Goal: Task Accomplishment & Management: Manage account settings

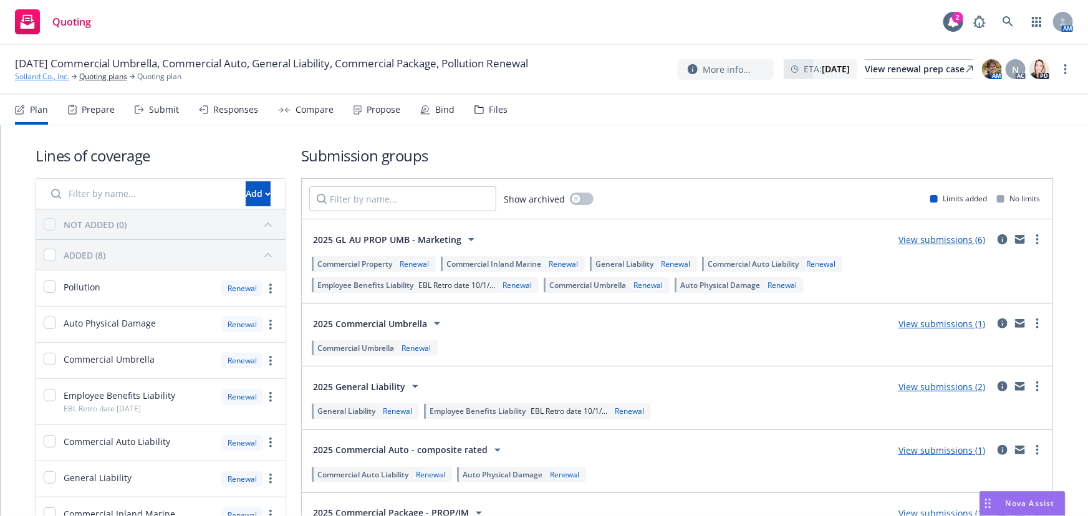
click at [24, 74] on link "Soiland Co., Inc." at bounding box center [42, 76] width 54 height 11
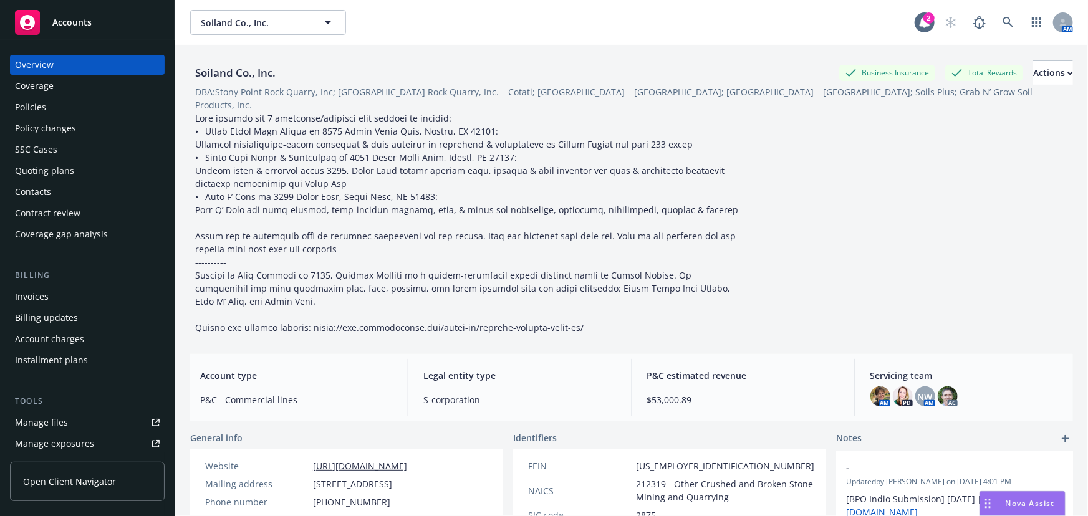
click at [30, 110] on div "Policies" at bounding box center [30, 107] width 31 height 20
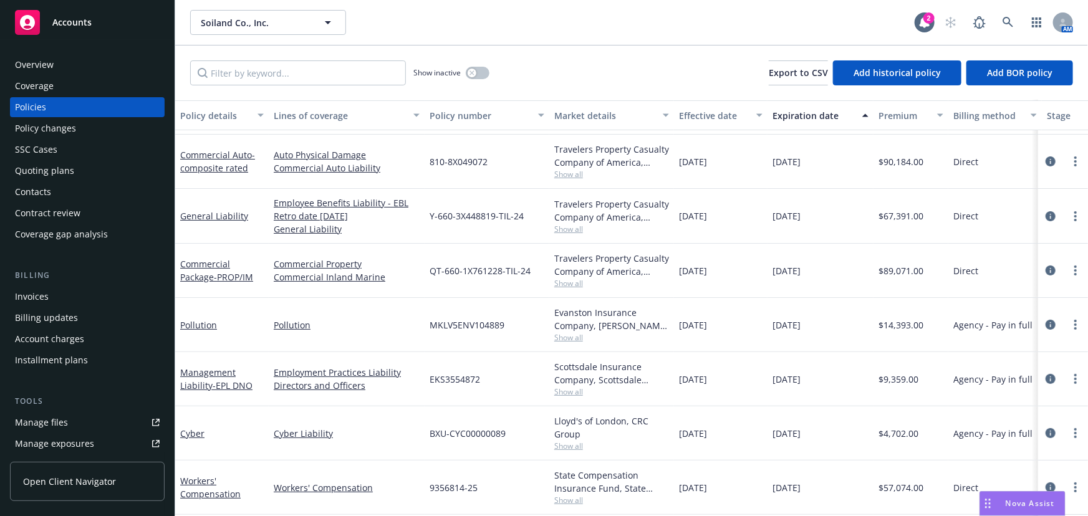
scroll to position [56, 0]
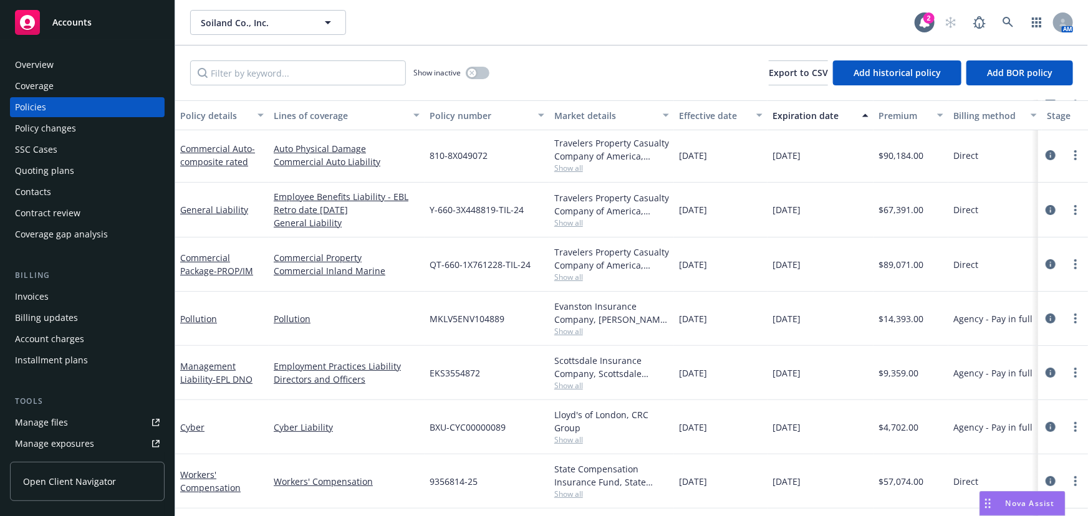
click at [63, 27] on span "Accounts" at bounding box center [71, 22] width 39 height 10
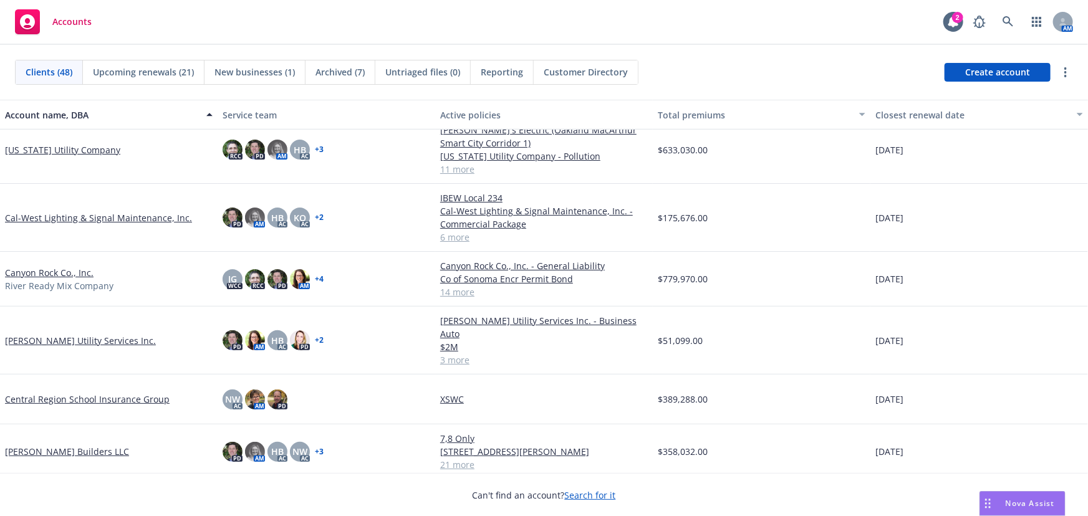
scroll to position [453, 0]
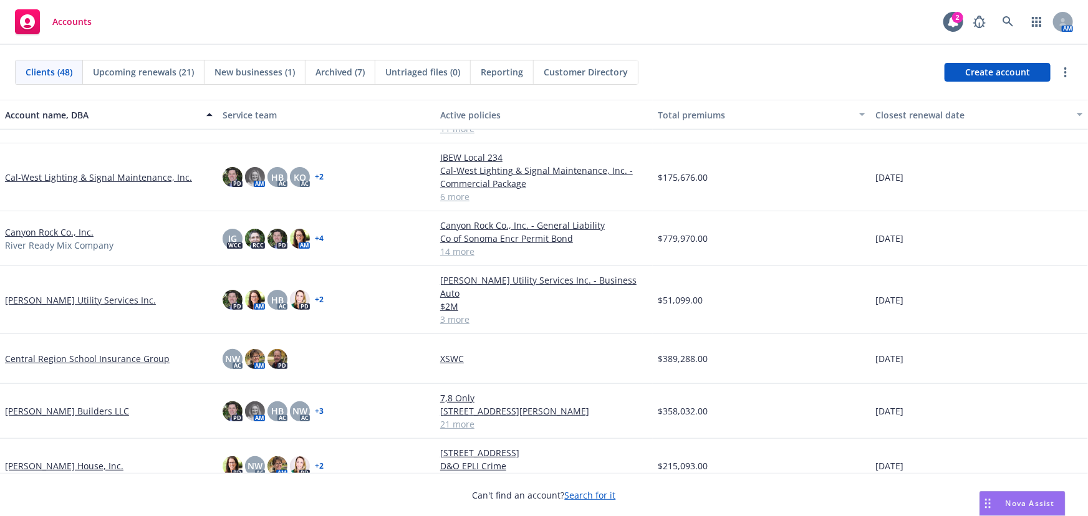
click at [59, 405] on link "Christopherson Builders LLC" at bounding box center [67, 411] width 124 height 13
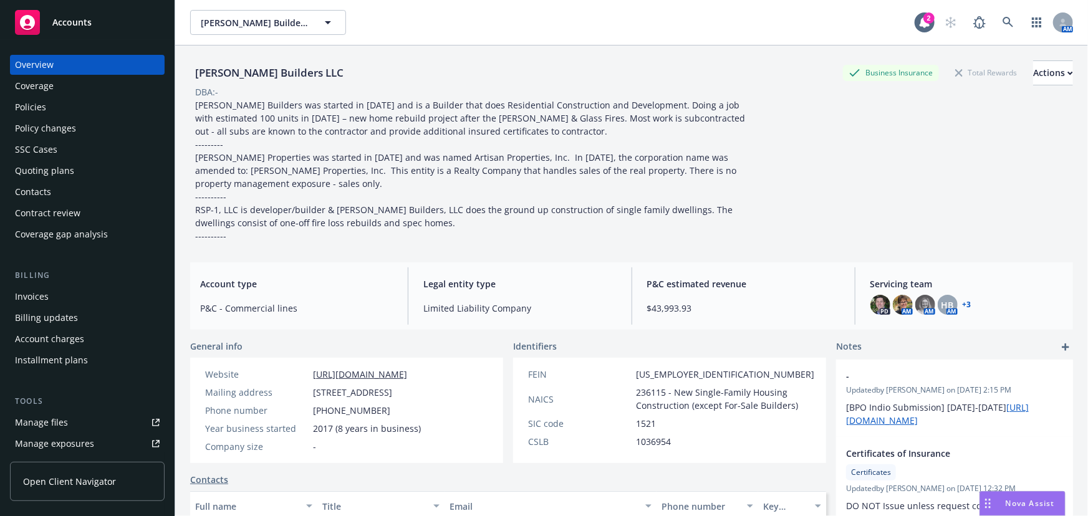
click at [31, 108] on div "Policies" at bounding box center [30, 107] width 31 height 20
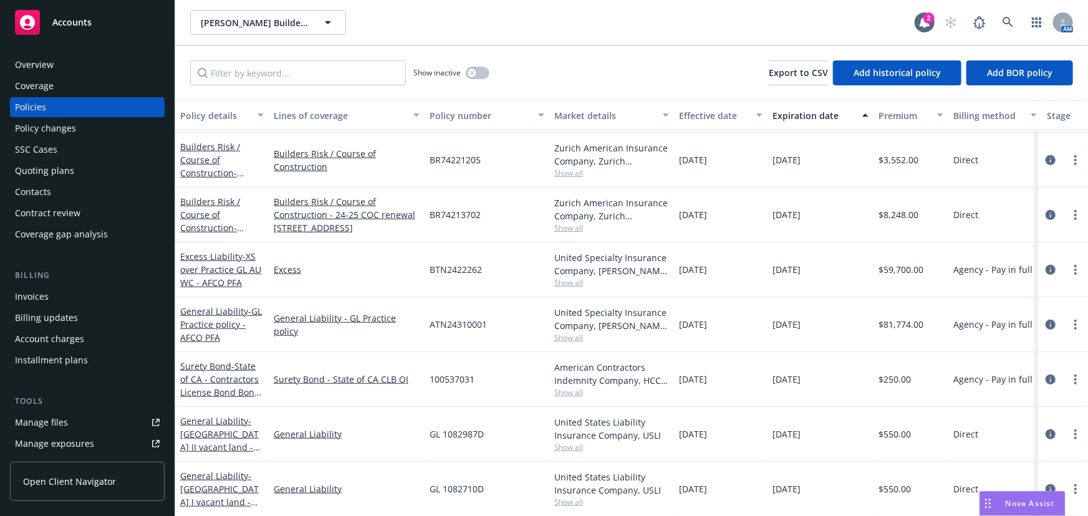
scroll to position [453, 0]
drag, startPoint x: 430, startPoint y: 324, endPoint x: 489, endPoint y: 325, distance: 58.6
click at [489, 325] on div "ATN24310001" at bounding box center [487, 323] width 125 height 55
copy span "ATN24310001"
drag, startPoint x: 430, startPoint y: 269, endPoint x: 492, endPoint y: 274, distance: 62.6
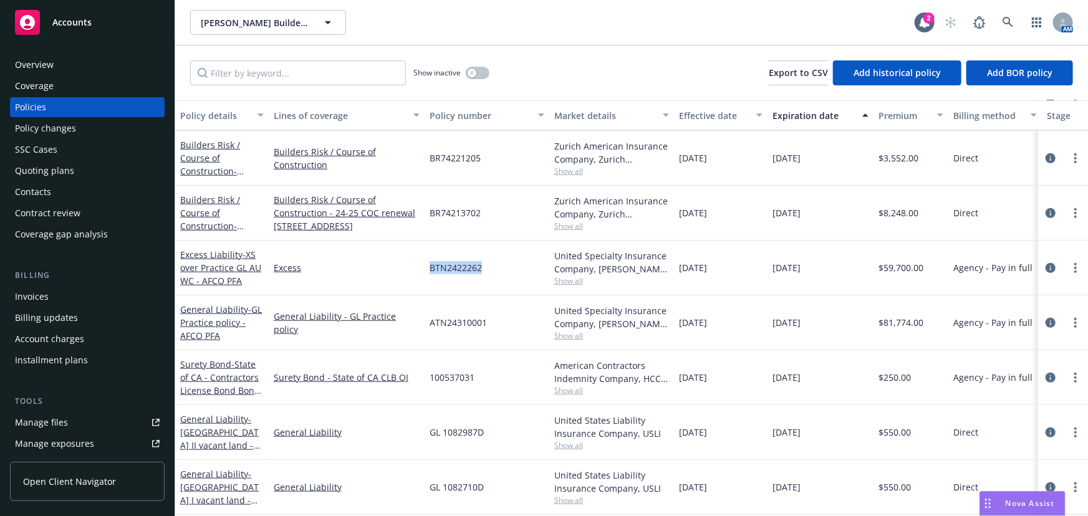
click at [492, 274] on div "BTN2422262" at bounding box center [487, 268] width 125 height 55
copy span "BTN2422262"
click at [42, 133] on div "Policy changes" at bounding box center [45, 128] width 61 height 20
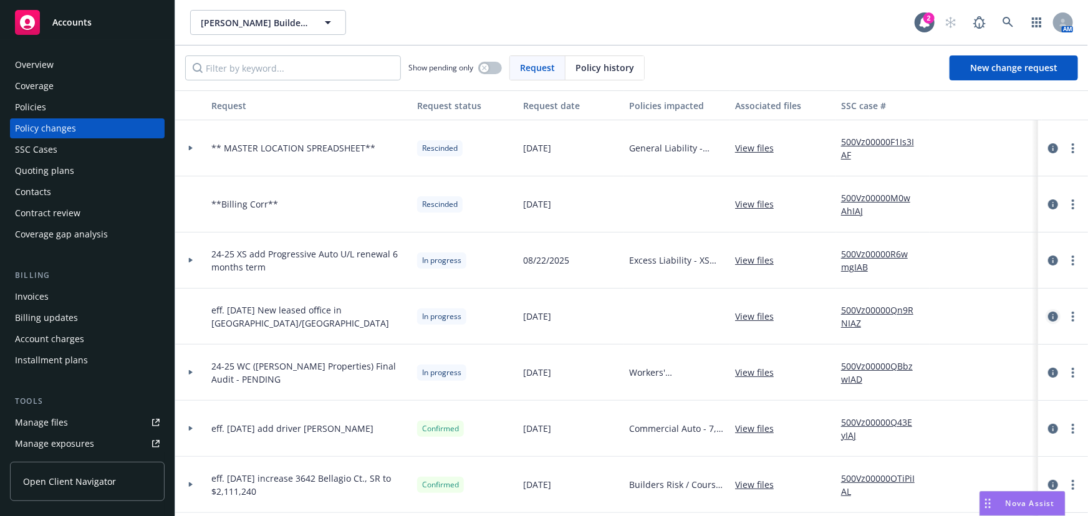
click at [1048, 319] on icon "circleInformation" at bounding box center [1053, 317] width 10 height 10
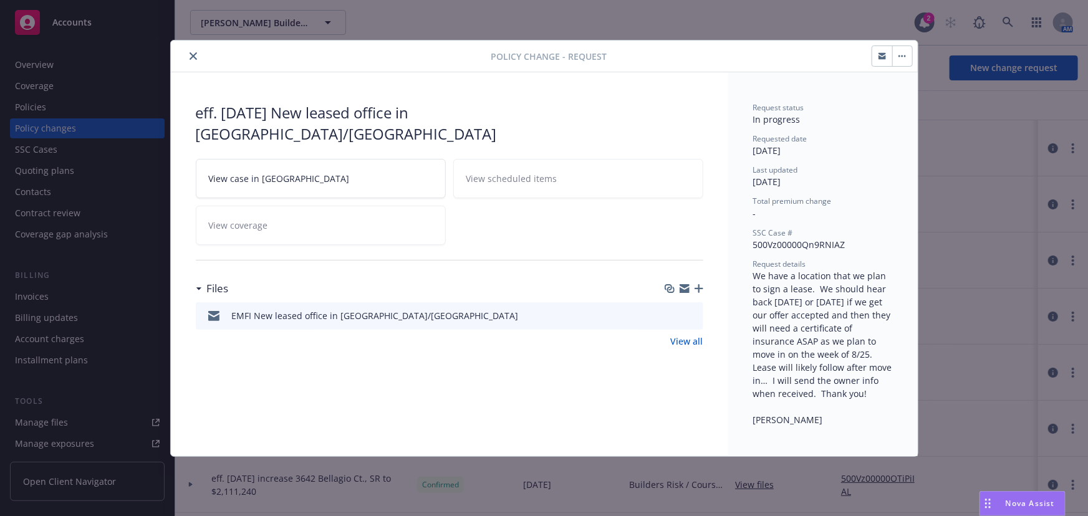
click at [698, 284] on icon "button" at bounding box center [699, 288] width 9 height 9
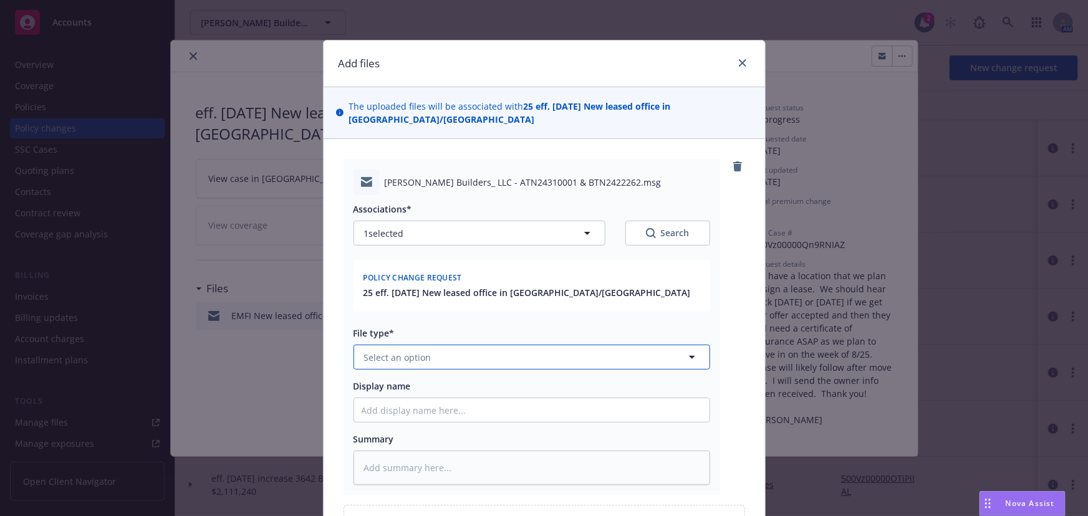
click at [434, 351] on button "Select an option" at bounding box center [532, 357] width 357 height 25
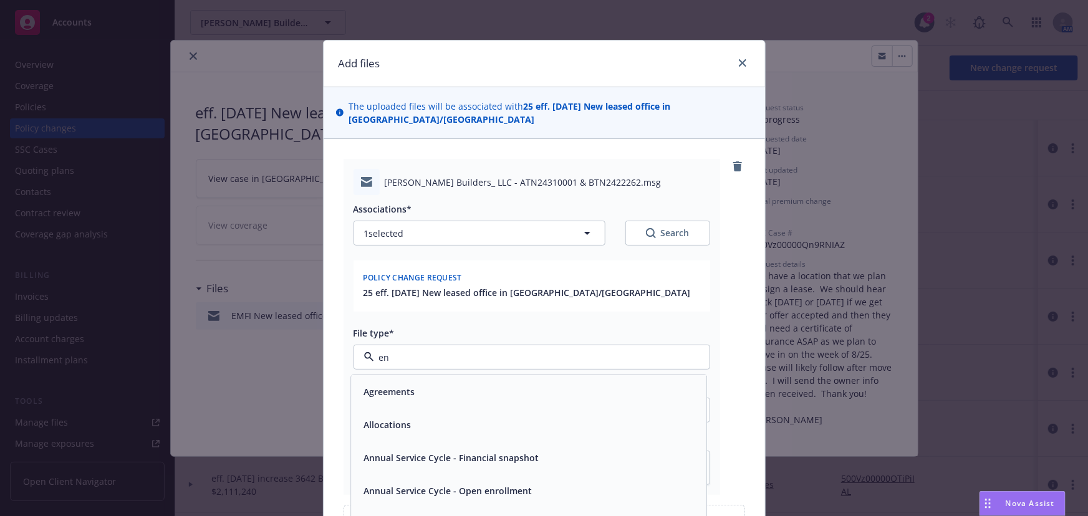
type input "end"
click at [426, 383] on div "Endorsement" at bounding box center [529, 392] width 340 height 18
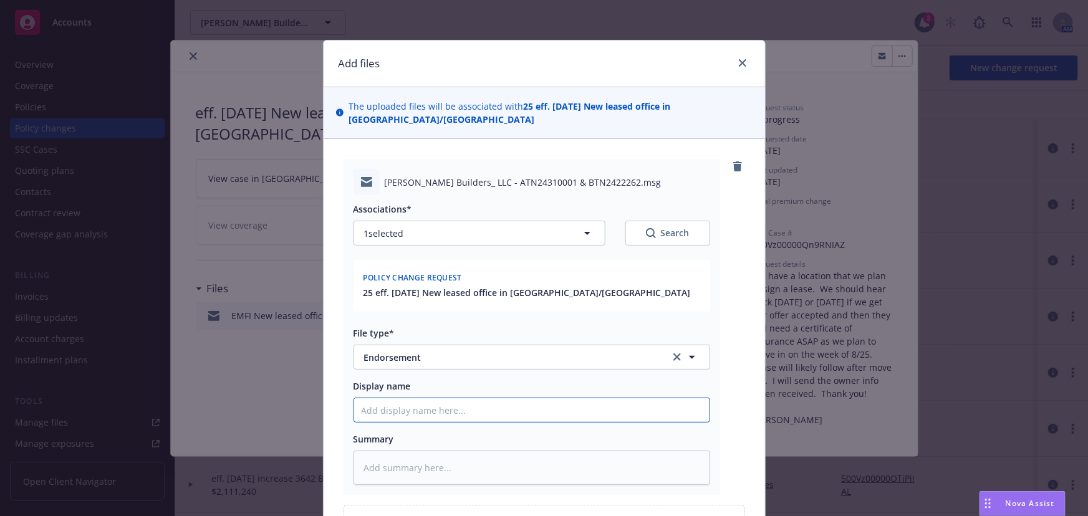
click at [393, 398] on input "Display name" at bounding box center [531, 410] width 355 height 24
type textarea "x"
type input "E"
type textarea "x"
type input "EM"
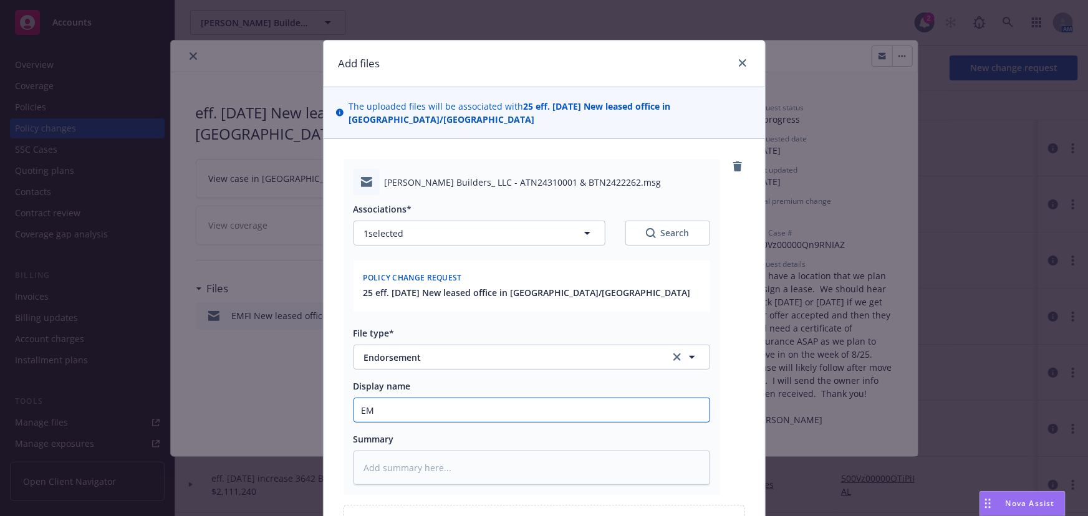
type textarea "x"
type input "EMT"
type textarea "x"
type input "EMTC"
type textarea "x"
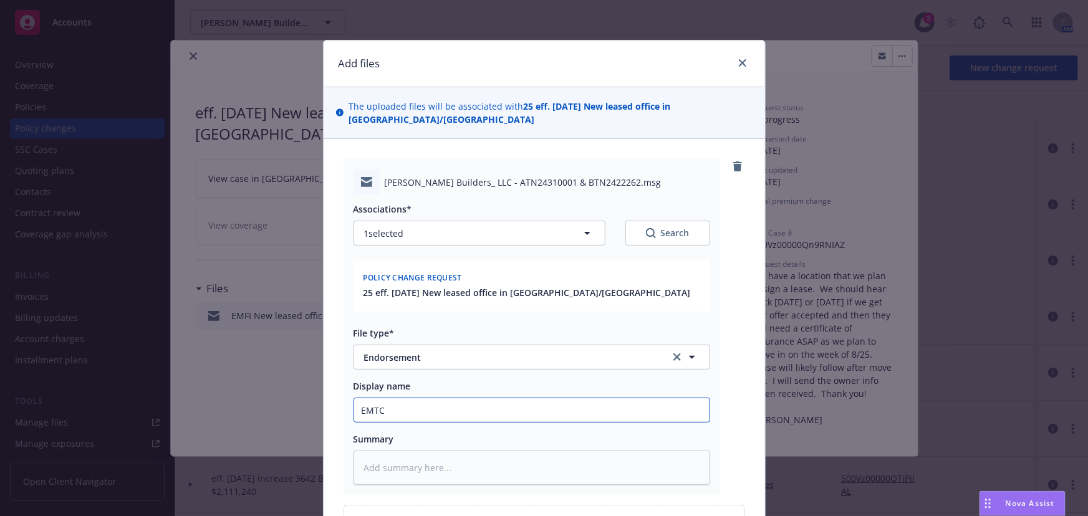
type input "EMTC"
type textarea "x"
type input "EMTC -"
type textarea "x"
type input "EMTC -"
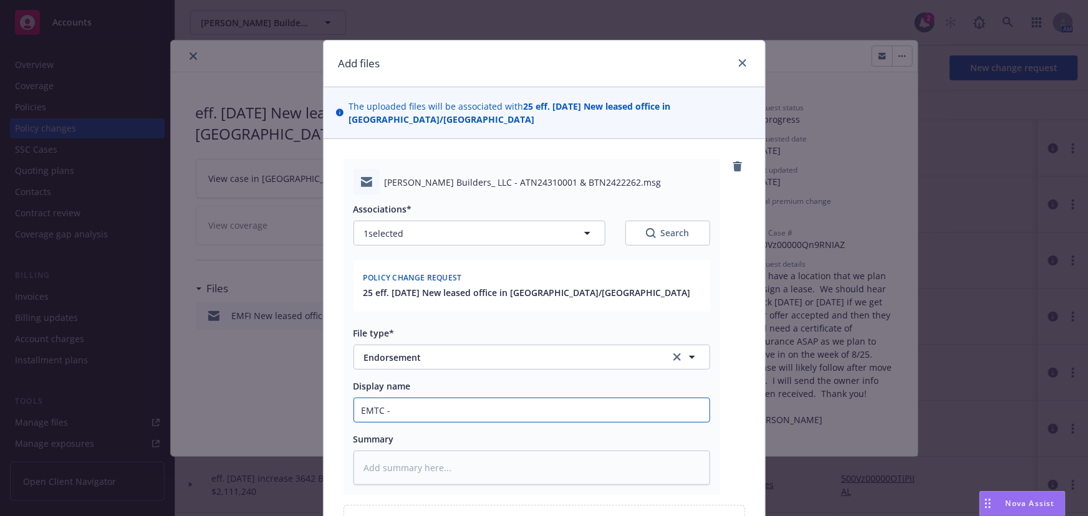
type textarea "x"
type input "EMTC - a"
type textarea "x"
type input "EMTC - ad"
type textarea "x"
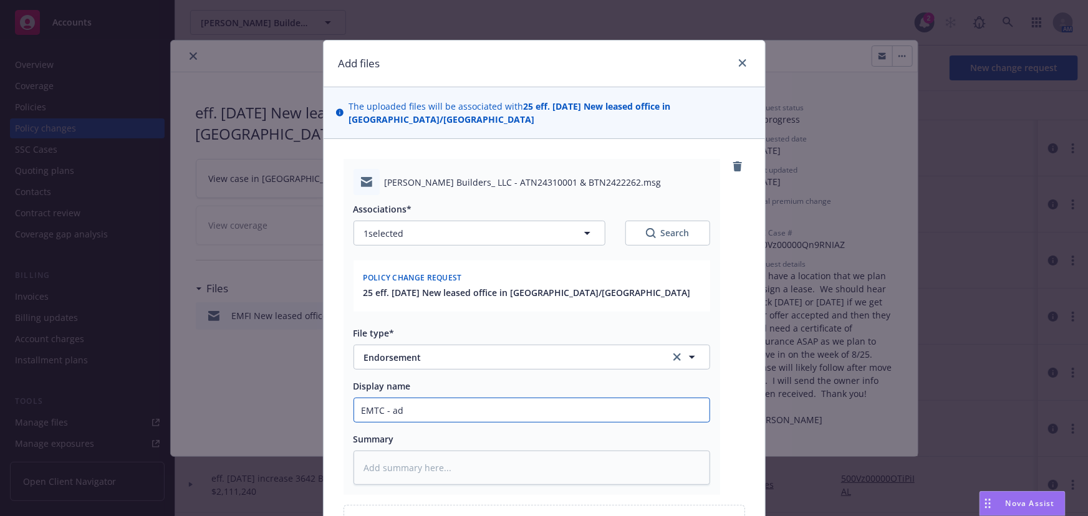
type input "EMTC - add"
type textarea "x"
type input "EMTC - add"
type textarea "x"
type input "EMTC - add l"
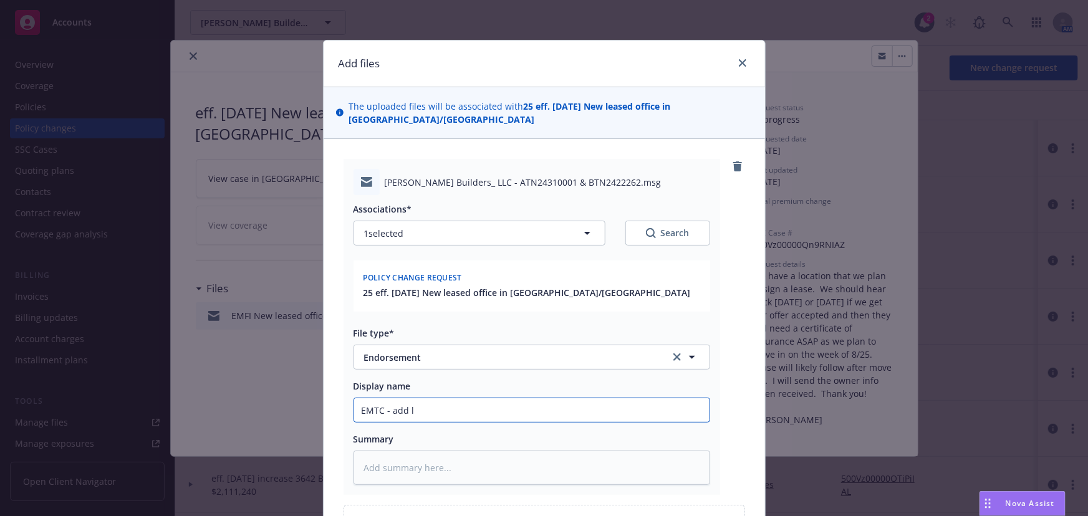
type textarea "x"
type input "EMTC - add"
type textarea "x"
type input "EMTC - add S"
type textarea "x"
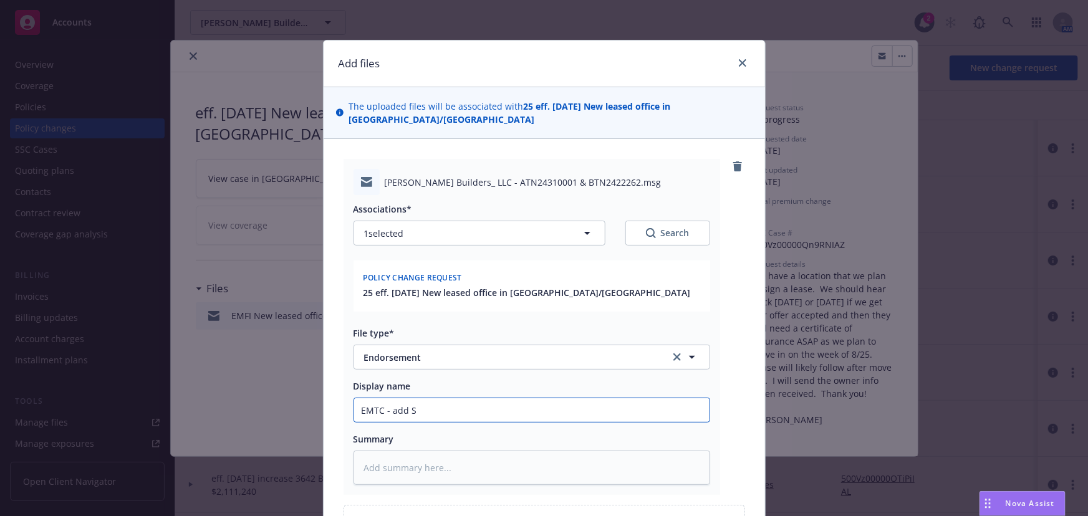
type input "EMTC - add So"
type textarea "x"
type input "EMTC - add Sou"
type textarea "x"
type input "EMTC - add Sout"
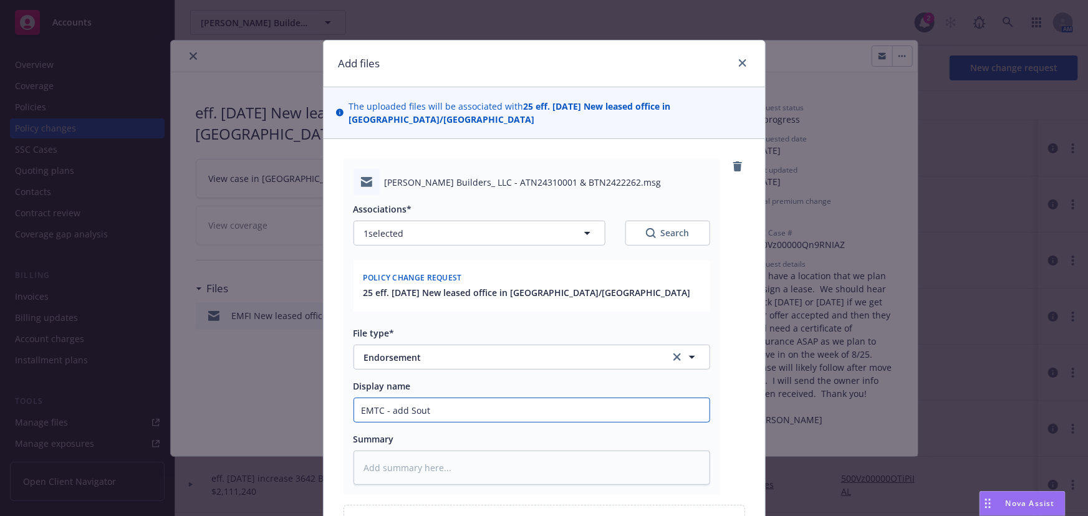
type textarea "x"
type input "EMTC - add South"
type textarea "x"
type input "EMTC - add Southe"
type textarea "x"
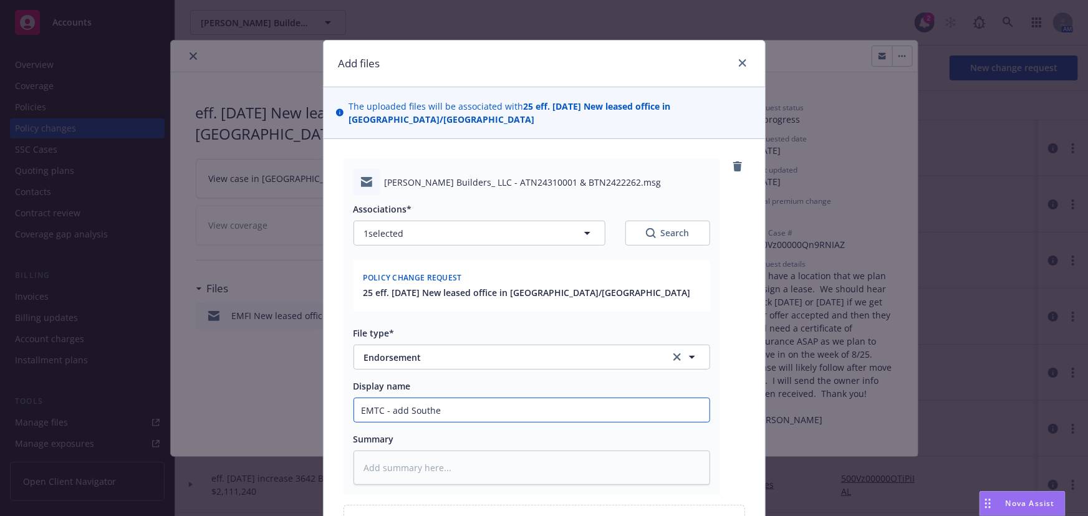
type input "EMTC - add Souther"
type textarea "x"
type input "EMTC - add Southern"
type textarea "x"
type input "EMTC - add Southern"
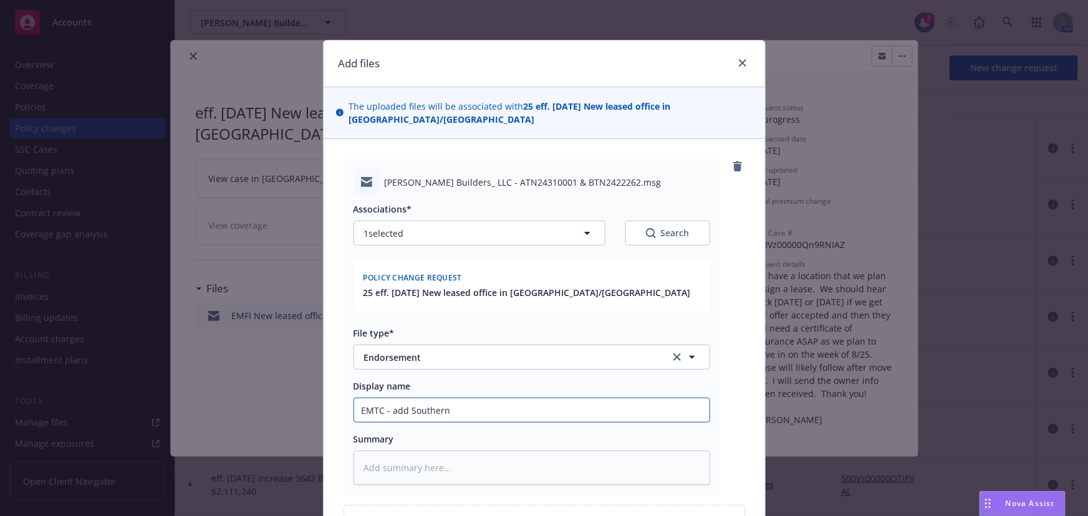
type textarea "x"
type input "EMTC - add Southern C"
type textarea "x"
type input "EMTC - add Southern CA"
type textarea "x"
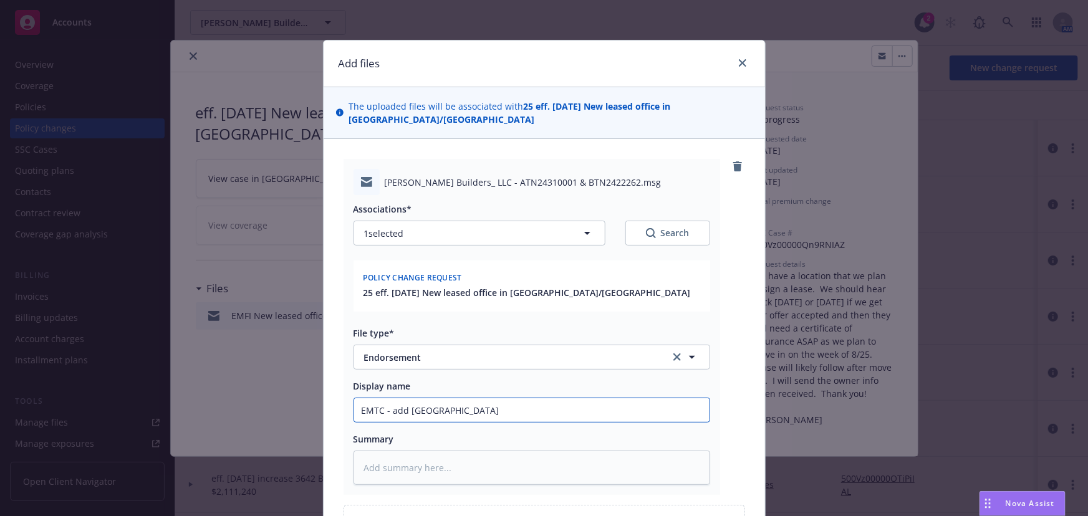
type input "EMTC - add Southern CA"
type textarea "x"
type input "EMTC - add Southern CA l"
type textarea "x"
type input "EMTC - add Southern CA lo"
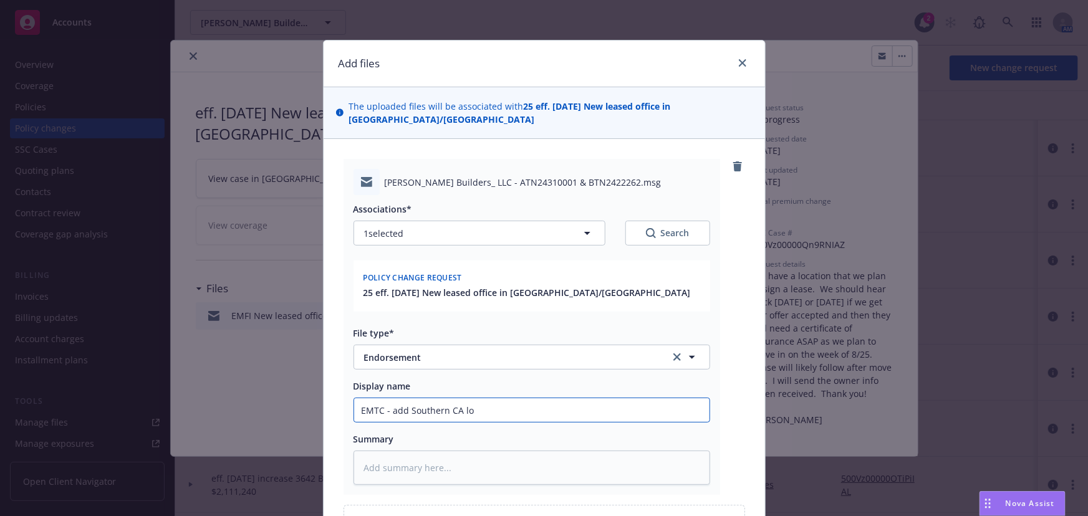
type textarea "x"
type input "EMTC - add Southern CA loc"
type textarea "x"
type input "EMTC - add Southern CA locat"
type textarea "x"
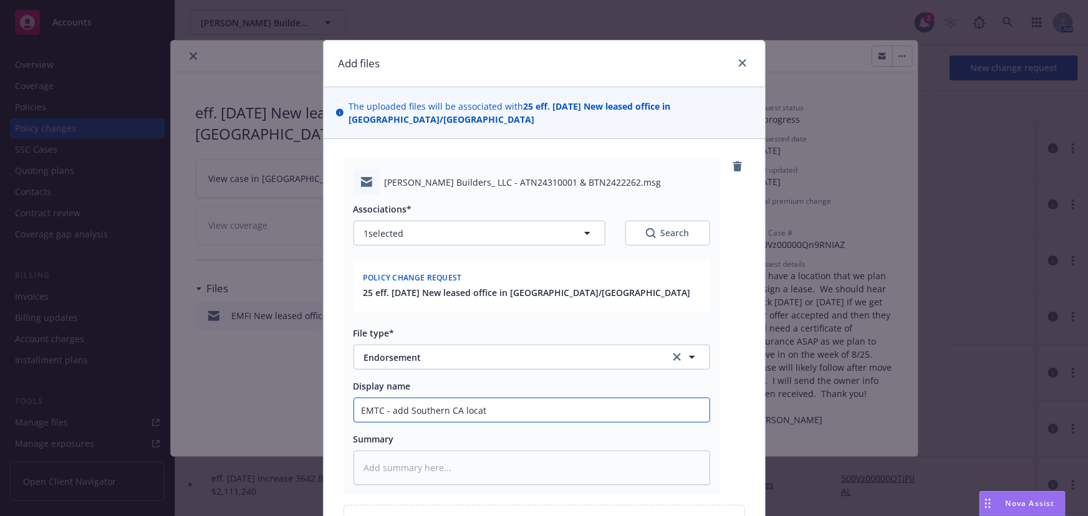
type input "EMTC - add Southern CA locati"
type textarea "x"
type input "EMTC - add Southern CA locatio"
type textarea "x"
type input "EMTC - add Southern CA location"
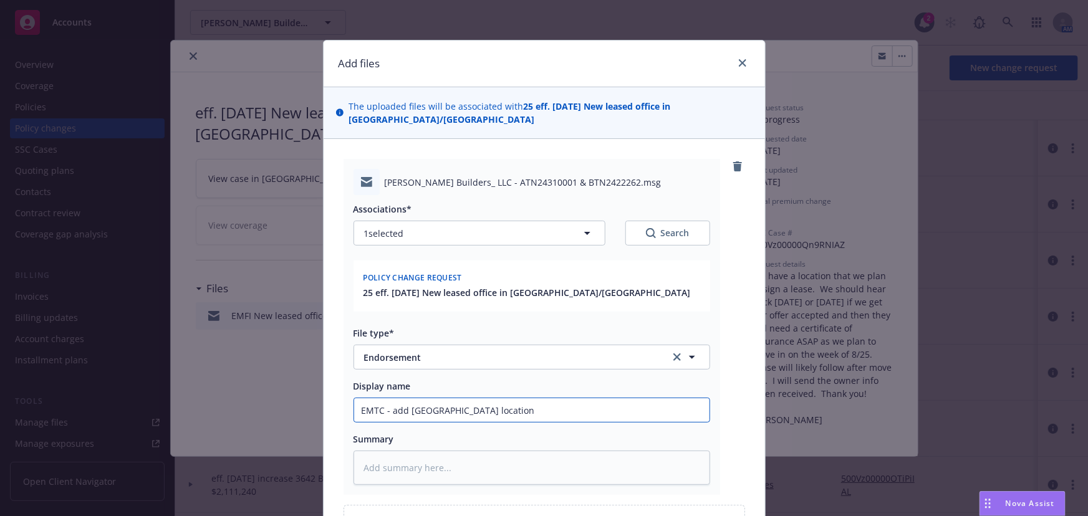
type textarea "x"
type input "EMTC - add Southern CA location"
type textarea "x"
type input "EMTC - add Southern CA location to"
type textarea "x"
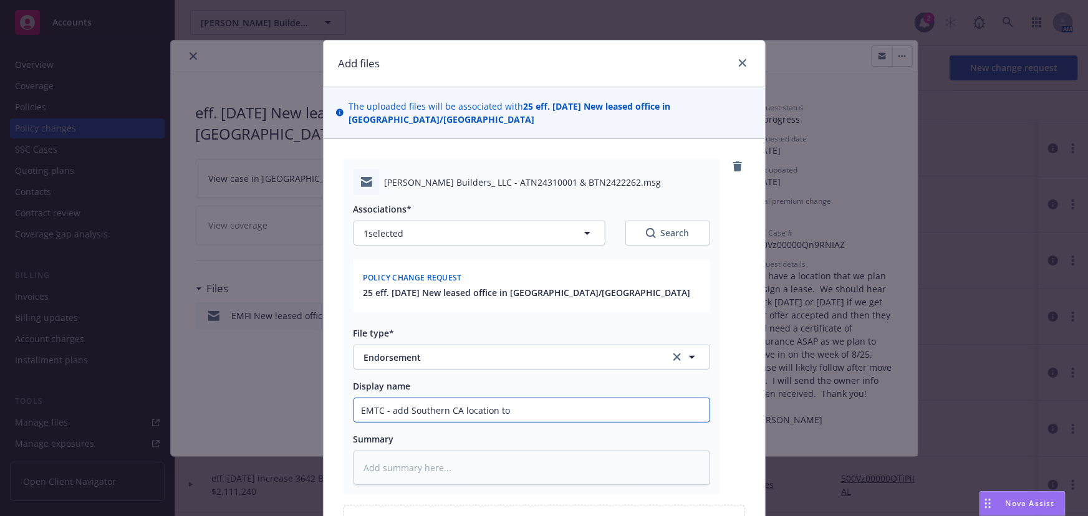
type input "EMTC - add Southern CA location to"
type textarea "x"
type input "EMTC - add Southern CA location to G"
type textarea "x"
type input "EMTC - add Southern CA location to GL"
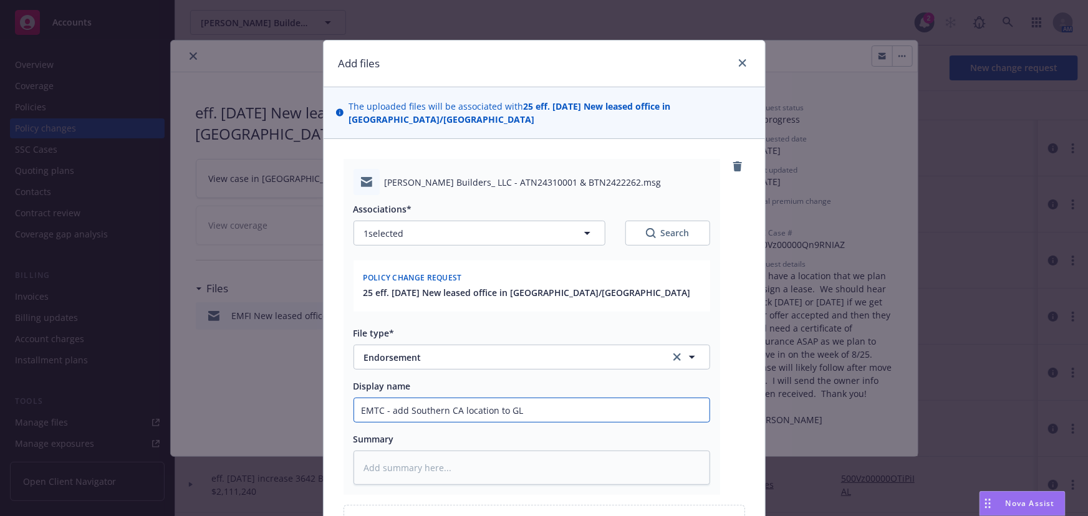
type textarea "x"
type input "EMTC - add Southern CA location to GL"
type textarea "x"
type input "EMTC - add Southern CA location to GL &"
type textarea "x"
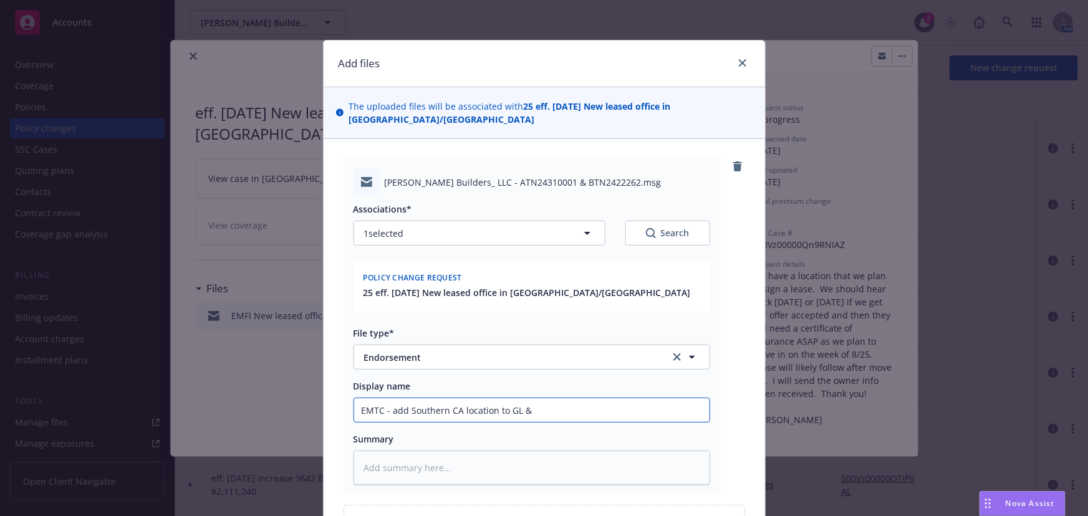
type input "EMTC - add Southern CA location to GL &"
type textarea "x"
type input "EMTC - add Southern CA location to GL & U"
type textarea "x"
type input "EMTC - add Southern CA location to GL & UM"
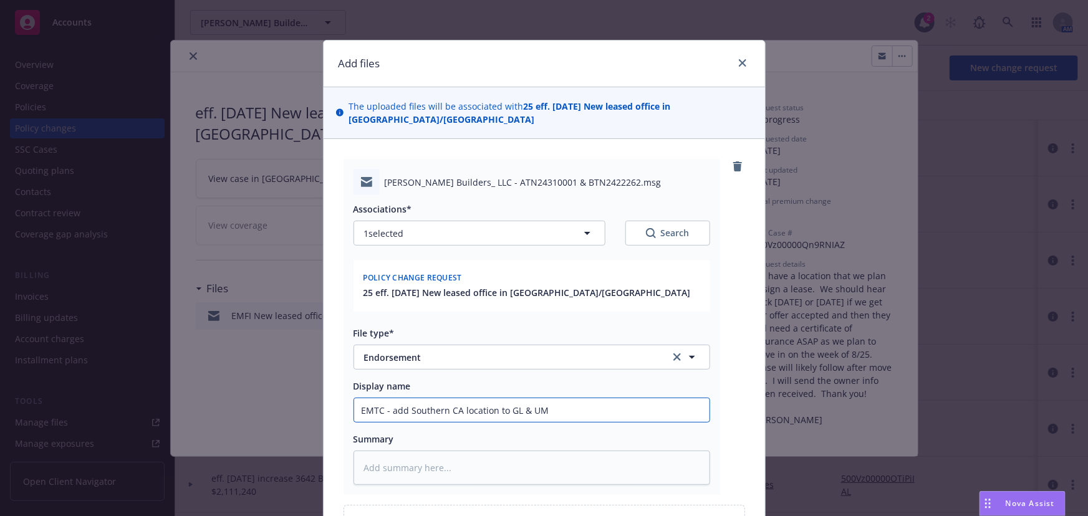
type textarea "x"
type input "EMTC - add Southern CA location to GL & UMB"
type textarea "x"
type input "EMTC - add Southern CA location to GL & UMB"
type textarea "x"
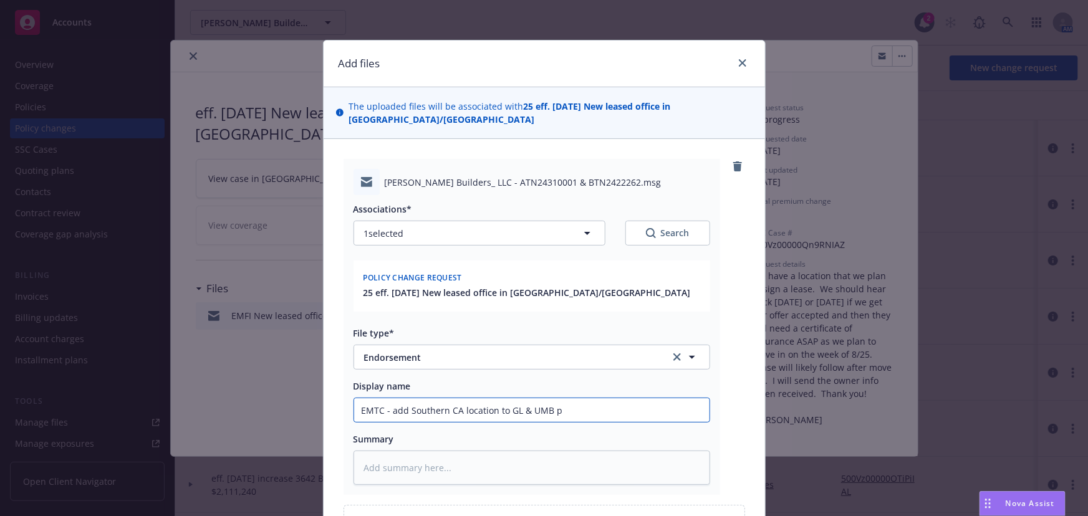
type input "EMTC - add Southern CA location to GL & UMB po"
type textarea "x"
type input "EMTC - add Southern CA location to GL & UMB pol"
type textarea "x"
type input "EMTC - add Southern CA location to GL & UMB poli"
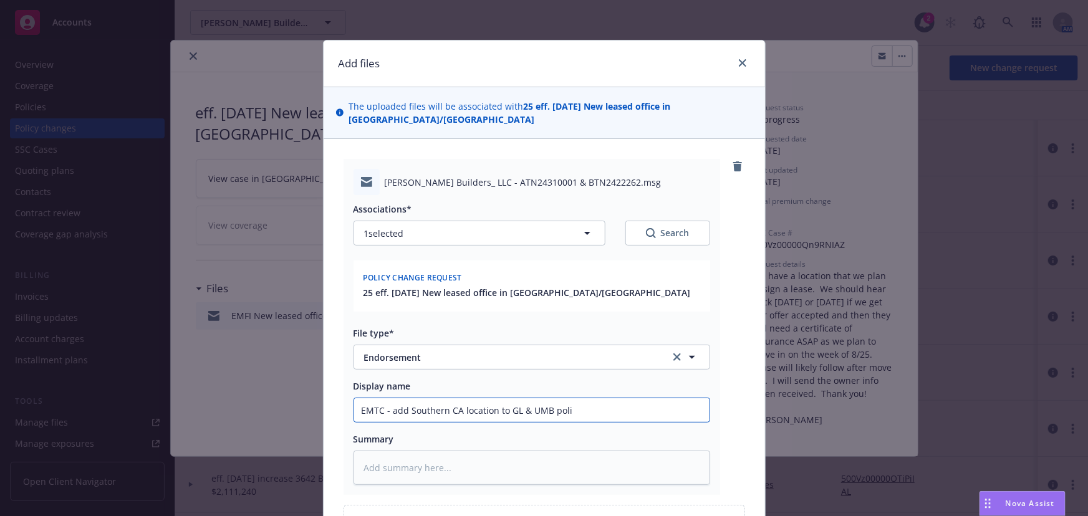
type textarea "x"
type input "EMTC - add Southern CA location to GL & UMB polic"
type textarea "x"
type input "EMTC - add Southern CA location to GL & UMB polici"
type textarea "x"
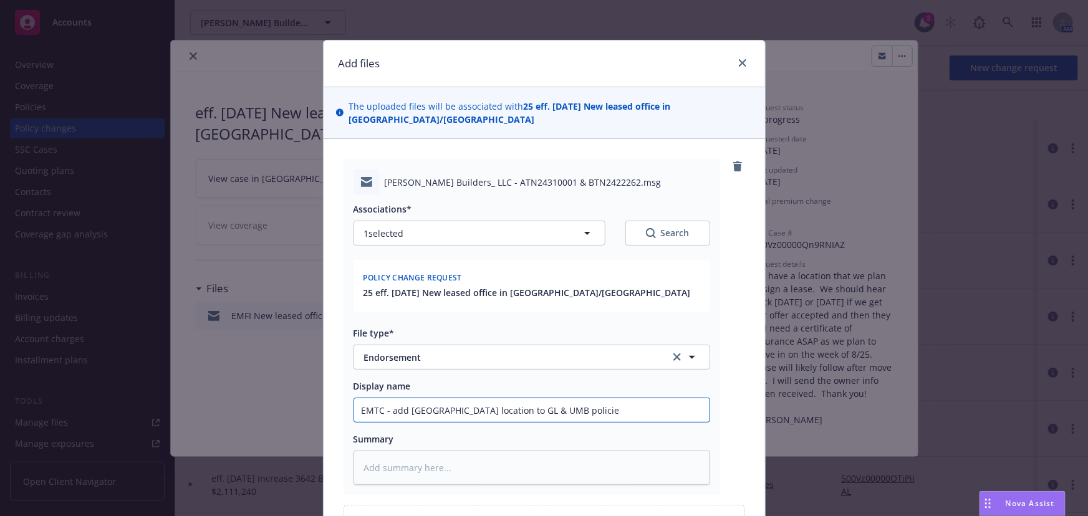
type input "EMTC - add Southern CA location to GL & UMB policies"
type textarea "x"
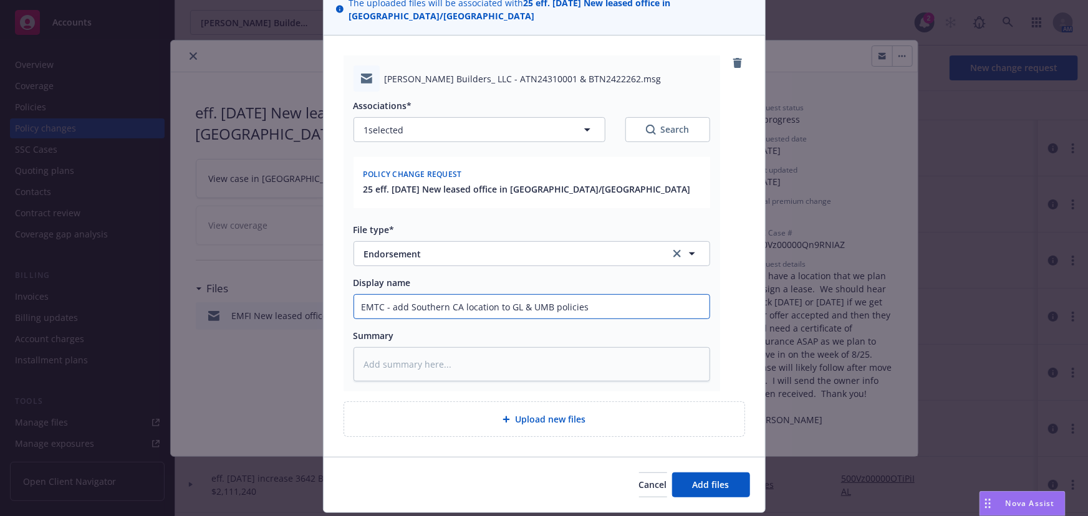
scroll to position [127, 0]
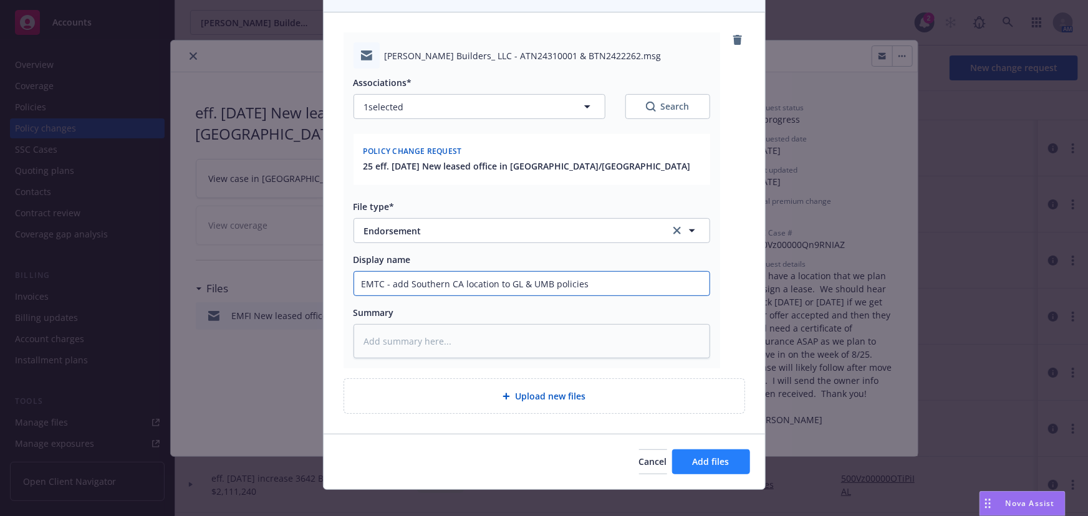
type input "EMTC - add Southern CA location to GL & UMB policies"
click at [699, 456] on span "Add files" at bounding box center [711, 462] width 37 height 12
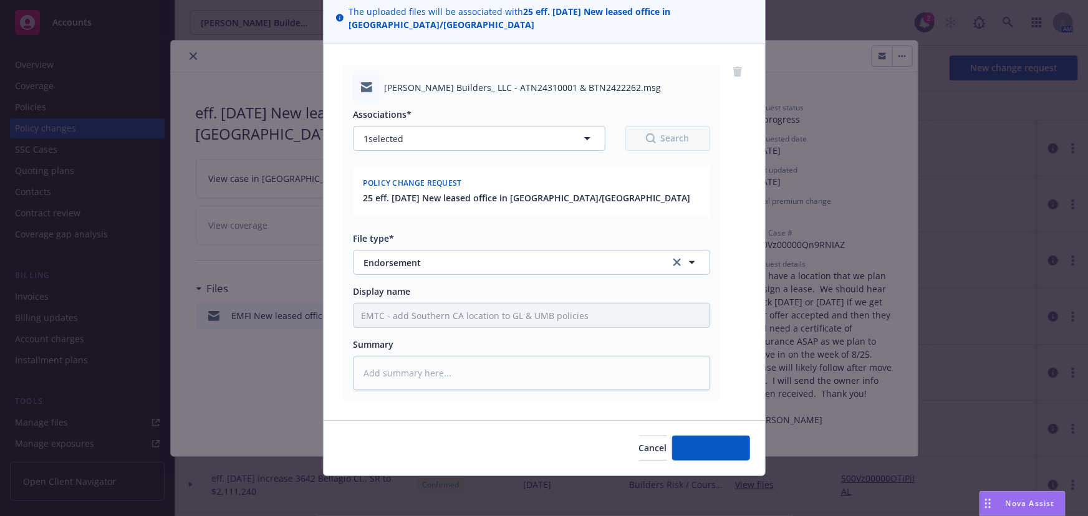
scroll to position [81, 0]
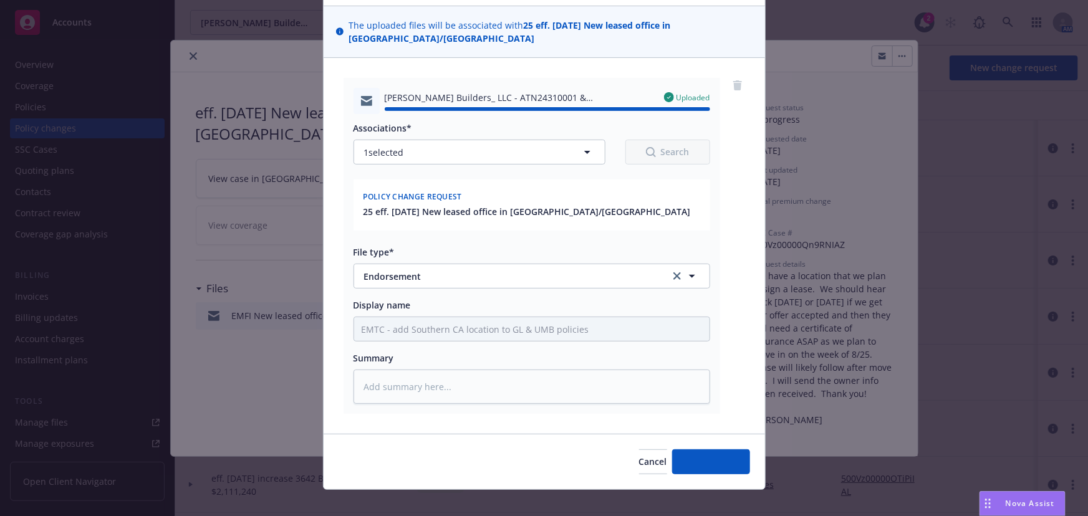
type textarea "x"
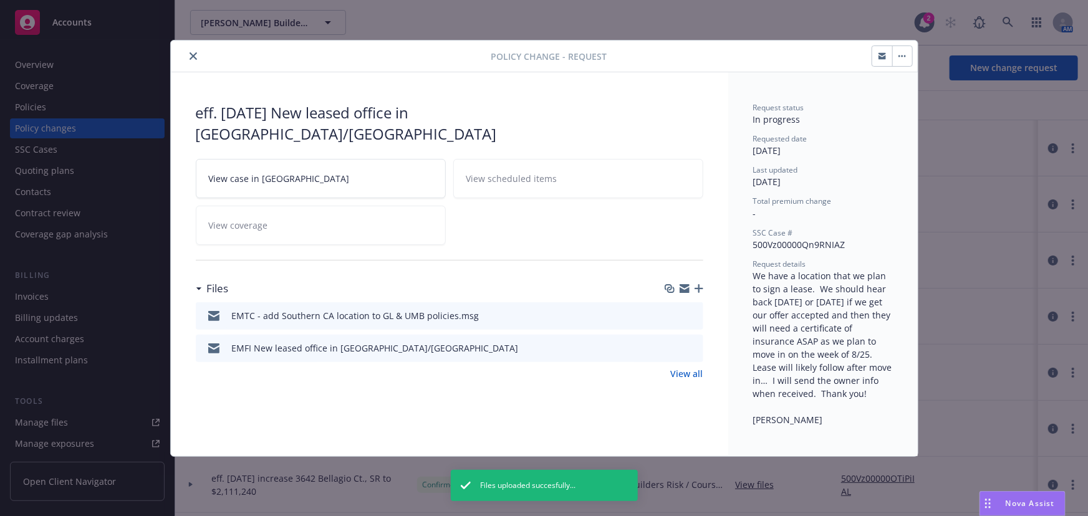
click at [193, 55] on icon "close" at bounding box center [193, 55] width 7 height 7
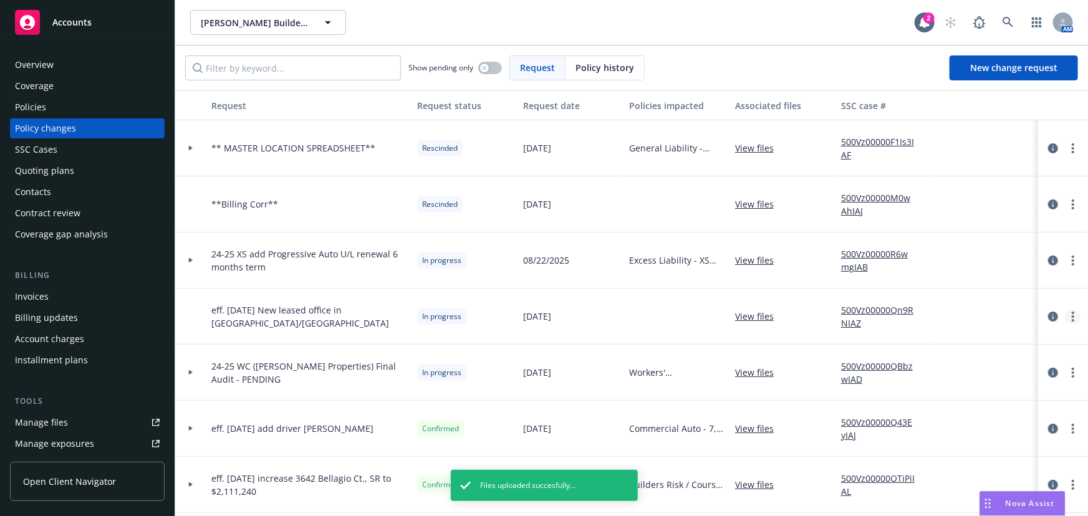
click at [1066, 316] on link "more" at bounding box center [1073, 316] width 15 height 15
click at [928, 415] on link "Resume workflow" at bounding box center [965, 416] width 214 height 25
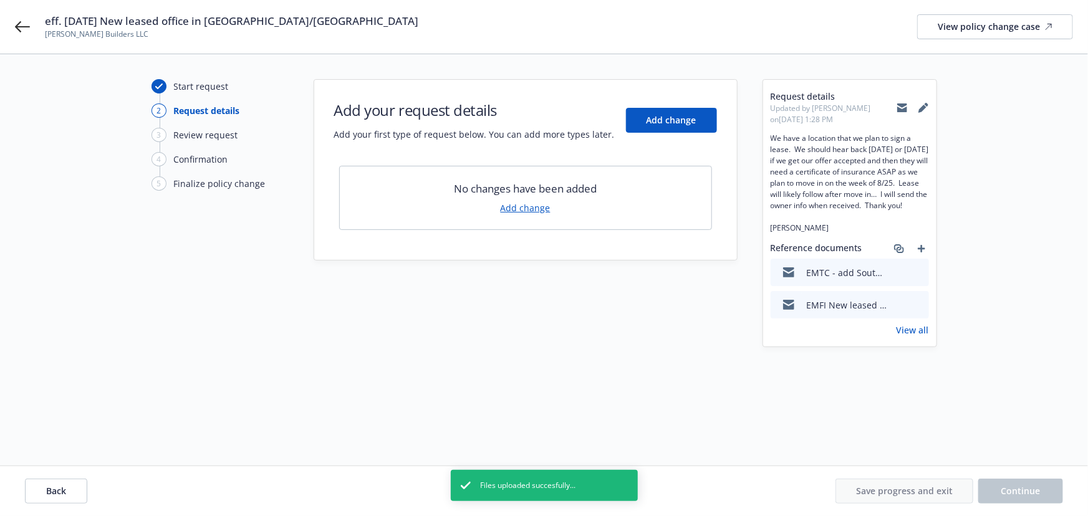
click at [526, 205] on link "Add change" at bounding box center [526, 207] width 50 height 13
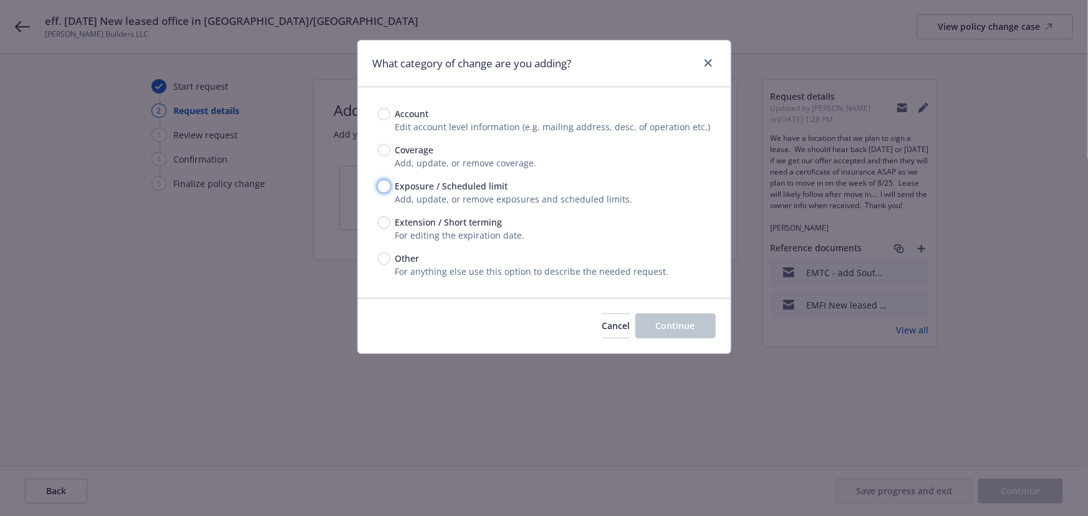
drag, startPoint x: 383, startPoint y: 189, endPoint x: 446, endPoint y: 237, distance: 79.7
click at [383, 190] on input "Exposure / Scheduled limit" at bounding box center [384, 186] width 12 height 12
radio input "true"
click at [682, 327] on span "Continue" at bounding box center [675, 326] width 39 height 12
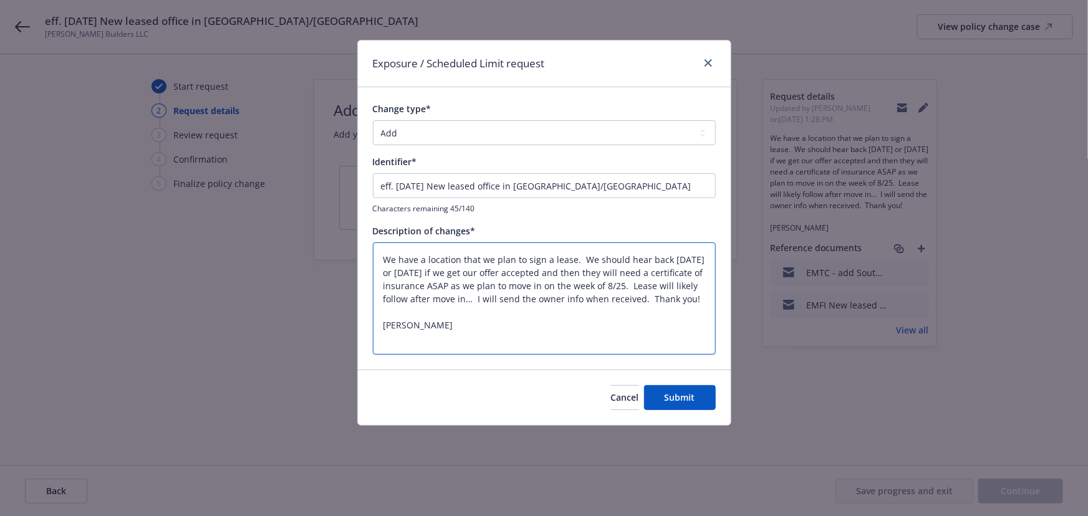
drag, startPoint x: 385, startPoint y: 262, endPoint x: 496, endPoint y: 339, distance: 134.4
click at [496, 339] on textarea "We have a location that we plan to sign a lease. We should hear back today or M…" at bounding box center [544, 299] width 343 height 113
type textarea "x"
type textarea "A"
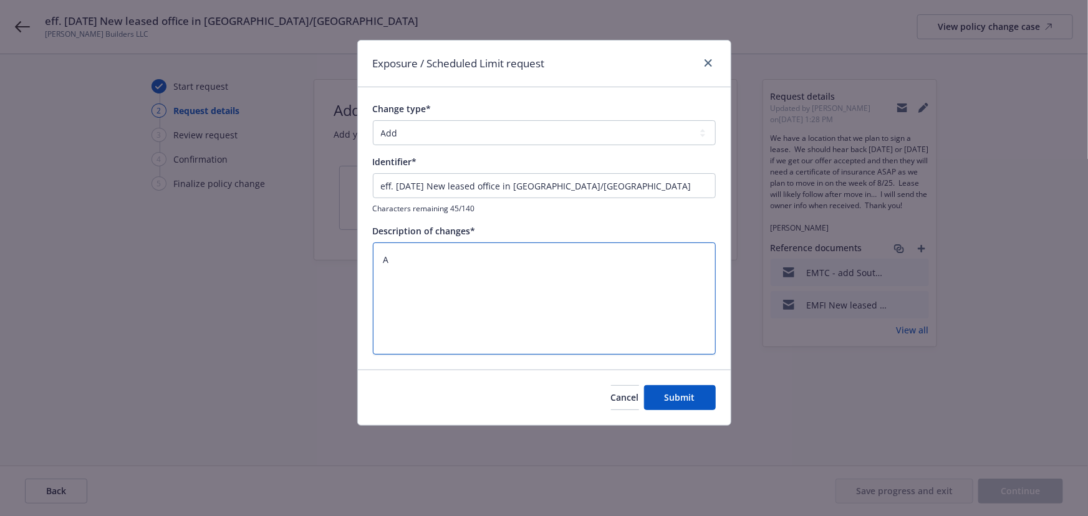
type textarea "x"
type textarea "Ad"
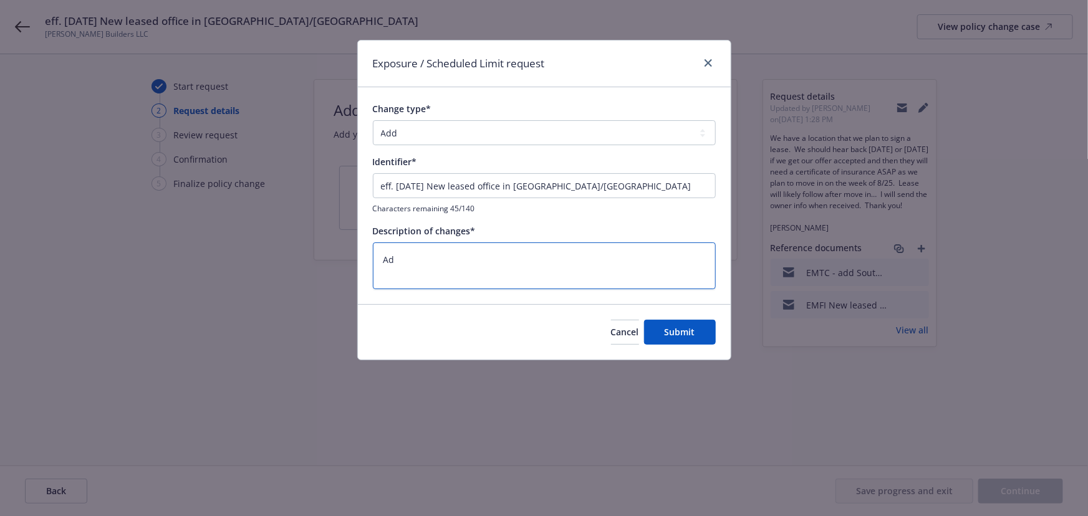
type textarea "x"
type textarea "Add"
type textarea "x"
type textarea "Add"
paste textarea "918 E Green St. Suite 150 Pasadena, CA 91106"
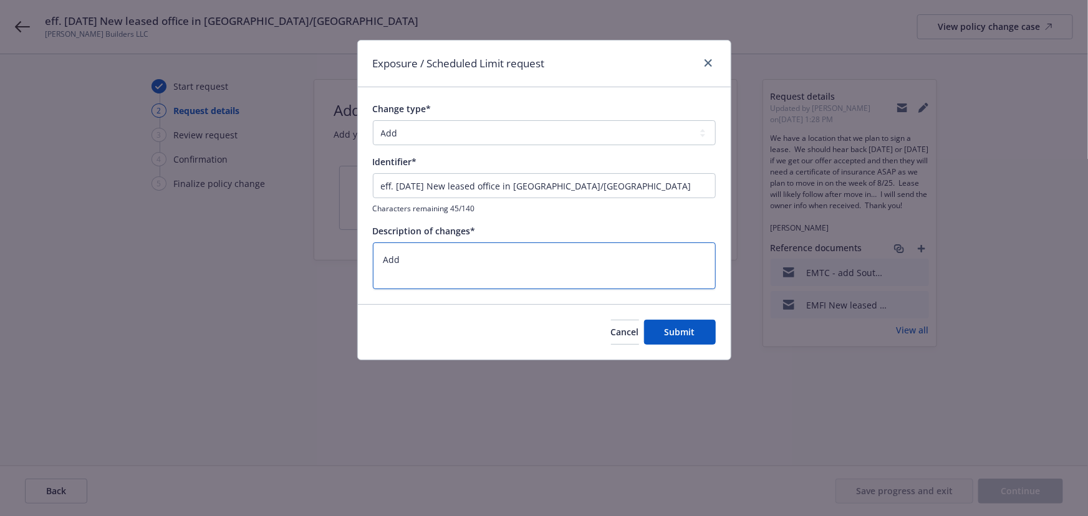
type textarea "x"
type textarea "Add 918 E Green St. Suite 150 Pasadena, CA 91106"
click at [689, 330] on span "Submit" at bounding box center [680, 332] width 31 height 12
type textarea "x"
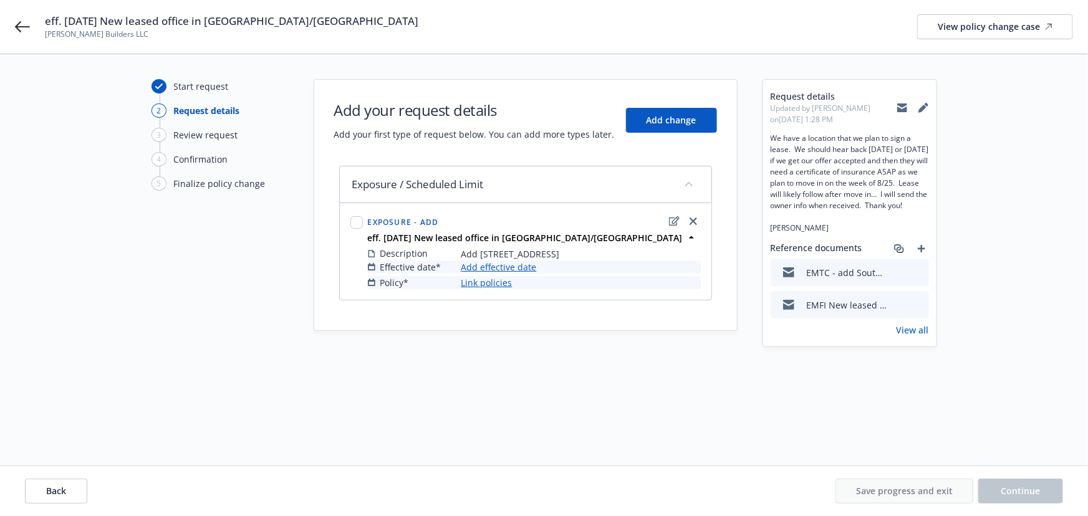
click at [522, 264] on link "Add effective date" at bounding box center [498, 267] width 75 height 13
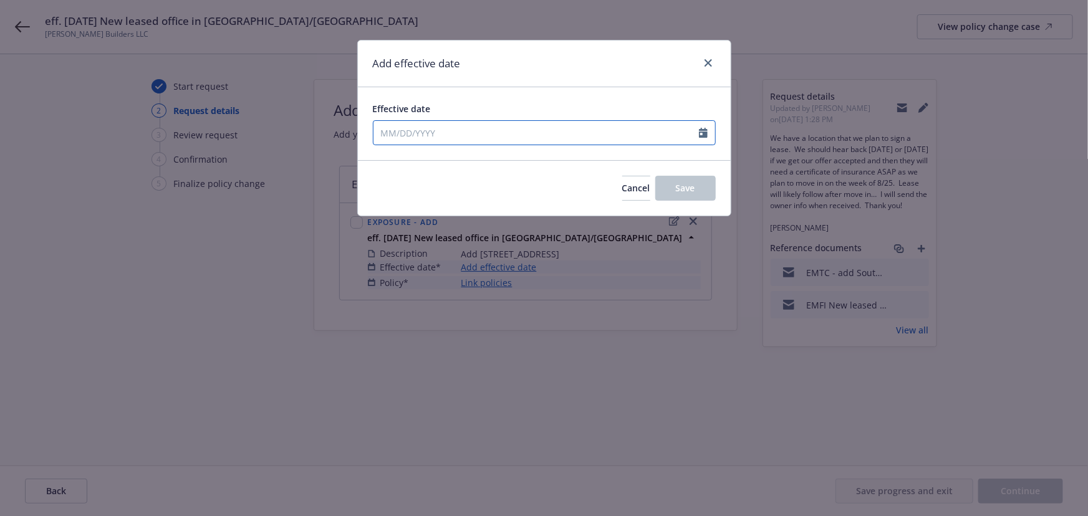
click at [701, 134] on icon "Calendar" at bounding box center [703, 133] width 9 height 10
select select "8"
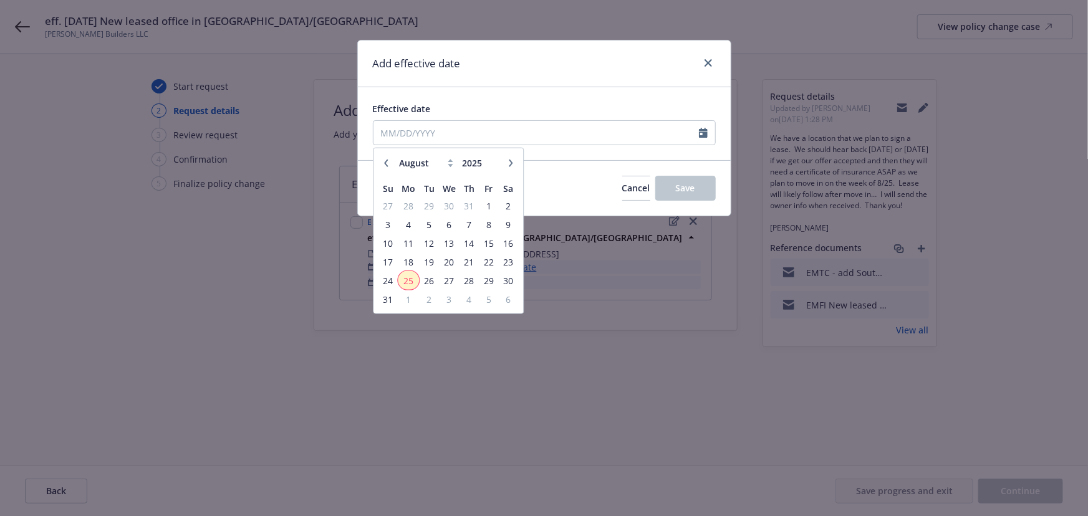
click at [411, 277] on span "25" at bounding box center [408, 280] width 19 height 16
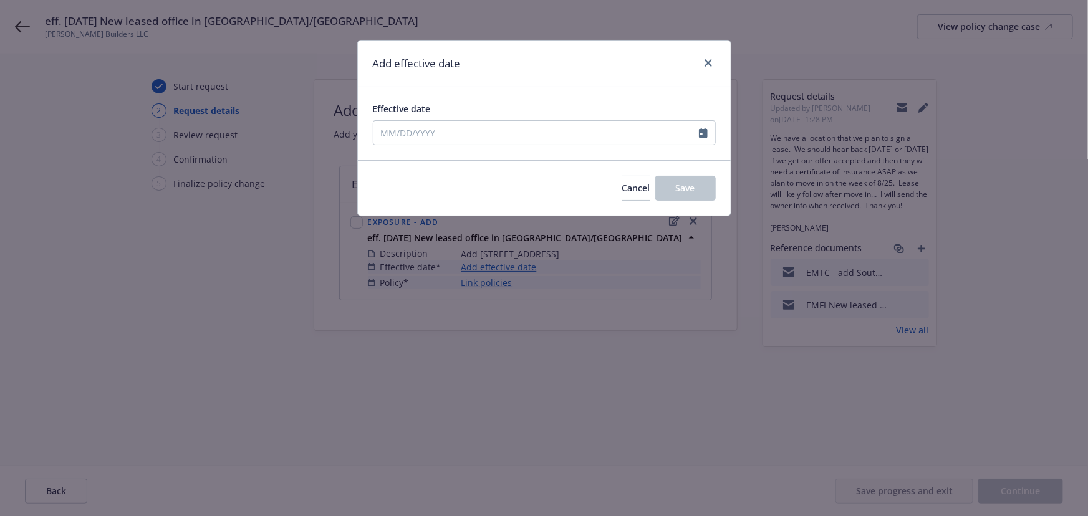
type input "[DATE]"
click at [686, 185] on span "Save" at bounding box center [685, 188] width 19 height 12
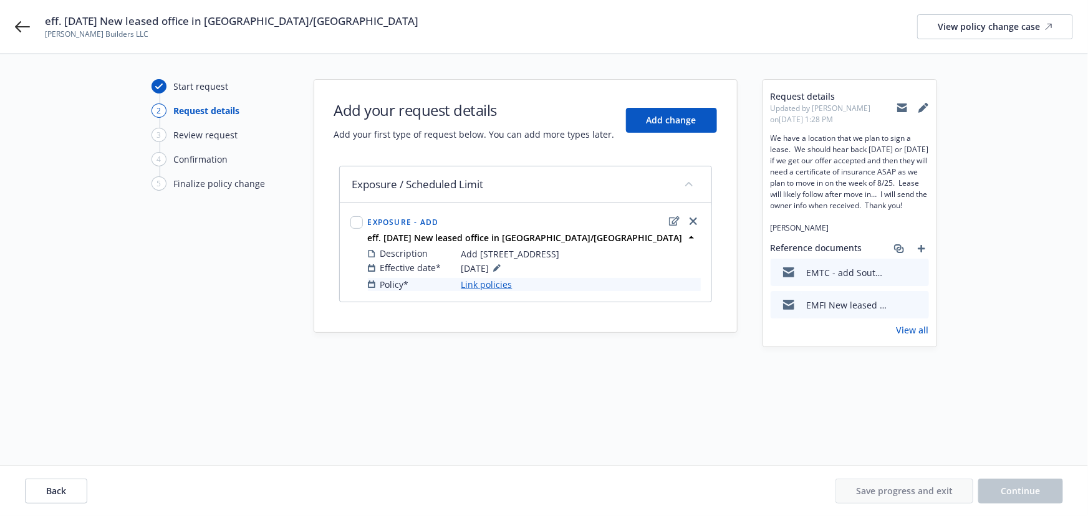
click at [484, 286] on link "Link policies" at bounding box center [486, 284] width 51 height 13
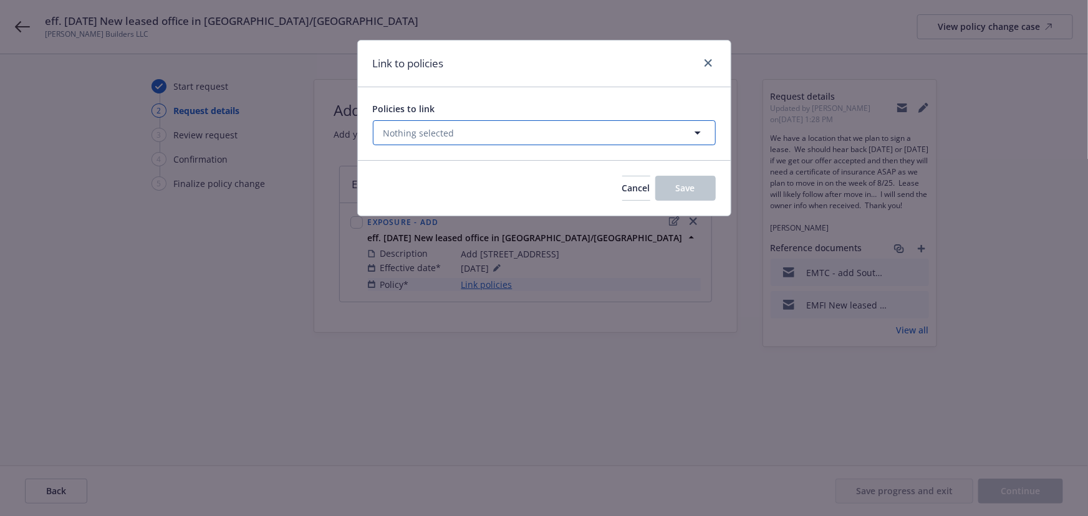
click at [702, 138] on icon "button" at bounding box center [697, 132] width 15 height 15
select select "ACTIVE"
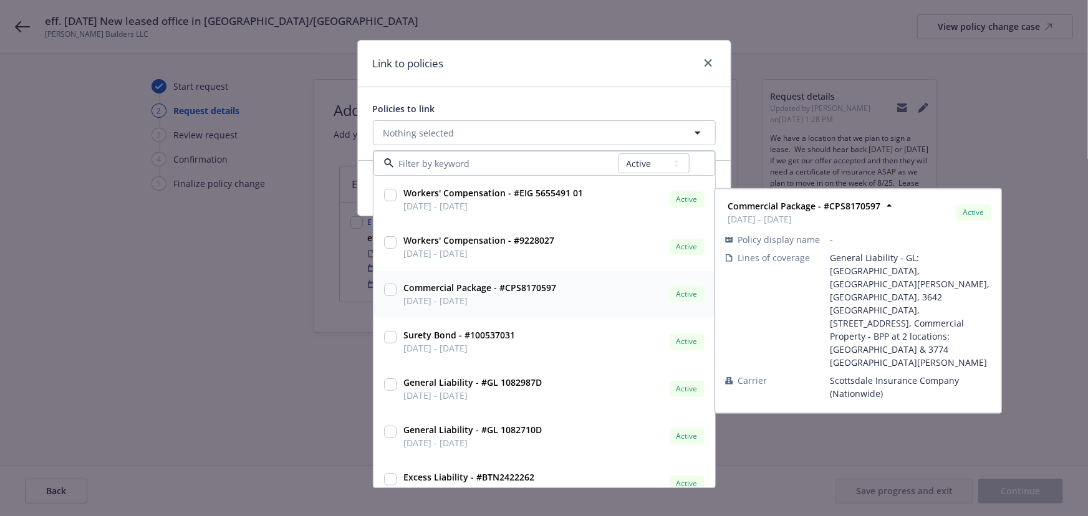
scroll to position [113, 0]
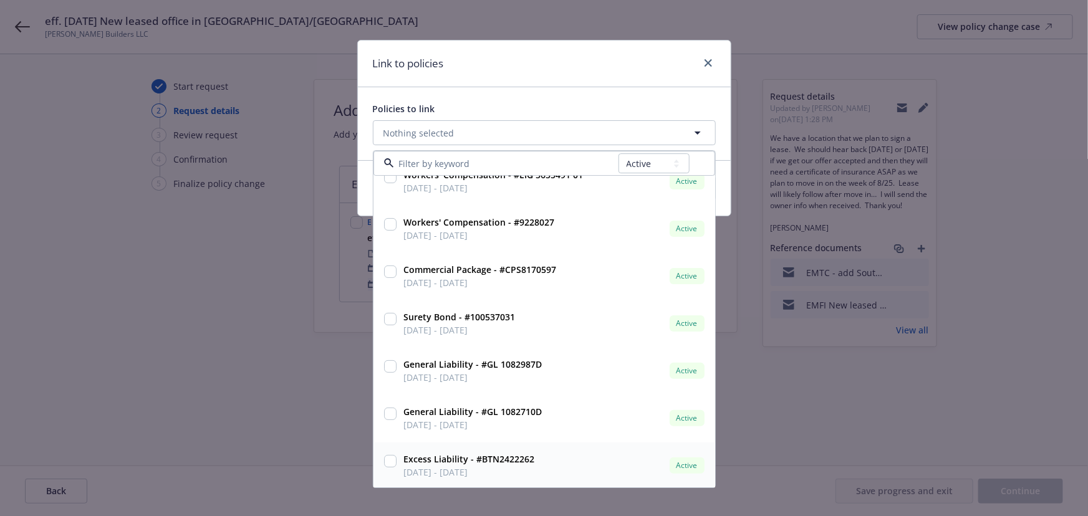
click at [392, 461] on input "checkbox" at bounding box center [390, 462] width 12 height 12
checkbox input "true"
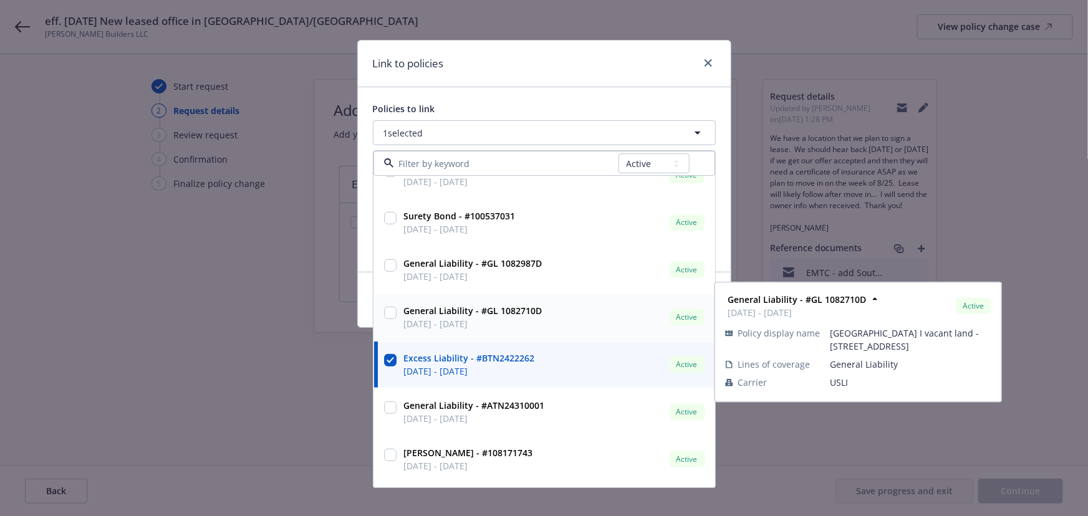
scroll to position [226, 0]
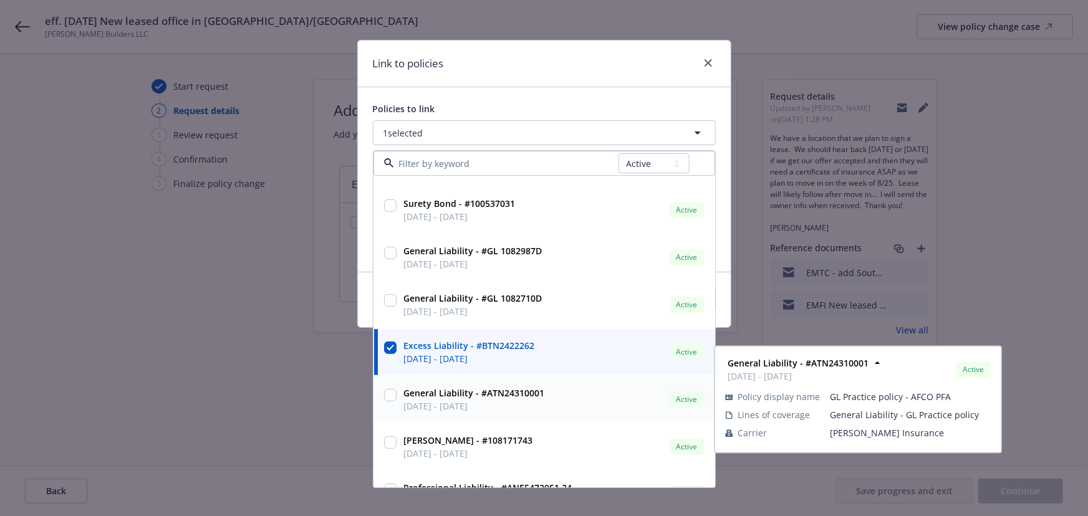
click at [389, 397] on input "checkbox" at bounding box center [390, 396] width 12 height 12
checkbox input "true"
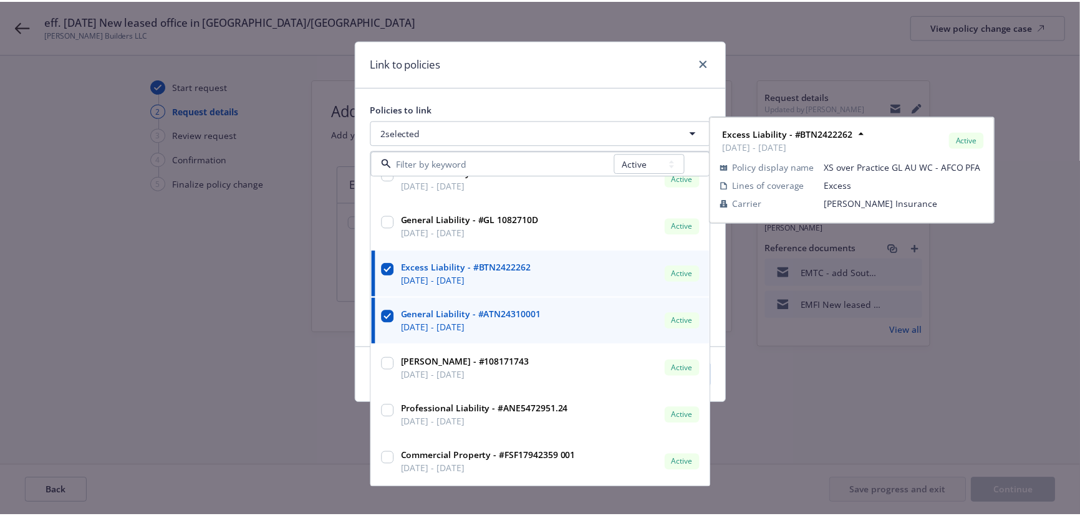
scroll to position [453, 0]
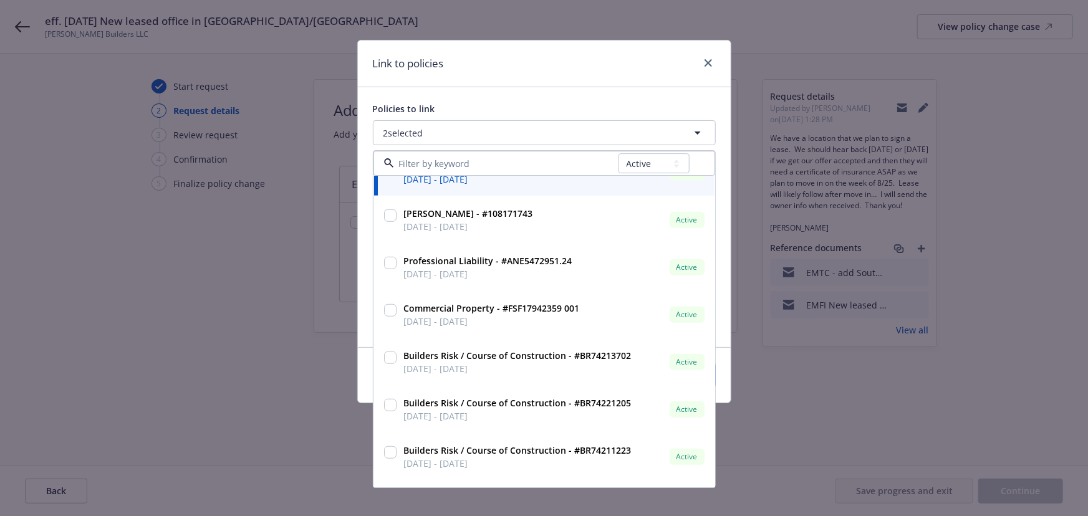
click at [1033, 286] on div "Link to policies Policies to link 2 selected All Active Upcoming Expired Cancel…" at bounding box center [544, 258] width 1088 height 516
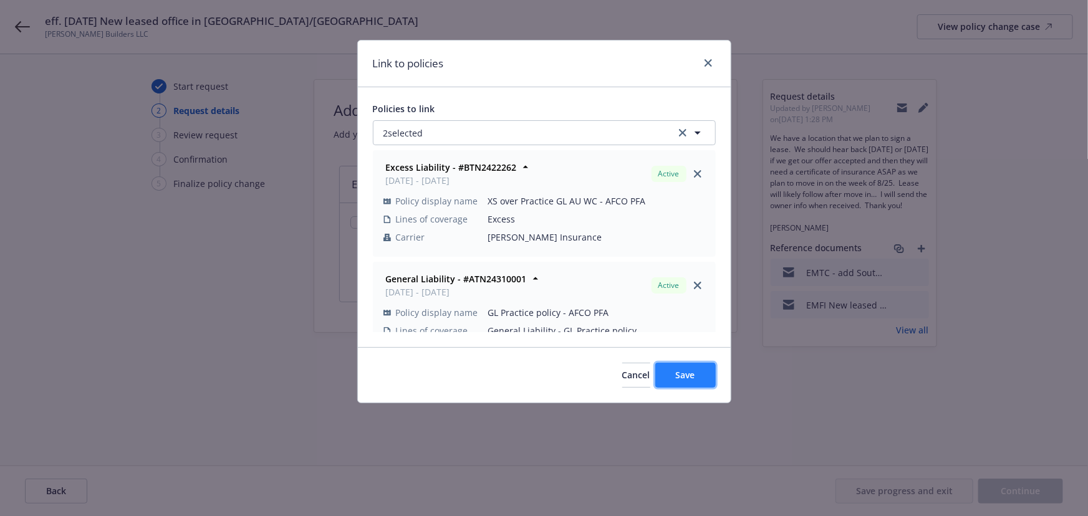
click at [689, 375] on span "Save" at bounding box center [685, 375] width 19 height 12
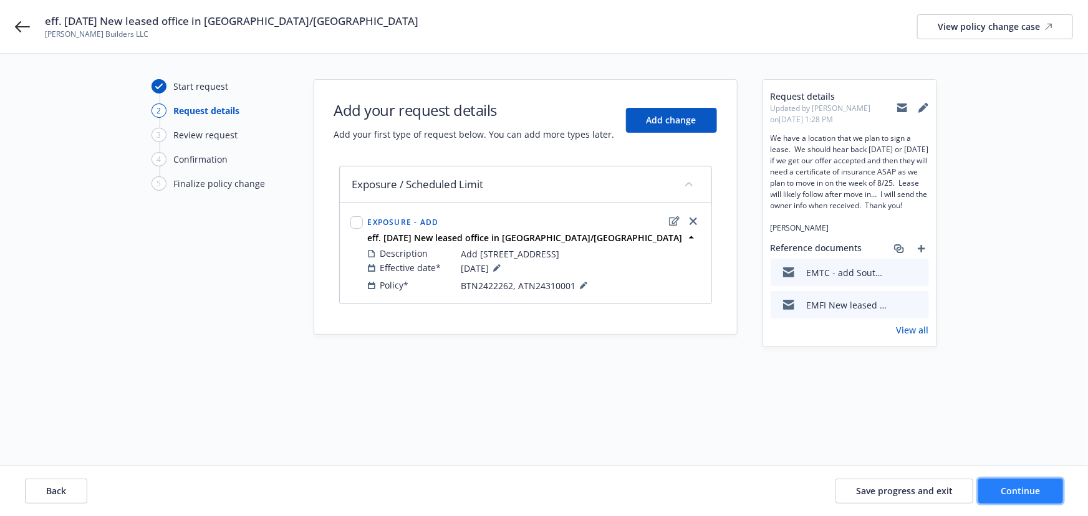
click at [1022, 499] on button "Continue" at bounding box center [1020, 491] width 85 height 25
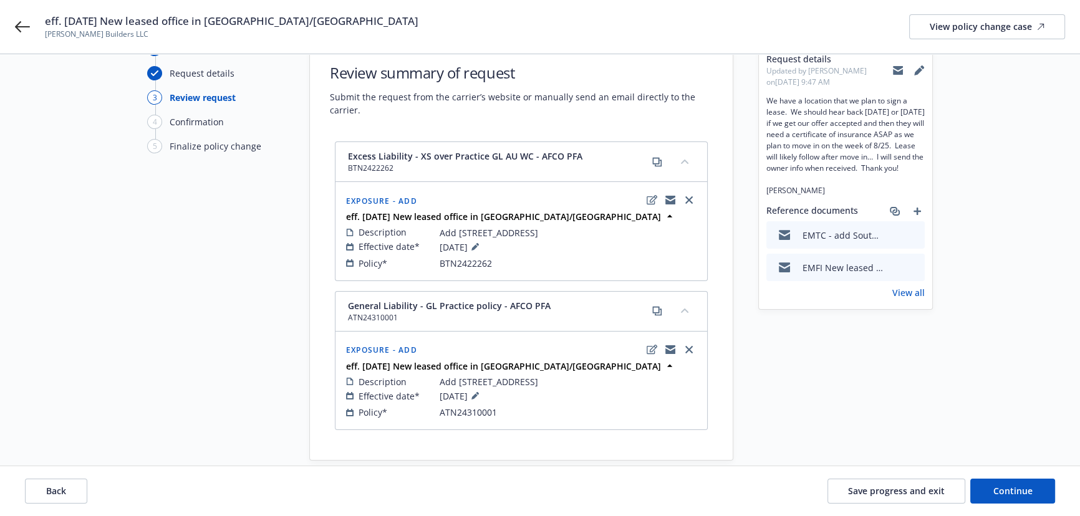
scroll to position [56, 0]
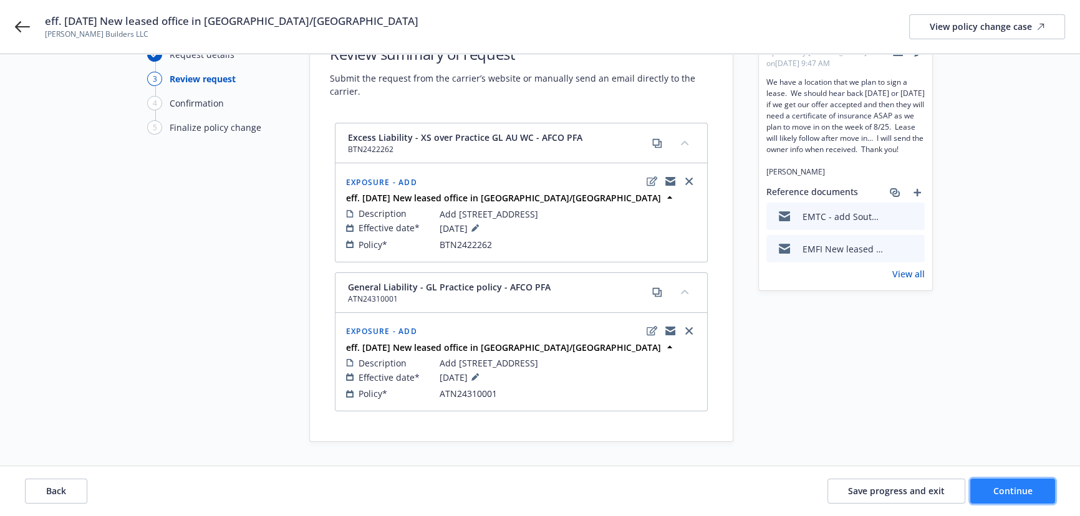
click at [1021, 491] on span "Continue" at bounding box center [1012, 491] width 39 height 12
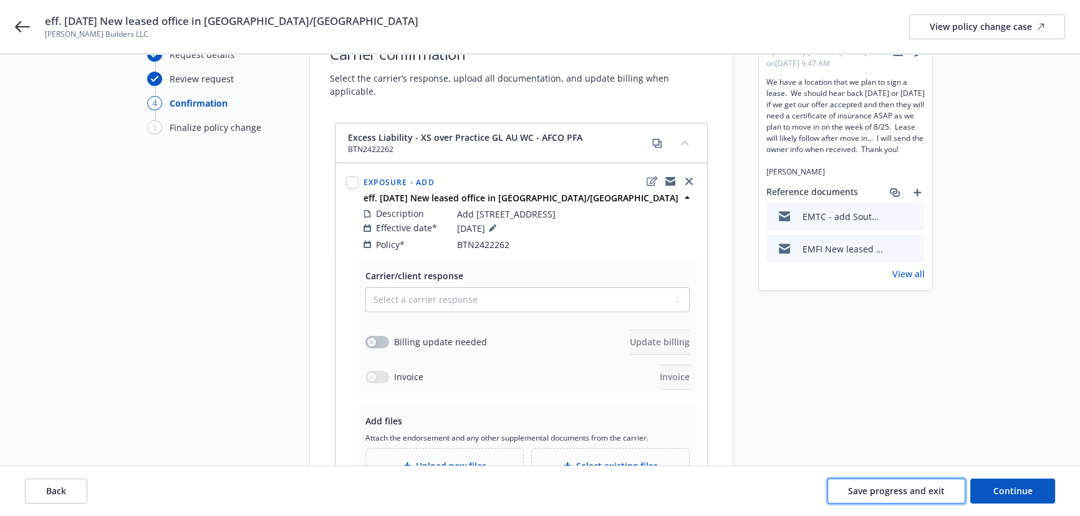
click at [877, 496] on span "Save progress and exit" at bounding box center [896, 491] width 97 height 12
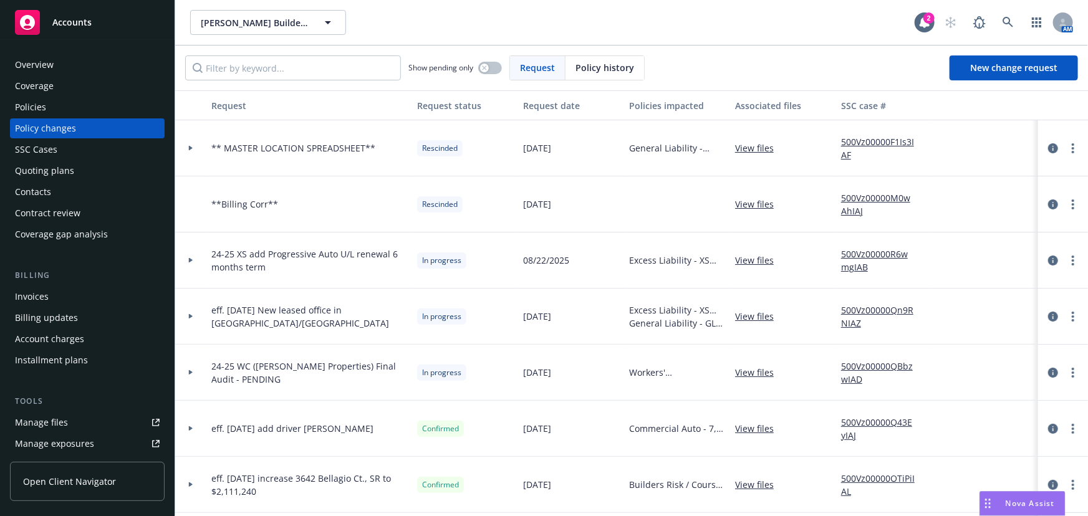
click at [43, 112] on div "Policies" at bounding box center [30, 107] width 31 height 20
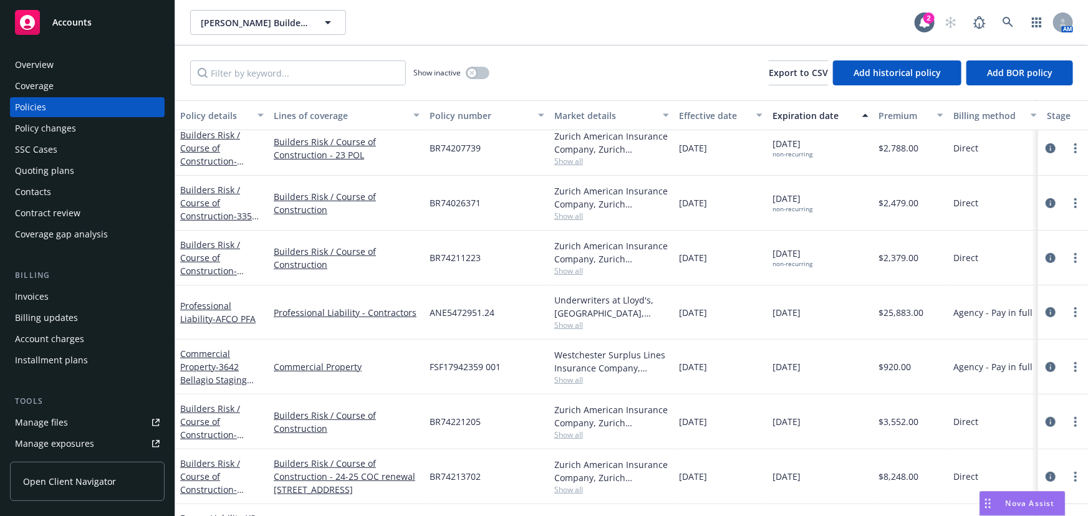
scroll to position [226, 0]
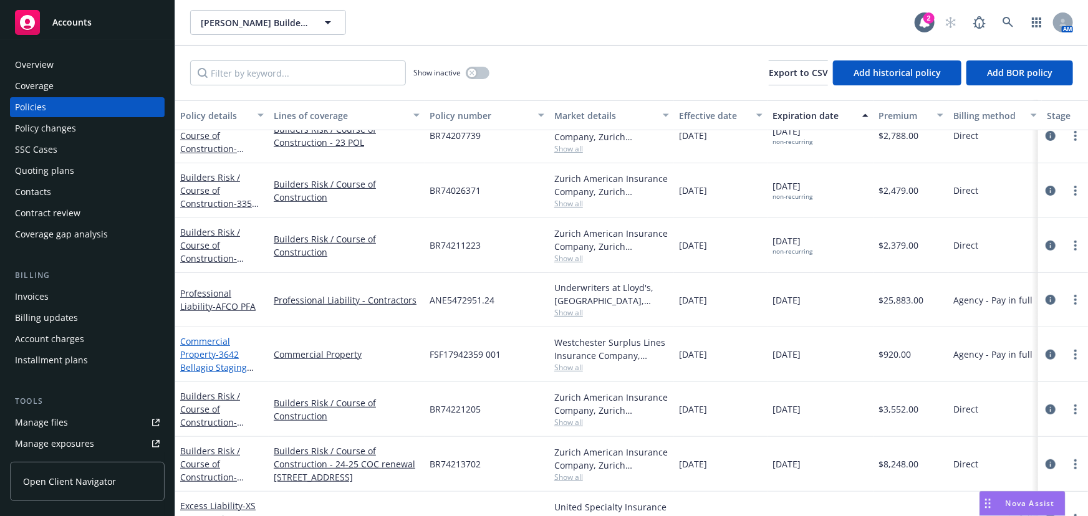
click at [224, 357] on span "- 3642 Bellagio Staging equipment" at bounding box center [217, 368] width 74 height 38
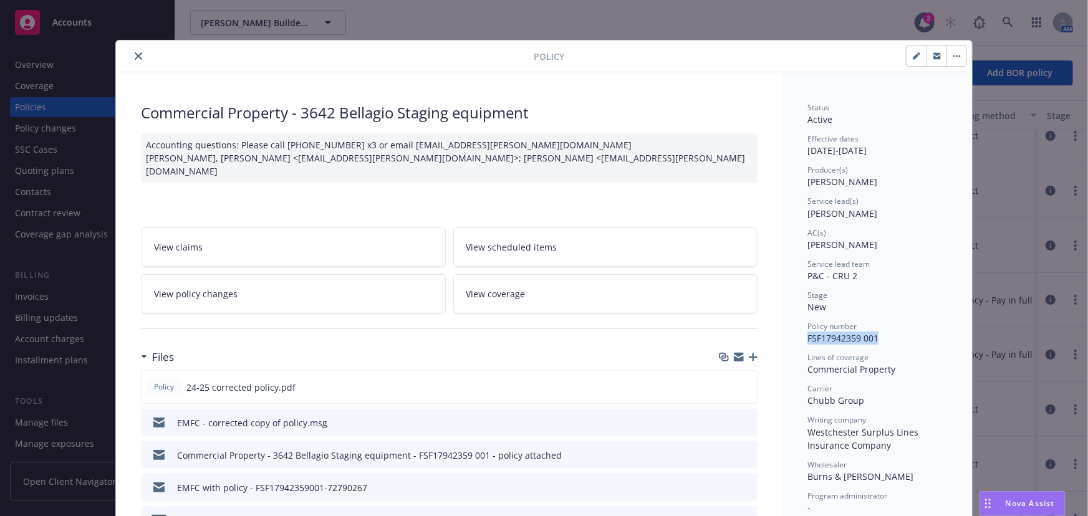
drag, startPoint x: 801, startPoint y: 339, endPoint x: 875, endPoint y: 337, distance: 73.6
copy span "FSF17942359 001"
click at [142, 55] on div at bounding box center [327, 56] width 413 height 15
click at [134, 61] on button "close" at bounding box center [138, 56] width 15 height 15
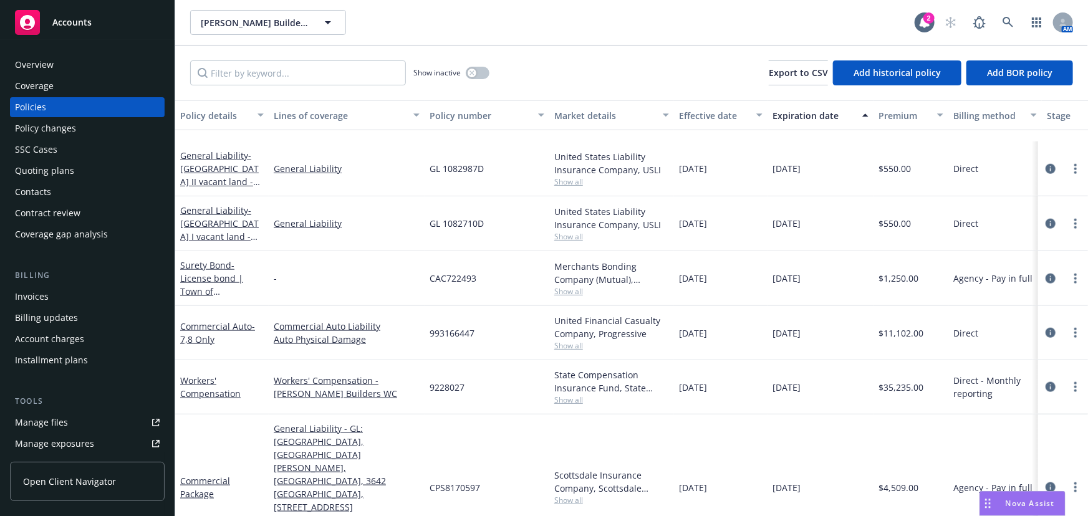
scroll to position [793, 0]
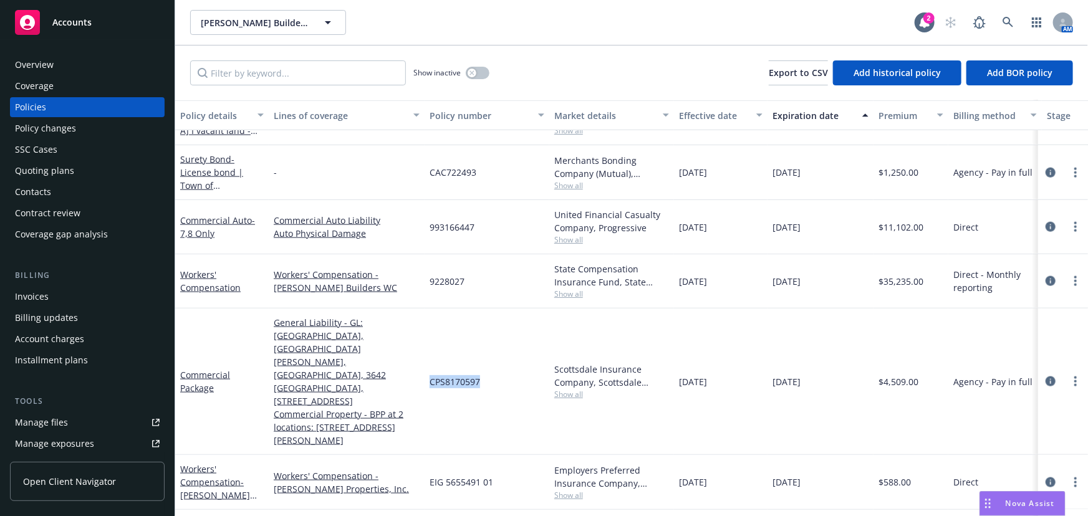
drag, startPoint x: 430, startPoint y: 365, endPoint x: 481, endPoint y: 368, distance: 51.2
click at [481, 368] on div "CPS8170597" at bounding box center [487, 382] width 125 height 147
copy span "CPS8170597"
click at [1046, 377] on icon "circleInformation" at bounding box center [1051, 382] width 10 height 10
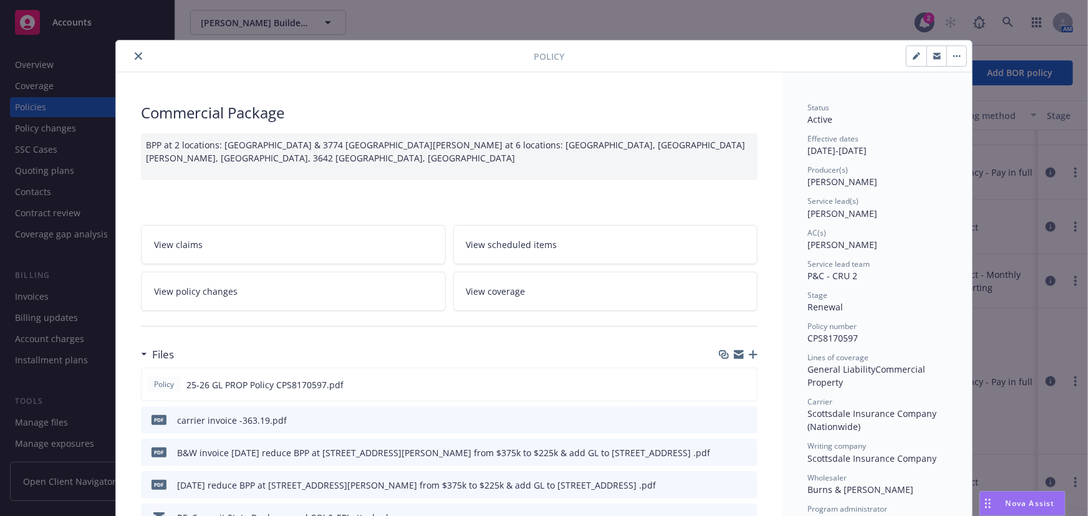
click at [136, 59] on icon "close" at bounding box center [138, 55] width 7 height 7
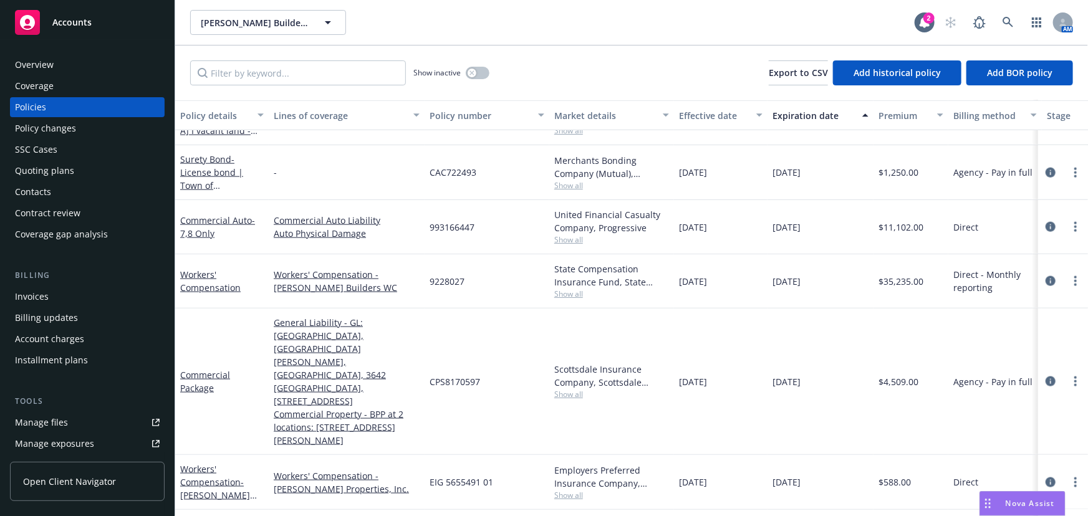
click at [75, 131] on div "Policy changes" at bounding box center [87, 128] width 145 height 20
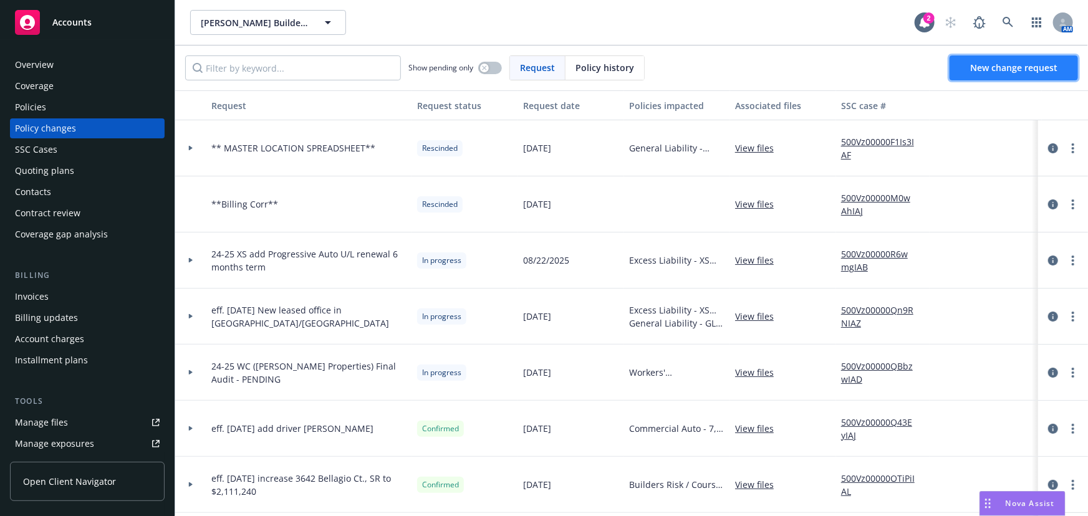
click at [998, 70] on span "New change request" at bounding box center [1013, 68] width 87 height 12
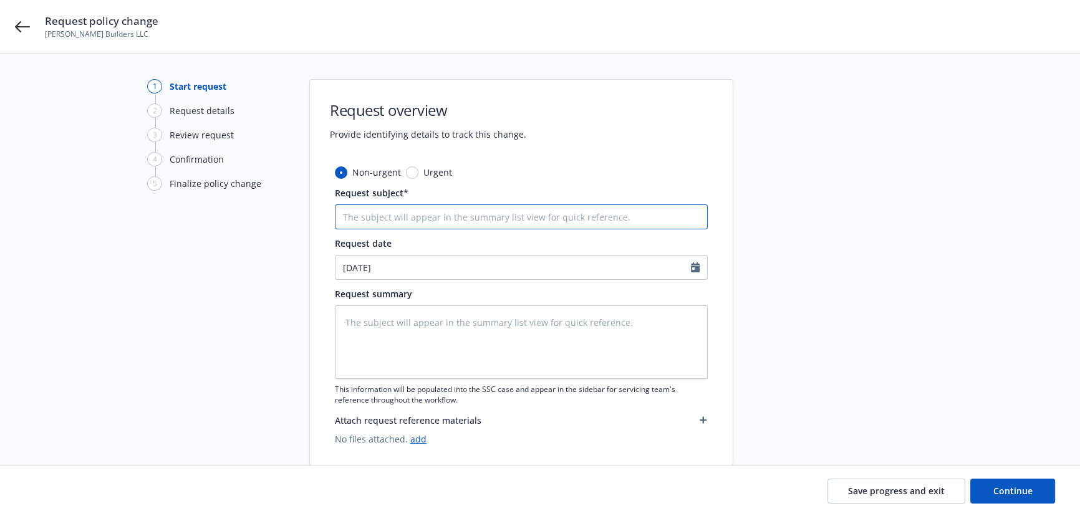
click at [369, 218] on input "Request subject*" at bounding box center [521, 217] width 373 height 25
type textarea "x"
type input "E"
type textarea "x"
type input "Ef"
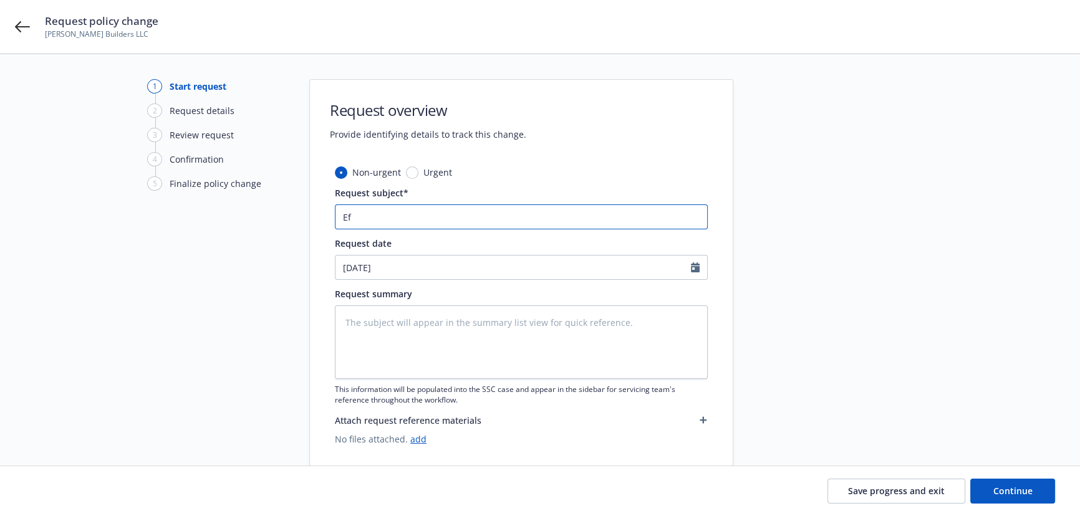
type textarea "x"
type input "Eff"
type textarea "x"
type input "Eff."
type textarea "x"
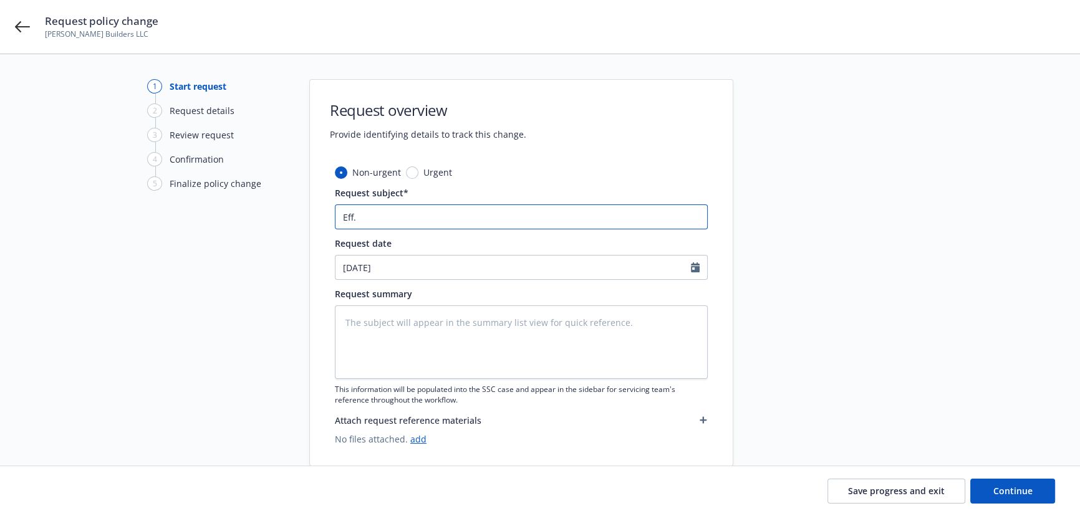
type input "Eff."
type textarea "x"
type input "Eff. 8"
type textarea "x"
type input "Eff. 8/"
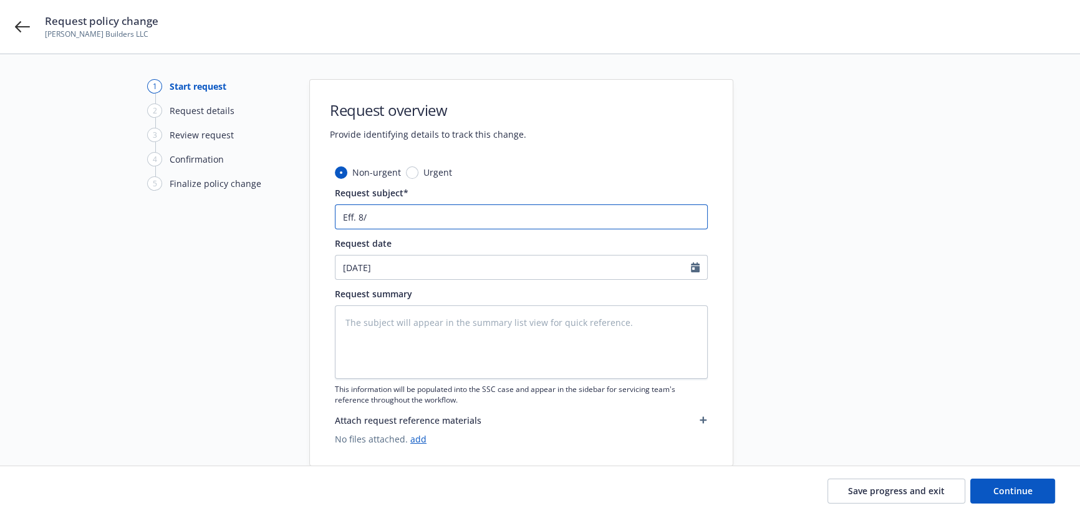
type textarea "x"
type input "Eff. 8/2"
type textarea "x"
type input "Eff. 8/25"
type textarea "x"
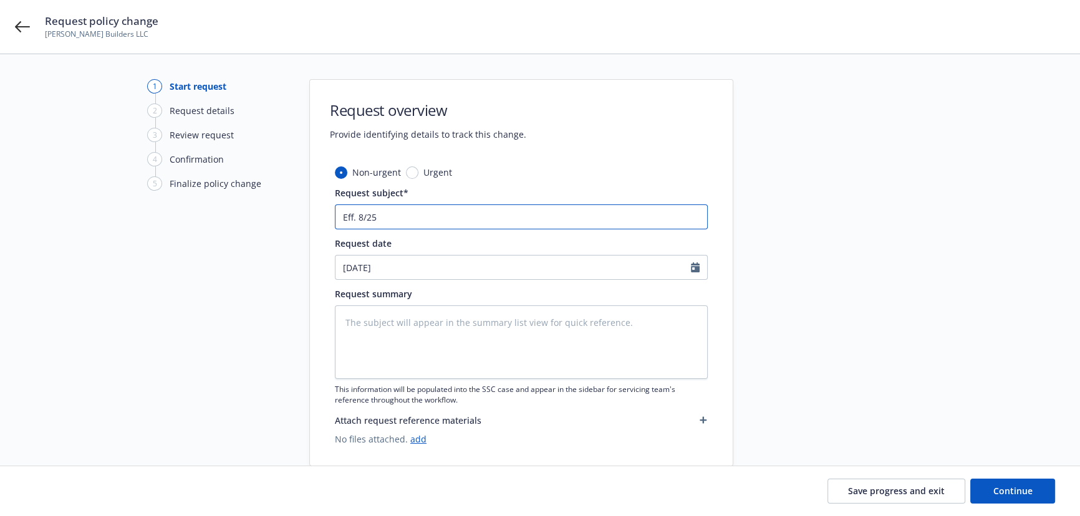
type input "Eff. 8/25/"
type textarea "x"
type input "Eff. 8/25/2"
type textarea "x"
type input "Eff. 8/25/20"
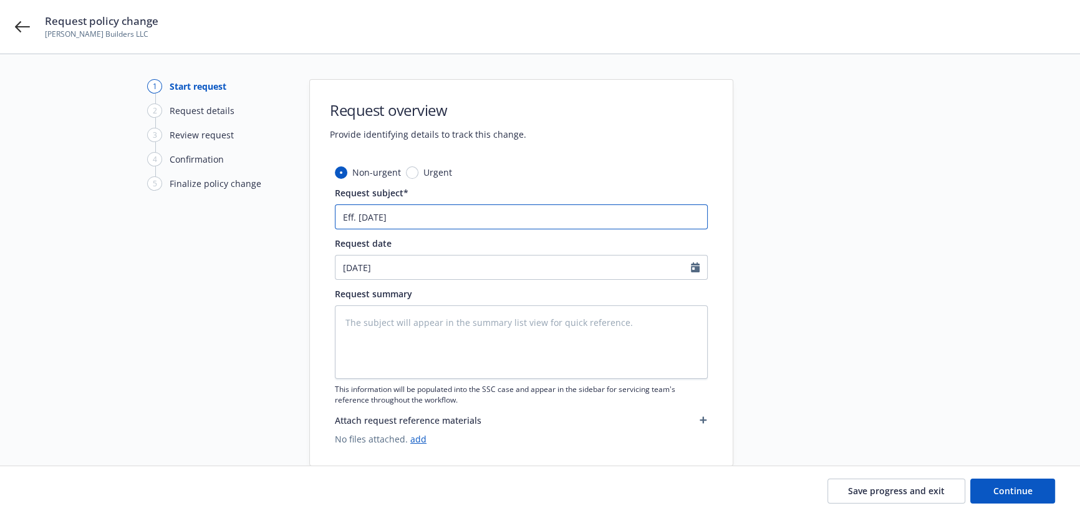
type textarea "x"
type input "Eff. 8/25/202"
type textarea "x"
type input "Eff. 8/25/2025"
type textarea "x"
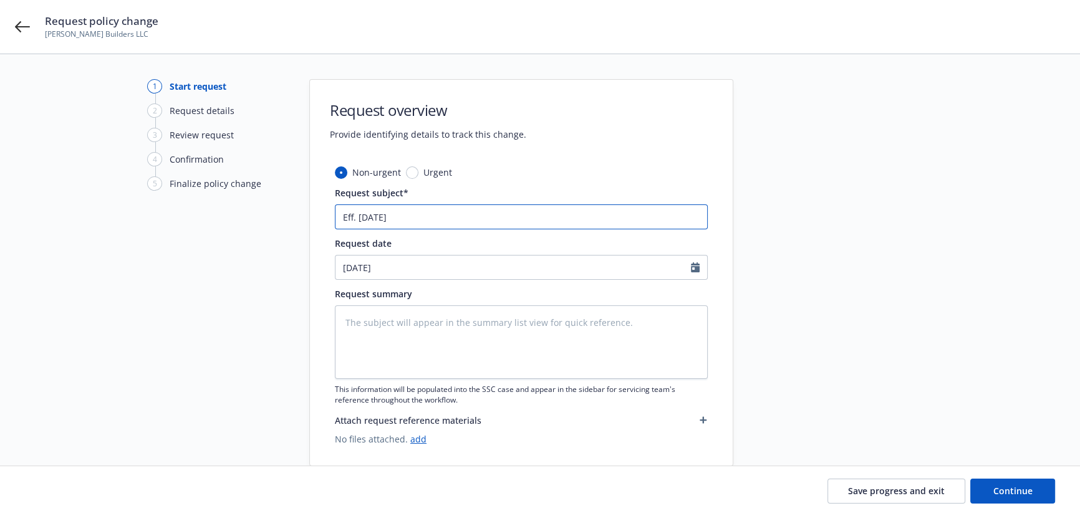
type input "Eff. 8/25/2025"
type textarea "x"
type input "Eff. 8/25/2025 a"
type textarea "x"
type input "Eff. 8/25/2025 ad"
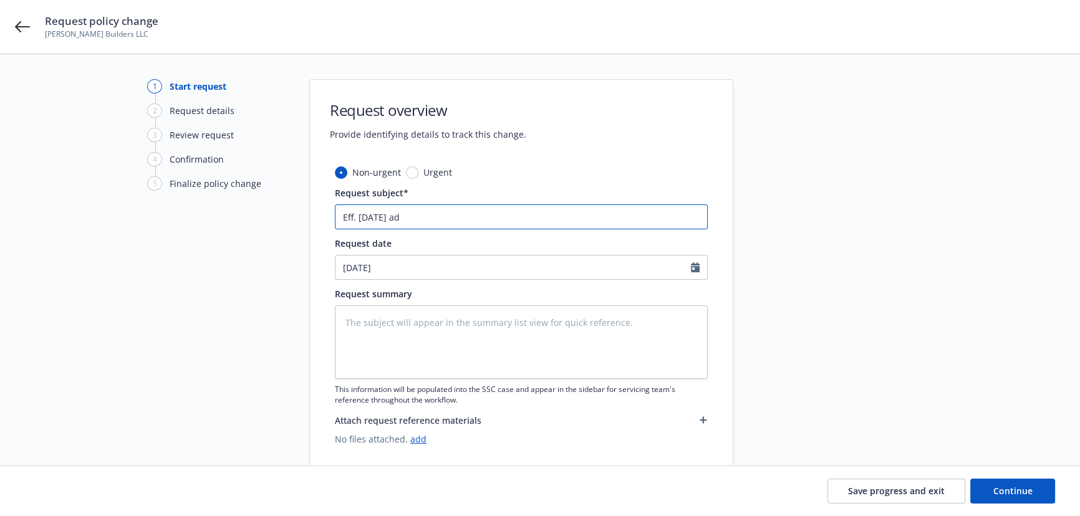
type textarea "x"
type input "Eff. 8/25/2025 add"
type textarea "x"
type input "Eff. 8/25/2025 add"
type textarea "x"
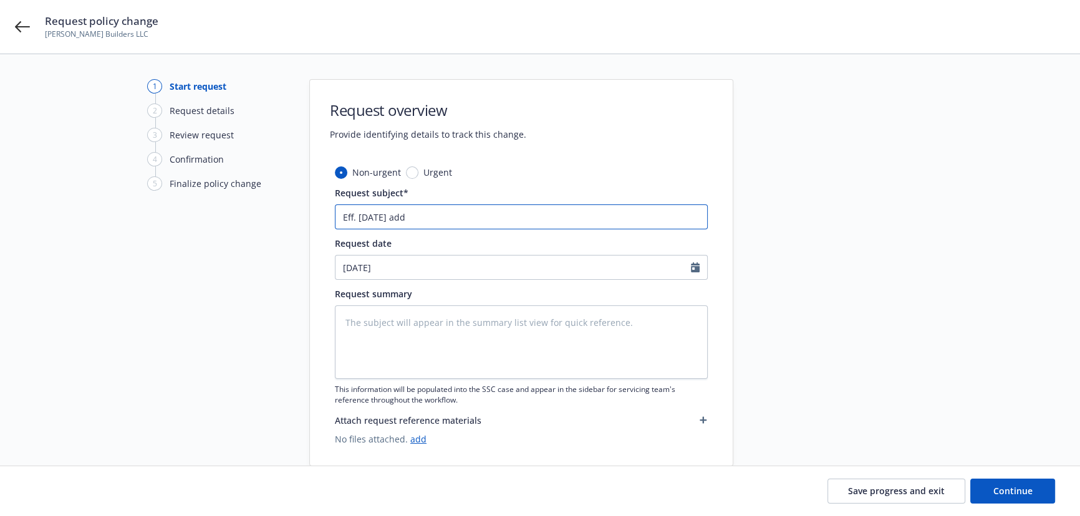
type input "Eff. 8/25/2025 add 9"
type textarea "x"
type input "Eff. 8/25/2025 add 91"
type textarea "x"
type input "Eff. 8/25/2025 add 918"
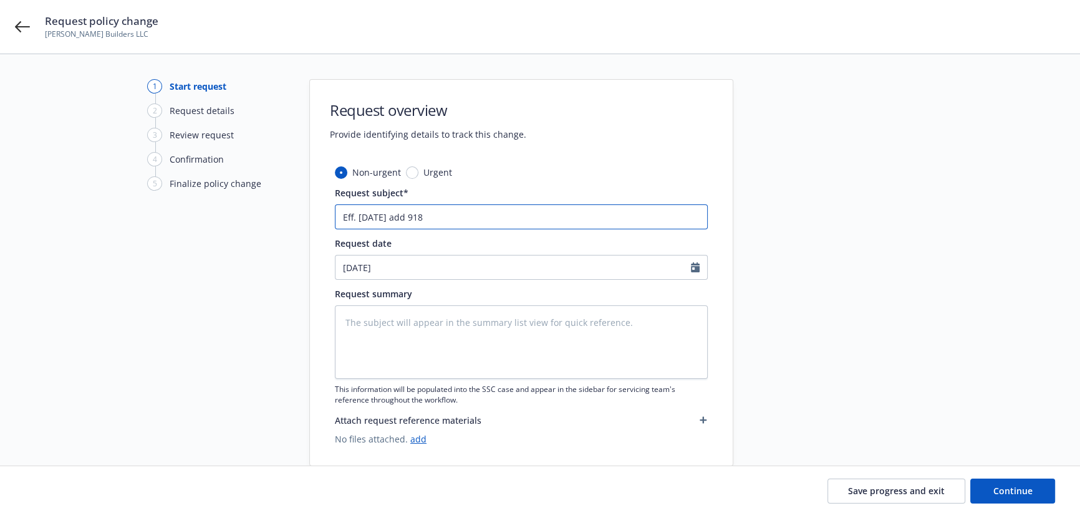
type textarea "x"
type input "Eff. 8/25/2025 add 918"
type textarea "x"
type input "Eff. 8/25/2025 add 918 E"
type textarea "x"
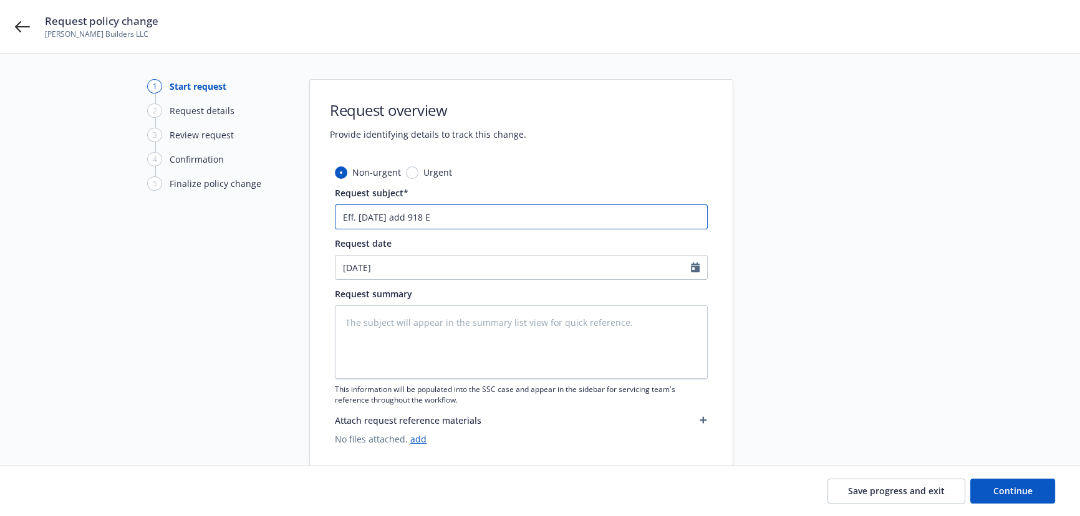
type input "Eff. 8/25/2025 add 918 E"
type textarea "x"
type input "Eff. 8/25/2025 add 918 E"
type textarea "x"
type input "Eff. 8/25/2025 add 918 E."
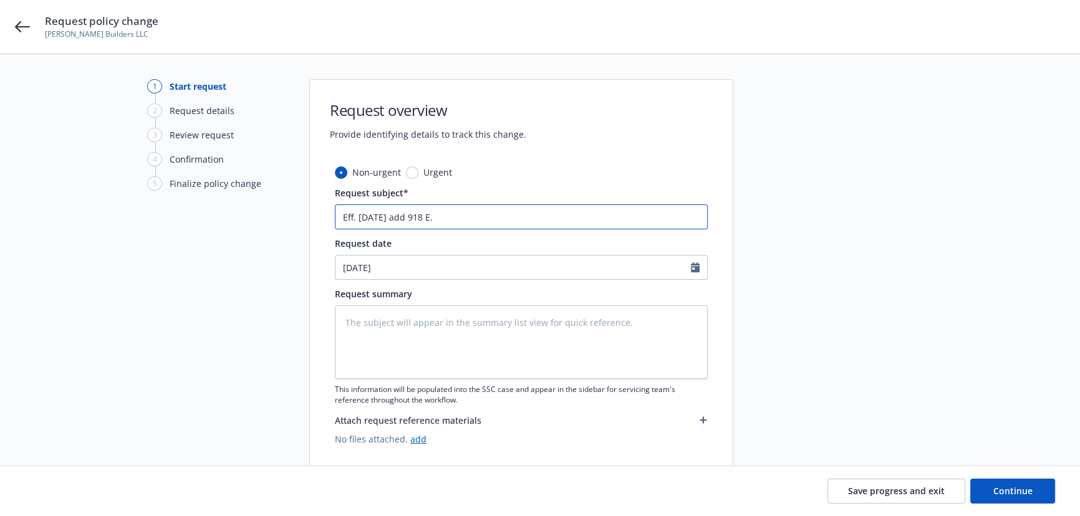
type textarea "x"
type input "Eff. 8/25/2025 add 918 E."
type textarea "x"
type input "Eff. 8/25/2025 add 918 E. G"
type textarea "x"
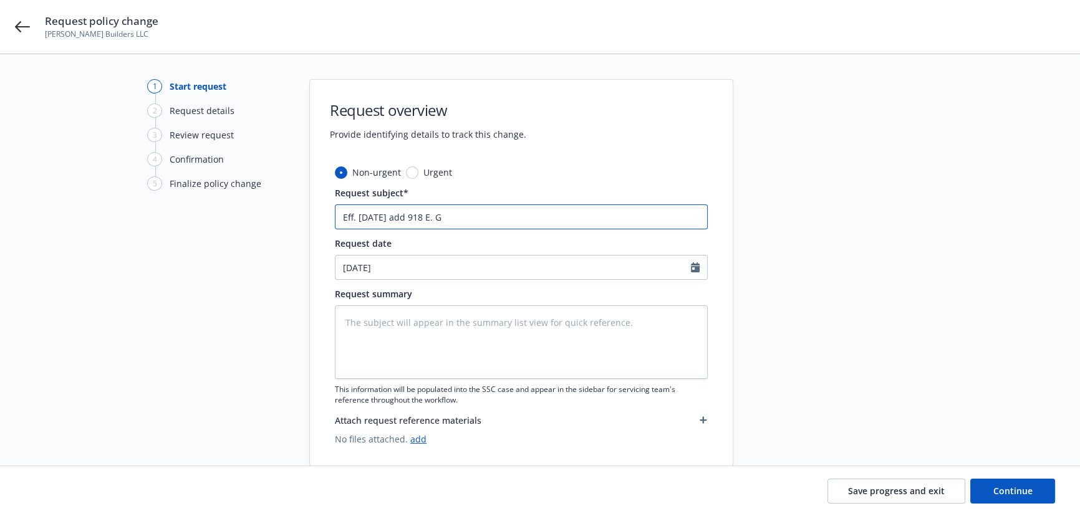
type input "Eff. 8/25/2025 add 918 E. Gr"
type textarea "x"
type input "Eff. 8/25/2025 add 918 E. Gre"
type textarea "x"
type input "Eff. 8/25/2025 add 918 E. Gree"
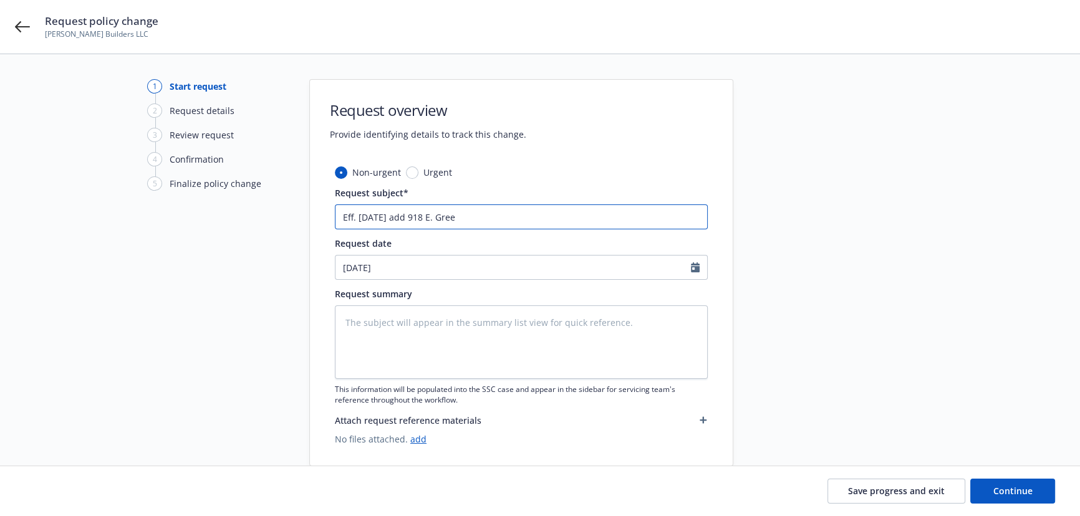
type textarea "x"
type input "Eff. 8/25/2025 add 918 E. Green"
type textarea "x"
type input "Eff. 8/25/2025 add 918 E. Green"
type textarea "x"
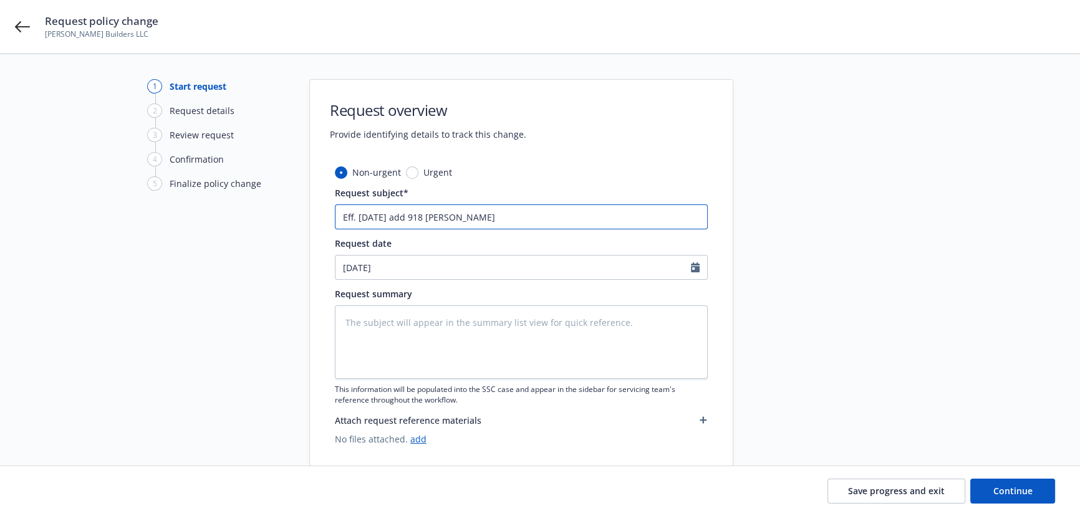
type input "Eff. 8/25/2025 add 918 E. Green S"
type textarea "x"
type input "Eff. 8/25/2025 add 918 E. Green St"
type textarea "x"
type input "Eff. 8/25/2025 add 918 E. Green Str"
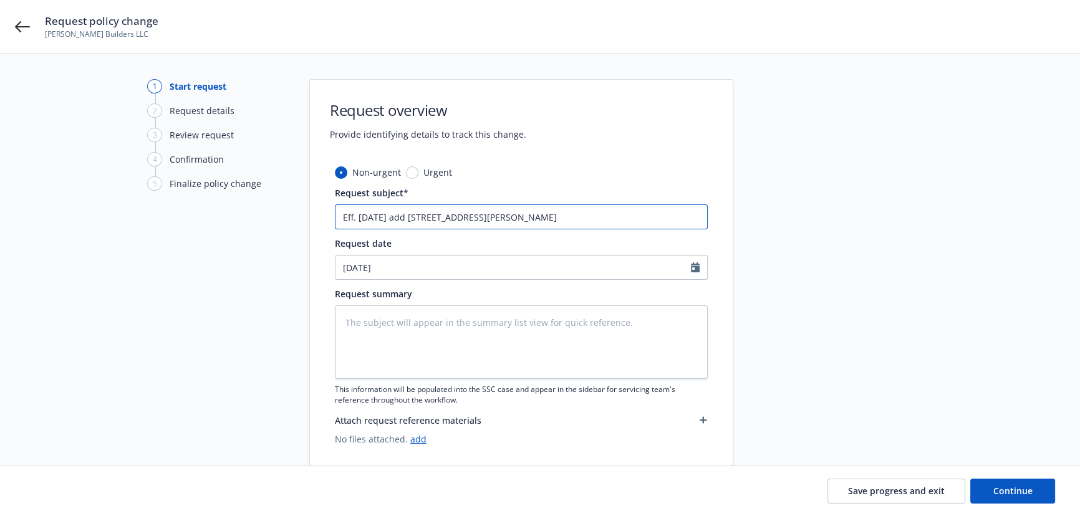
type textarea "x"
type input "Eff. 8/25/2025 add 918 E. Green Stre"
type textarea "x"
type input "Eff. 8/25/2025 add 918 E. Green Stree"
type textarea "x"
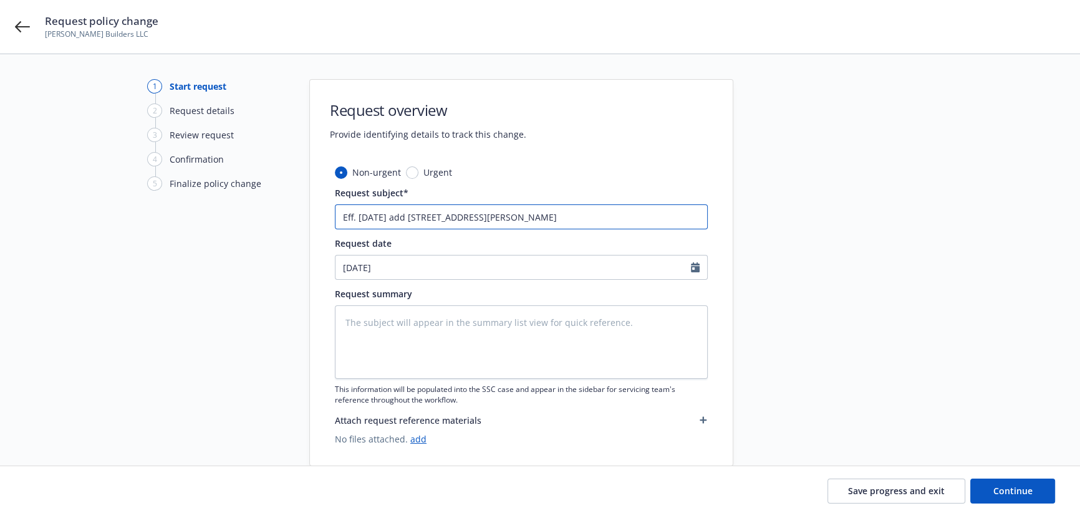
click at [498, 217] on input "Eff. 8/25/2025 add 918 E. Green Street Suite 150, Pasadena, CA" at bounding box center [521, 217] width 373 height 25
drag, startPoint x: 629, startPoint y: 220, endPoint x: 254, endPoint y: 197, distance: 374.8
click at [254, 197] on div "1 Start request 2 Request details 3 Review request 4 Confirmation 5 Finalize po…" at bounding box center [540, 272] width 1050 height 387
click at [365, 321] on textarea at bounding box center [521, 343] width 373 height 74
paste textarea "Eff. 8/25/2025 add 918 E. Green Street, Suite 150, Pasadena, CA"
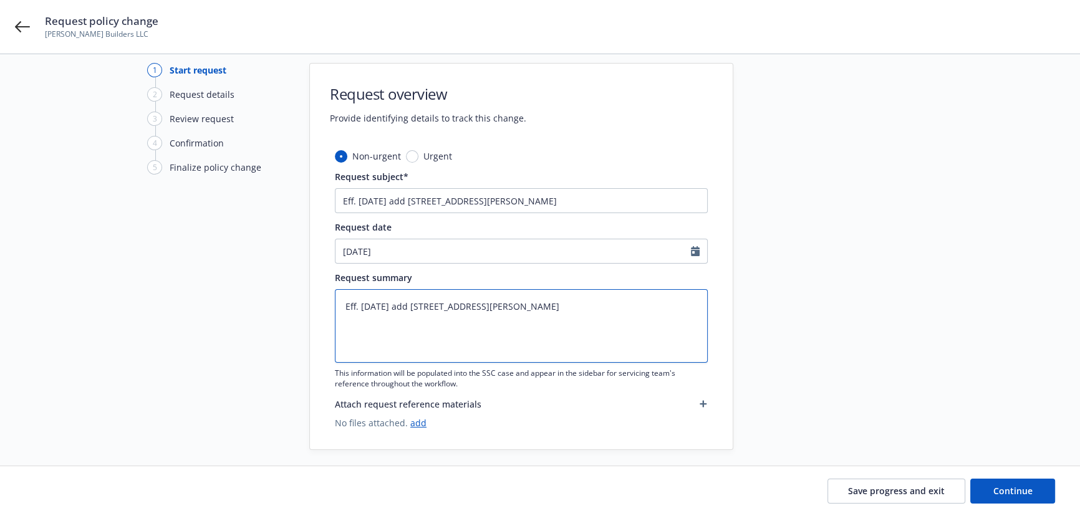
scroll to position [25, 0]
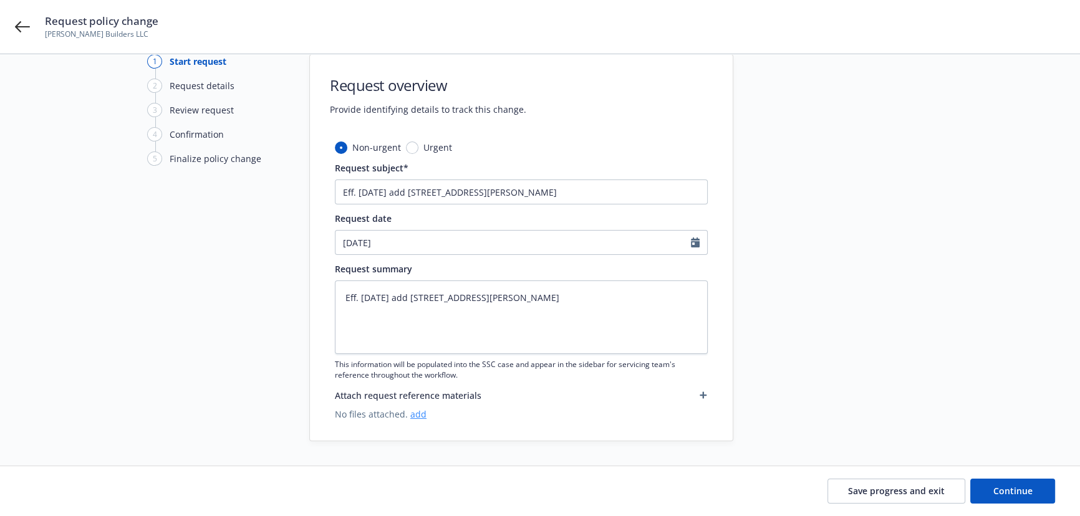
click at [413, 415] on link "add" at bounding box center [418, 414] width 16 height 12
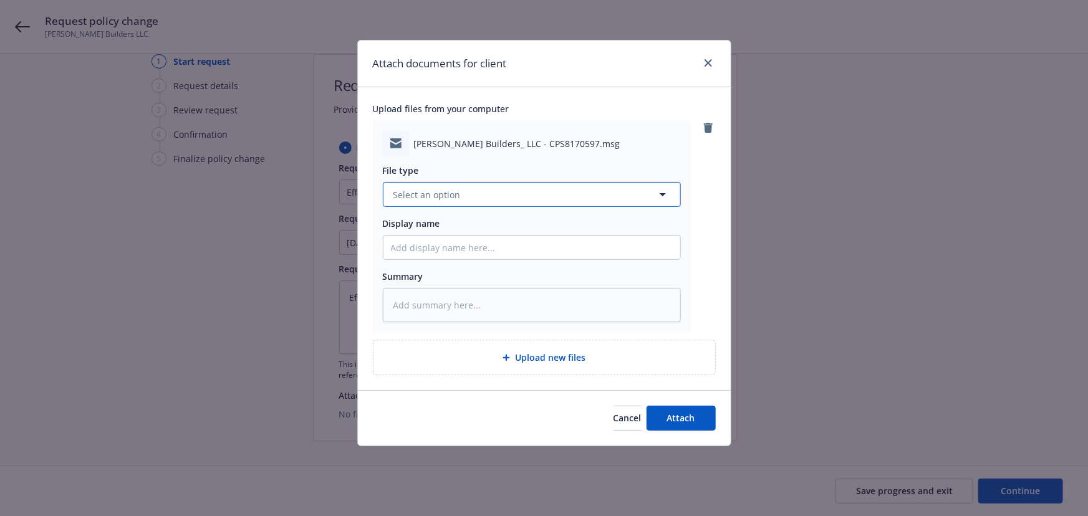
click at [469, 200] on button "Select an option" at bounding box center [532, 194] width 298 height 25
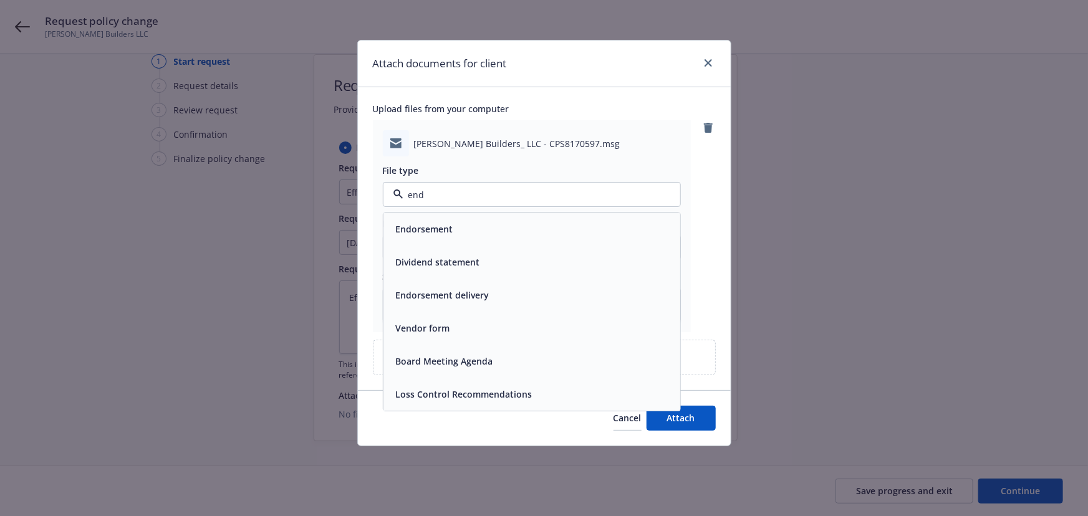
click at [455, 229] on div "Endorsement" at bounding box center [423, 230] width 65 height 18
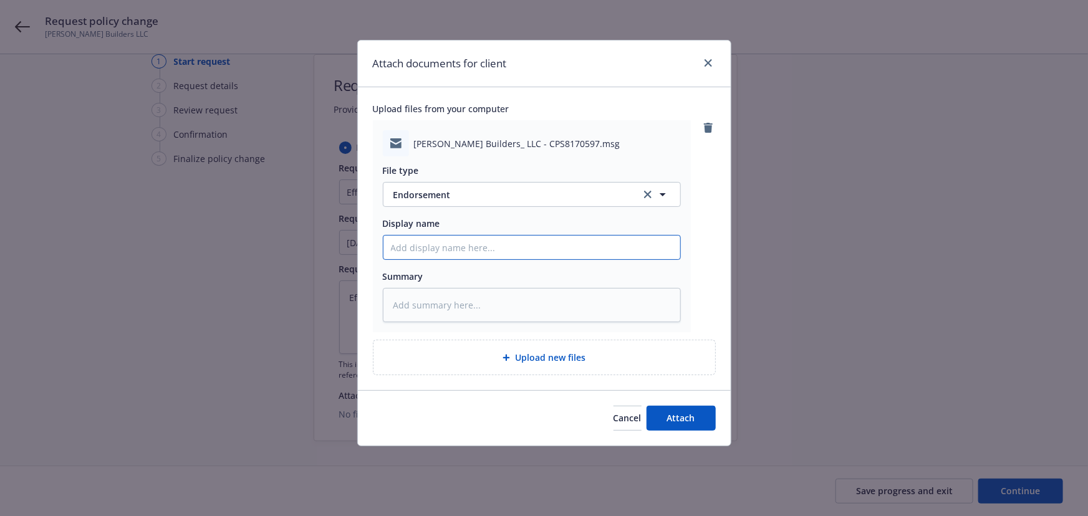
click at [420, 250] on input "Display name" at bounding box center [531, 248] width 297 height 24
paste input "Eff. 8/25/2025 add 918 E. Green Street, Suite 150, Pasadena, CA"
click at [387, 244] on input "Eff. 8/25/2025 add 918 E. Green Street, Suite 150, Pasadena, CA" at bounding box center [531, 248] width 297 height 24
click at [683, 426] on button "Attach" at bounding box center [681, 418] width 69 height 25
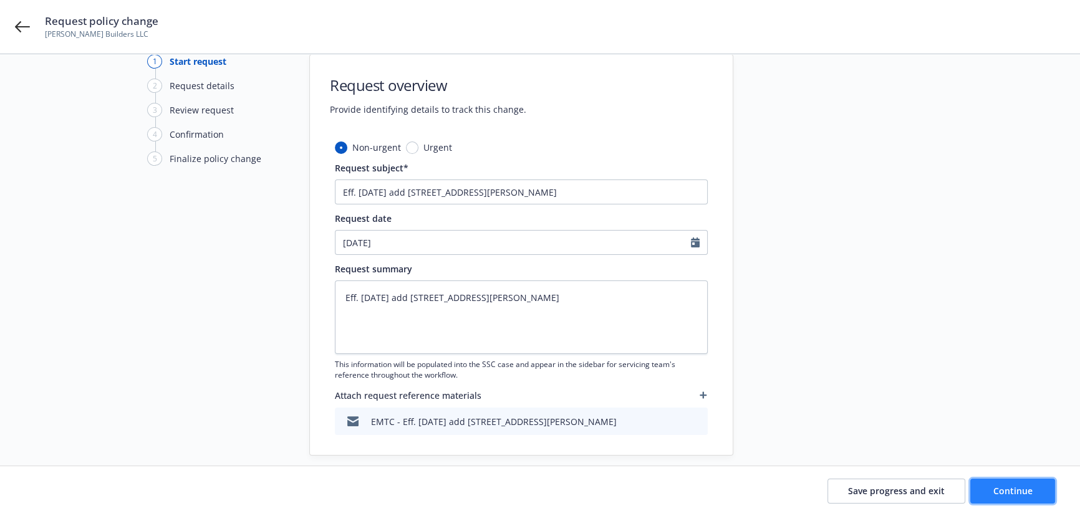
click at [998, 491] on span "Continue" at bounding box center [1012, 491] width 39 height 12
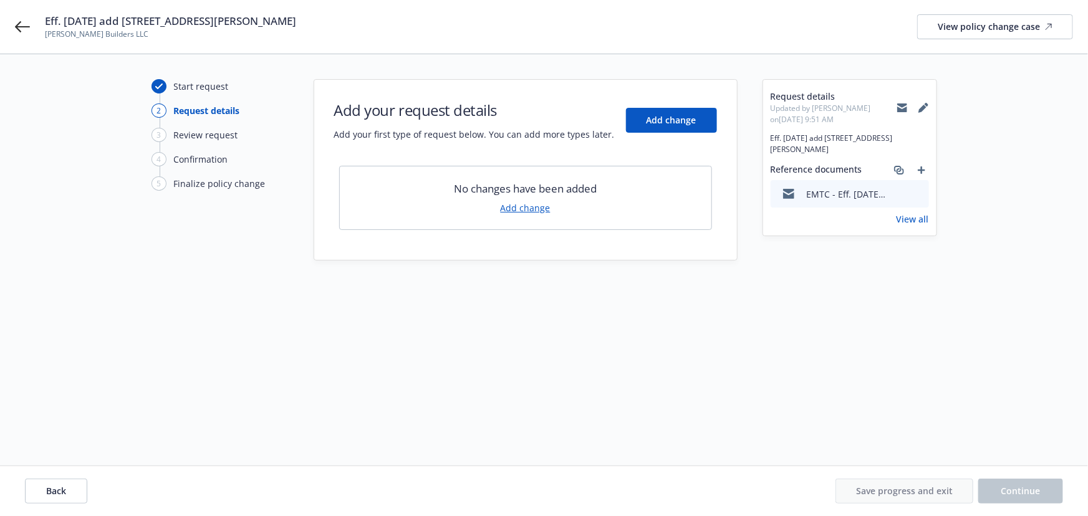
click at [519, 208] on link "Add change" at bounding box center [526, 207] width 50 height 13
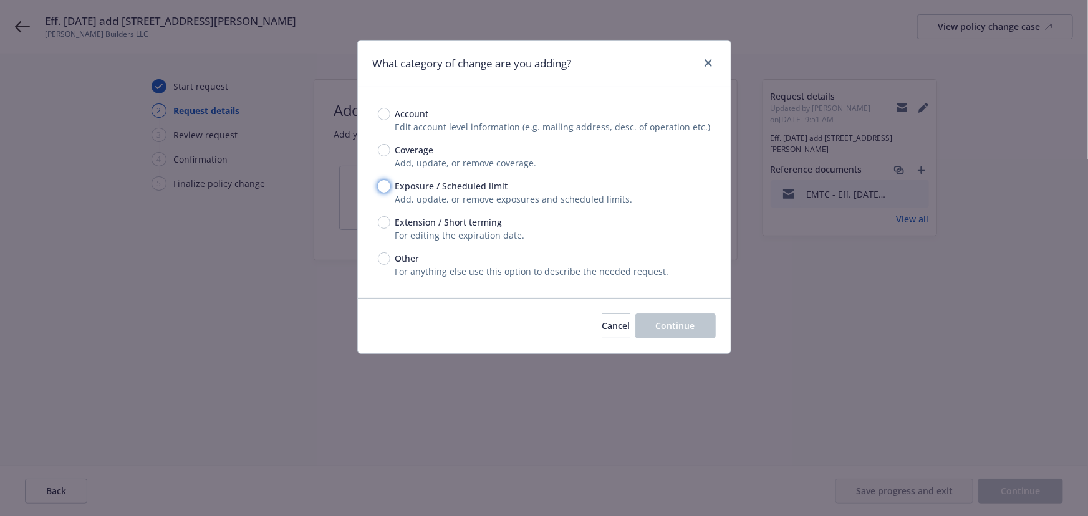
drag, startPoint x: 382, startPoint y: 190, endPoint x: 488, endPoint y: 274, distance: 134.9
click at [382, 191] on input "Exposure / Scheduled limit" at bounding box center [384, 186] width 12 height 12
click at [698, 335] on button "Continue" at bounding box center [675, 326] width 80 height 25
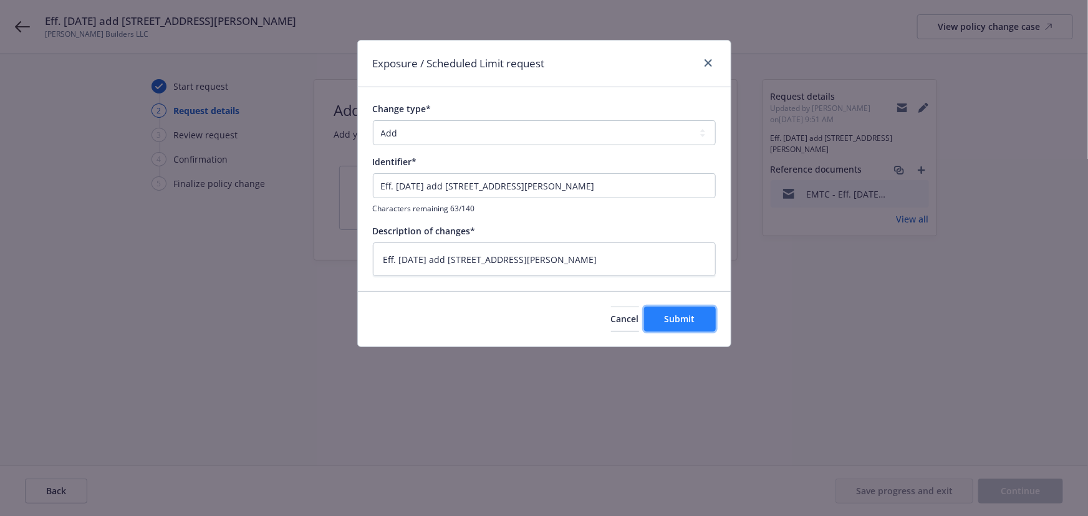
click at [690, 318] on span "Submit" at bounding box center [680, 319] width 31 height 12
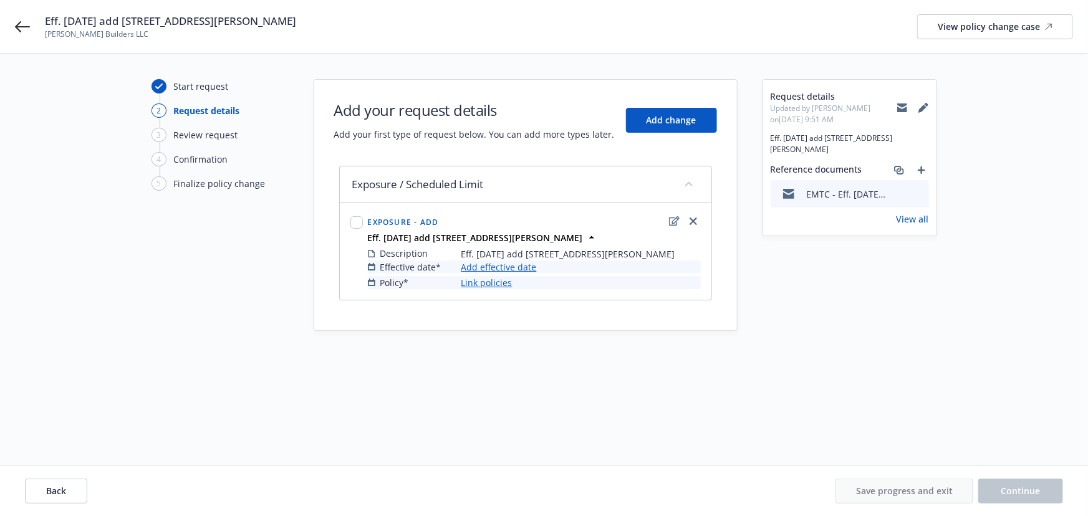
click at [493, 274] on link "Add effective date" at bounding box center [498, 267] width 75 height 13
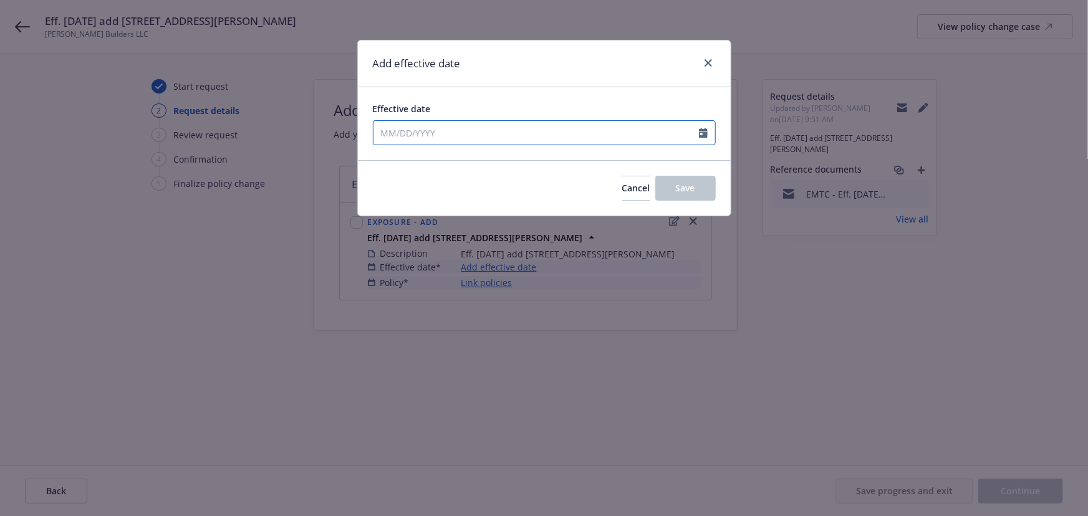
click at [704, 135] on icon "Calendar" at bounding box center [703, 133] width 9 height 10
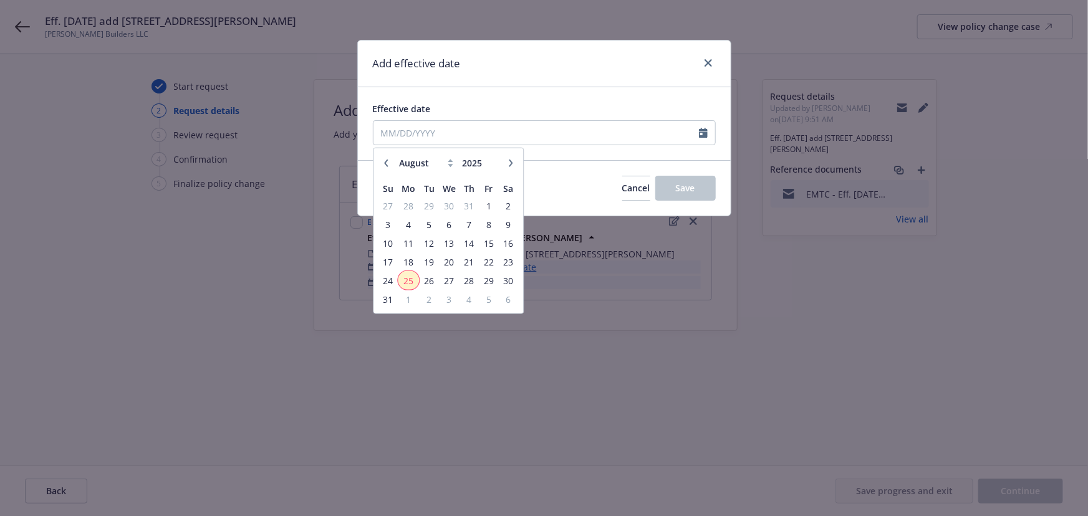
click at [407, 286] on span "25" at bounding box center [408, 280] width 19 height 16
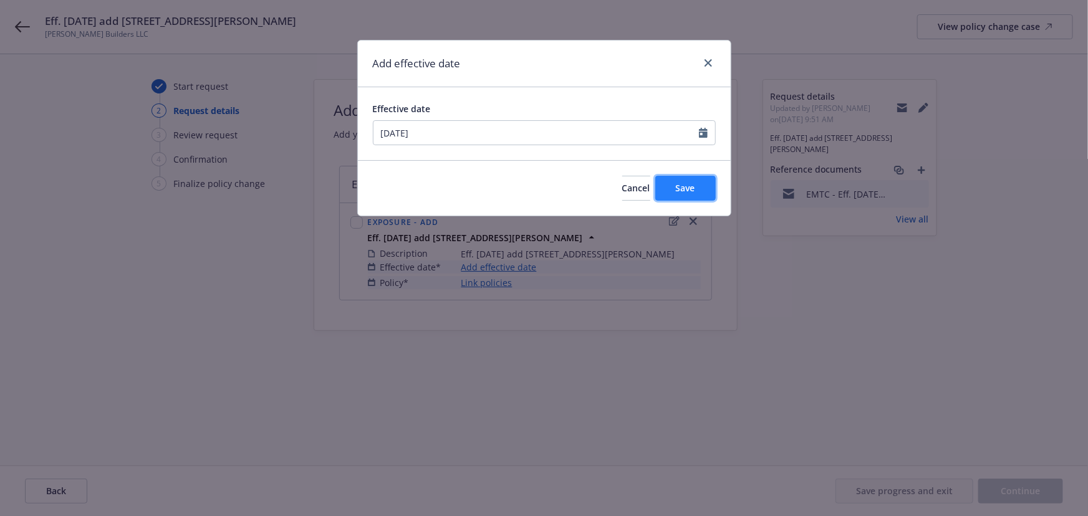
click at [691, 192] on span "Save" at bounding box center [685, 188] width 19 height 12
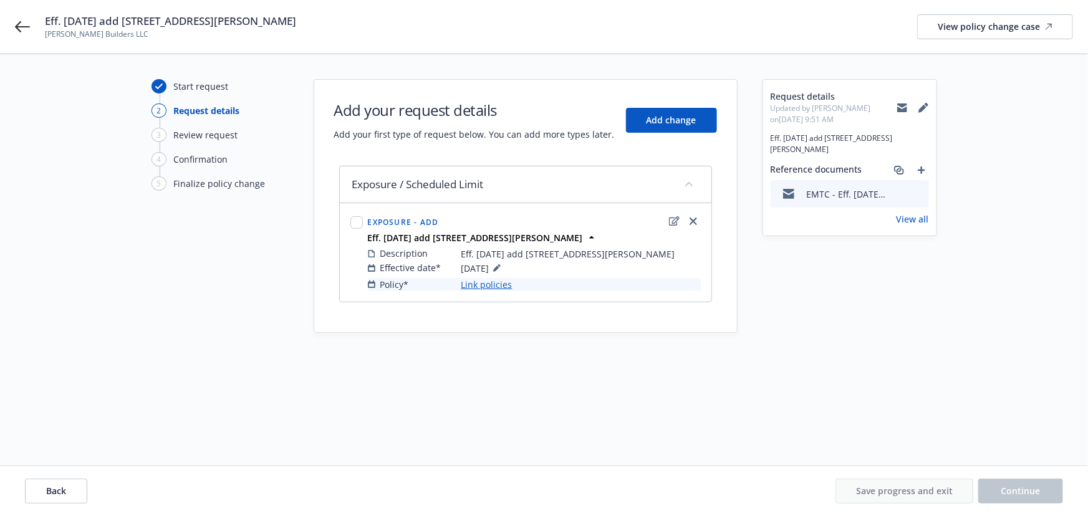
click at [478, 291] on link "Link policies" at bounding box center [486, 284] width 51 height 13
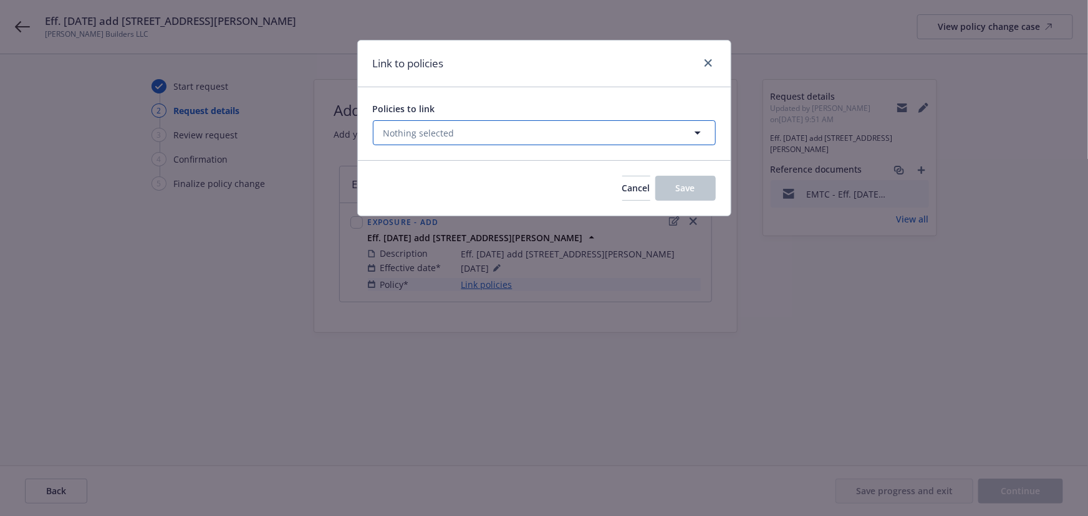
click at [420, 131] on span "Nothing selected" at bounding box center [418, 133] width 71 height 13
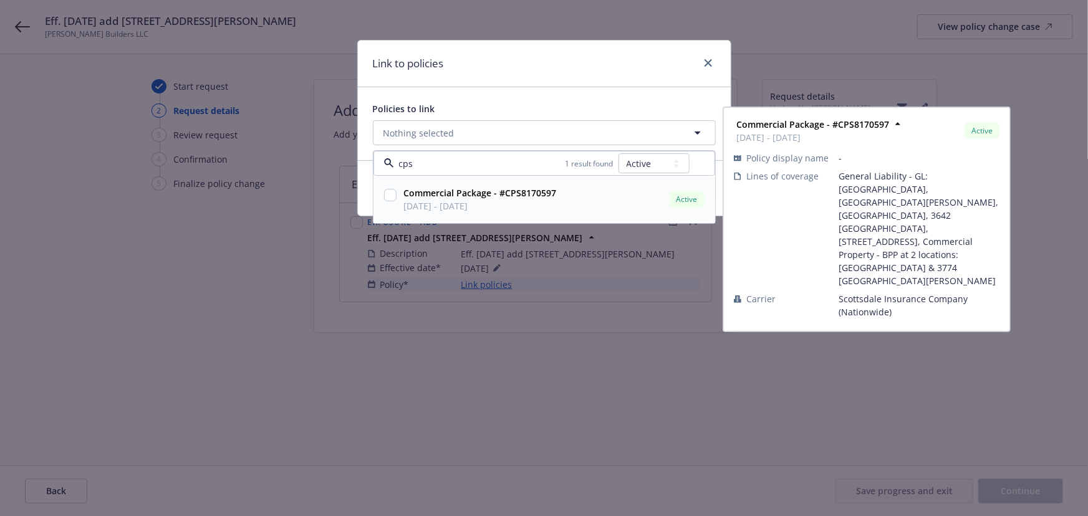
click at [390, 192] on input "checkbox" at bounding box center [390, 196] width 12 height 12
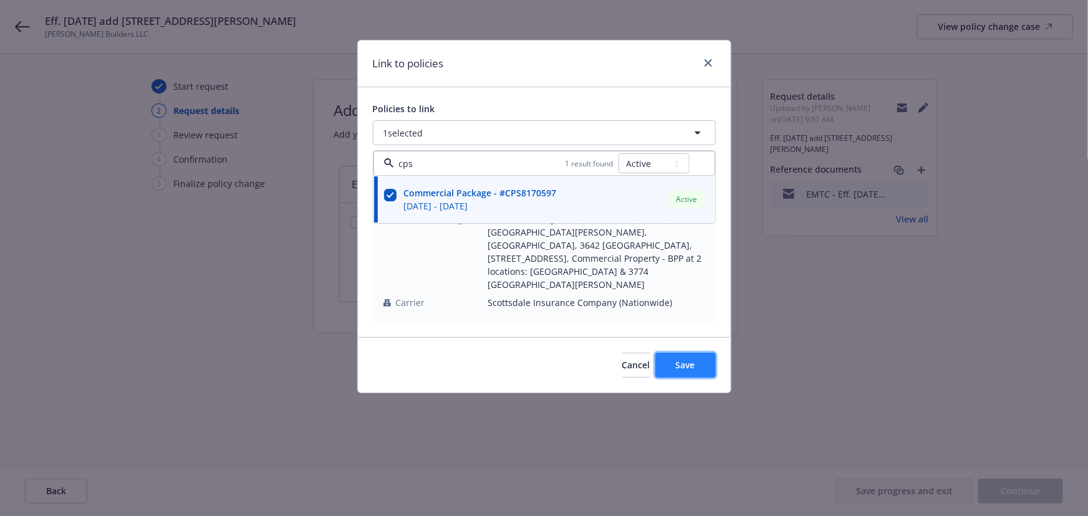
click at [692, 359] on span "Save" at bounding box center [685, 365] width 19 height 12
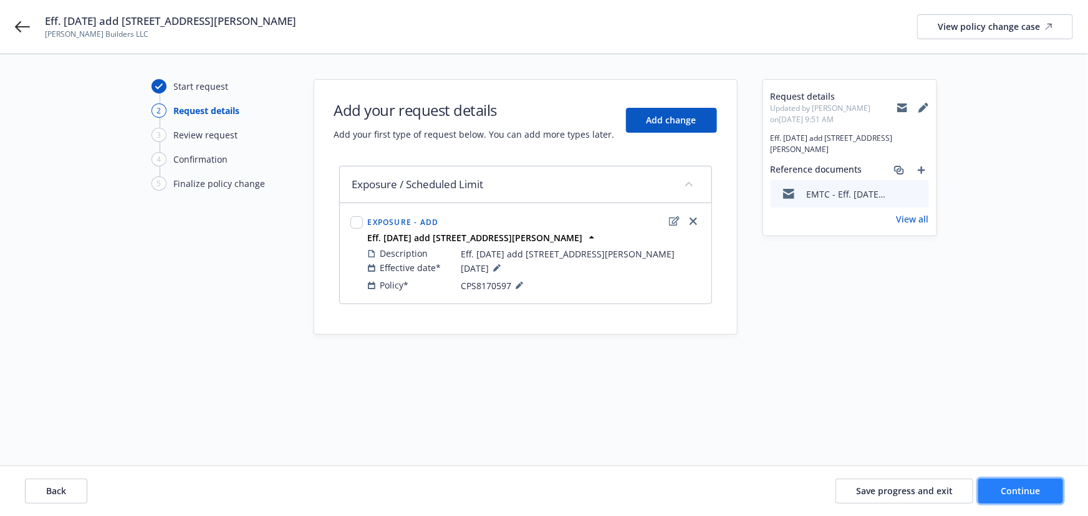
click at [1015, 496] on span "Continue" at bounding box center [1020, 491] width 39 height 12
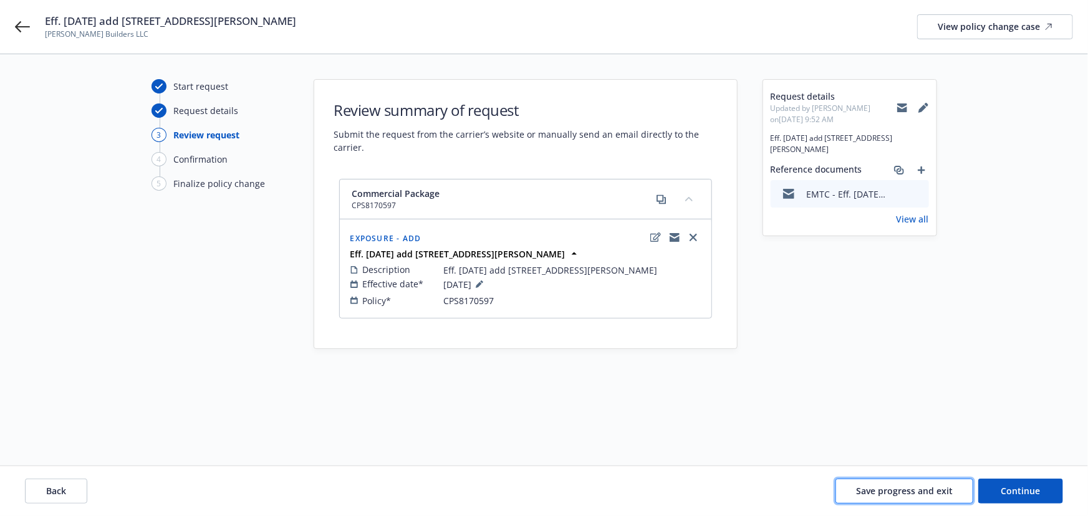
click at [918, 493] on span "Save progress and exit" at bounding box center [904, 491] width 97 height 12
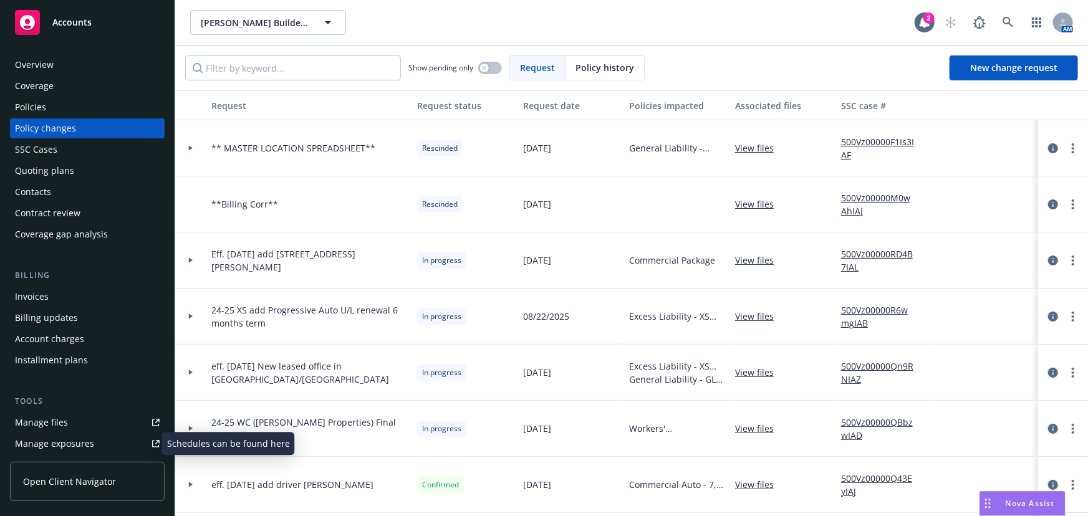
click at [74, 448] on div "Manage exposures" at bounding box center [54, 444] width 79 height 20
click at [37, 422] on div "Manage files" at bounding box center [41, 423] width 53 height 20
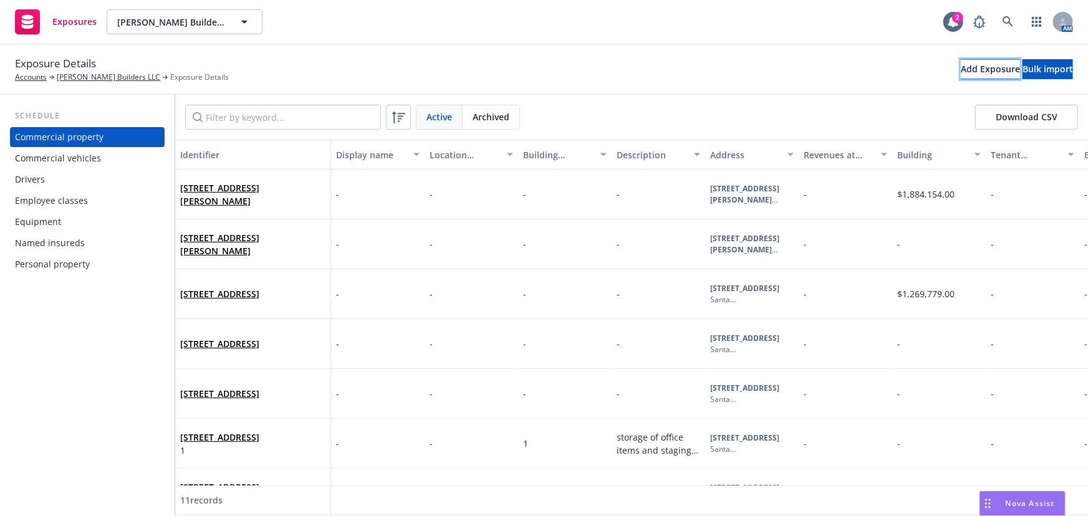
click at [961, 64] on div "Add Exposure" at bounding box center [990, 69] width 59 height 19
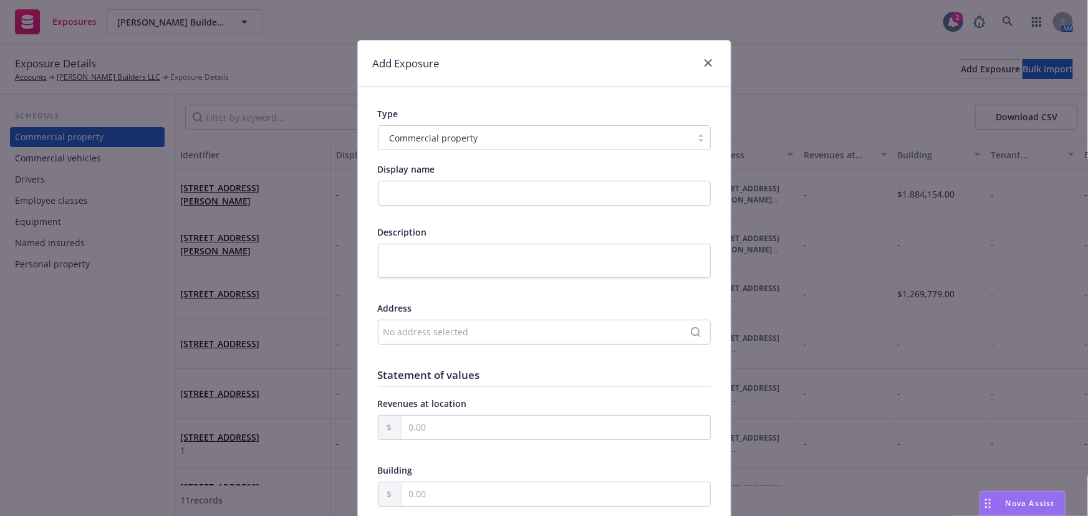
click at [389, 330] on div "No address selected" at bounding box center [537, 331] width 309 height 13
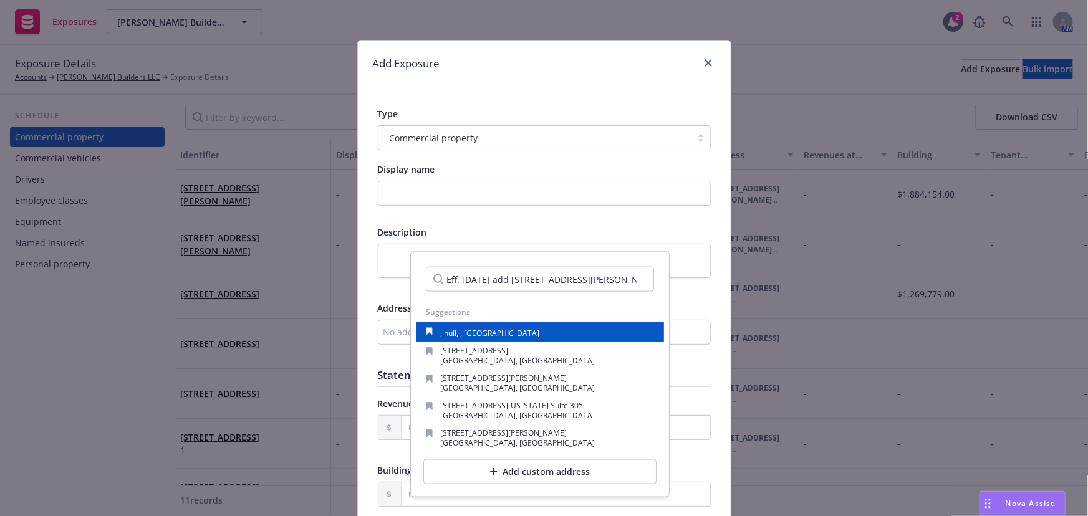
scroll to position [0, 74]
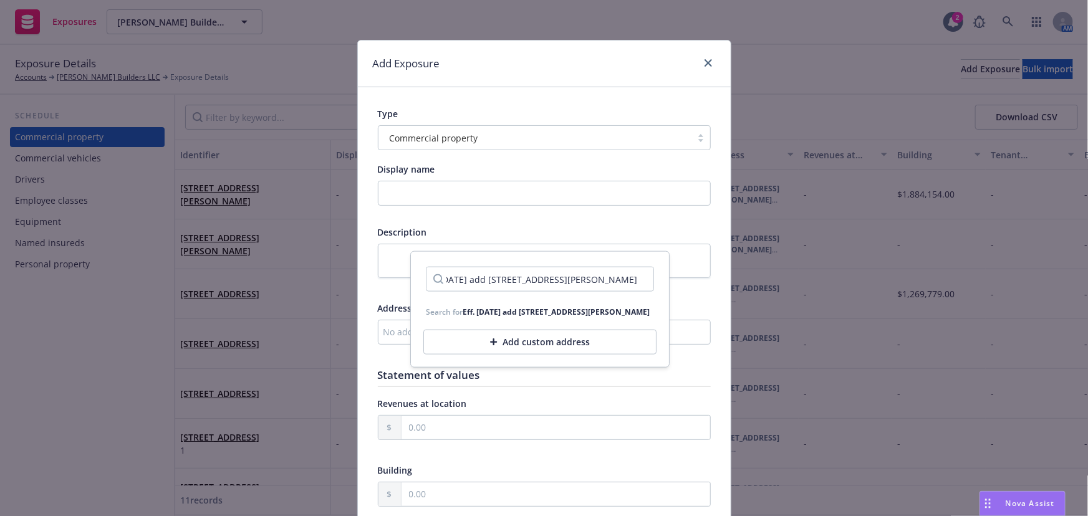
click at [542, 280] on input "Eff. 8/25/2025 add 918 E. Green Street, Suite 150, Pasadena, CA" at bounding box center [540, 279] width 228 height 25
type input "Eff. 8/25/2025 add 918 E. Green Street, Suite 150, Pasadena, CA"
click at [548, 350] on div "Add custom address" at bounding box center [539, 342] width 233 height 25
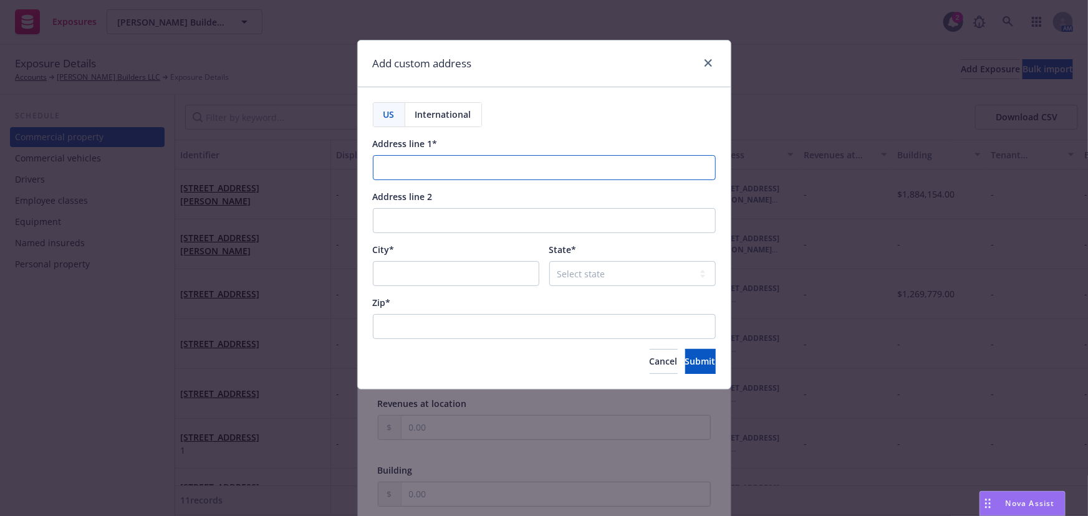
click at [413, 166] on input "Address line 1*" at bounding box center [544, 167] width 343 height 25
paste input "Eff. 8/25/2025 add 918 E. Green Street, Suite 150, Pasadena, CA"
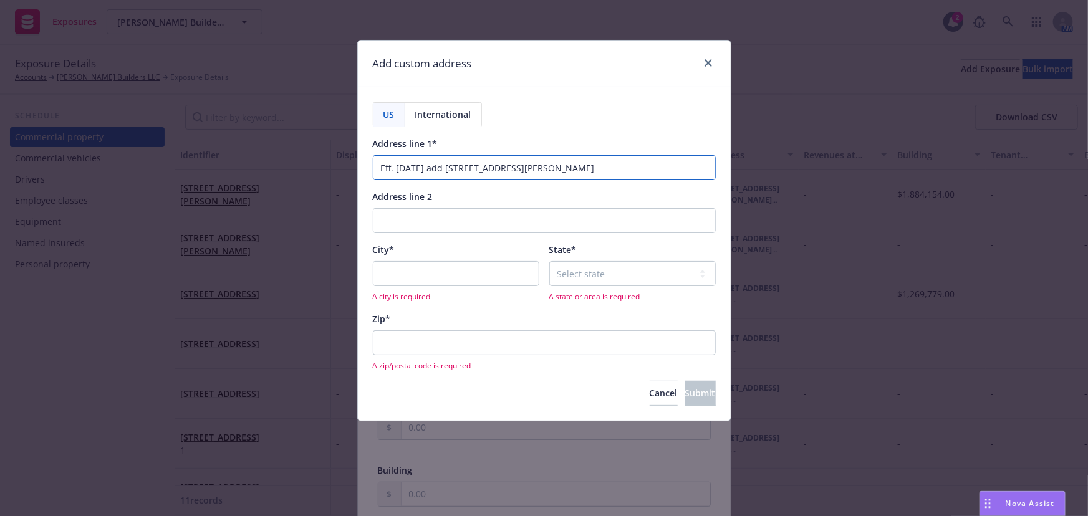
drag, startPoint x: 456, startPoint y: 165, endPoint x: 324, endPoint y: 150, distance: 133.0
click at [324, 150] on div "Add custom address US International Address line 1* Eff. 8/25/2025 add 918 E. G…" at bounding box center [544, 258] width 1088 height 516
drag, startPoint x: 506, startPoint y: 168, endPoint x: 543, endPoint y: 168, distance: 37.4
click at [543, 168] on input "918 E. Green Street, Suite 150, Pasadena, CA" at bounding box center [544, 167] width 343 height 25
type input "918 E. Green Street, Suite 150, Pasadena, CA"
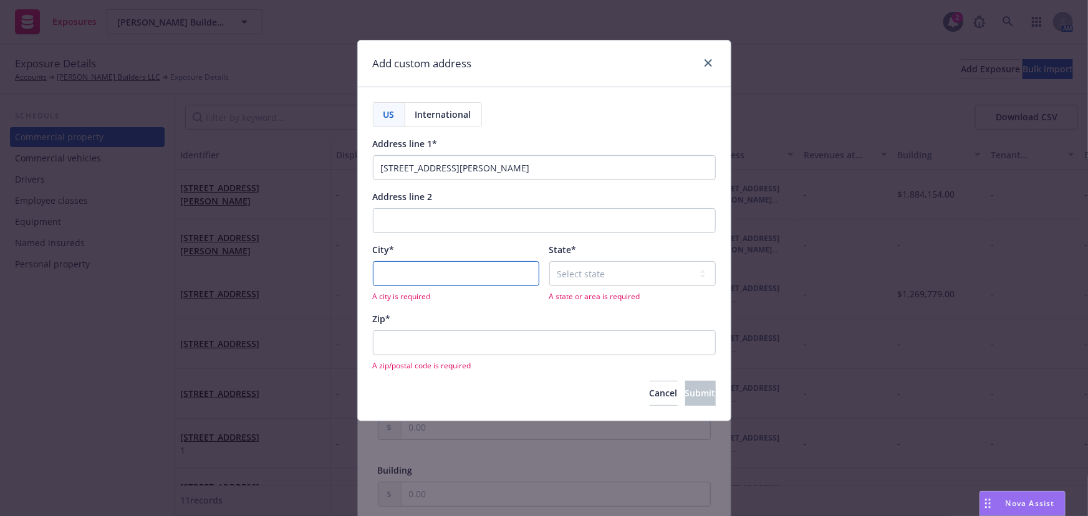
click at [398, 273] on input "City*" at bounding box center [456, 273] width 166 height 25
paste input "Pasadena"
type input "Pasadena"
click at [576, 166] on input "918 E. Green Street, Suite 150, Pasadena, CA" at bounding box center [544, 167] width 343 height 25
type input "918 E. Green Street, Suite 150"
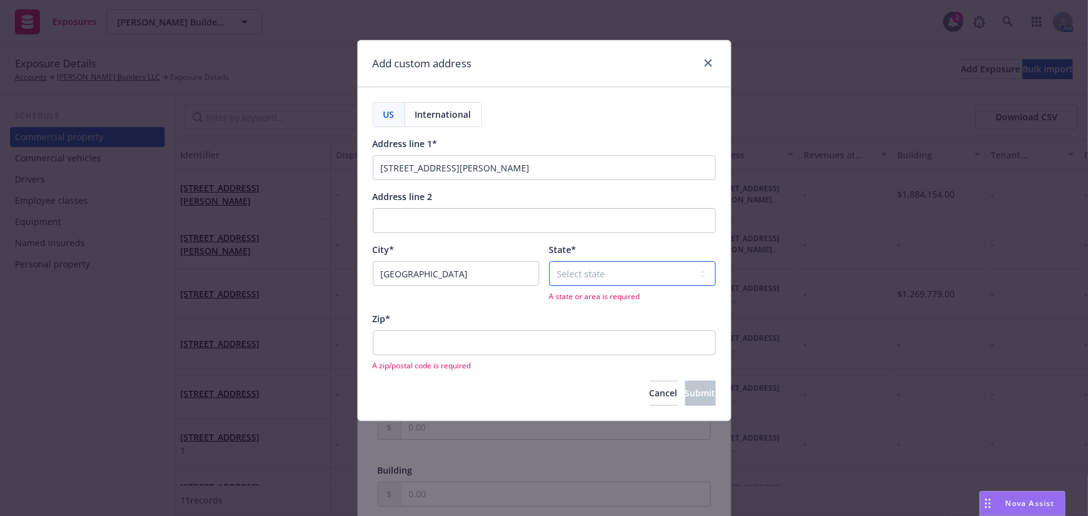
click at [636, 272] on select "Select state Alabama Alaska American Samoa Arizona Arkansas Baker Island Califo…" at bounding box center [632, 273] width 166 height 25
select select "CA"
click at [549, 261] on select "Select state Alabama Alaska American Samoa Arizona Arkansas Baker Island Califo…" at bounding box center [632, 273] width 166 height 25
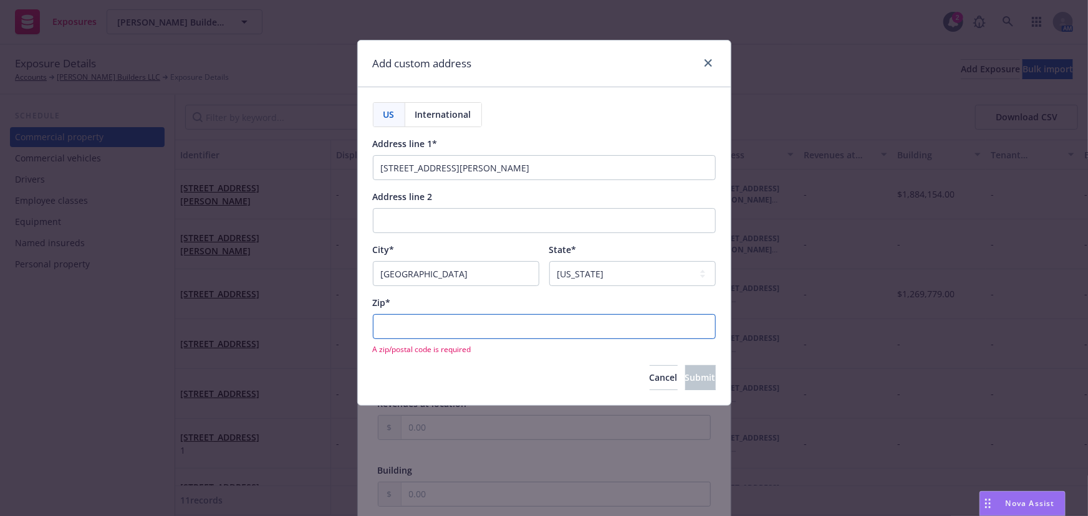
drag, startPoint x: 392, startPoint y: 325, endPoint x: 887, endPoint y: 387, distance: 498.9
click at [392, 327] on input "Zip*" at bounding box center [544, 326] width 343 height 25
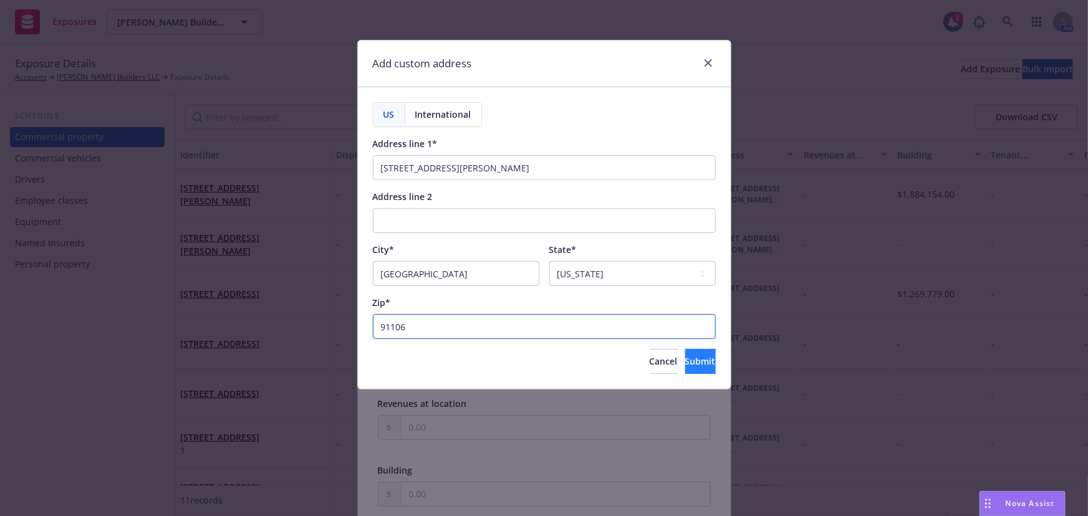
type input "91106"
click at [693, 362] on span "Submit" at bounding box center [700, 361] width 31 height 12
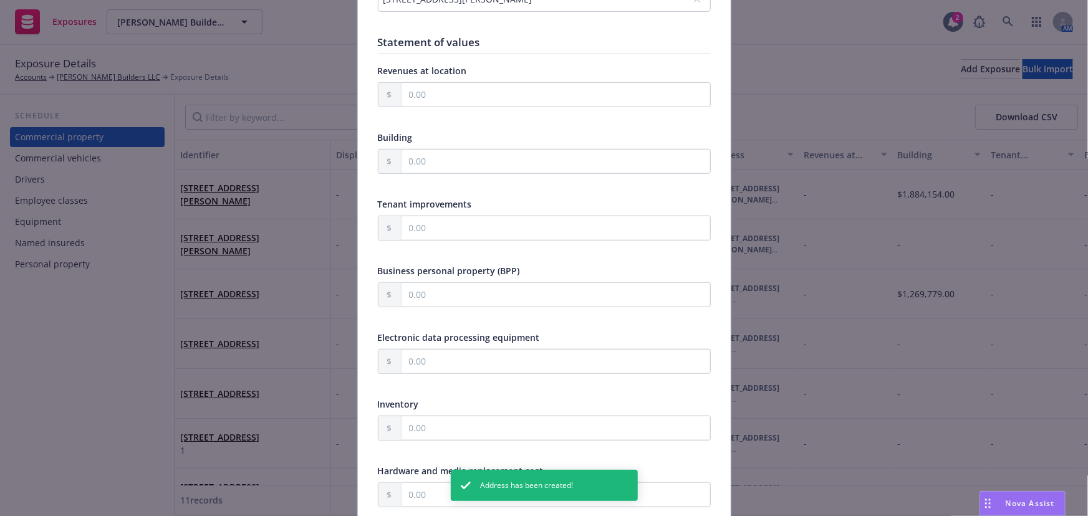
scroll to position [340, 0]
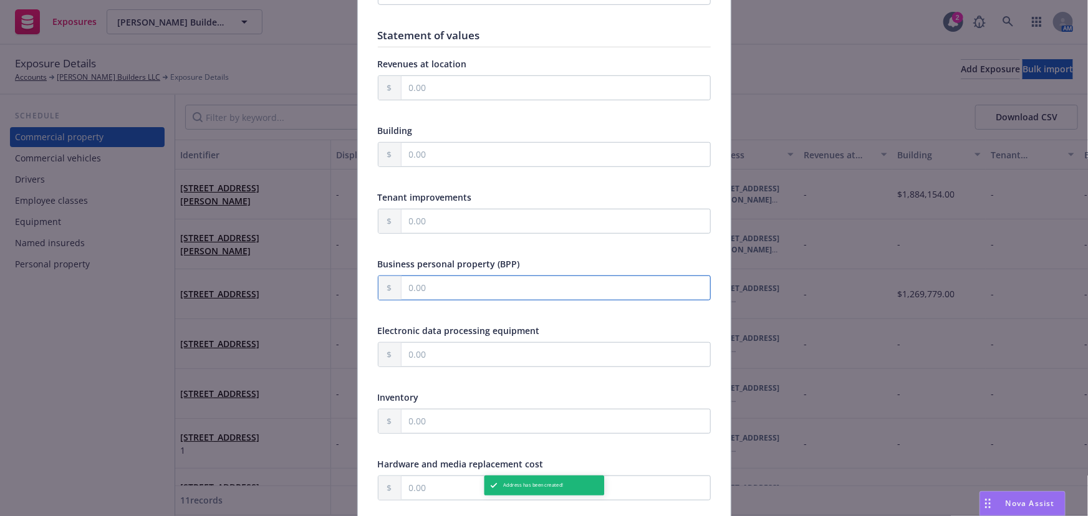
click at [414, 287] on input "text" at bounding box center [556, 288] width 309 height 24
type input "145,000.00"
drag, startPoint x: 411, startPoint y: 345, endPoint x: 417, endPoint y: 349, distance: 7.6
click at [411, 345] on input "text" at bounding box center [556, 355] width 309 height 24
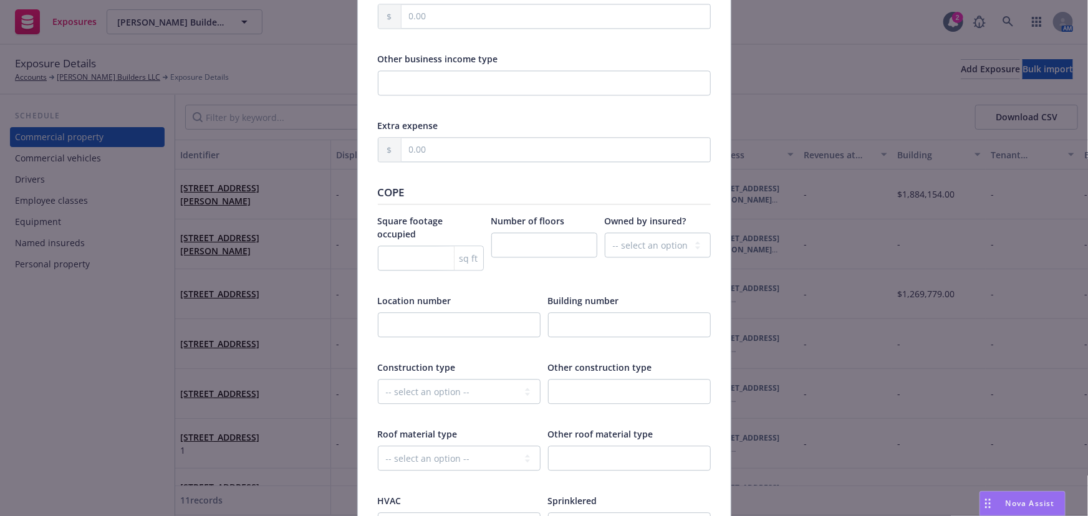
scroll to position [1417, 0]
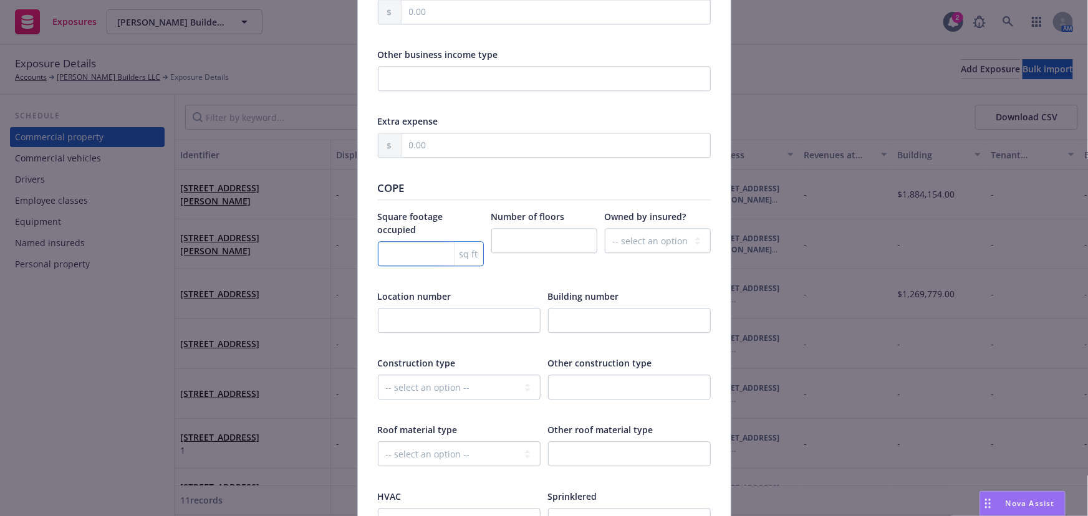
click at [400, 241] on input "number" at bounding box center [431, 253] width 106 height 25
type input "3058"
type input "2"
select select "NO"
click at [463, 375] on select "-- select an option -- Fire Resistive (Masonry reinforced by structural Steel l…" at bounding box center [459, 387] width 163 height 25
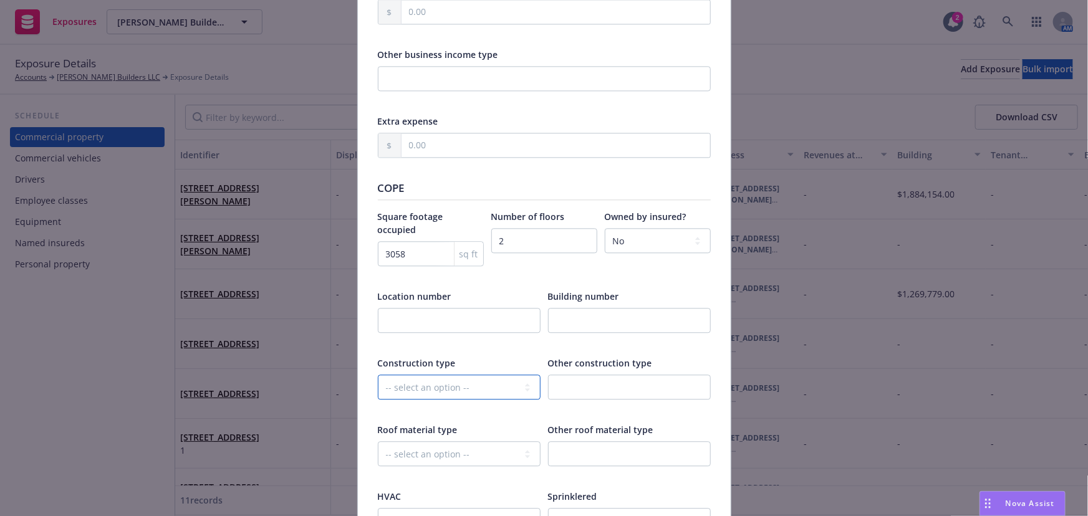
select select "FRAME"
click at [378, 375] on select "-- select an option -- Fire Resistive (Masonry reinforced by structural Steel l…" at bounding box center [459, 387] width 163 height 25
click at [430, 441] on select "-- select an option -- Asphalt Built-Up Clay/Stone Green Metal Modified Bitumen…" at bounding box center [459, 453] width 163 height 25
click at [617, 441] on input "text" at bounding box center [629, 453] width 163 height 25
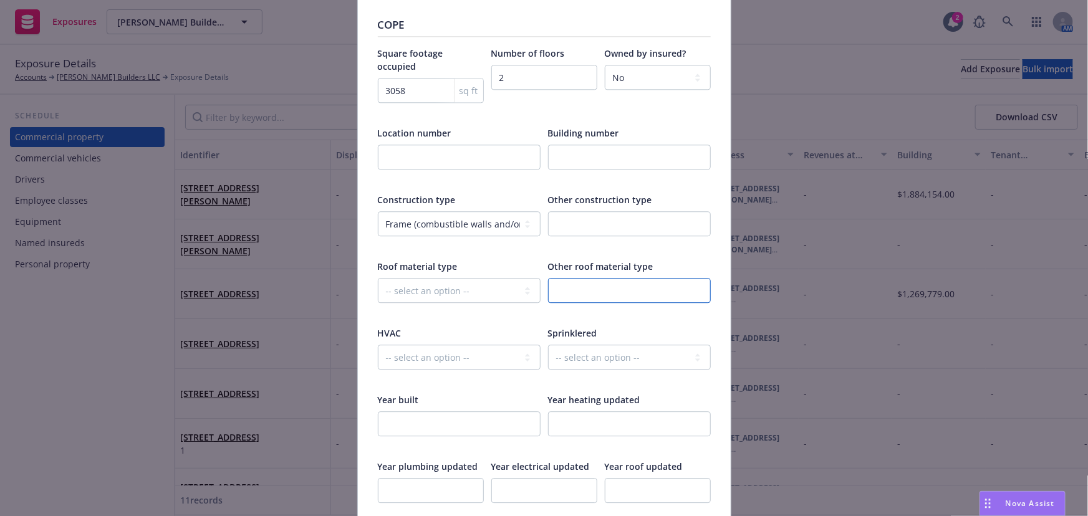
scroll to position [1587, 0]
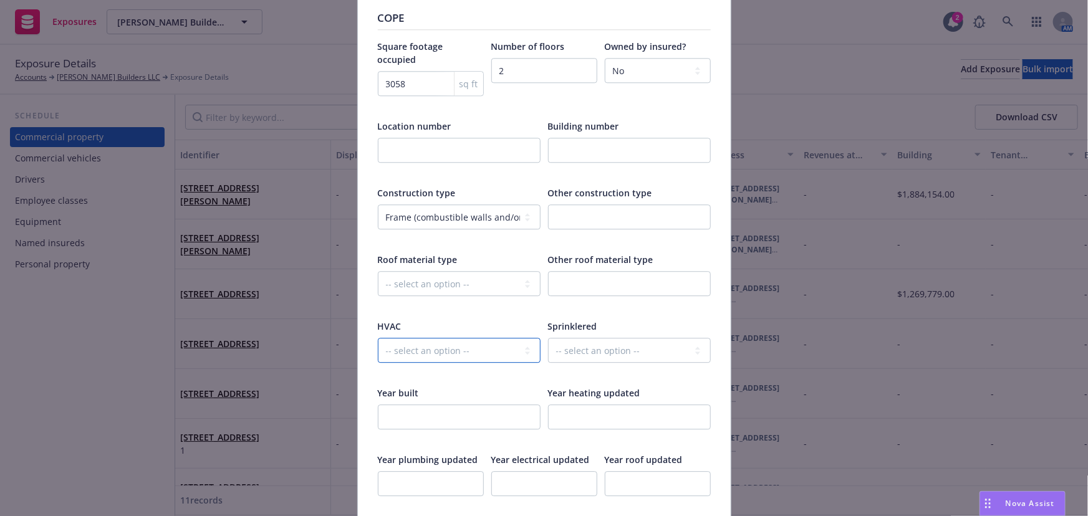
click at [425, 338] on select "-- select an option -- Installed None" at bounding box center [459, 350] width 163 height 25
select select "INSTALLED"
click at [378, 338] on select "-- select an option -- Installed None" at bounding box center [459, 350] width 163 height 25
click at [599, 338] on select "-- select an option -- Fully None Partially" at bounding box center [629, 350] width 163 height 25
select select "FULLY"
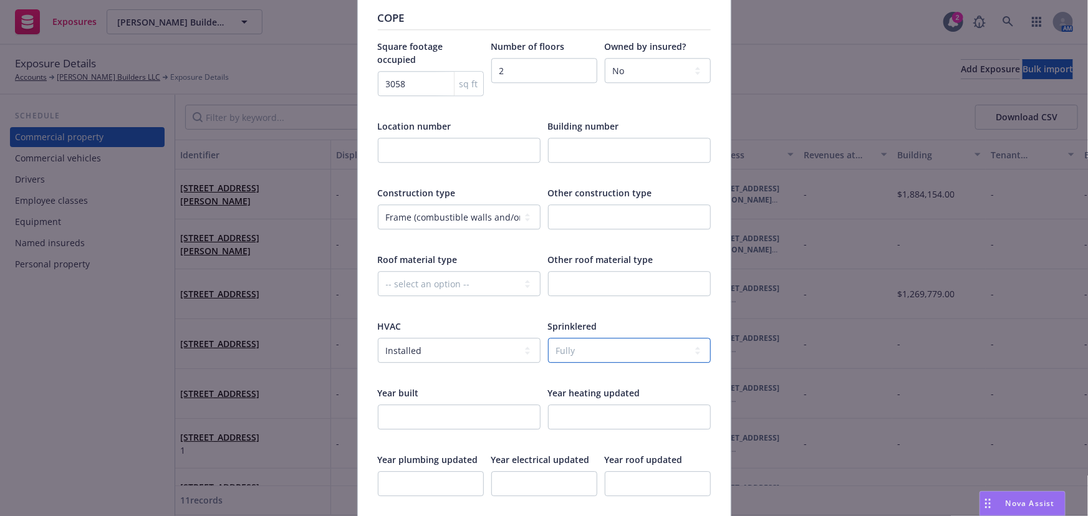
click at [548, 338] on select "-- select an option -- Fully None Partially" at bounding box center [629, 350] width 163 height 25
click at [405, 406] on input "number" at bounding box center [459, 417] width 163 height 25
type input "1951"
click at [576, 405] on input "number" at bounding box center [629, 417] width 163 height 25
type input "2015"
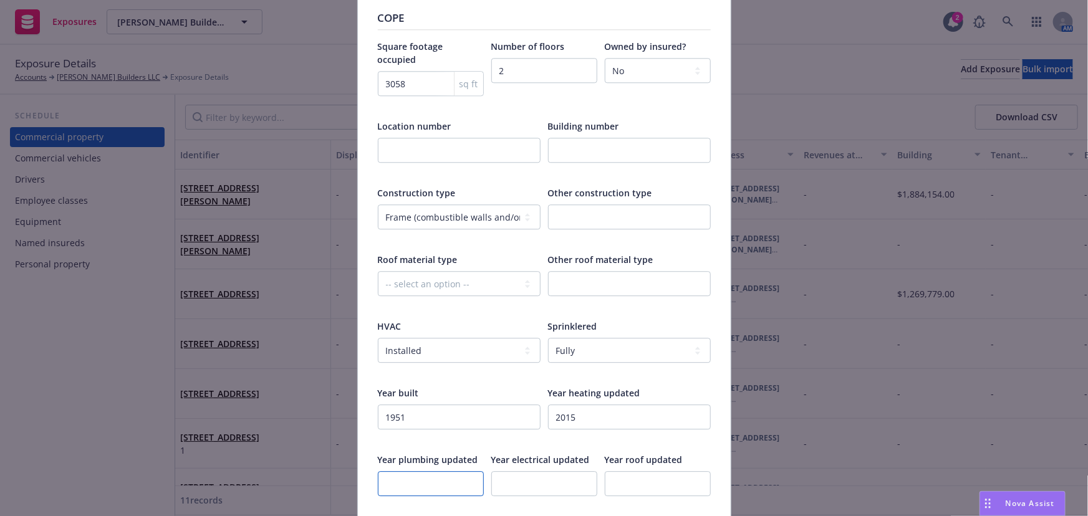
click at [431, 471] on input "number" at bounding box center [431, 483] width 106 height 25
type input "0"
type input "2015"
type input "0"
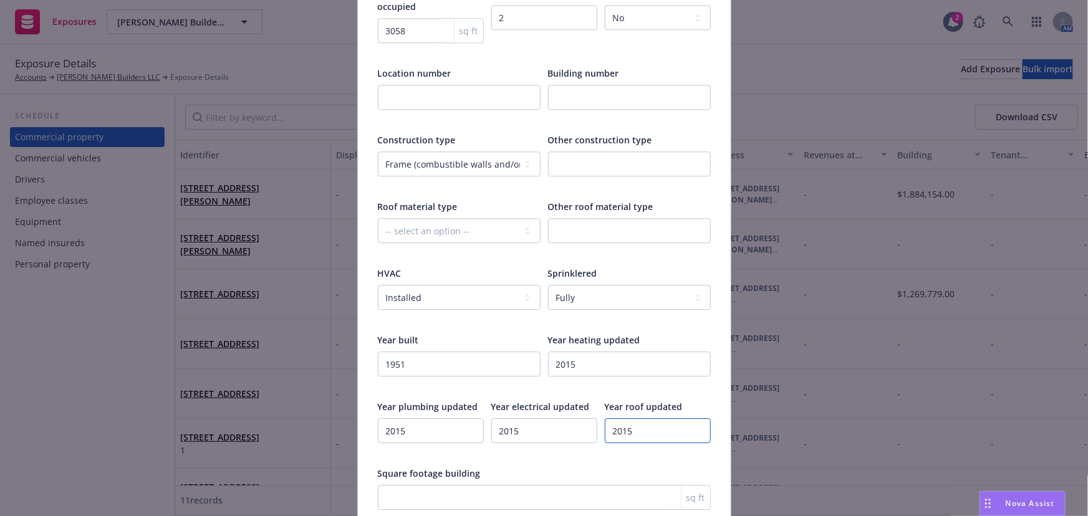
scroll to position [1700, 0]
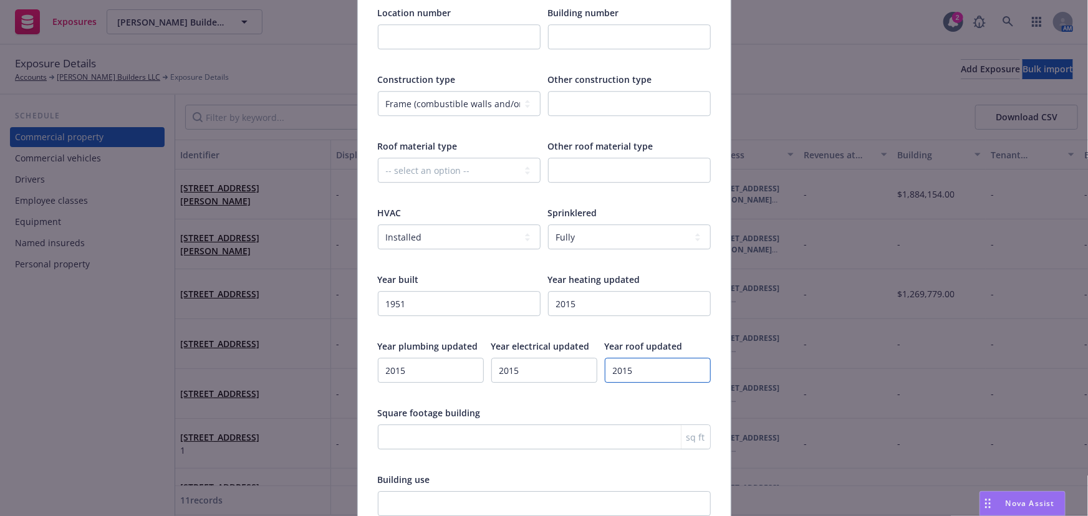
type input "2015"
click at [396, 425] on input "number" at bounding box center [544, 437] width 333 height 25
type input "14720"
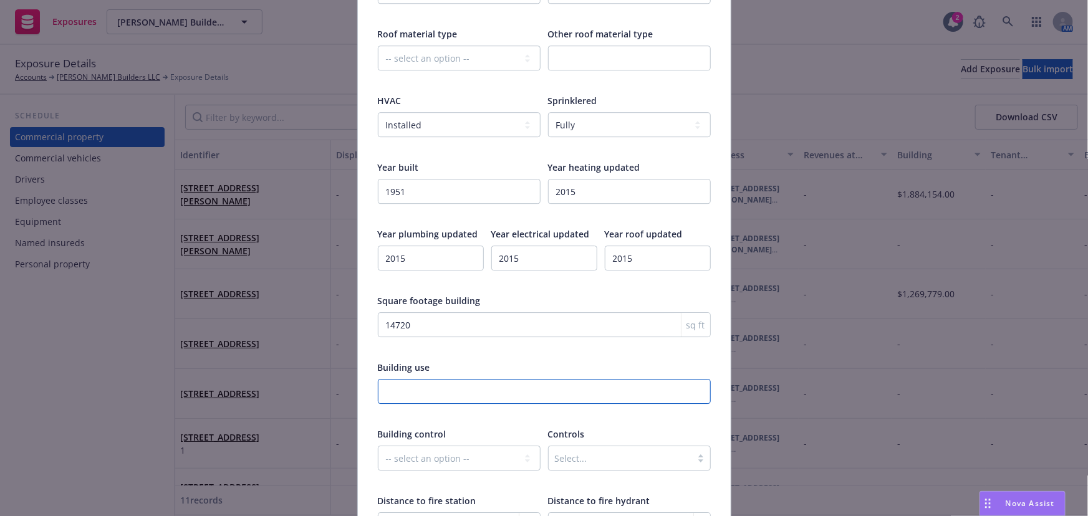
scroll to position [1814, 0]
type input "Office"
click at [442, 445] on select "-- select an option -- Controlled by third party Controlled by you" at bounding box center [459, 457] width 163 height 25
select select "CONTROLLED_BY_THIRD_PARTY"
click at [378, 445] on select "-- select an option -- Controlled by third party Controlled by you" at bounding box center [459, 457] width 163 height 25
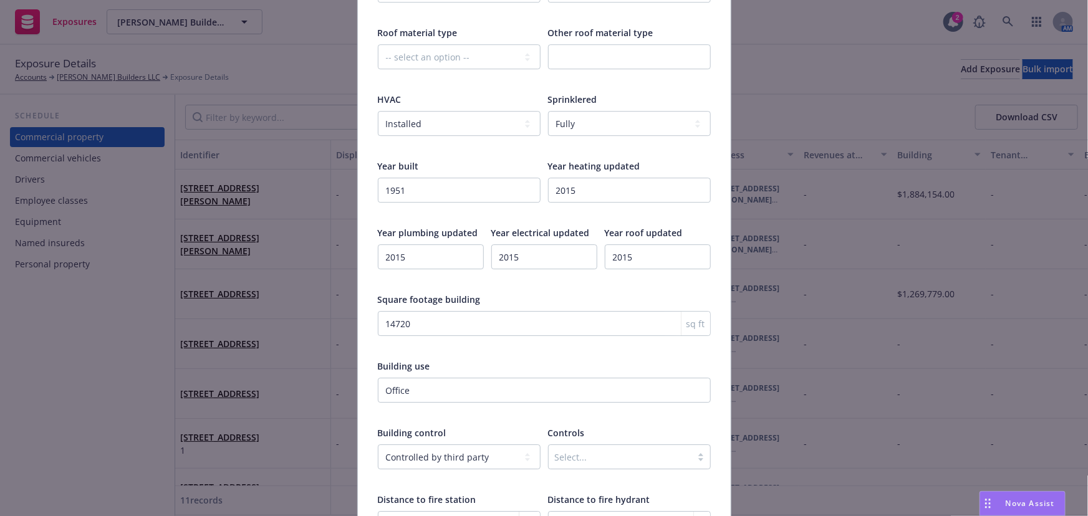
click at [665, 445] on div "Select..." at bounding box center [629, 457] width 163 height 25
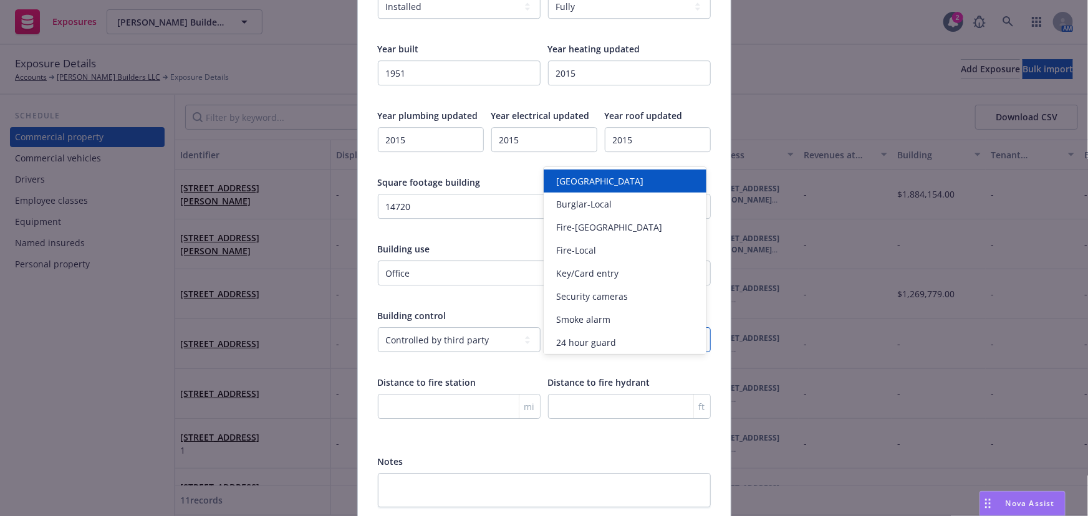
scroll to position [1983, 0]
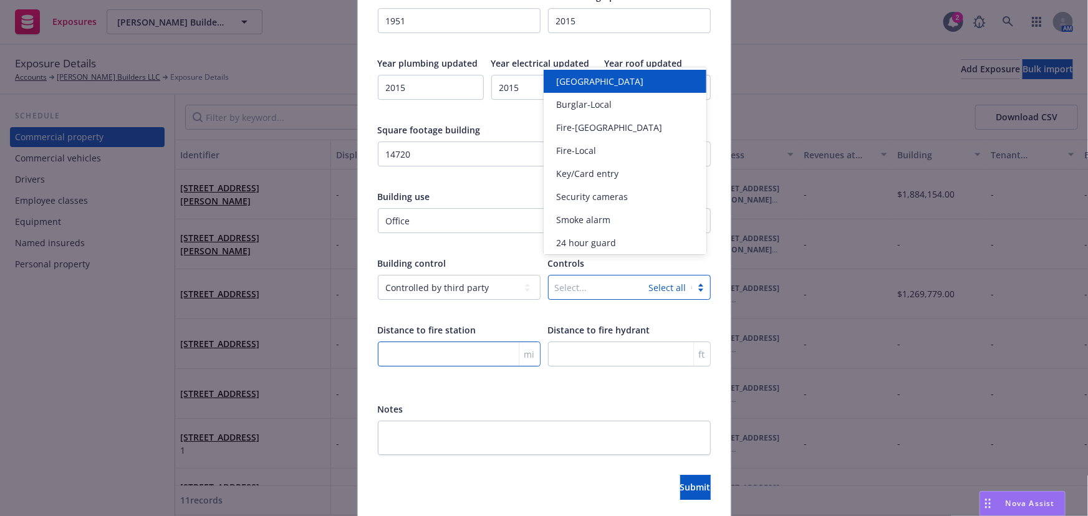
click at [378, 342] on input "number" at bounding box center [459, 354] width 163 height 25
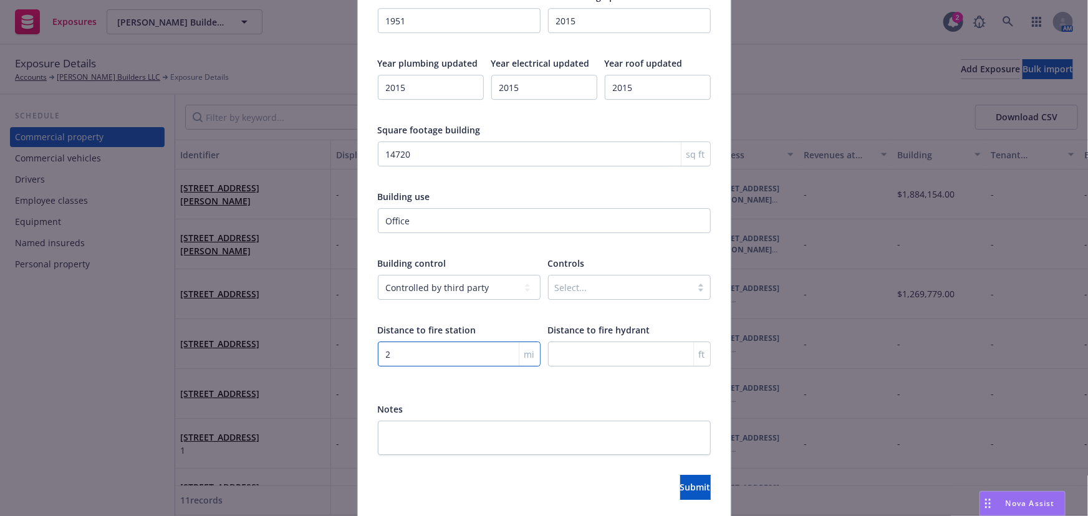
type input "2"
click at [620, 342] on input "number" at bounding box center [629, 354] width 163 height 25
type input "75"
click at [680, 475] on button "Submit" at bounding box center [695, 487] width 31 height 25
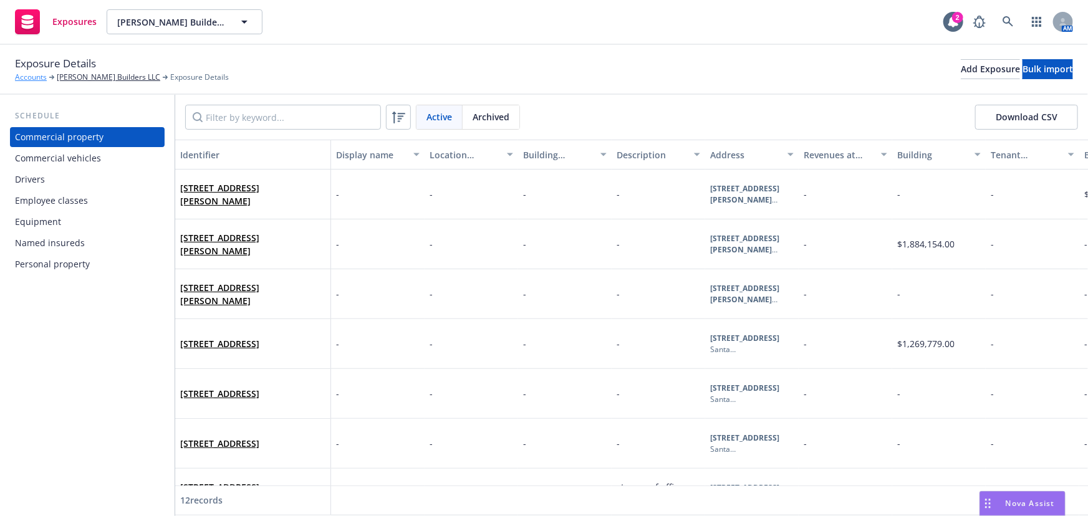
click at [32, 80] on link "Accounts" at bounding box center [31, 77] width 32 height 11
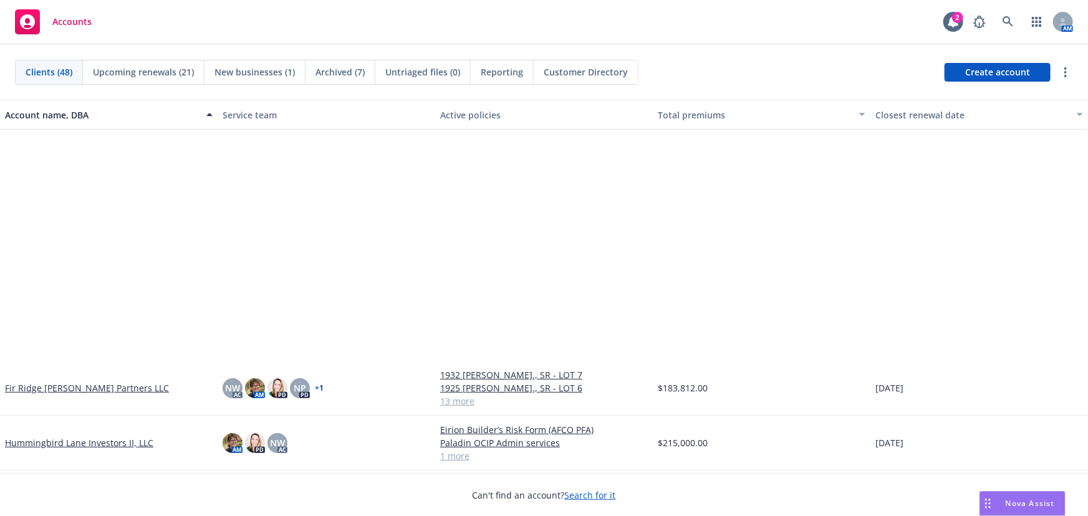
scroll to position [850, 0]
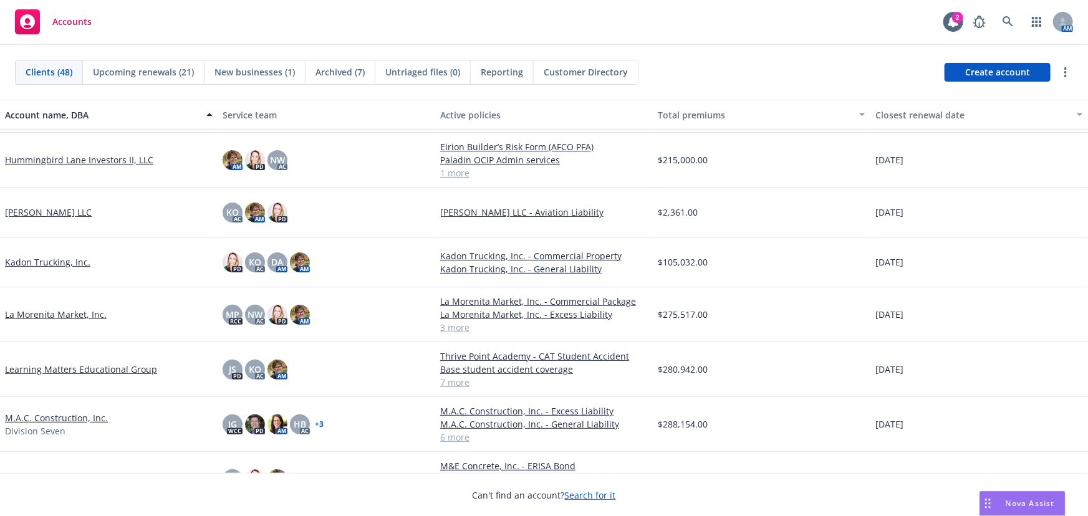
click at [65, 309] on link "La Morenita Market, Inc." at bounding box center [56, 314] width 102 height 13
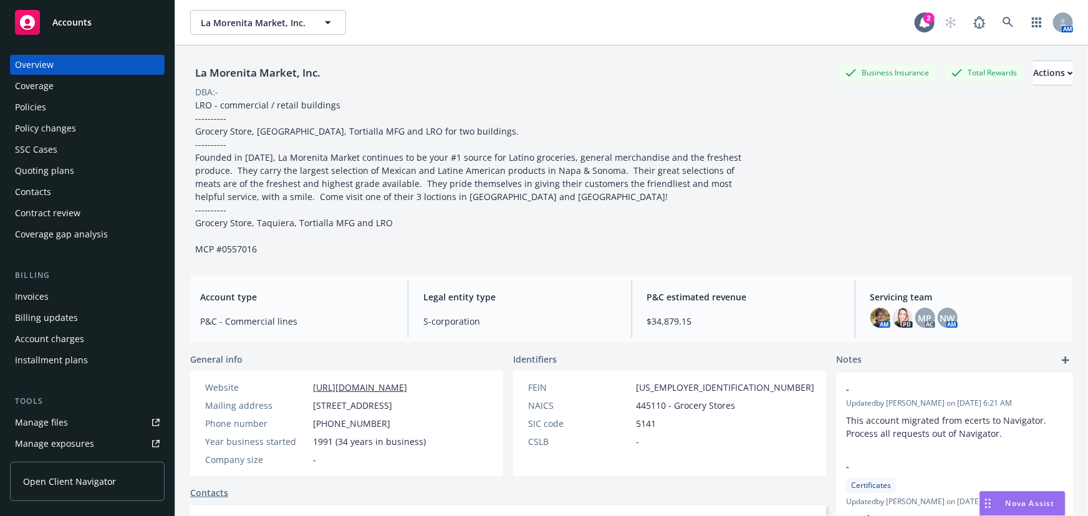
click at [40, 105] on div "Policies" at bounding box center [30, 107] width 31 height 20
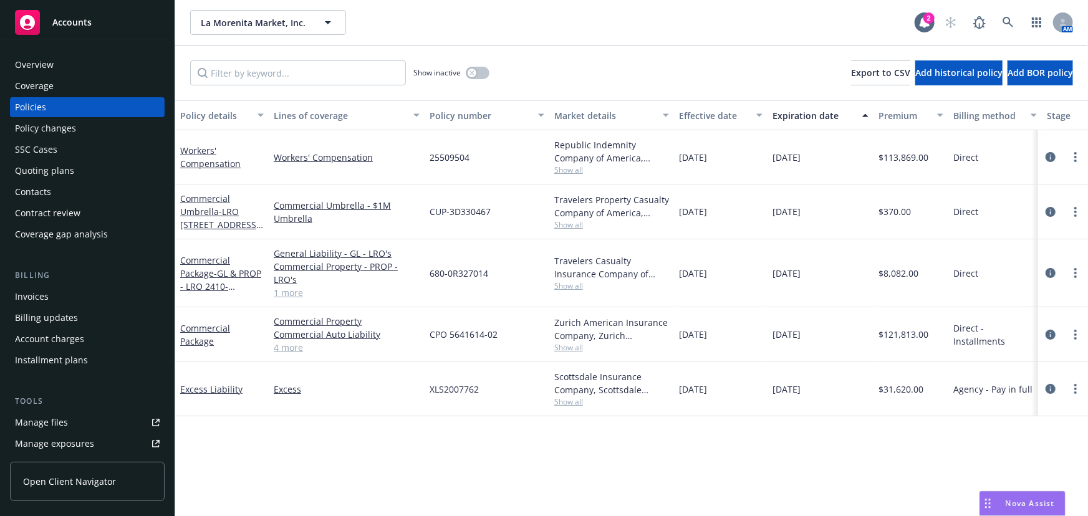
click at [36, 174] on div "Quoting plans" at bounding box center [44, 171] width 59 height 20
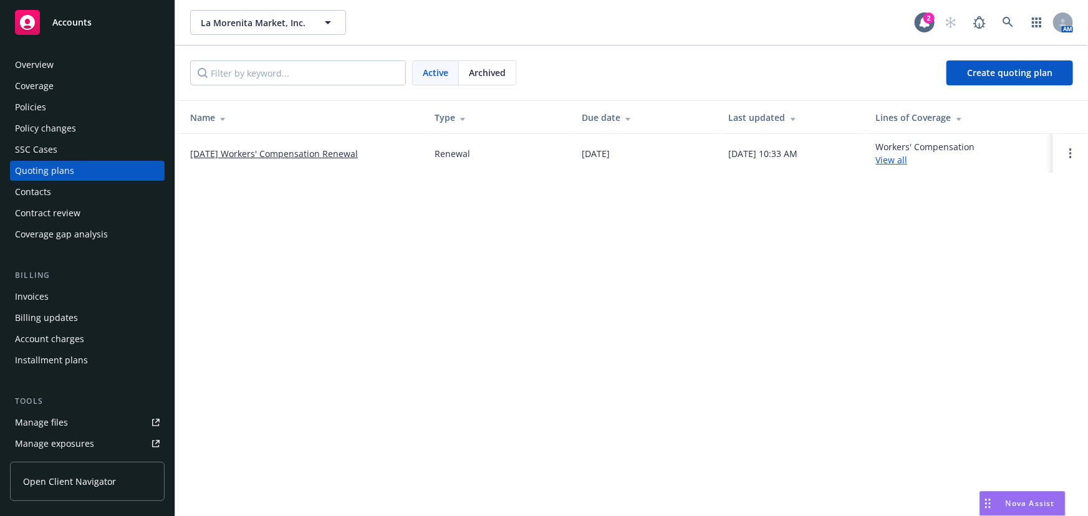
click at [299, 157] on link "08/29/25 Workers' Compensation Renewal" at bounding box center [274, 153] width 168 height 13
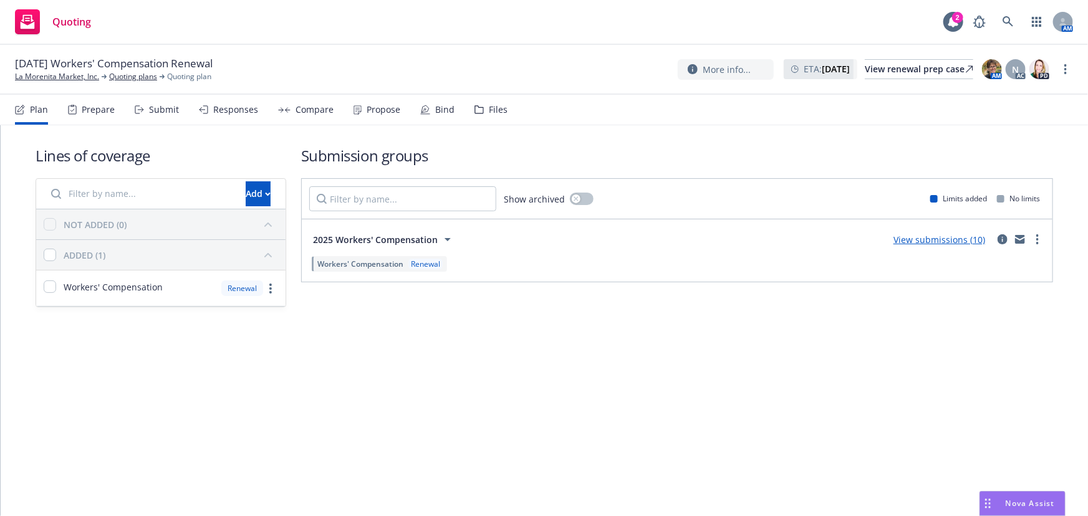
click at [937, 237] on link "View submissions (10)" at bounding box center [940, 240] width 92 height 12
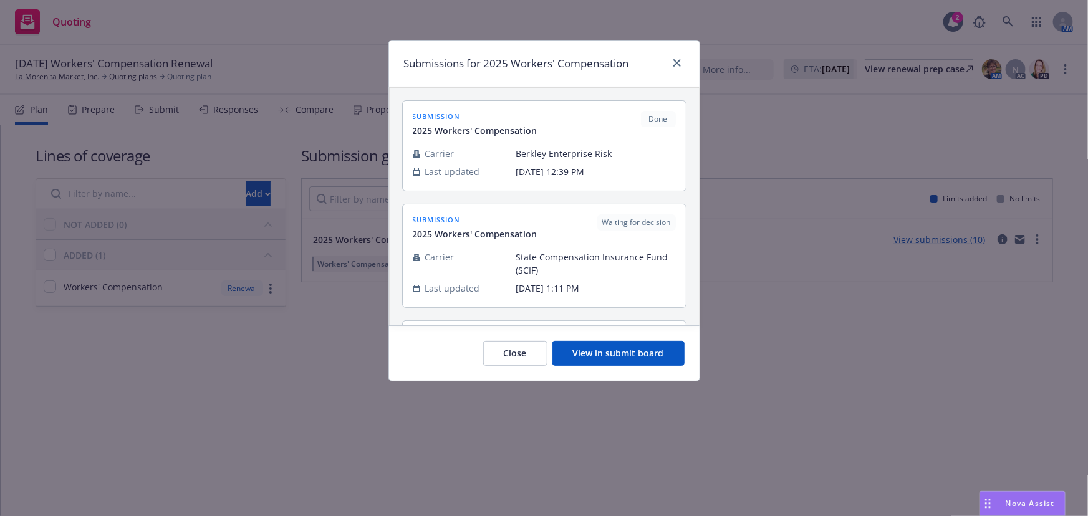
click at [607, 359] on button "View in submit board" at bounding box center [618, 353] width 132 height 25
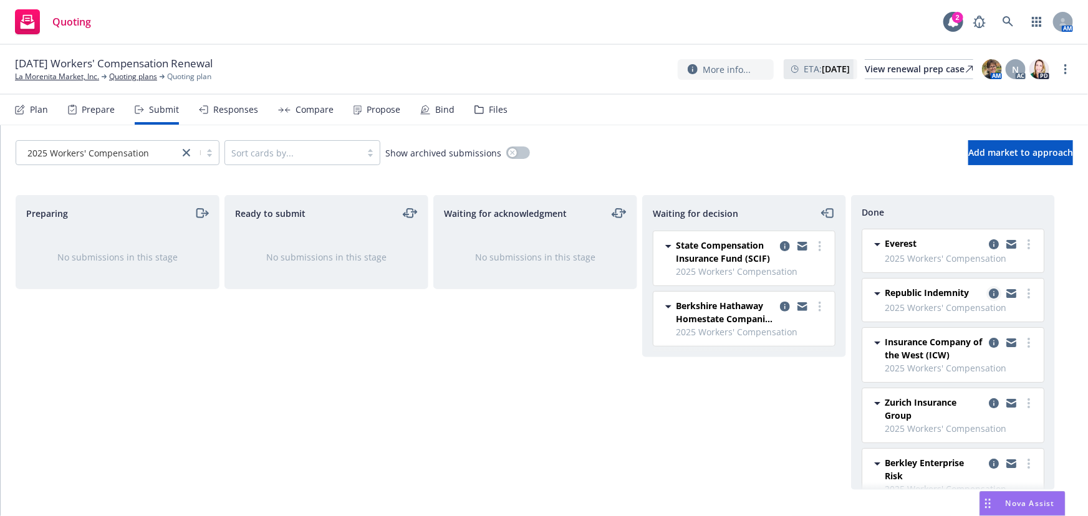
click at [989, 294] on icon "copy logging email" at bounding box center [994, 294] width 10 height 10
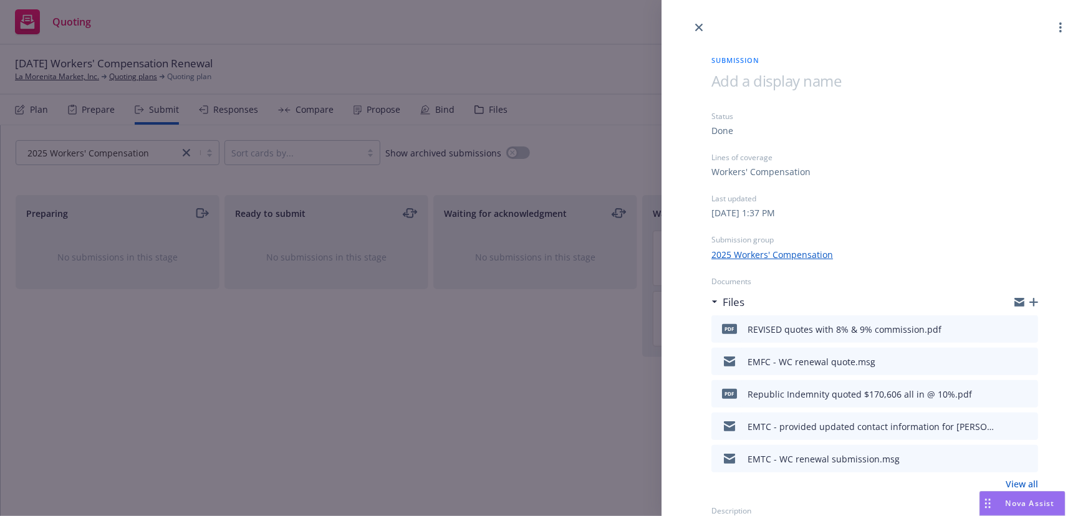
click at [1021, 329] on icon "preview file" at bounding box center [1026, 328] width 11 height 9
click at [697, 29] on icon "close" at bounding box center [698, 27] width 7 height 7
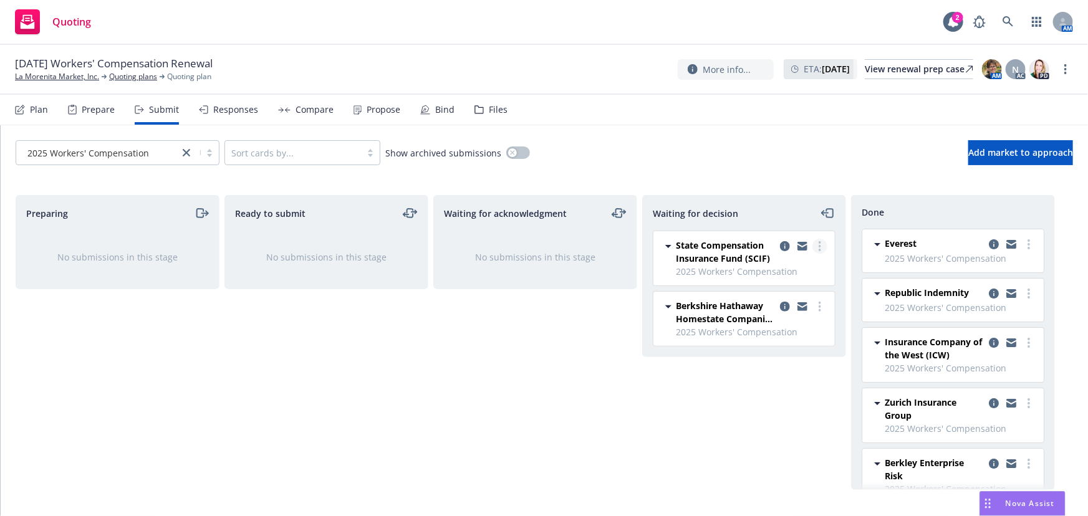
click at [819, 249] on icon "more" at bounding box center [820, 246] width 2 height 10
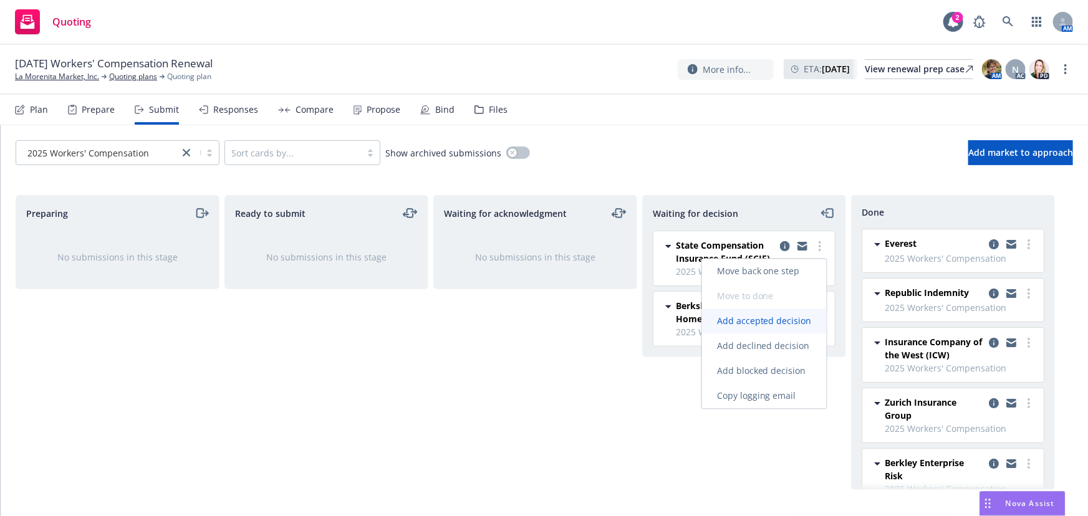
click at [783, 322] on span "Add accepted decision" at bounding box center [764, 322] width 125 height 12
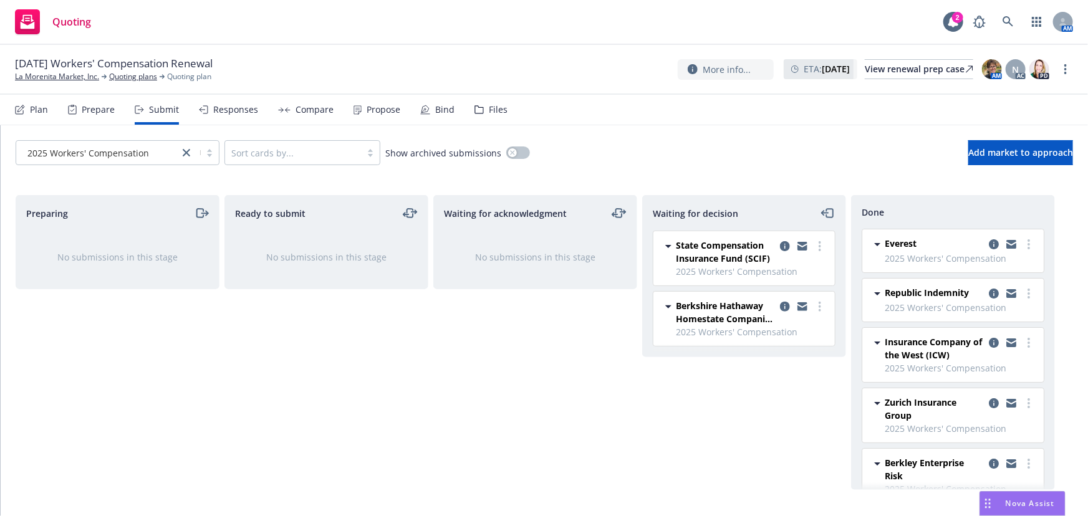
select select "12"
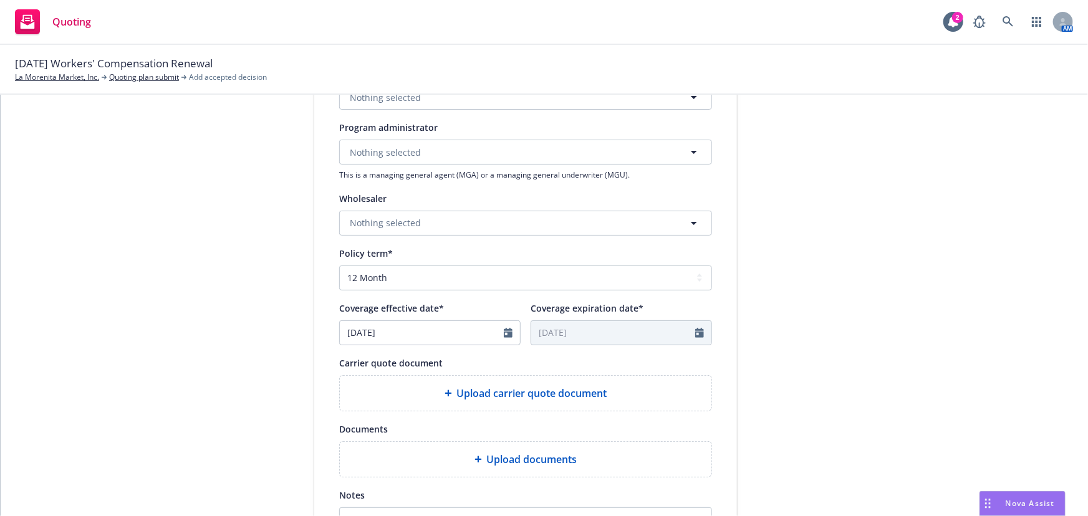
scroll to position [397, 0]
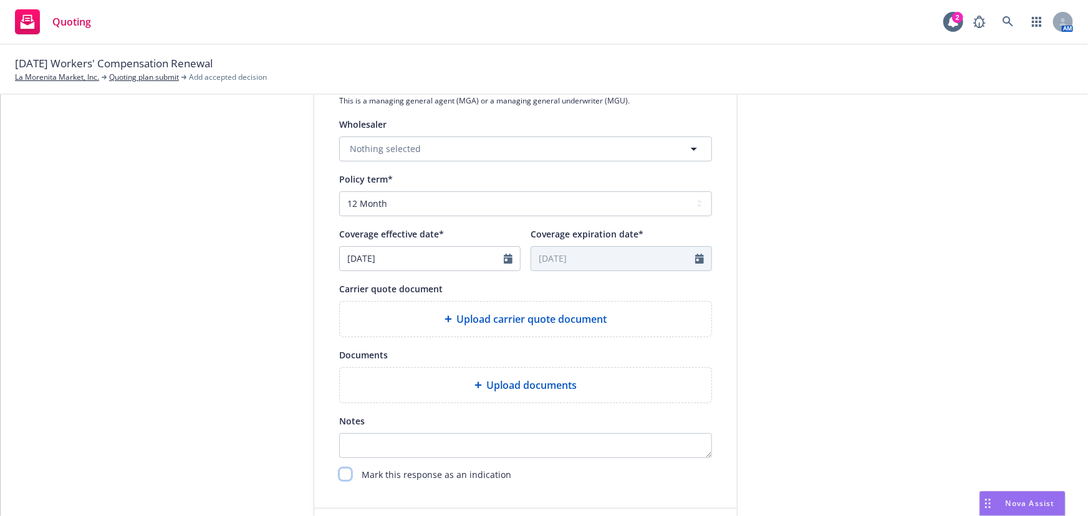
click at [342, 478] on input "checkbox" at bounding box center [345, 474] width 12 height 12
checkbox input "true"
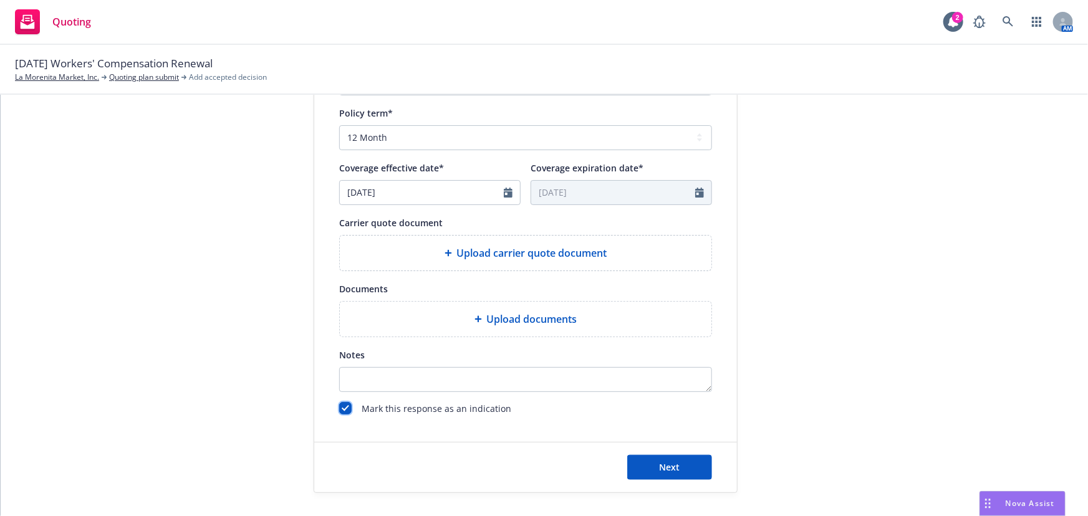
scroll to position [463, 0]
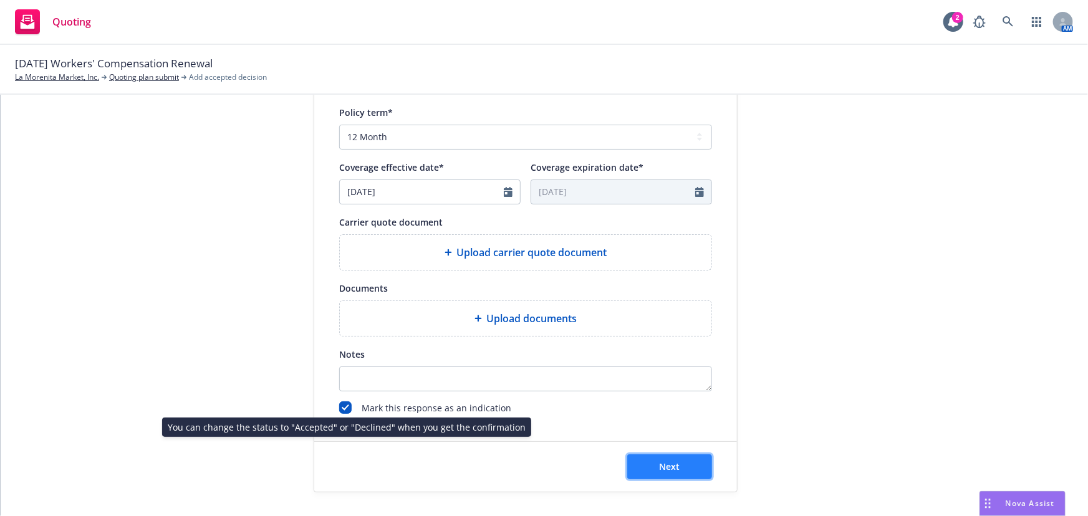
click at [685, 468] on button "Next" at bounding box center [669, 467] width 85 height 25
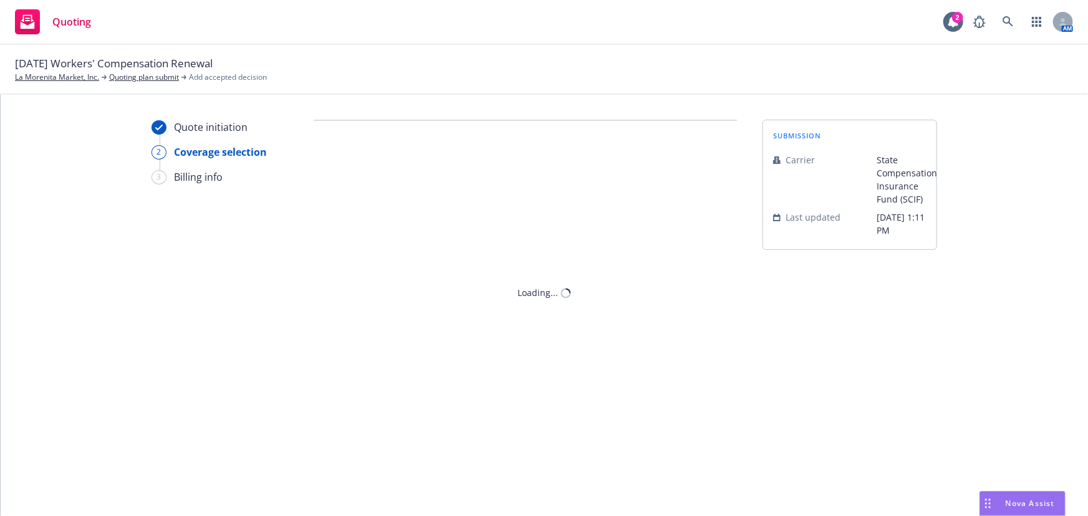
scroll to position [0, 0]
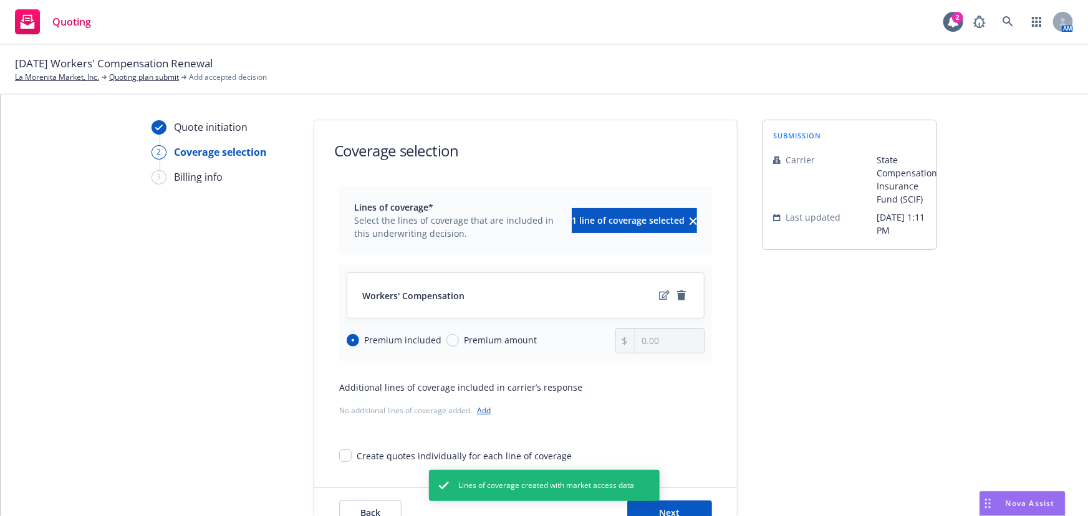
drag, startPoint x: 499, startPoint y: 342, endPoint x: 565, endPoint y: 344, distance: 65.5
click at [499, 342] on span "Premium amount" at bounding box center [500, 340] width 73 height 13
click at [459, 342] on input "Premium amount" at bounding box center [452, 340] width 12 height 12
radio input "true"
radio input "false"
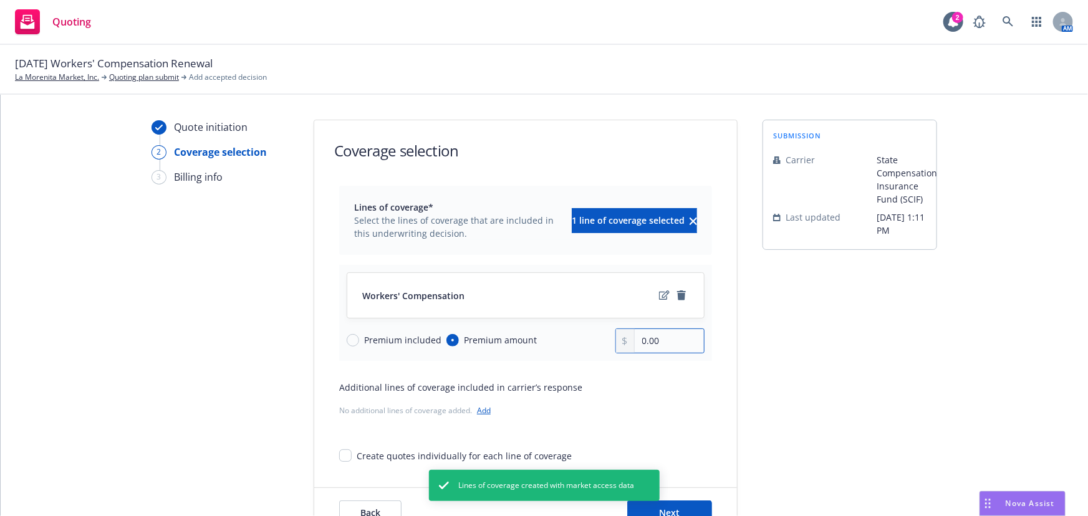
drag, startPoint x: 669, startPoint y: 338, endPoint x: 507, endPoint y: 336, distance: 162.1
click at [508, 336] on div "Premium included Premium amount 0.00" at bounding box center [526, 341] width 358 height 25
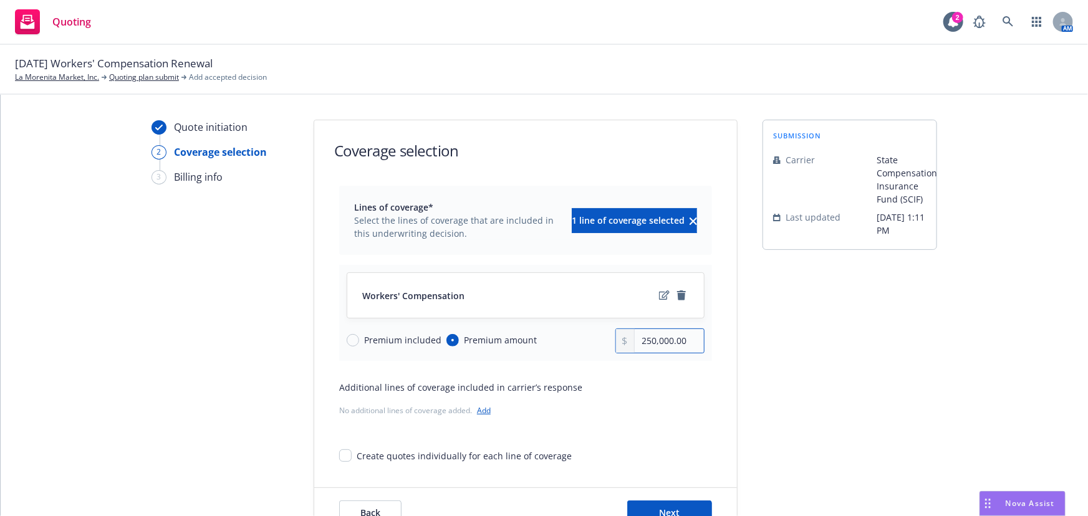
type input "250,000.00"
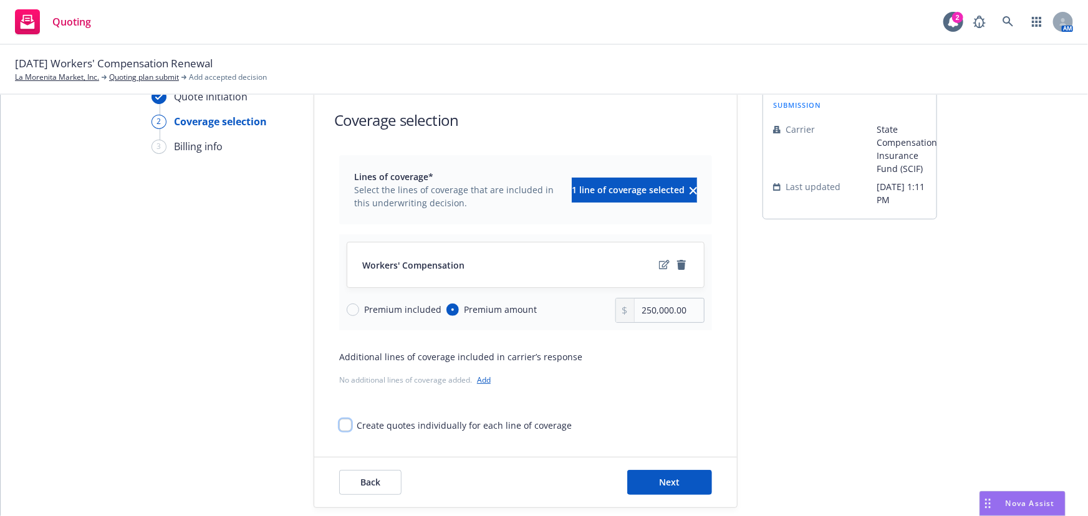
scroll to position [46, 0]
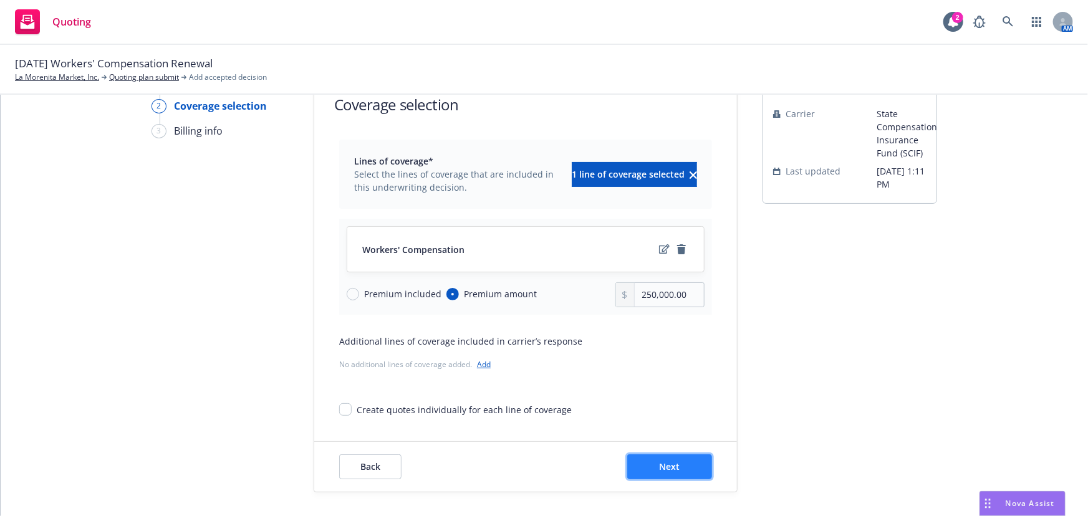
click at [677, 462] on button "Next" at bounding box center [669, 467] width 85 height 25
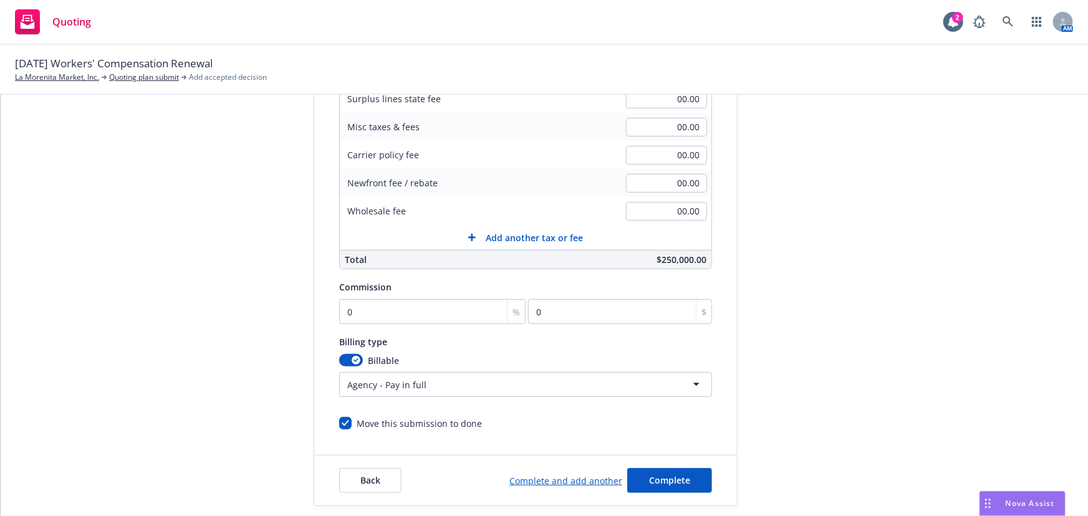
scroll to position [265, 0]
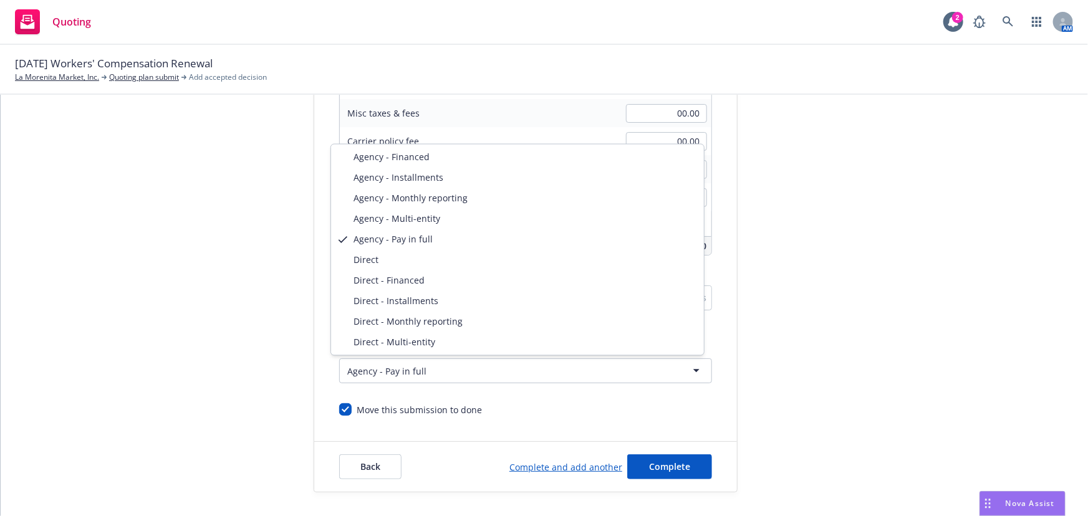
click at [428, 377] on html "Quoting 2 AM 08/29/25 Workers' Compensation Renewal La Morenita Market, Inc. Qu…" at bounding box center [544, 258] width 1088 height 516
select select "DIRECT"
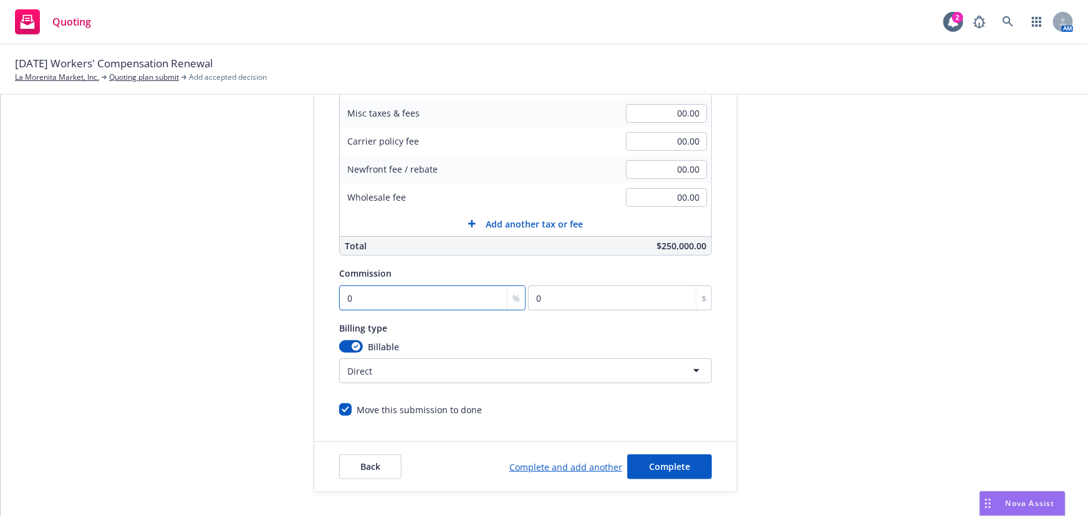
click at [345, 297] on input "0" at bounding box center [432, 298] width 186 height 25
type input "1"
type input "2500"
type input "10"
type input "25000"
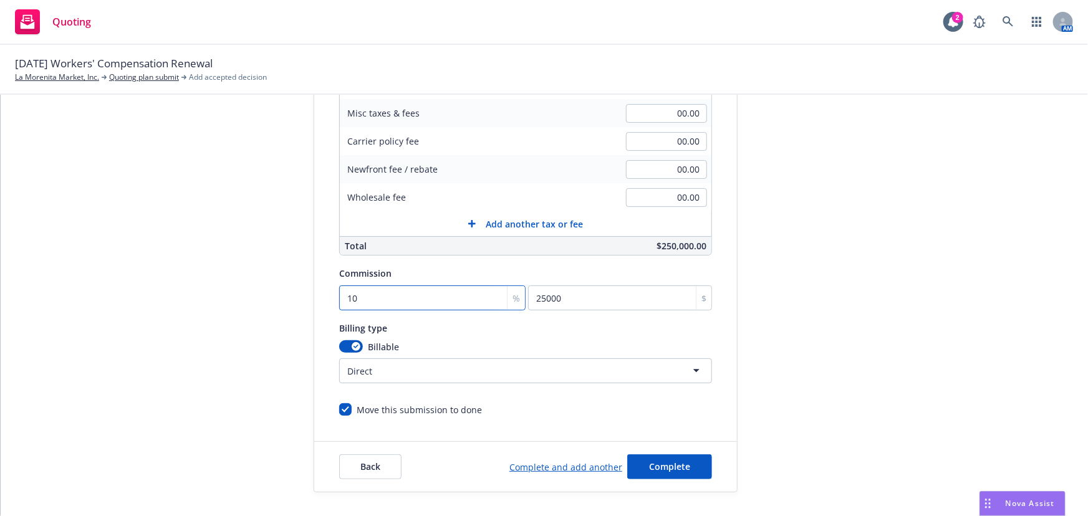
type input "10"
click at [652, 465] on span "Complete" at bounding box center [669, 467] width 41 height 12
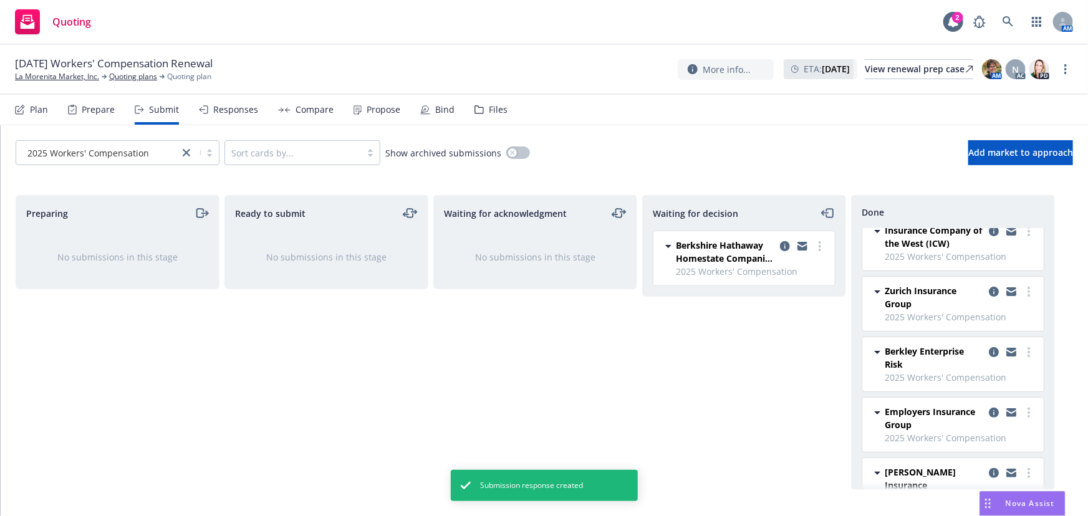
scroll to position [242, 0]
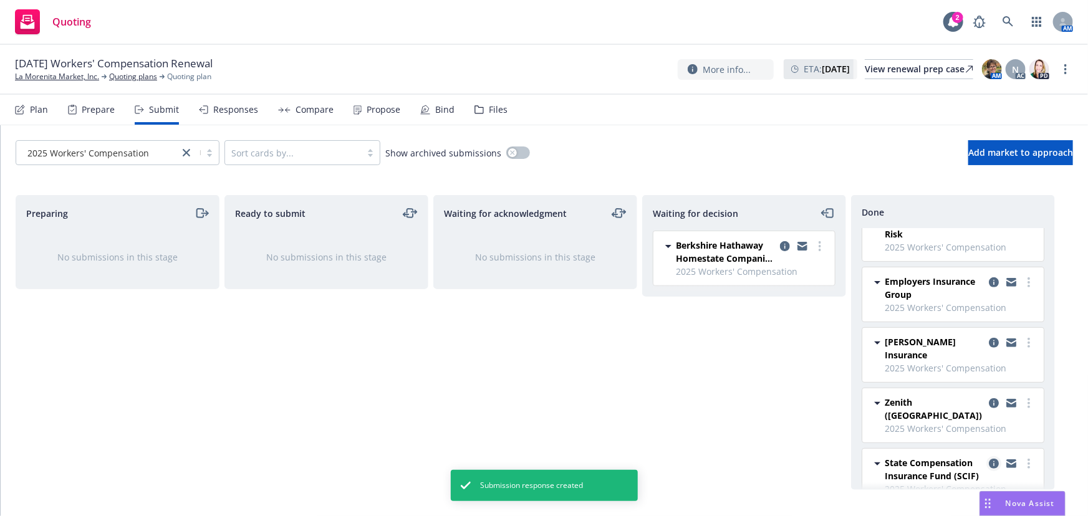
click at [989, 459] on icon "copy logging email" at bounding box center [994, 464] width 10 height 10
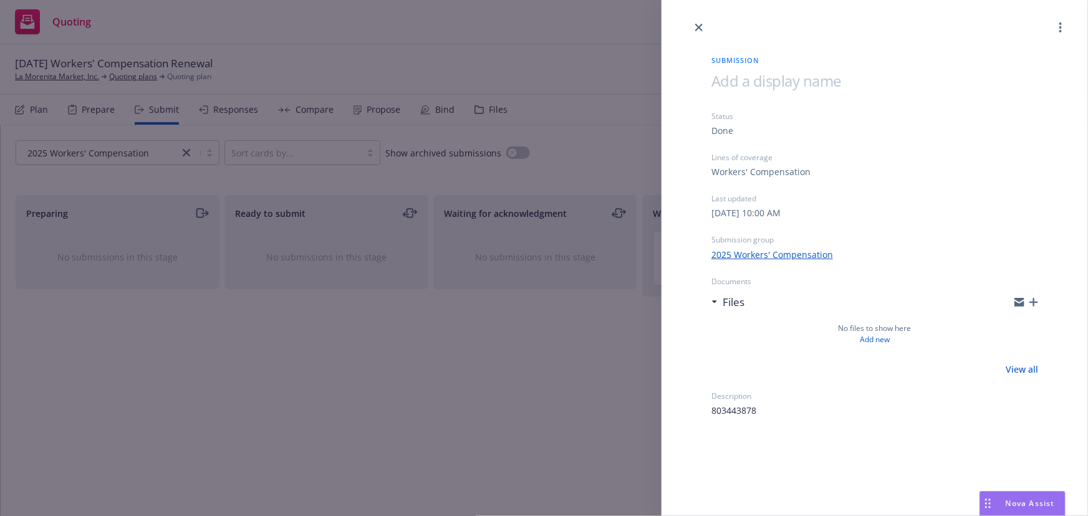
click at [1032, 304] on icon "button" at bounding box center [1033, 302] width 9 height 9
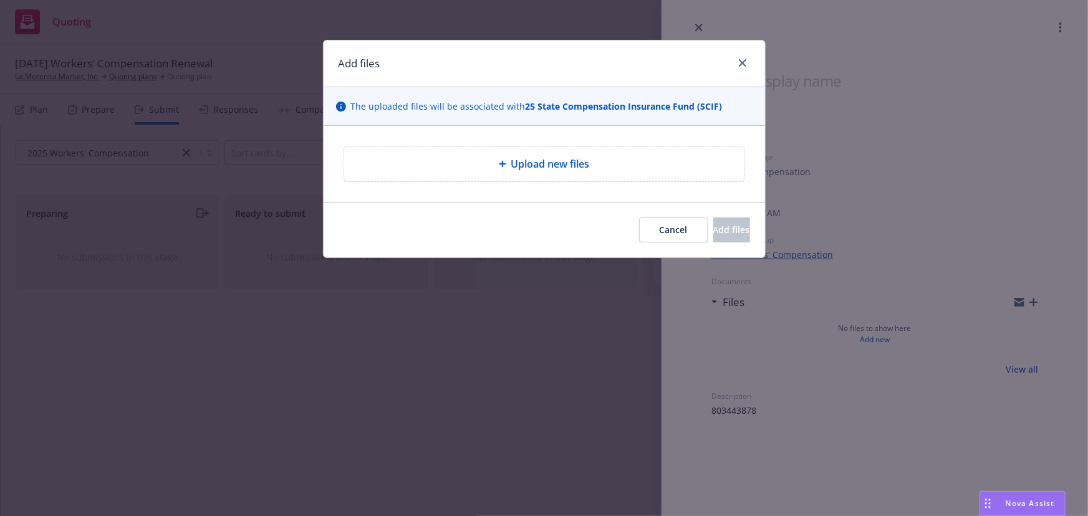
click at [500, 166] on icon at bounding box center [502, 163] width 7 height 7
click at [584, 157] on span "Upload new files" at bounding box center [550, 164] width 79 height 15
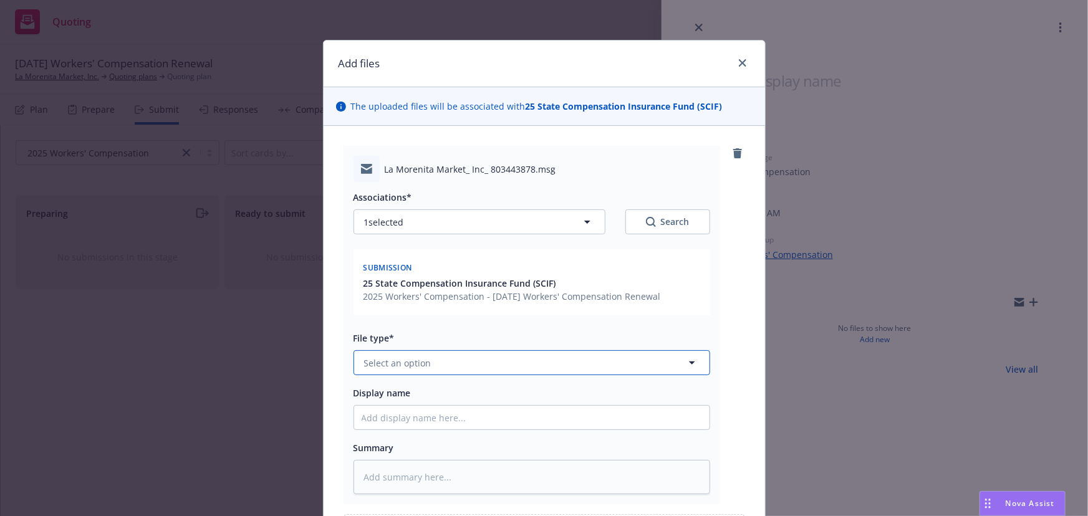
click at [412, 362] on span "Select an option" at bounding box center [397, 363] width 67 height 13
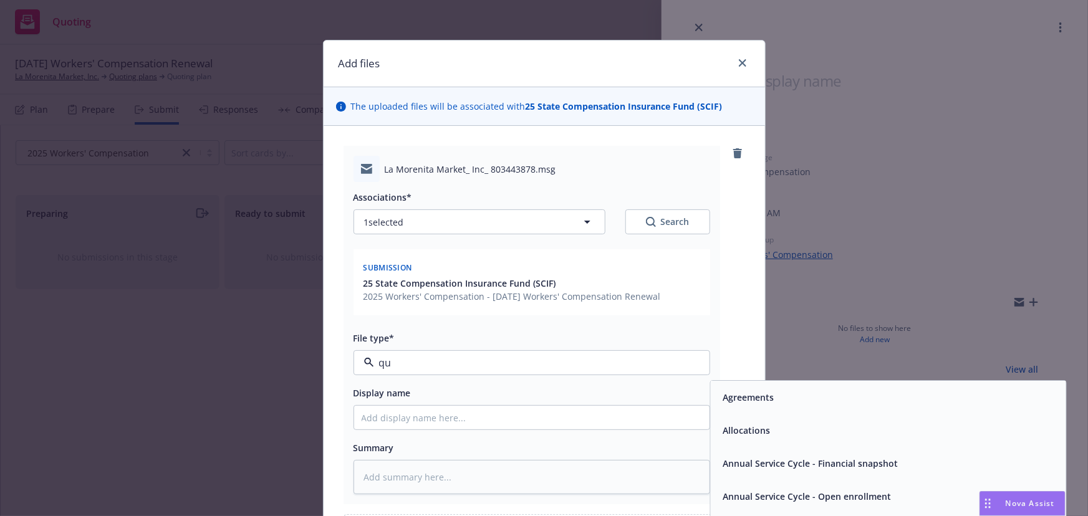
type input "quo"
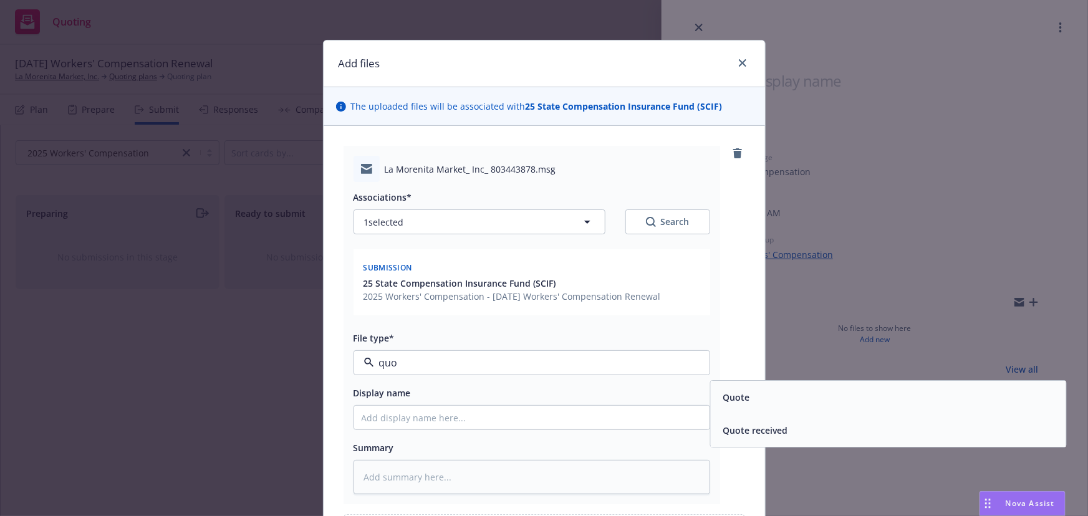
click at [774, 427] on span "Quote received" at bounding box center [755, 431] width 65 height 13
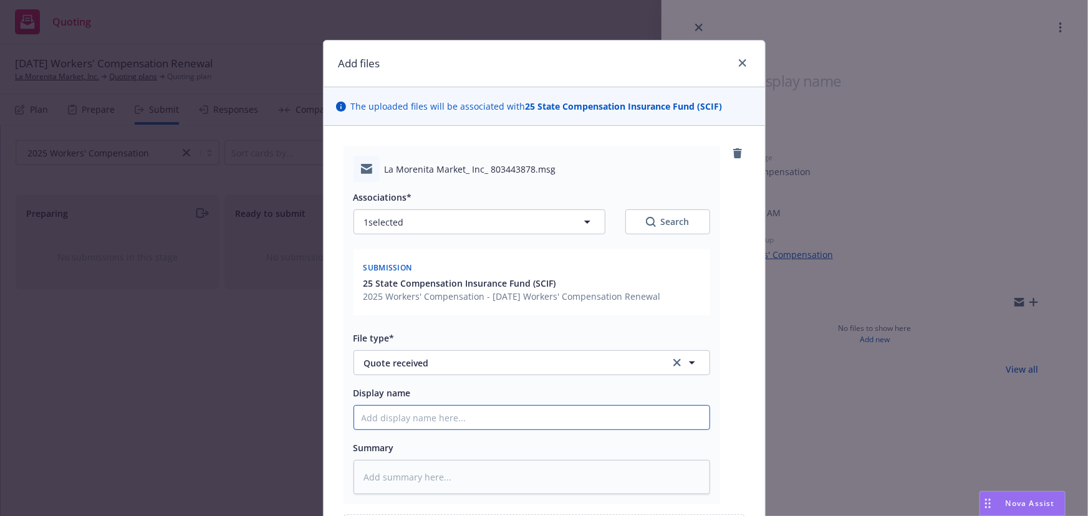
click at [408, 427] on input "Display name" at bounding box center [531, 418] width 355 height 24
type textarea "x"
type input "E"
type textarea "x"
type input "EM"
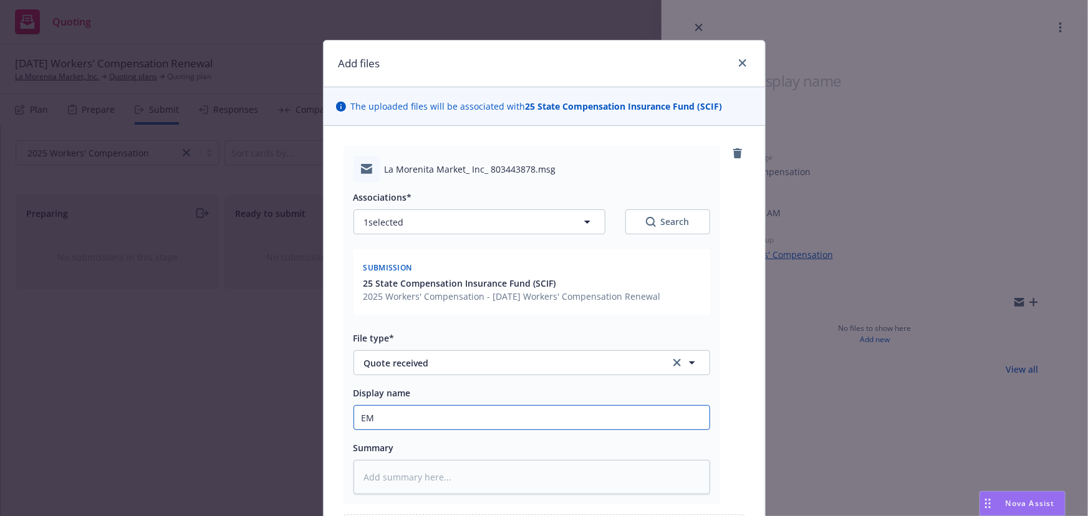
type textarea "x"
type input "EMF"
type textarea "x"
type input "EMFC"
type textarea "x"
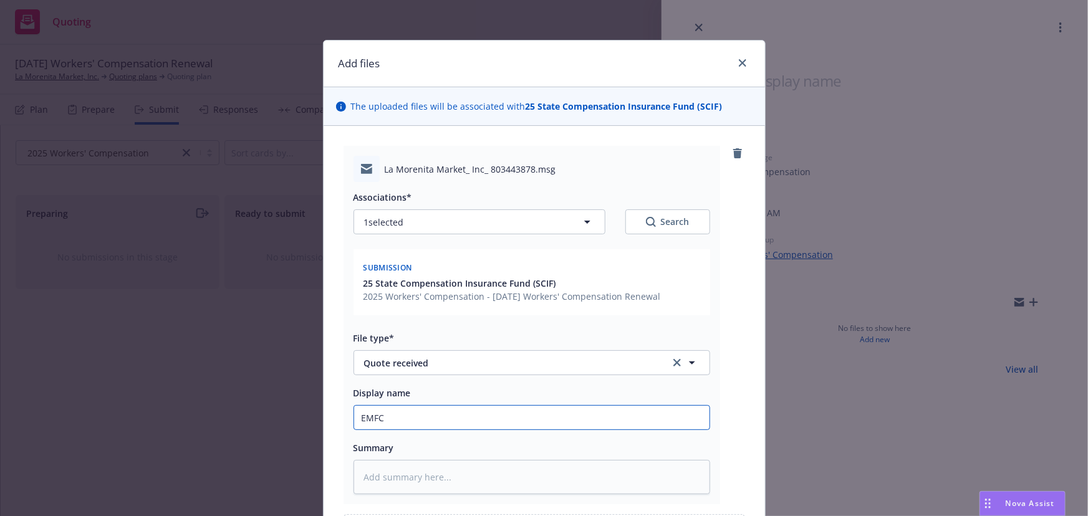
type input "EMFC"
type textarea "x"
type input "EMFC -"
type textarea "x"
type input "EMFC -"
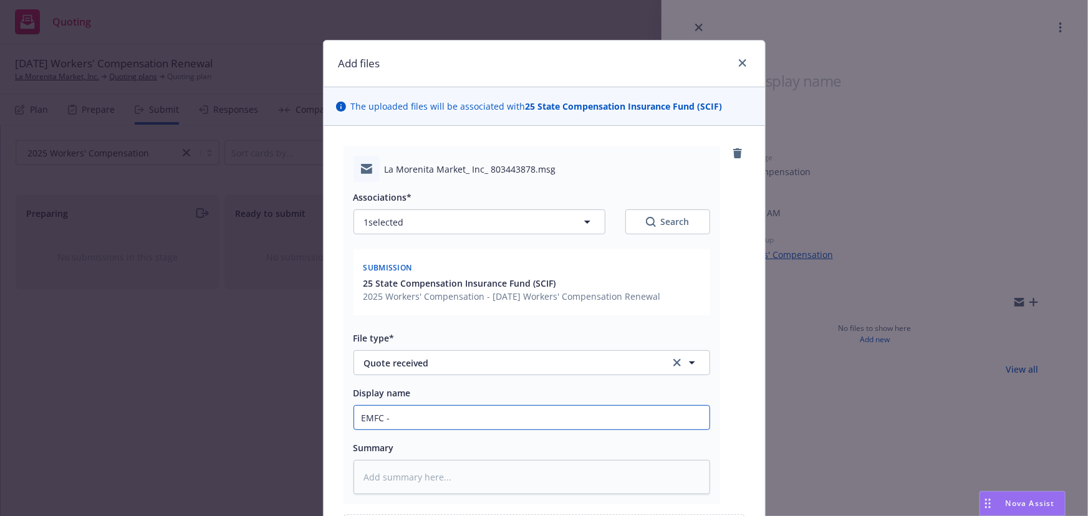
type textarea "x"
type input "EMFC - S"
type textarea "x"
type input "EMFC - SC"
type textarea "x"
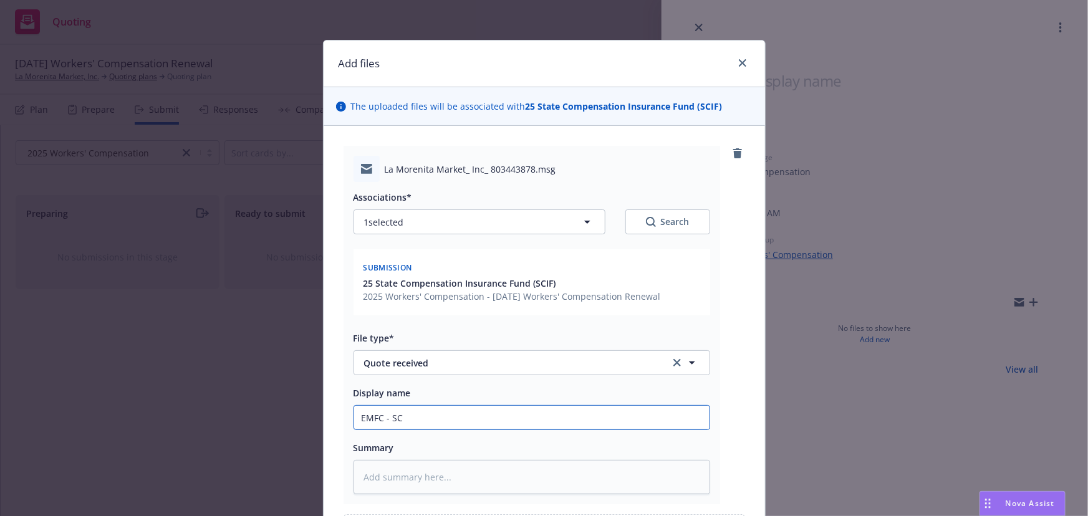
type input "EMFC - SCI"
type textarea "x"
type input "EMFC - SCIF"
type textarea "x"
type input "EMFC - SCIF"
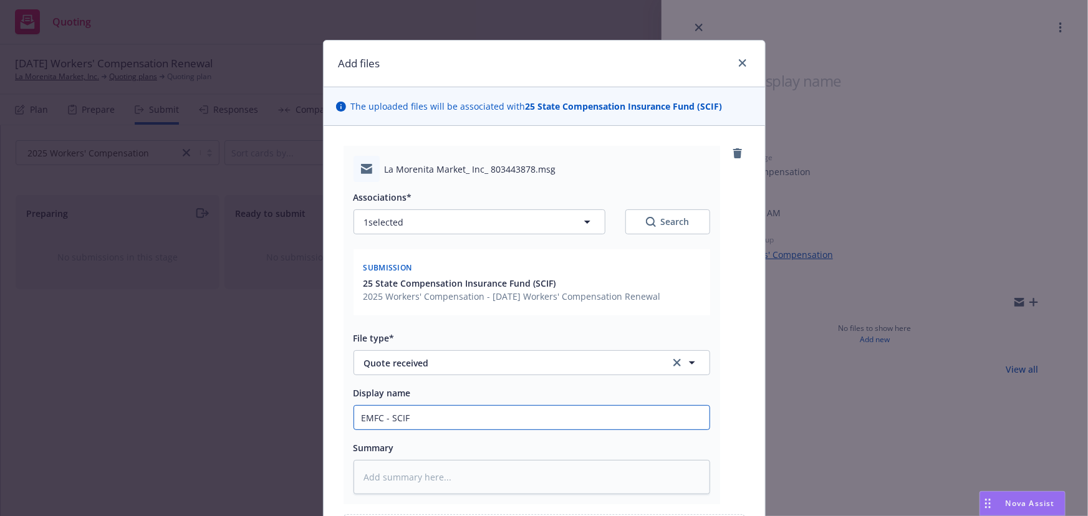
type textarea "x"
type input "EMFC - SCIF i"
type textarea "x"
type input "EMFC - SCIF id"
type textarea "x"
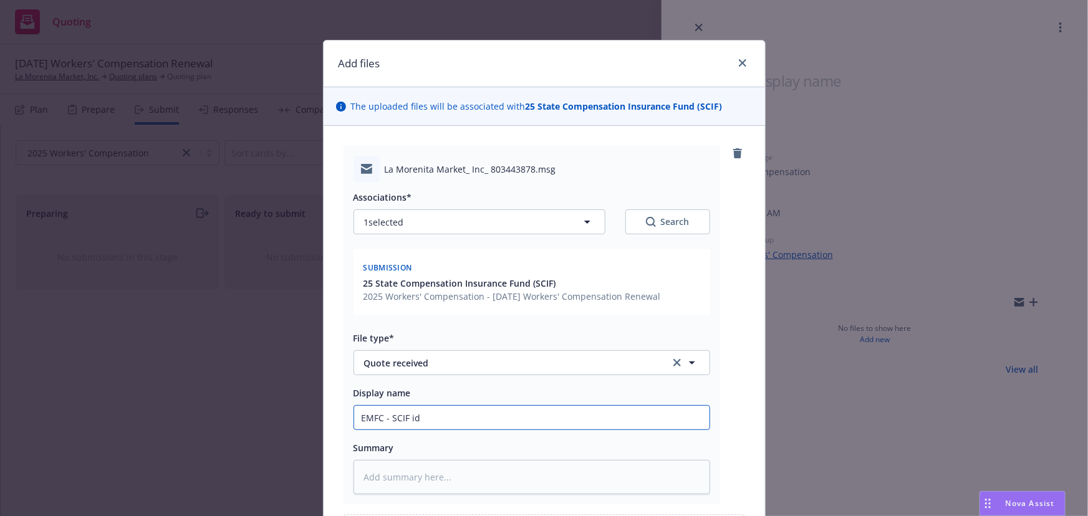
type input "EMFC - SCIF i"
type textarea "x"
type input "EMFC - SCIF in"
type textarea "x"
type input "EMFC - SCIF ind"
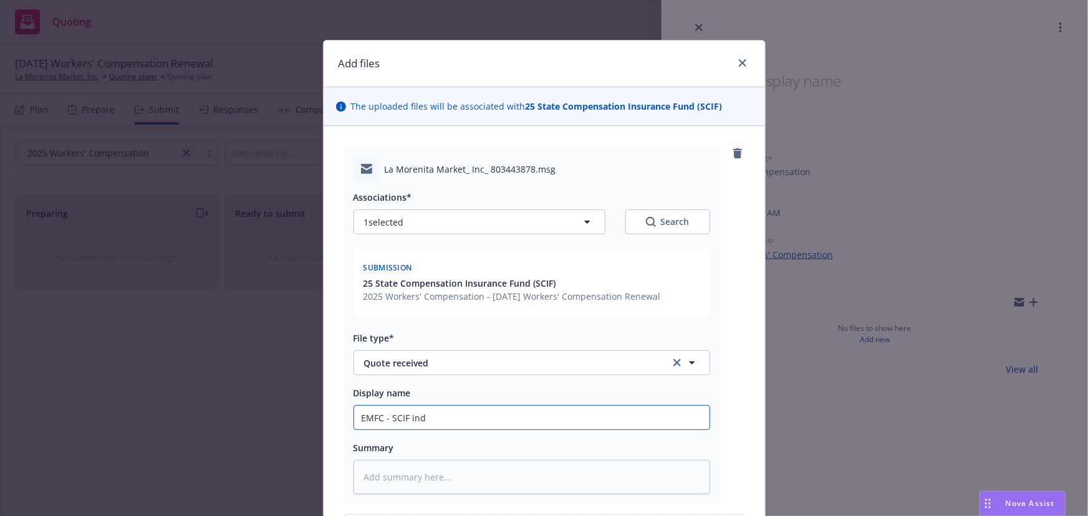
type textarea "x"
type input "EMFC - SCIF indi"
type textarea "x"
type input "EMFC - SCIF indic"
type textarea "x"
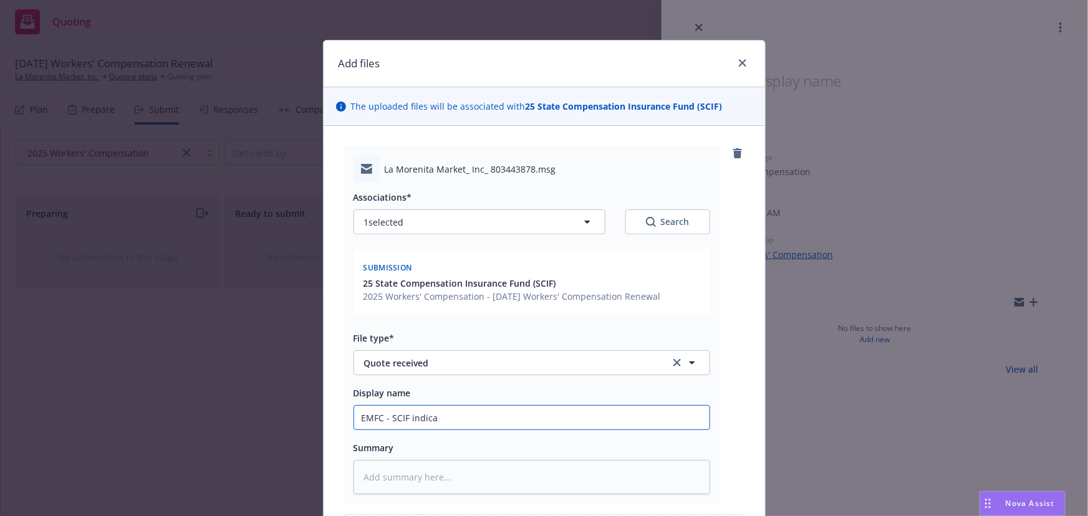
type input "EMFC - SCIF indicat"
type textarea "x"
type input "EMFC - SCIF indicate"
type textarea "x"
type input "EMFC - SCIF indicated"
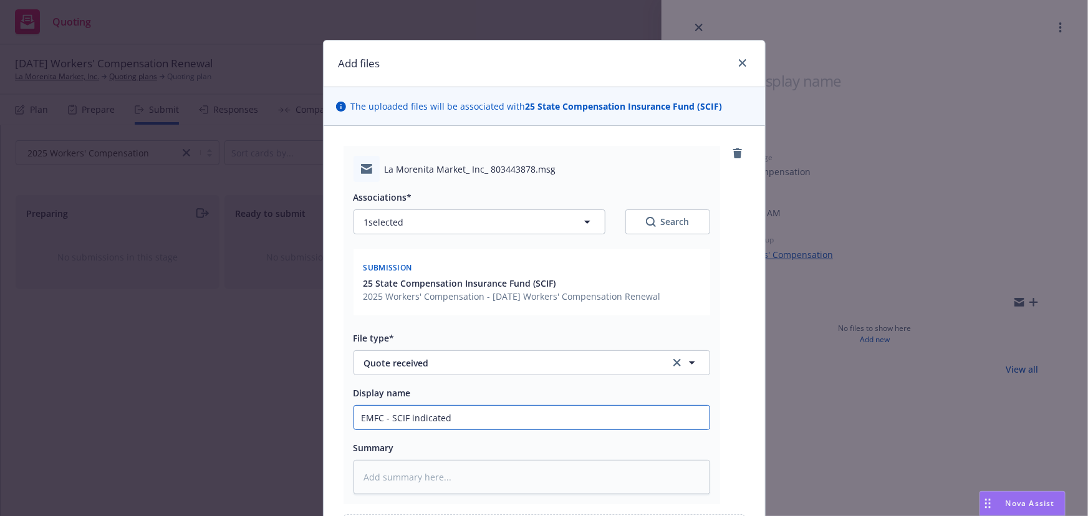
type textarea "x"
type input "EMFC - SCIF indicated"
paste input "mid $200k+ range"
type textarea "x"
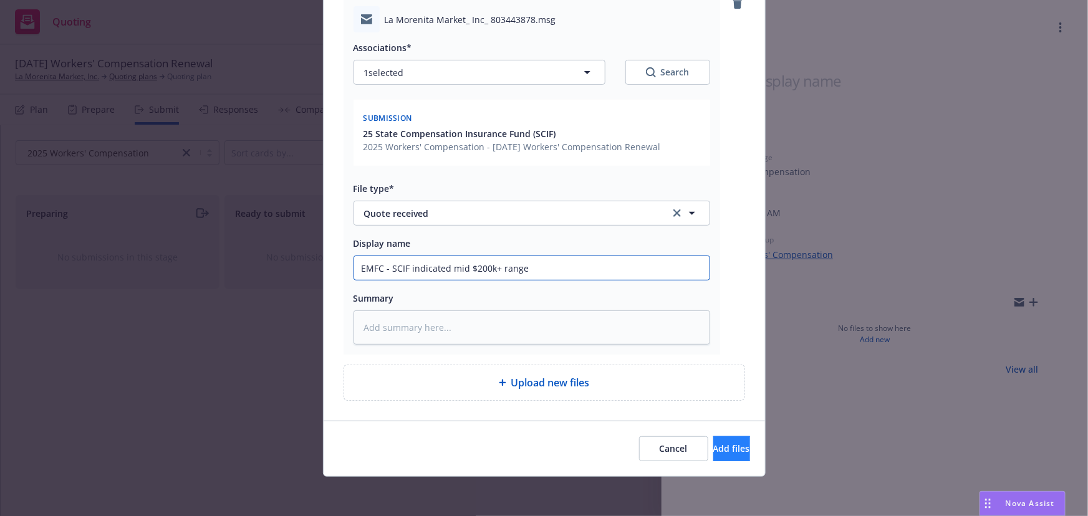
type input "EMFC - SCIF indicated mid $200k+ range"
click at [713, 452] on button "Add files" at bounding box center [731, 448] width 37 height 25
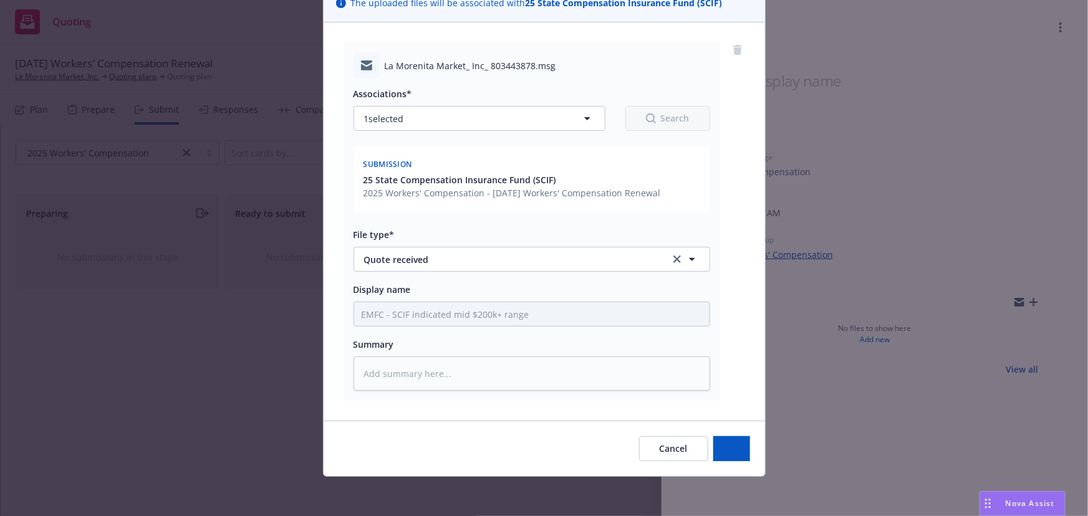
type textarea "x"
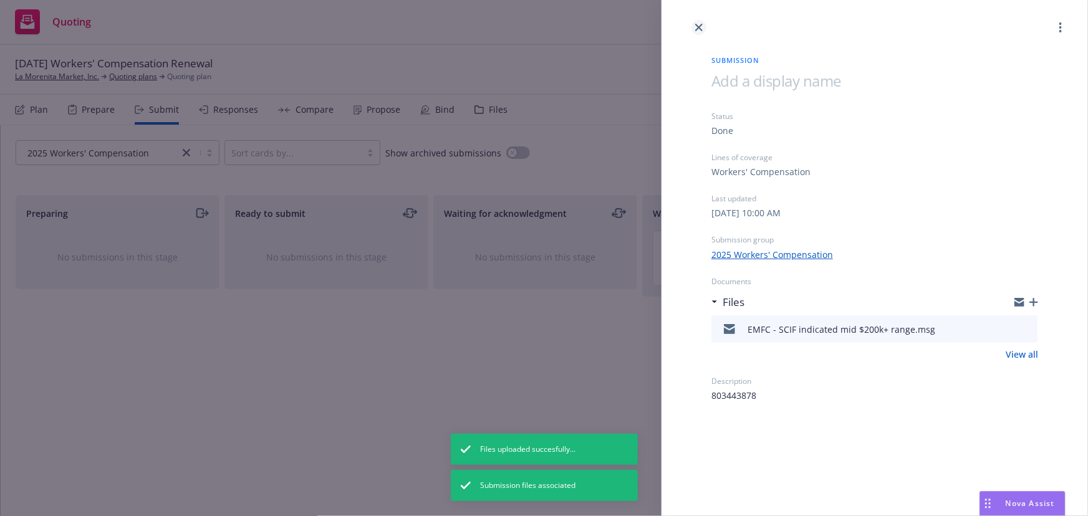
click at [700, 32] on link "close" at bounding box center [699, 27] width 15 height 15
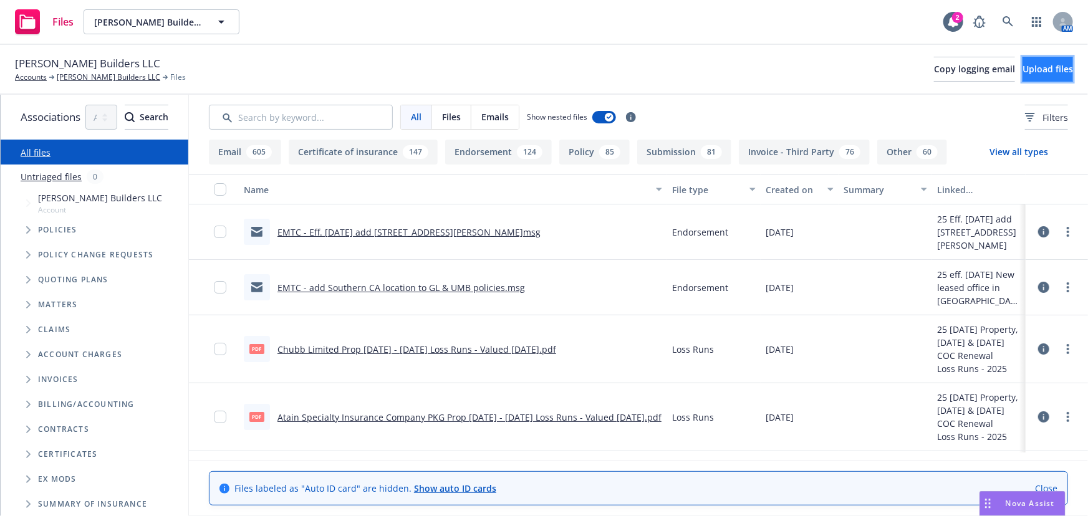
click at [1027, 62] on button "Upload files" at bounding box center [1048, 69] width 51 height 25
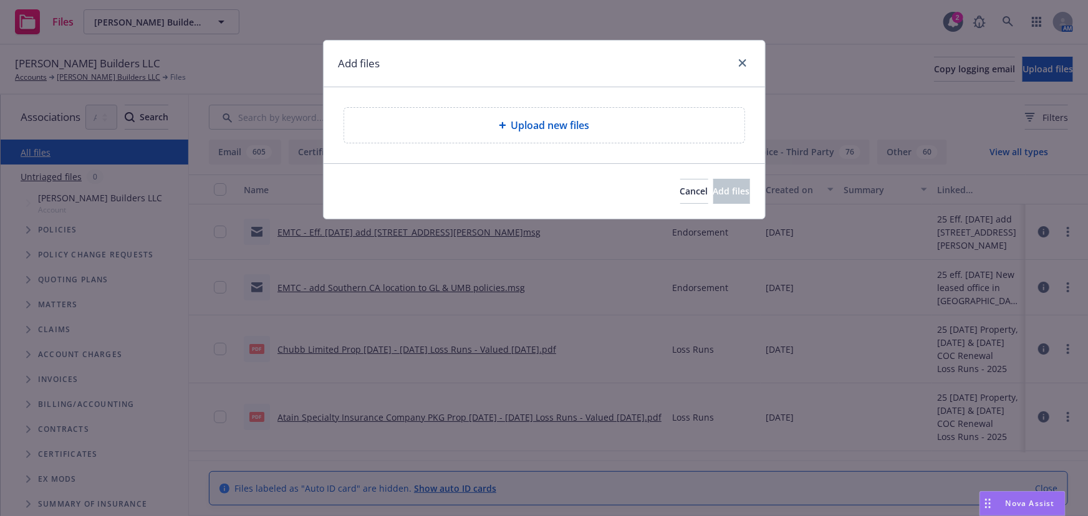
click at [316, 87] on div "Add files Upload new files Cancel Add files" at bounding box center [544, 258] width 1088 height 516
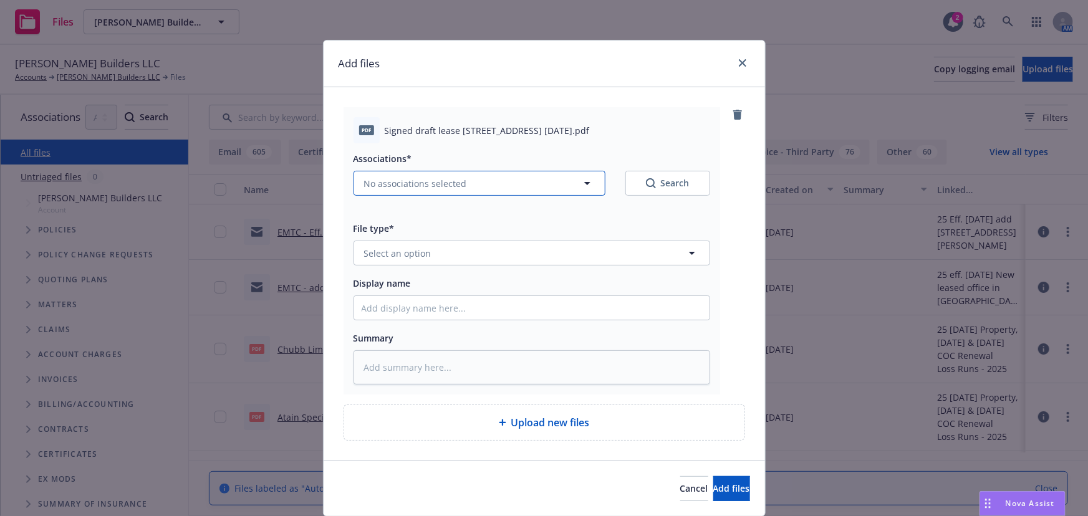
click at [488, 187] on button "No associations selected" at bounding box center [480, 183] width 252 height 25
type textarea "x"
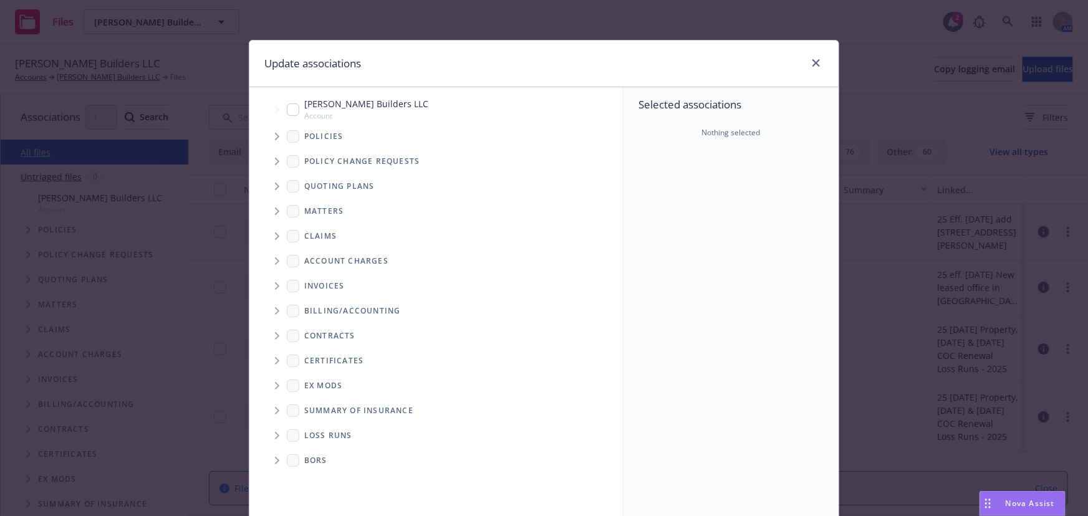
click at [287, 108] on input "Tree Example" at bounding box center [293, 110] width 12 height 12
checkbox input "true"
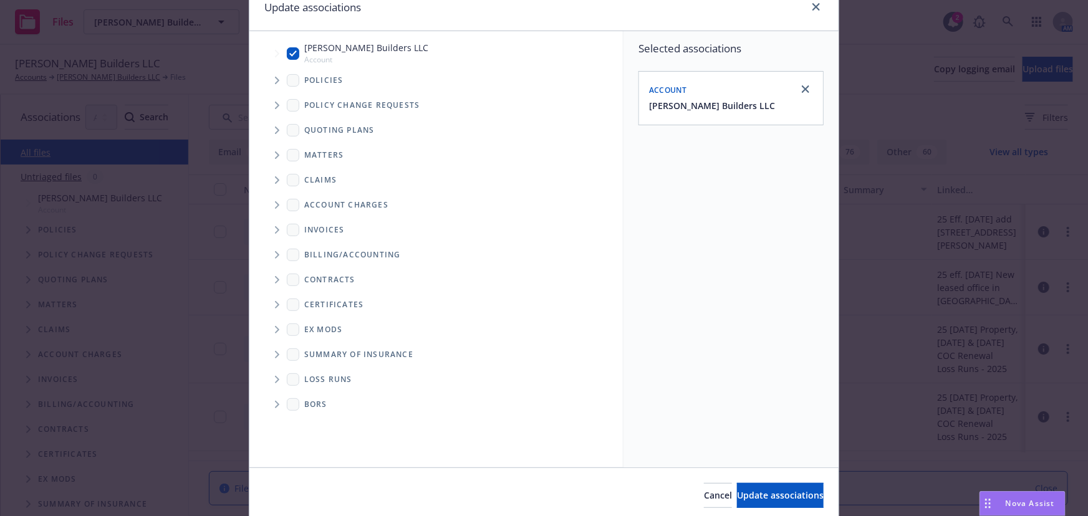
scroll to position [103, 0]
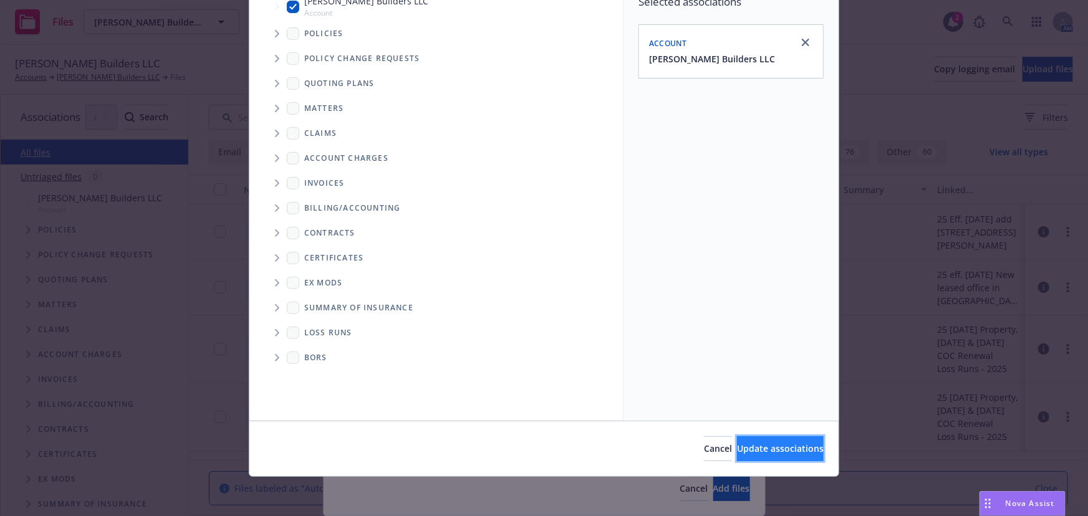
click at [744, 449] on span "Update associations" at bounding box center [780, 449] width 87 height 12
type textarea "x"
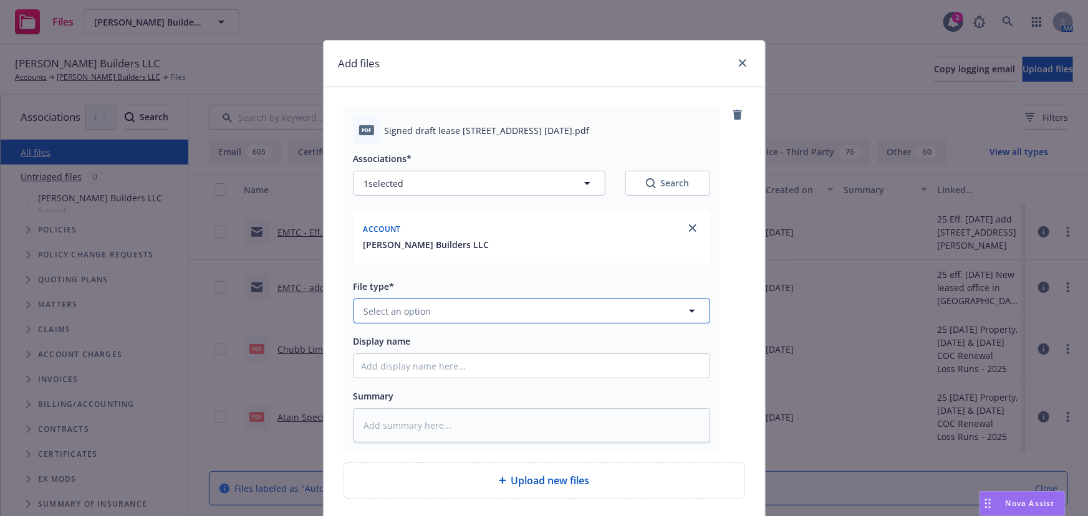
click at [418, 309] on span "Select an option" at bounding box center [397, 311] width 67 height 13
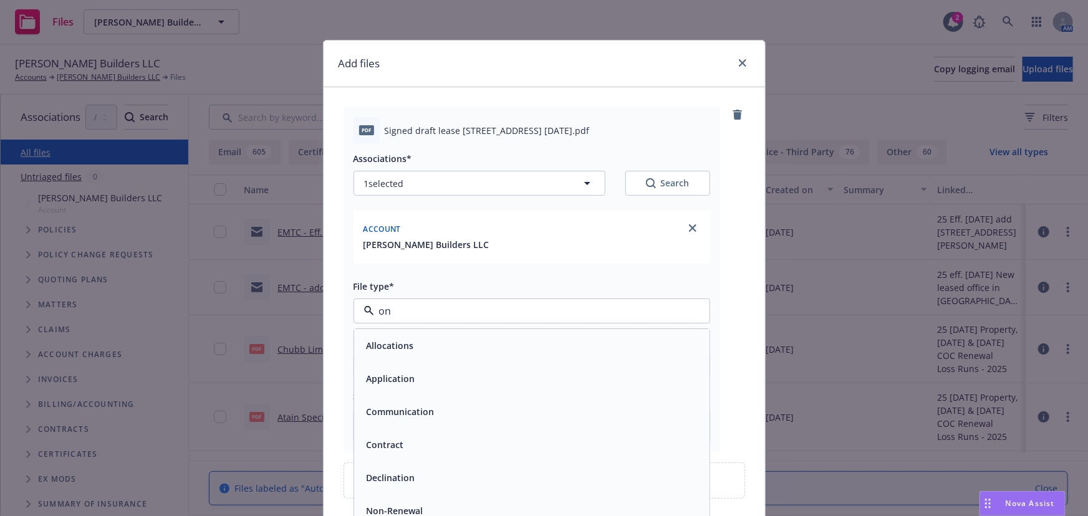
type input "o"
type input "cont"
click at [387, 347] on span "Contract" at bounding box center [385, 346] width 37 height 13
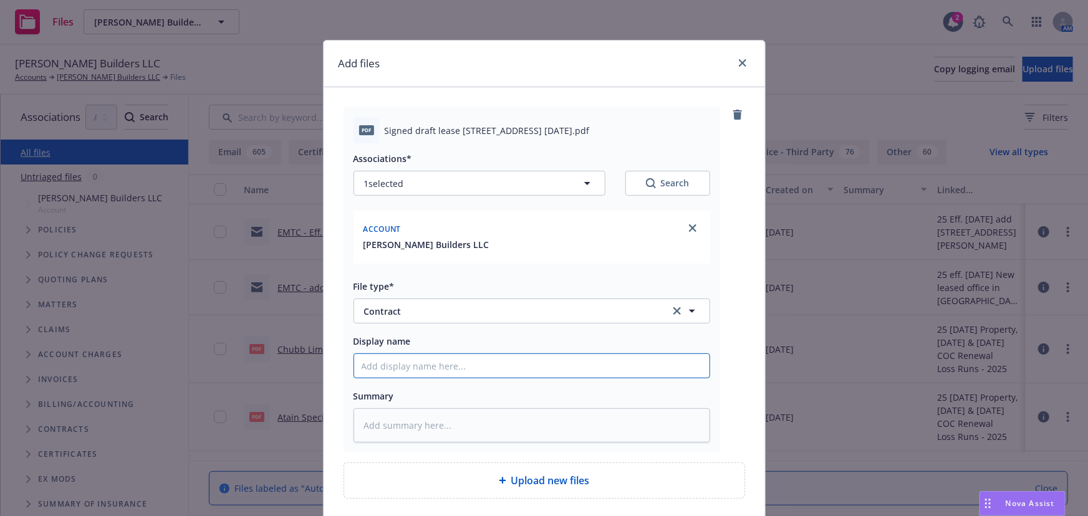
click at [385, 362] on input "Display name" at bounding box center [531, 366] width 355 height 24
type textarea "x"
type input "S"
type textarea "x"
type input "Si"
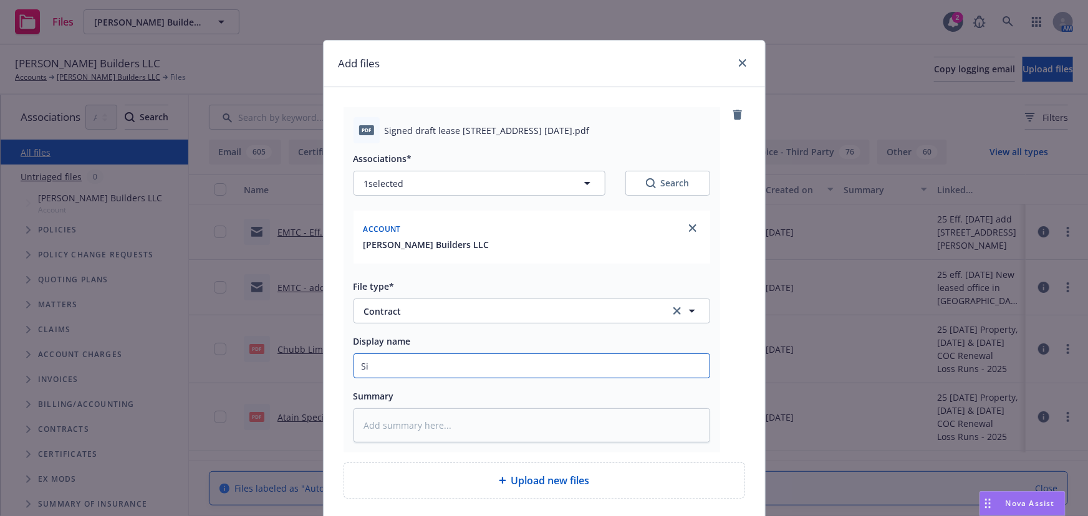
type textarea "x"
type input "Sig"
type textarea "x"
type input "Sign"
type textarea "x"
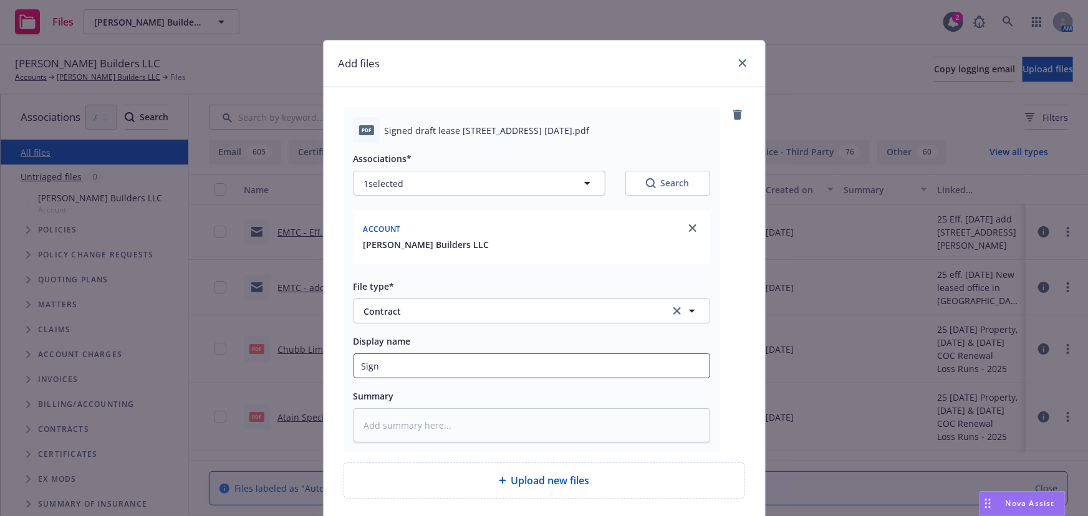
type input "Signe"
type textarea "x"
type input "Signed"
type textarea "x"
type input "Signed"
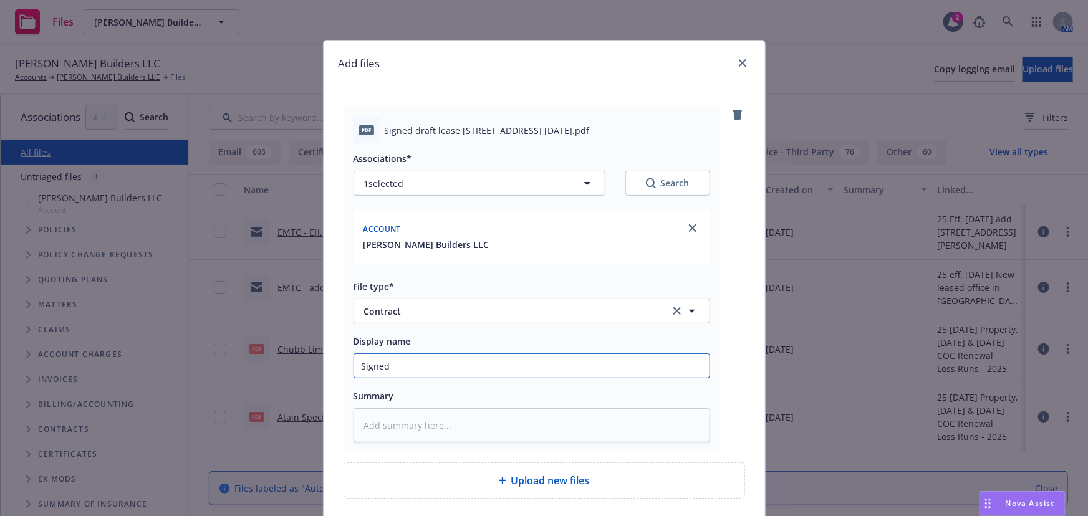
type textarea "x"
type input "Signed l"
type textarea "x"
type input "Signed le"
type textarea "x"
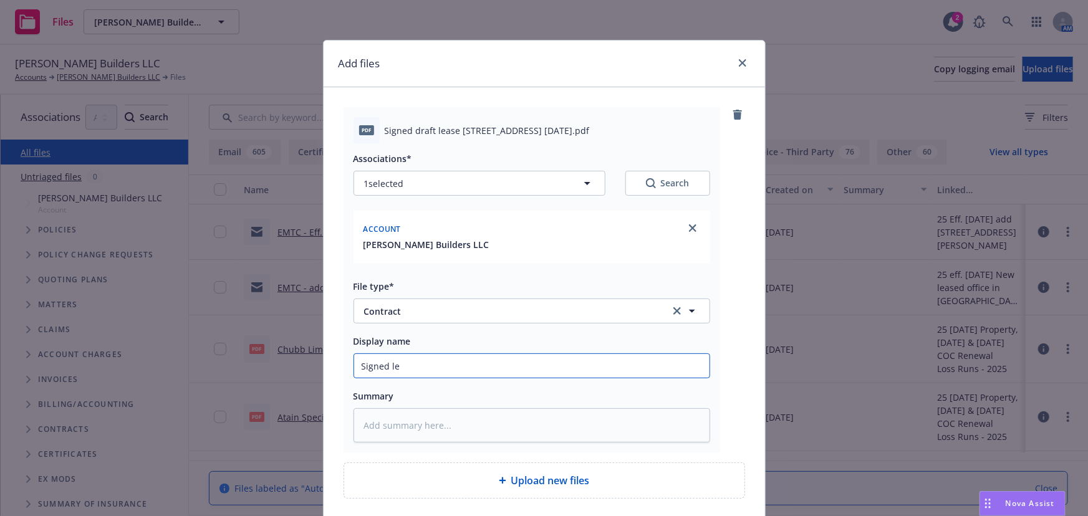
type input "Signed lea"
type textarea "x"
type input "Signed leas"
type textarea "x"
type input "Signed lease"
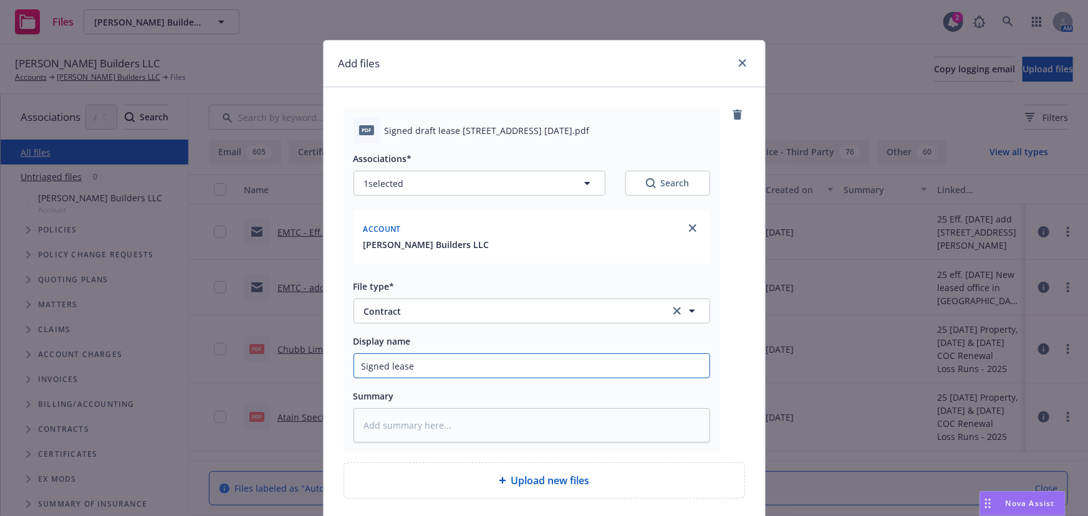
type textarea "x"
type input "Signed lease"
type textarea "x"
type input "Signed lease 9"
type textarea "x"
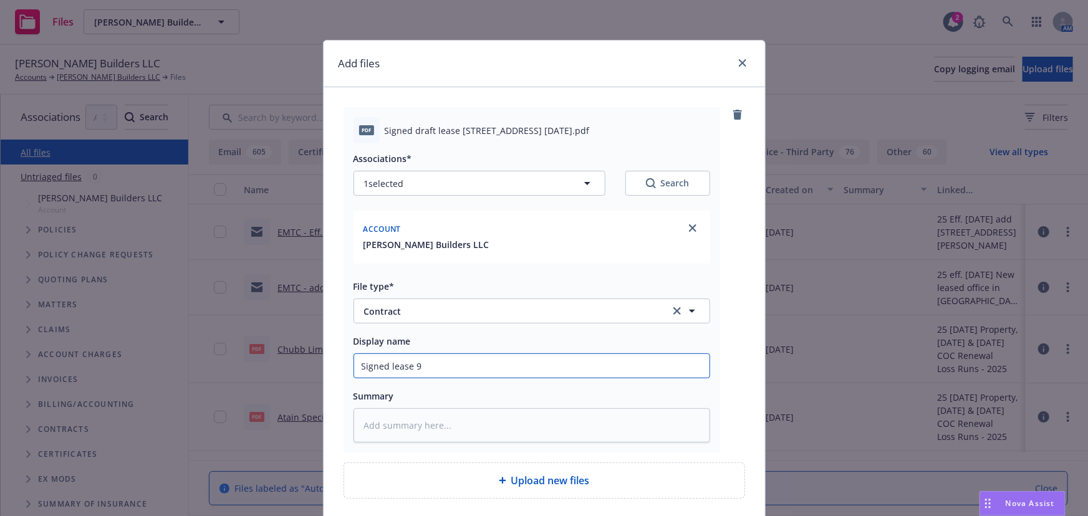
type input "Signed lease 91"
type textarea "x"
type input "Signed lease 918"
type textarea "x"
type input "Signed lease 918"
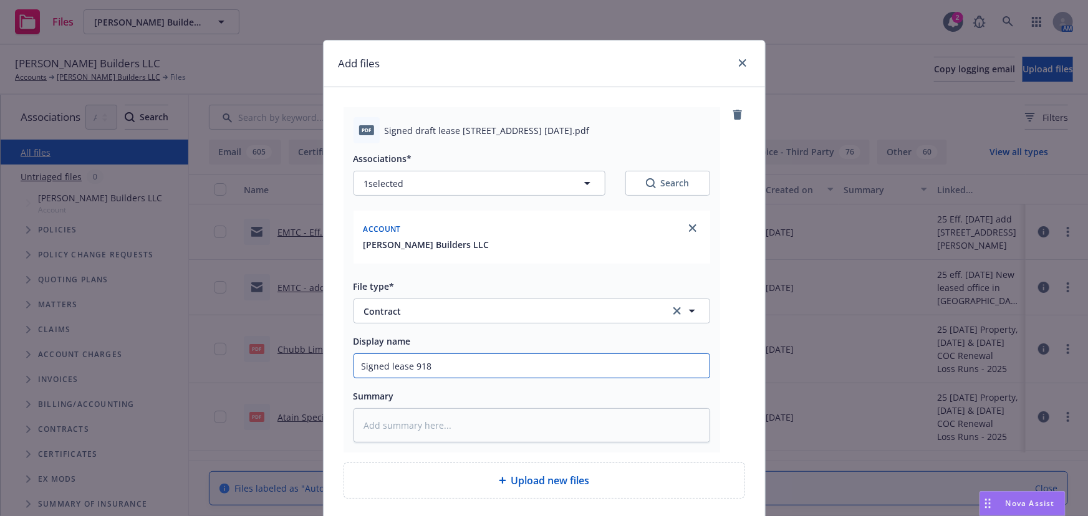
type textarea "x"
type input "Signed lease 918 E"
type textarea "x"
type input "Signed lease 918 E."
type textarea "x"
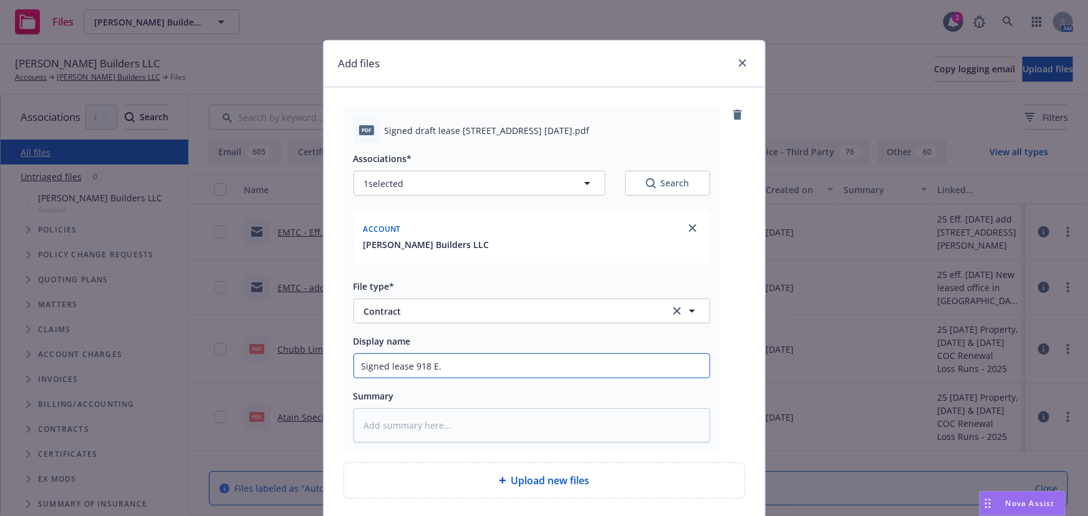
type input "Signed lease 918 E."
type textarea "x"
type input "Signed lease 918 E. G"
type textarea "x"
type input "Signed lease 918 E. Gr"
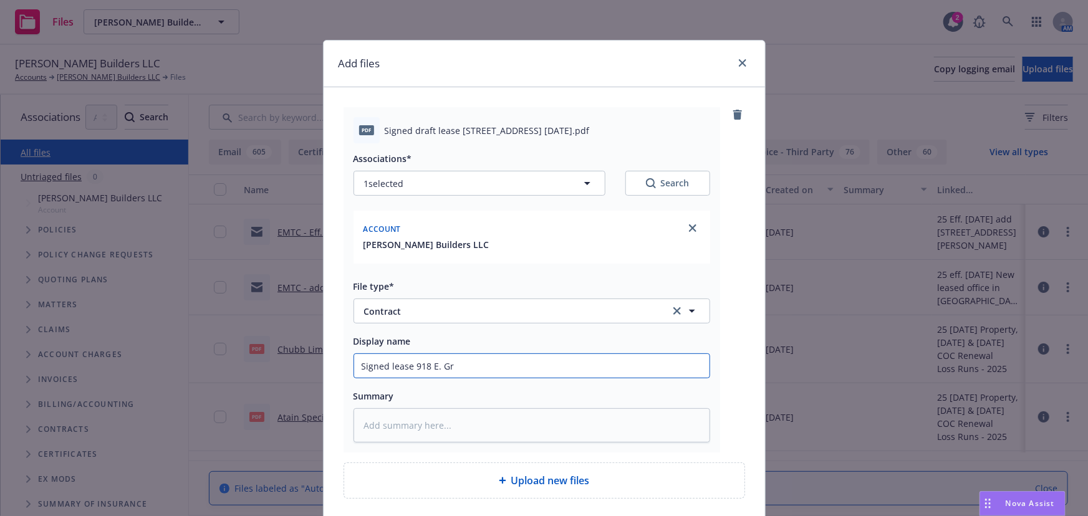
type textarea "x"
type input "Signed lease [STREET_ADDRESS]"
type textarea "x"
type input "Signed lease 918 E. Gree"
type textarea "x"
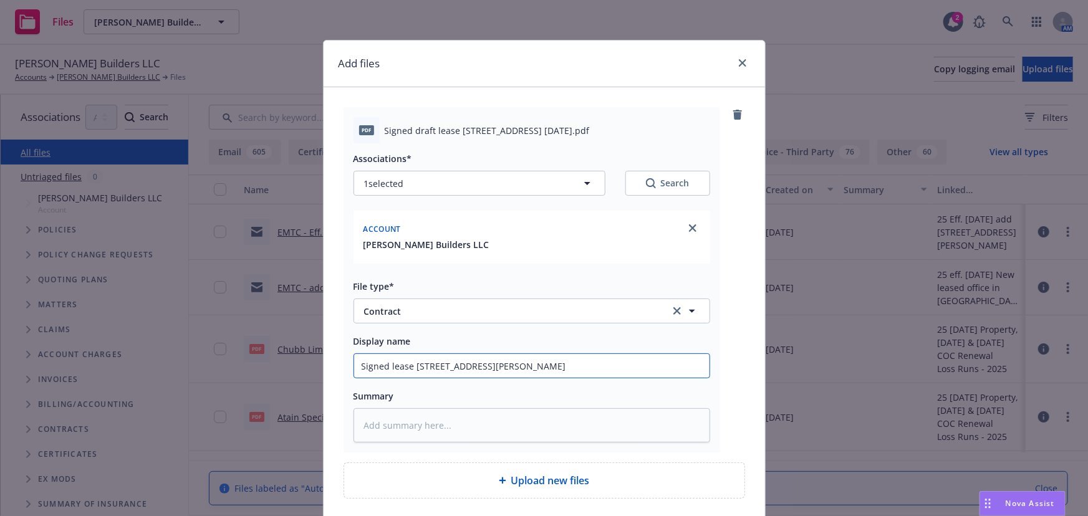
type input "Signed lease [STREET_ADDRESS][PERSON_NAME]"
click at [477, 365] on input "Signed lease [STREET_ADDRESS][PERSON_NAME]" at bounding box center [531, 366] width 355 height 24
type textarea "x"
type input "Signed lease [STREET_ADDRESS][PERSON_NAME]"
type textarea "x"
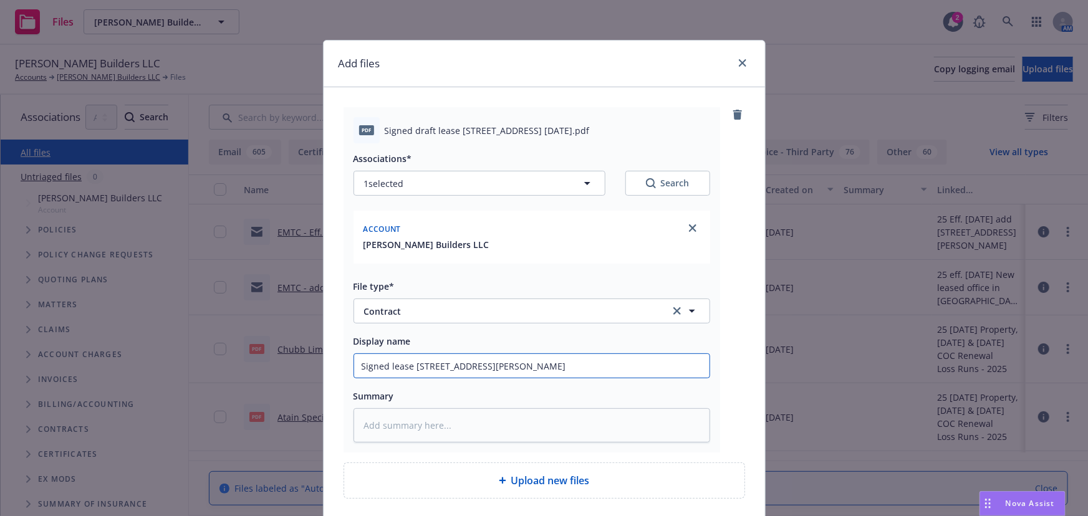
type input "Signed lease [STREET_ADDRESS][PERSON_NAME]"
type textarea "x"
type input "Signed lease [STREET_ADDRESS][PERSON_NAME]"
type textarea "x"
type input "Signed lease [STREET_ADDRESS][PERSON_NAME]"
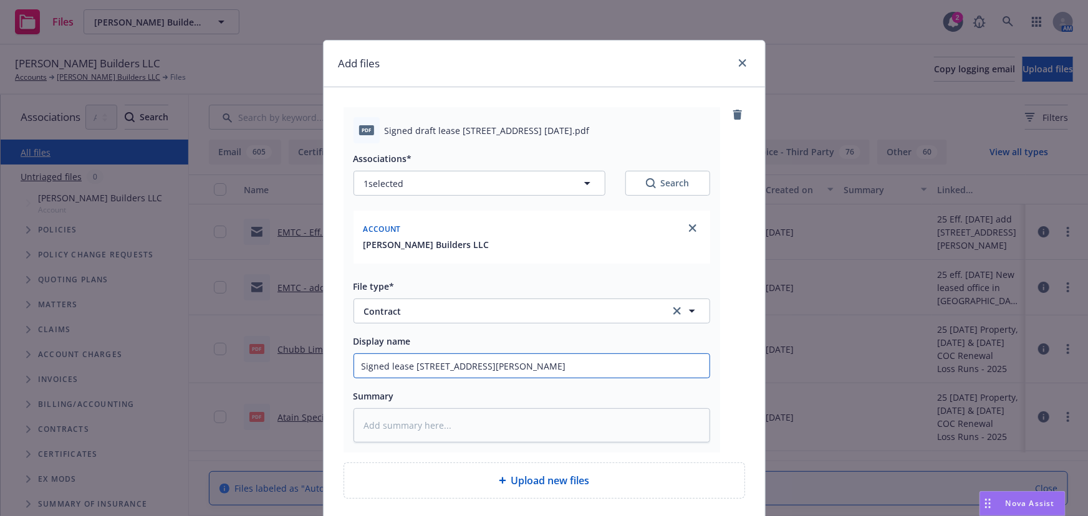
type textarea "x"
type input "Signed lease [STREET_ADDRESS][PERSON_NAME]"
type textarea "x"
type input "Signed lease [STREET_ADDRESS][PERSON_NAME]"
type textarea "x"
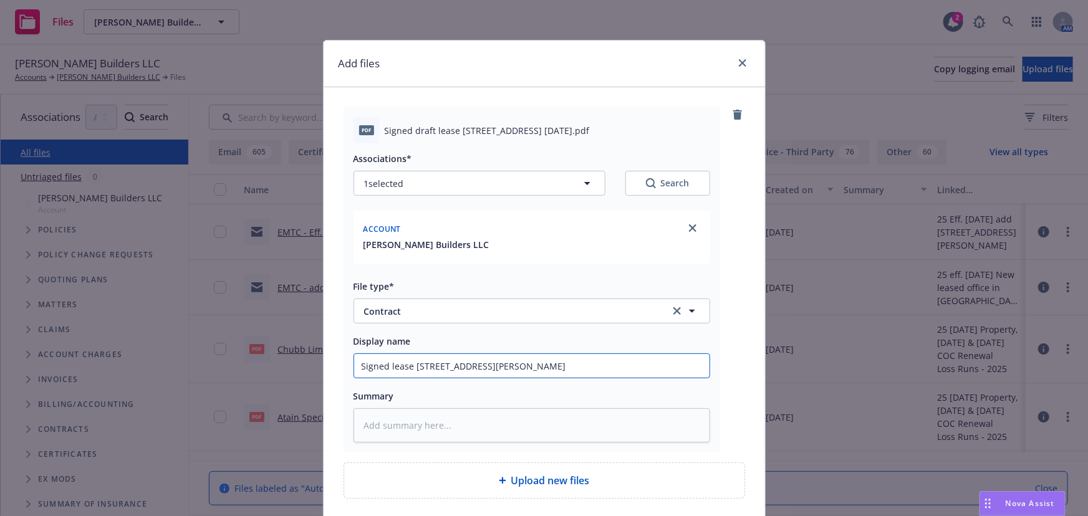
type input "Signed lease [STREET_ADDRESS][PERSON_NAME]"
type textarea "x"
type input "Signed lease [STREET_ADDRESS][PERSON_NAME]"
type textarea "x"
type input "Signed lease [STREET_ADDRESS][PERSON_NAME]"
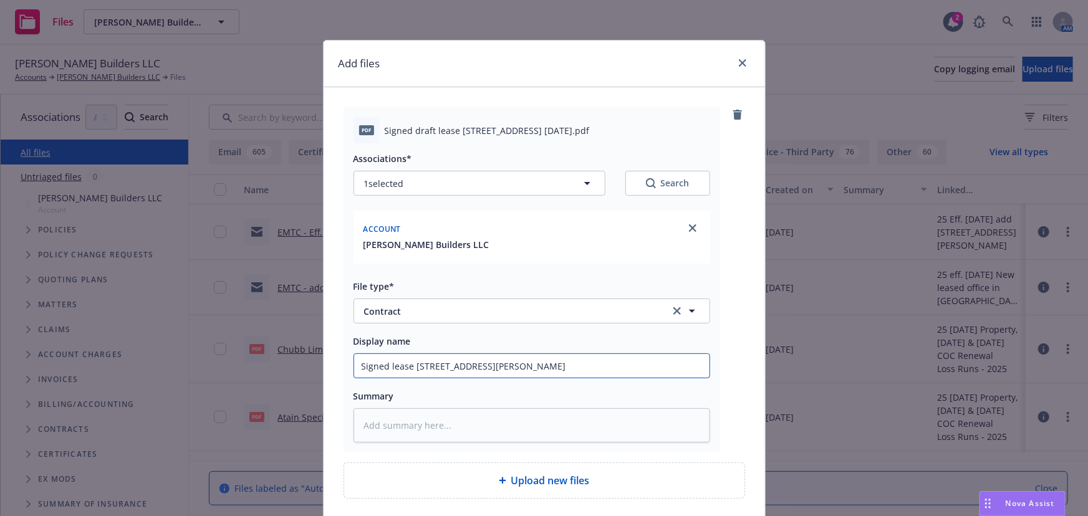
type textarea "x"
type input "Signed lease [STREET_ADDRESS][PERSON_NAME],"
type textarea "x"
type input "Signed lease [STREET_ADDRESS][PERSON_NAME],"
type textarea "x"
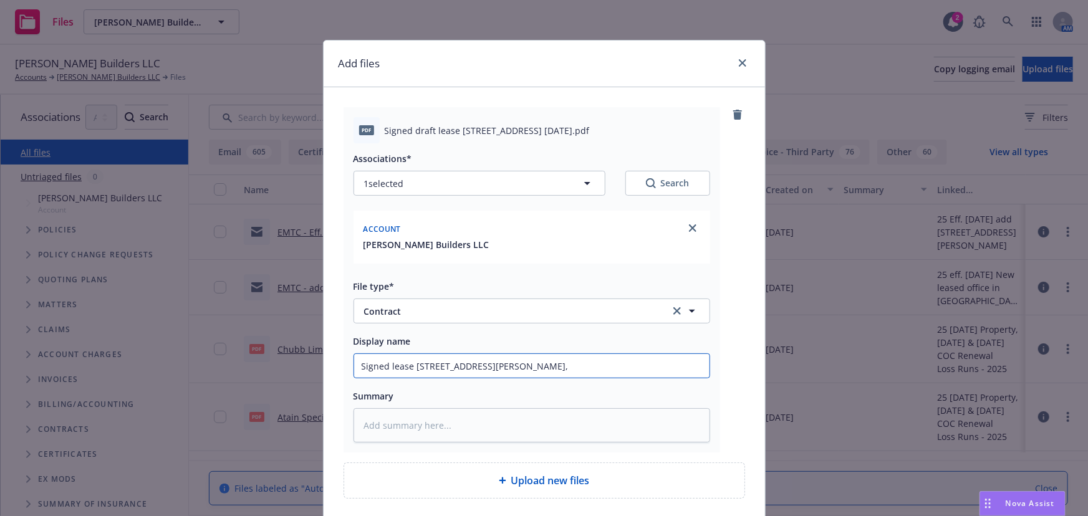
type input "Signed lease [STREET_ADDRESS][PERSON_NAME]"
type textarea "x"
type input "Signed lease [STREET_ADDRESS][PERSON_NAME]"
type textarea "x"
type input "Signed lease [STREET_ADDRESS][PERSON_NAME]"
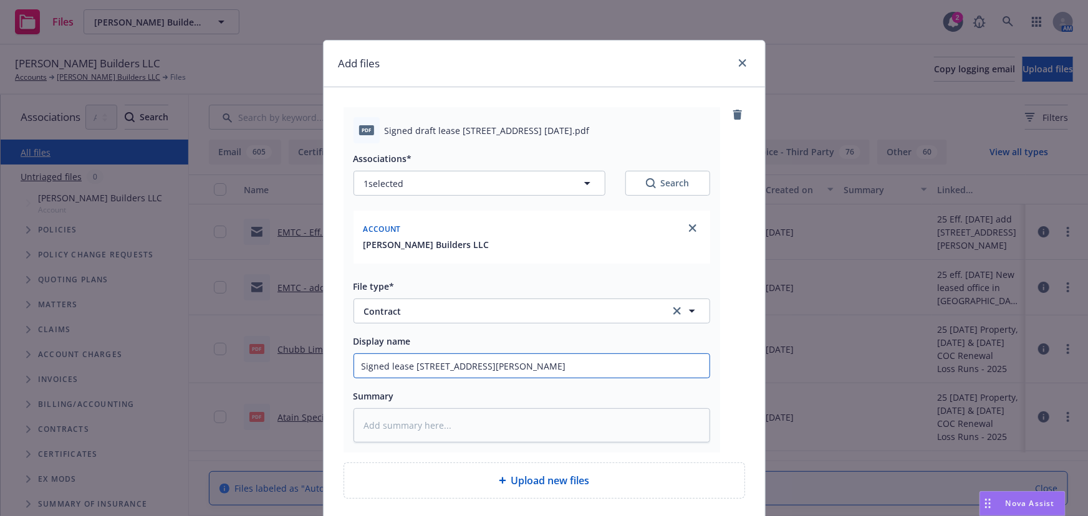
type textarea "x"
type input "Signed lease [STREET_ADDRESS][PERSON_NAME]"
type textarea "x"
type input "Signed lease [STREET_ADDRESS][PERSON_NAME]"
type textarea "x"
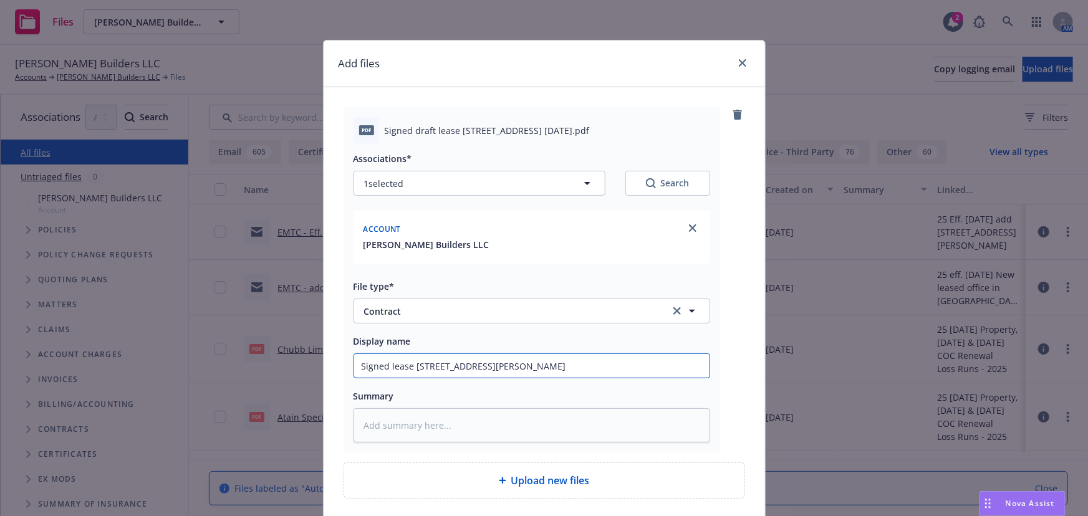
type input "Signed lease [STREET_ADDRESS][PERSON_NAME]"
type textarea "x"
type input "Signed lease [STREET_ADDRESS][PERSON_NAME]"
type textarea "x"
type input "Signed lease [STREET_ADDRESS][PERSON_NAME]"
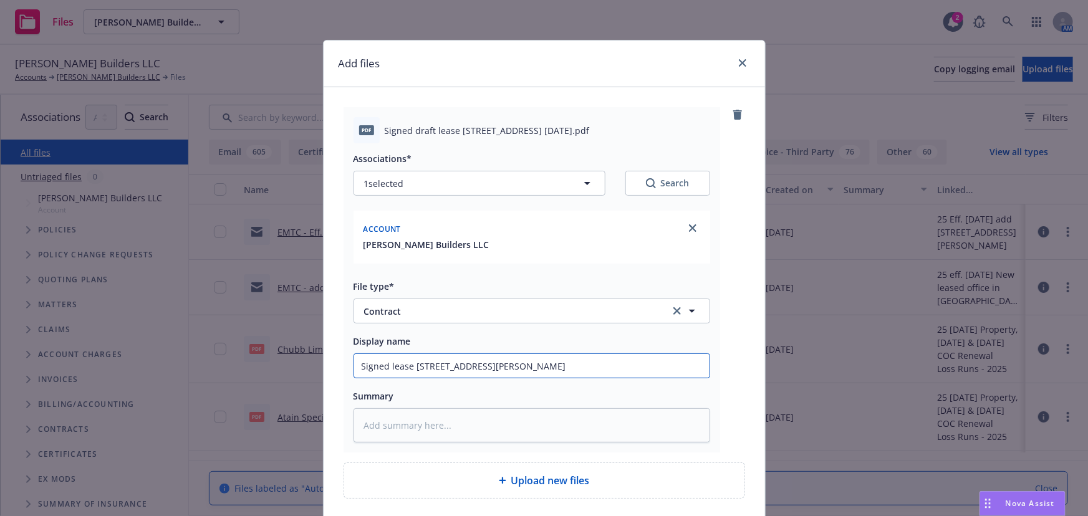
type textarea "x"
type input "Signed lease [STREET_ADDRESS][PERSON_NAME],"
type textarea "x"
type input "Signed lease [STREET_ADDRESS][PERSON_NAME],"
type textarea "x"
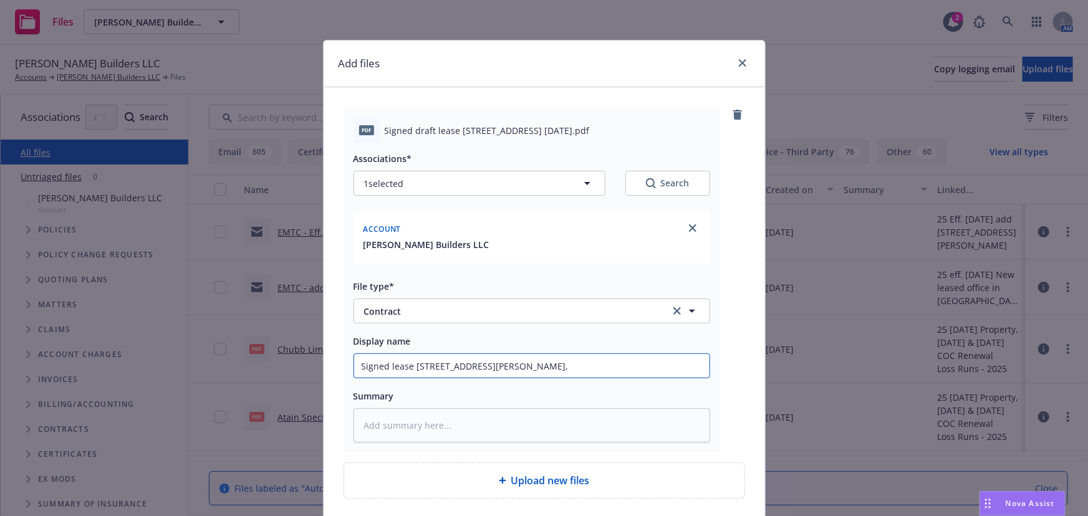
type input "Signed lease [STREET_ADDRESS][PERSON_NAME]"
type textarea "x"
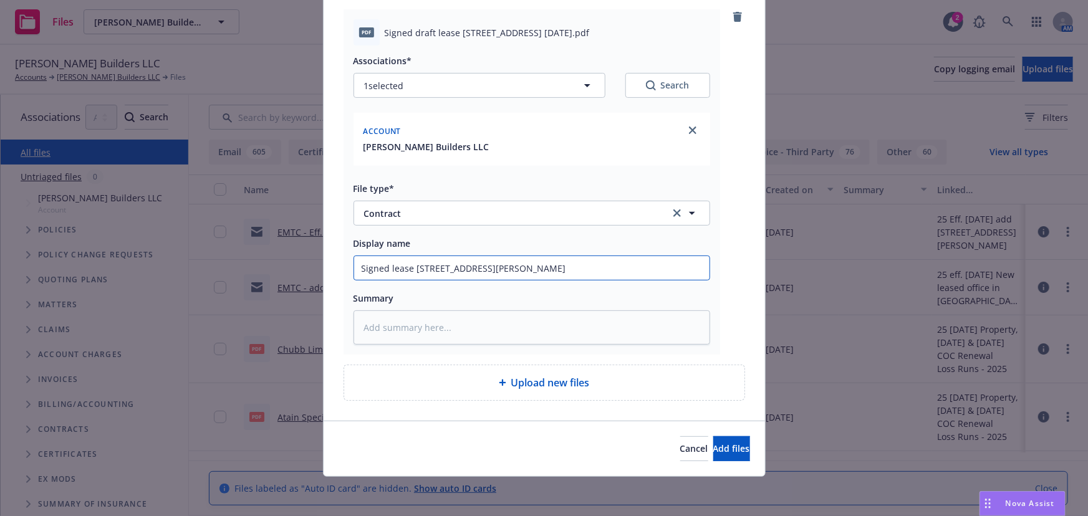
type input "Signed lease [STREET_ADDRESS][PERSON_NAME]"
click at [511, 385] on span "Upload new files" at bounding box center [550, 382] width 79 height 15
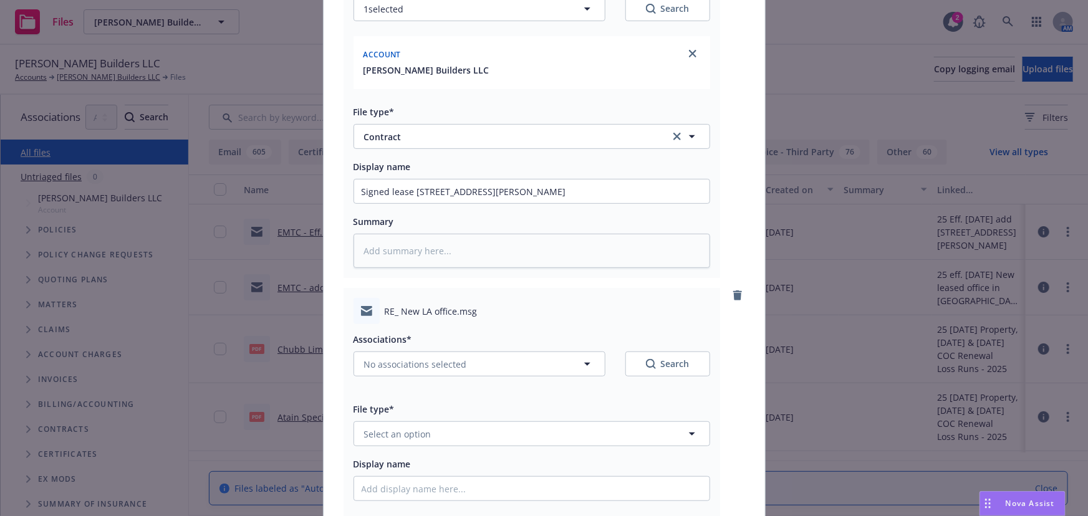
scroll to position [268, 0]
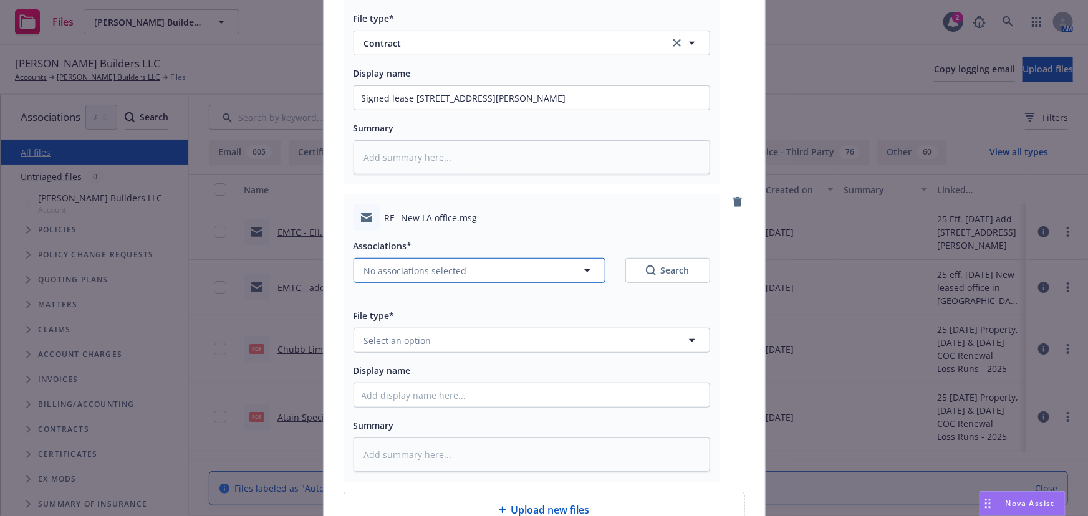
click at [586, 272] on icon "button" at bounding box center [587, 270] width 15 height 15
type textarea "x"
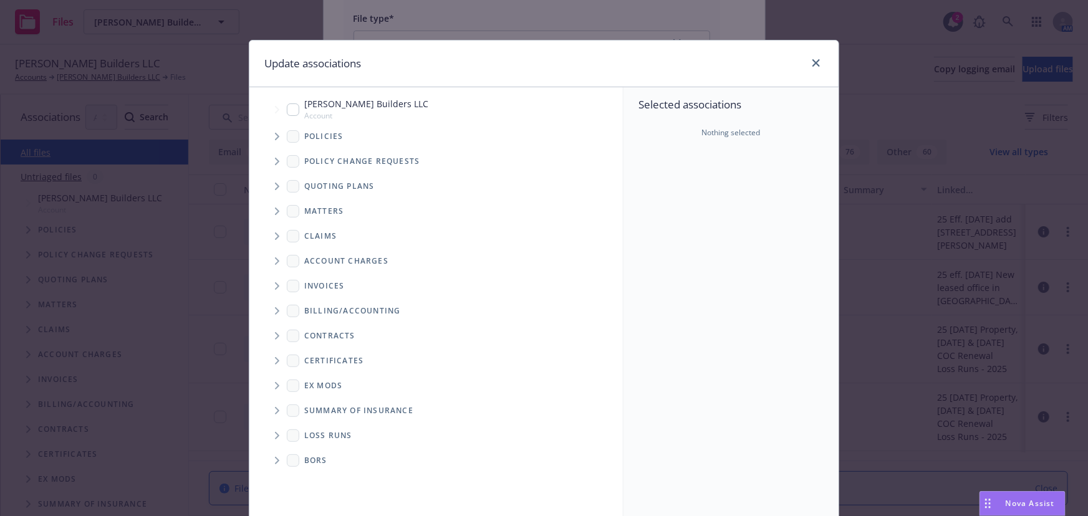
click at [275, 138] on icon "Tree Example" at bounding box center [277, 136] width 4 height 7
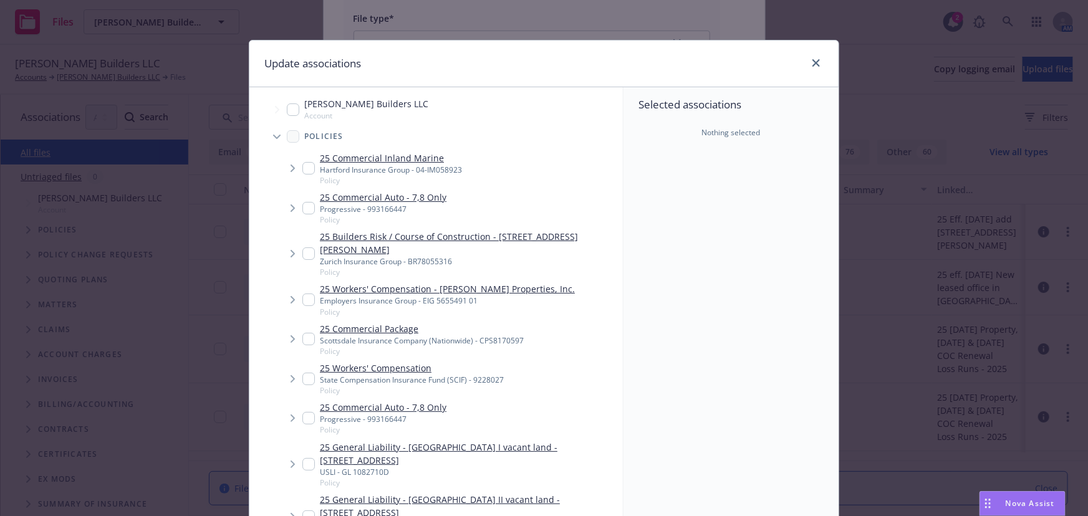
click at [403, 322] on link "25 Commercial Package" at bounding box center [422, 328] width 204 height 13
checkbox input "true"
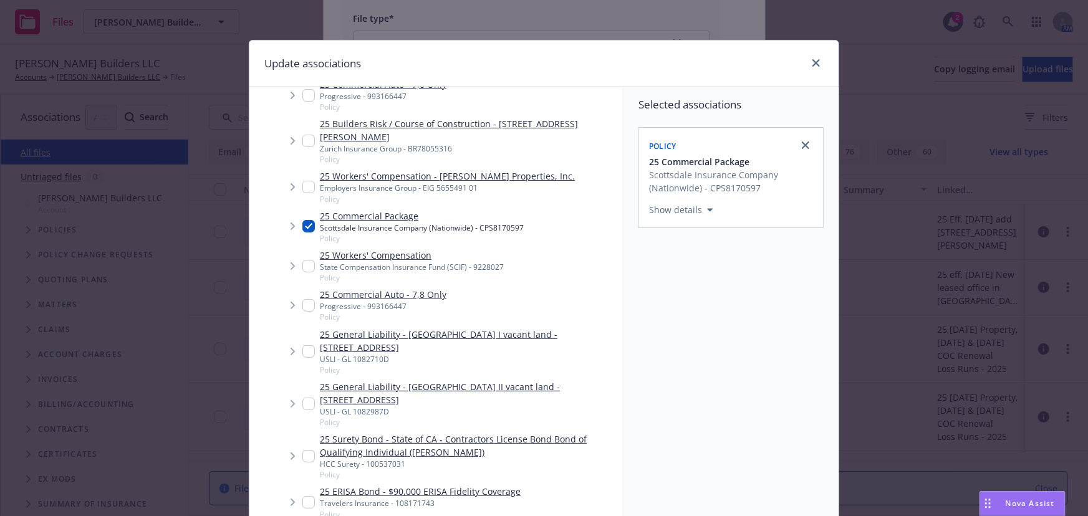
scroll to position [170, 0]
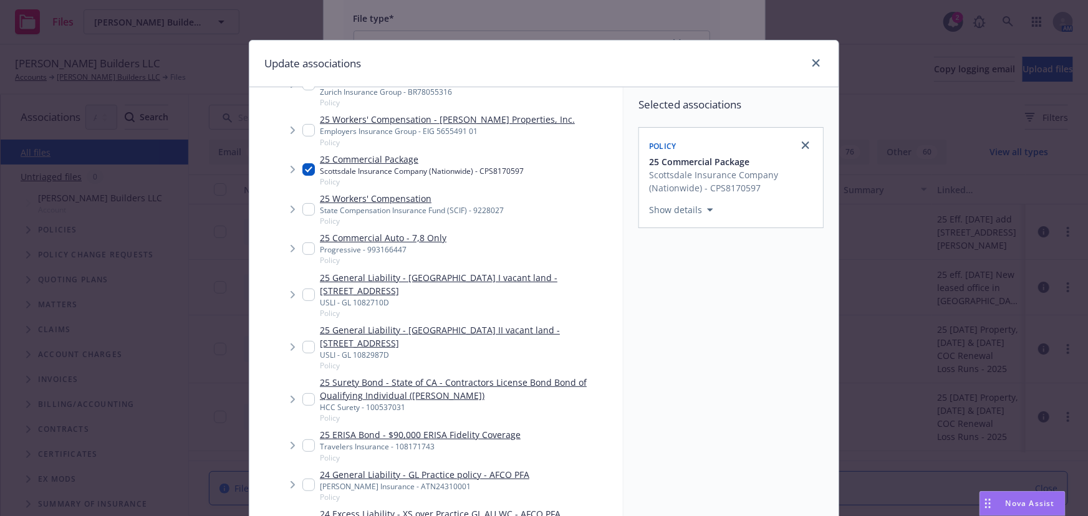
click at [406, 468] on link "24 General Liability - GL Practice policy - AFCO PFA" at bounding box center [425, 474] width 210 height 13
checkbox input "true"
click at [412, 508] on link "24 Excess Liability - XS over Practice GL AU WC - AFCO PFA" at bounding box center [440, 514] width 241 height 13
checkbox input "true"
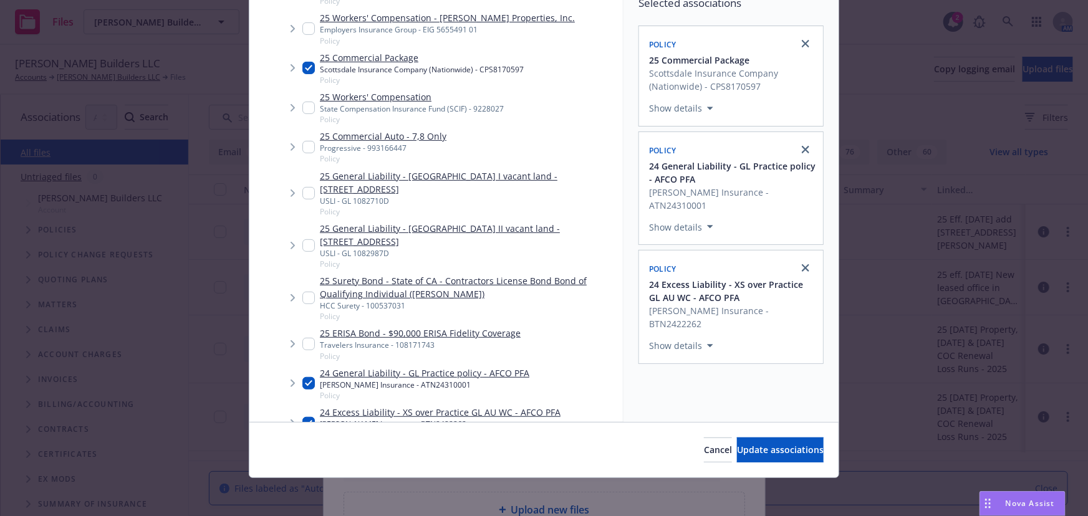
scroll to position [103, 0]
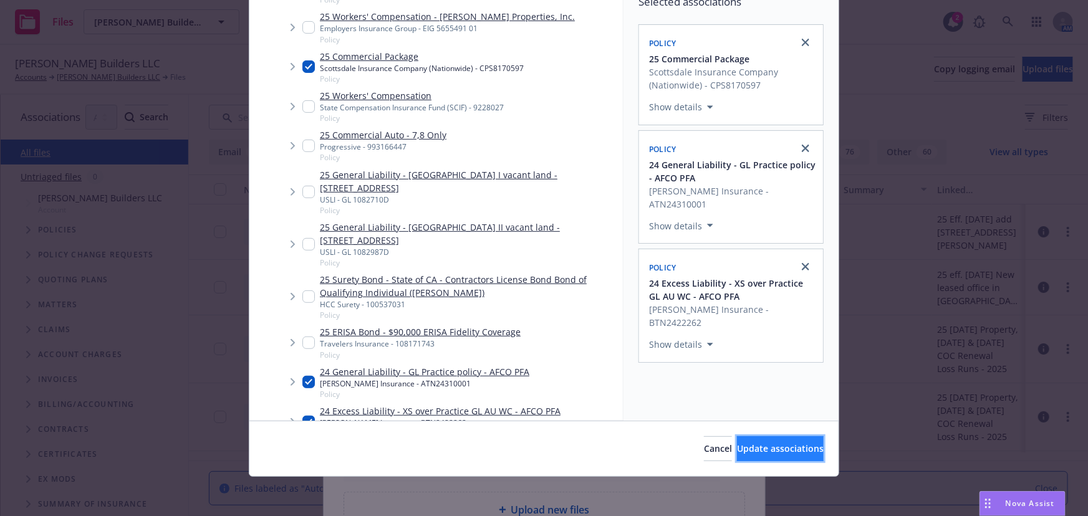
click at [750, 455] on button "Update associations" at bounding box center [780, 448] width 87 height 25
type textarea "x"
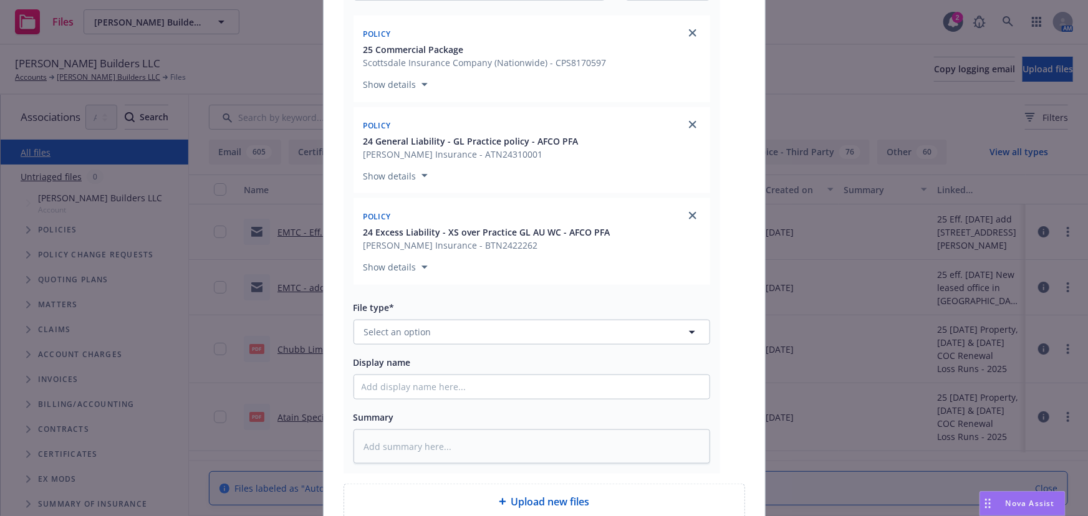
scroll to position [551, 0]
click at [393, 338] on span "Select an option" at bounding box center [397, 331] width 67 height 13
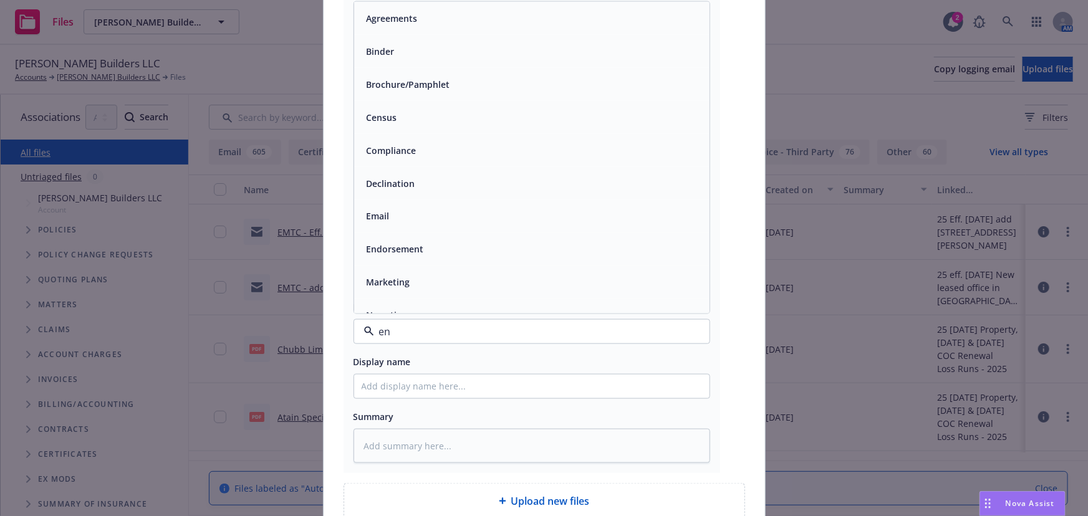
type input "end"
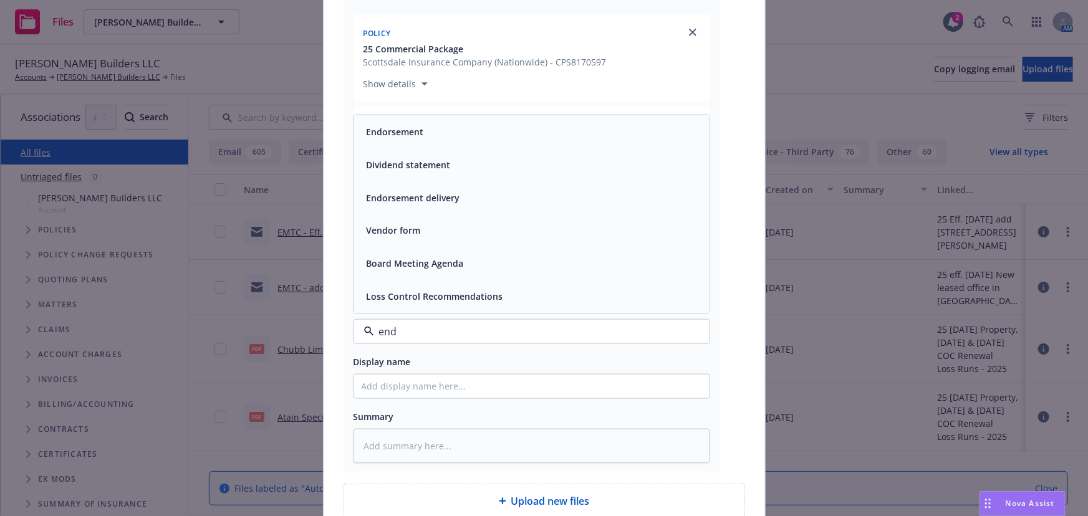
click at [381, 125] on span "Endorsement" at bounding box center [395, 131] width 57 height 13
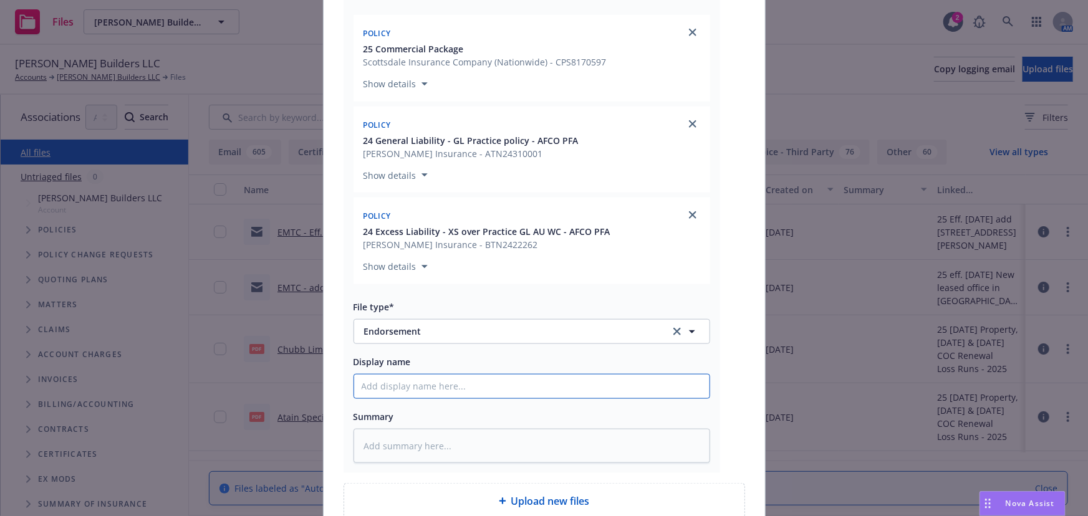
type textarea "x"
type input "E"
type textarea "x"
type input "EM"
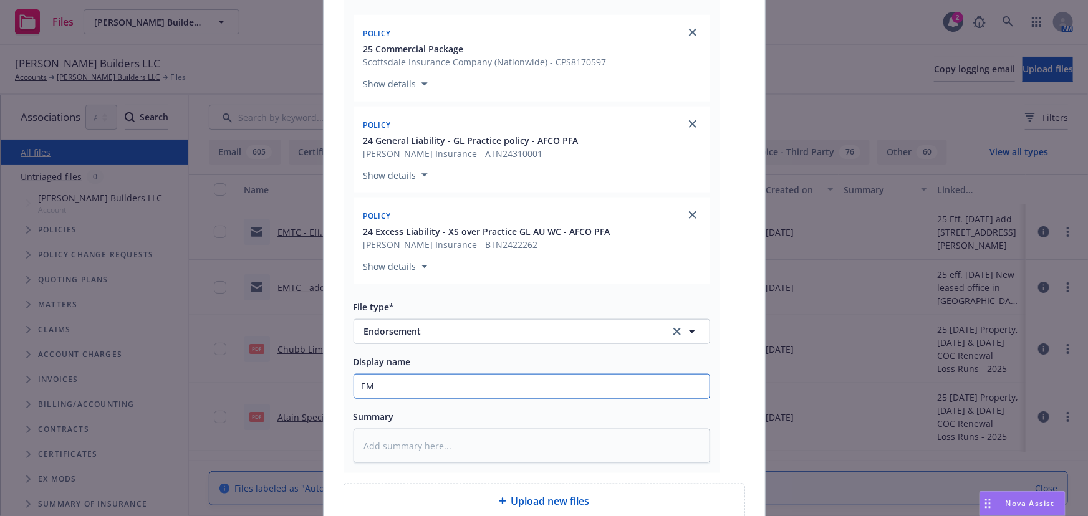
type textarea "x"
type input "EMF"
type textarea "x"
type input "EMFI"
type textarea "x"
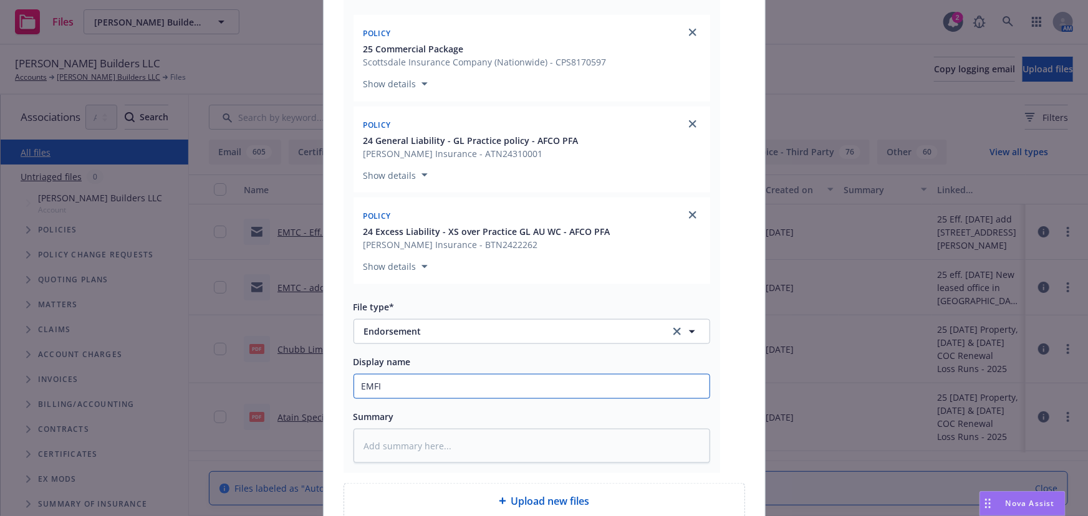
type input "EMFI"
type textarea "x"
type input "EMFI w"
type textarea "x"
type input "EMFI wi"
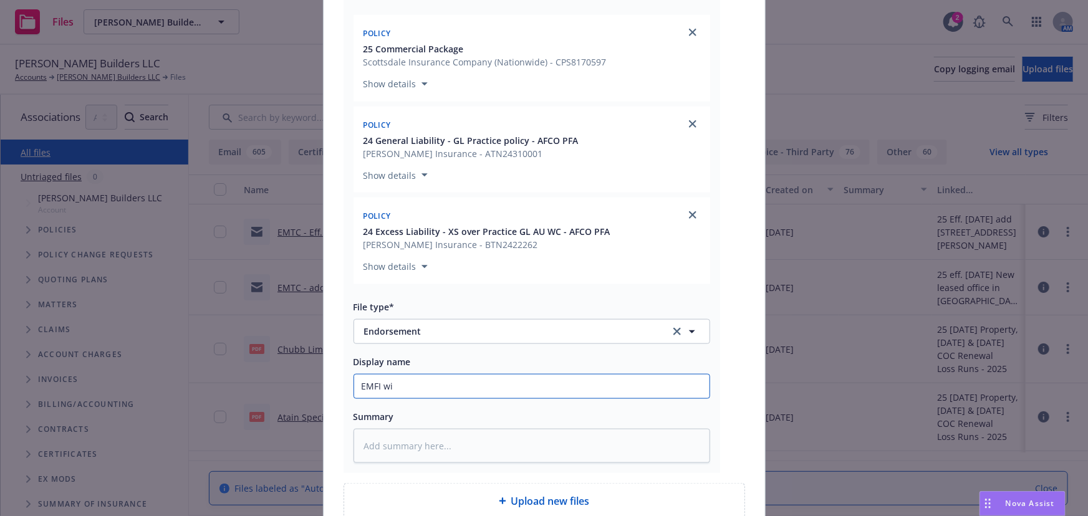
type textarea "x"
type input "EMFI wit"
type textarea "x"
type input "EMFI with"
type textarea "x"
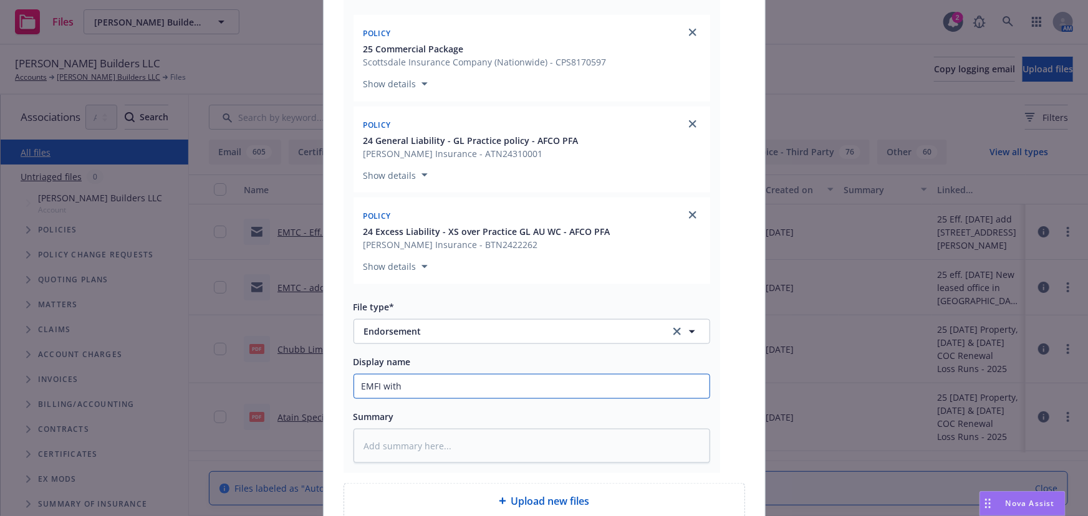
type input "EMFI with"
type textarea "x"
type input "EMFI with c"
type textarea "x"
type input "EMFI with"
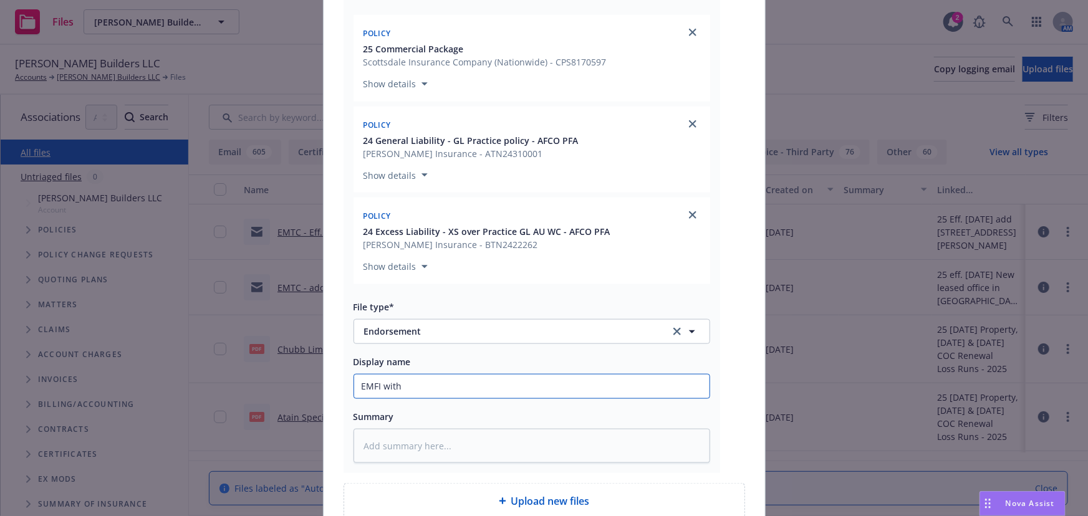
type textarea "x"
type input "EMFI with C"
type textarea "x"
type input "EMFI with CO"
type textarea "x"
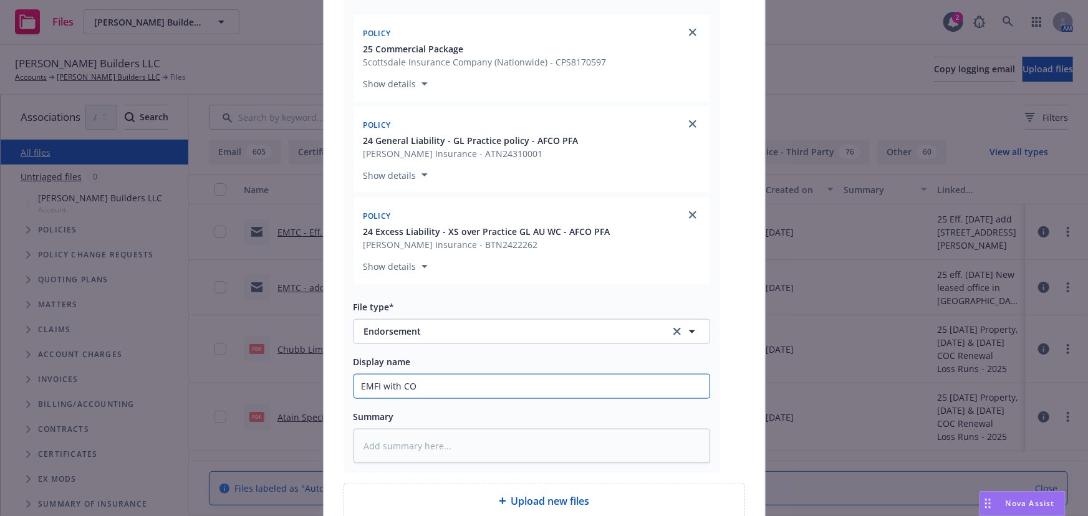
type input "EMFI with COP"
type textarea "x"
type input "EMFI with COPU"
type textarea "x"
type input "EMFI with COP"
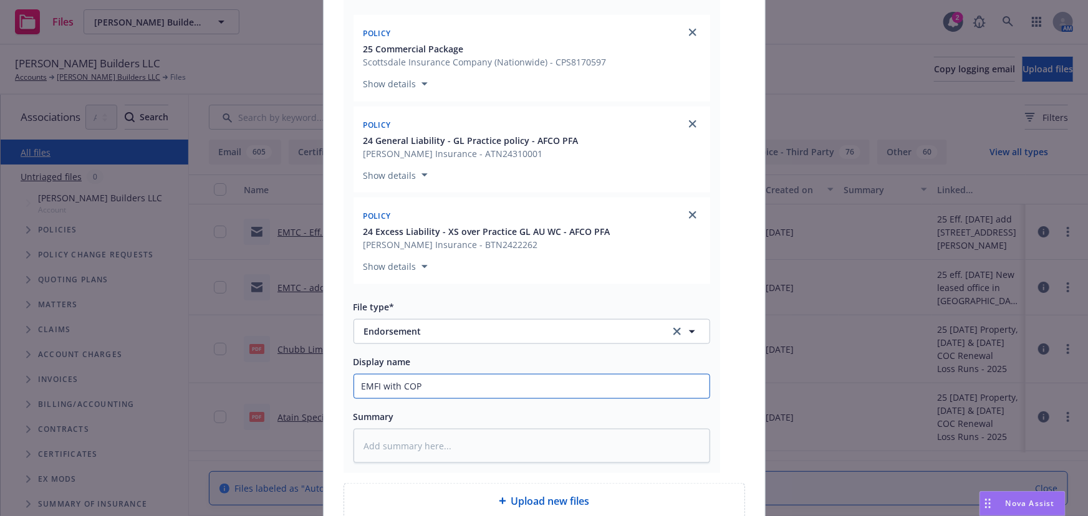
type textarea "x"
type input "EMFI with COPE"
type textarea "x"
type input "EMFI with COPE"
type textarea "x"
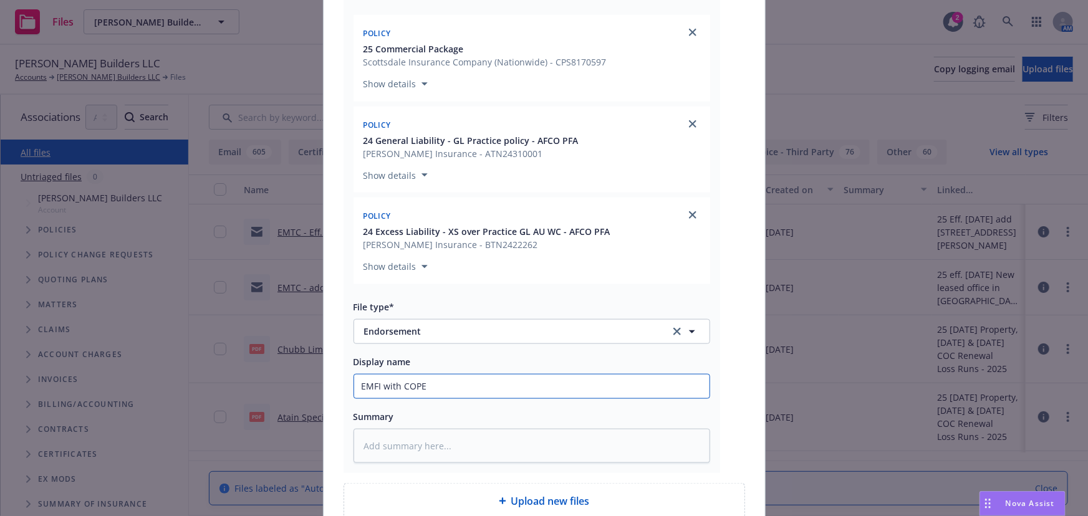
type input "EMFI with COPE &"
type textarea "x"
type input "EMFI with COPE &"
type textarea "x"
type input "EMFI with COPE & c"
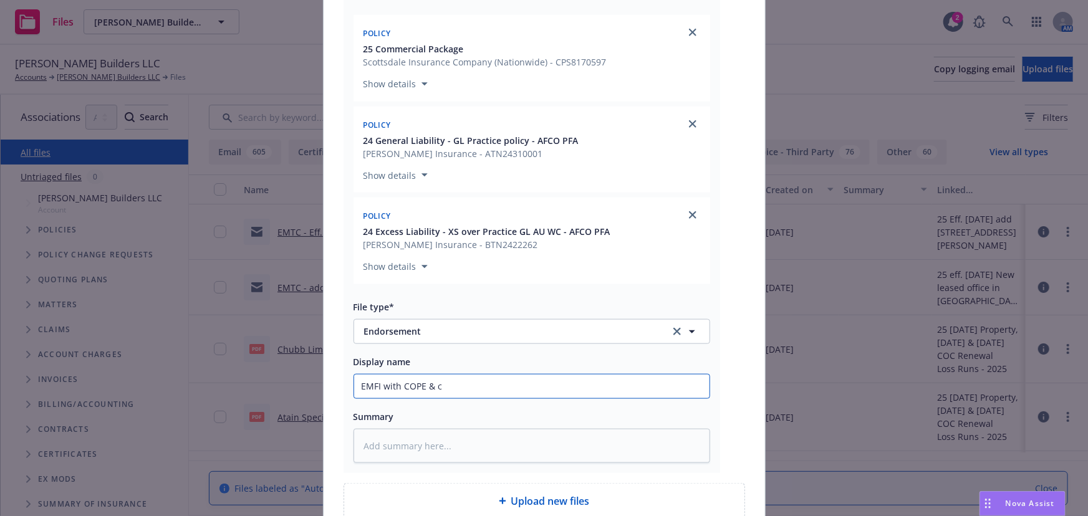
type textarea "x"
type input "EMFI with COPE & co"
type textarea "x"
type input "EMFI with COPE & cop"
type textarea "x"
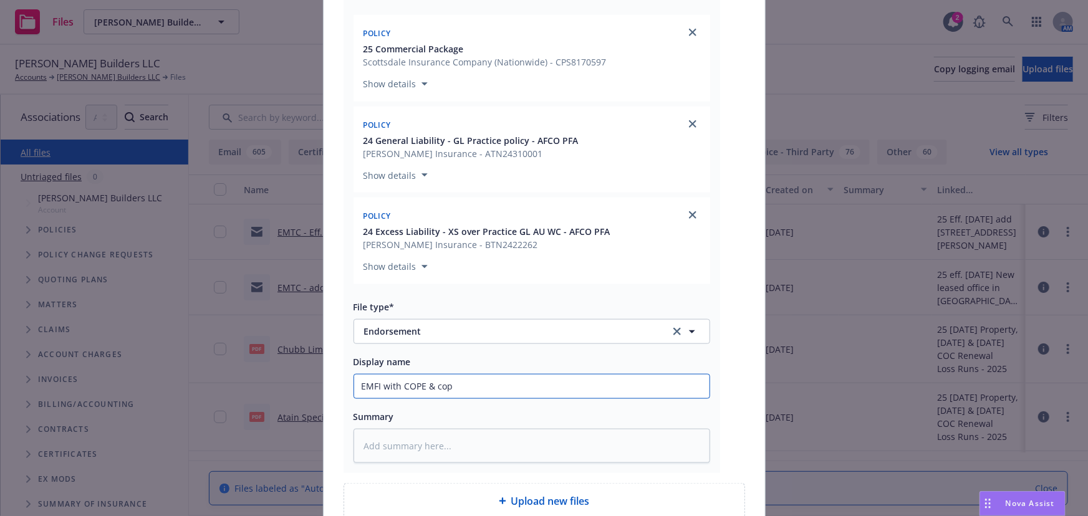
type input "EMFI with COPE & copy"
type textarea "x"
type input "EMFI with COPE & copy"
type textarea "x"
type input "EMFI with COPE & copy of"
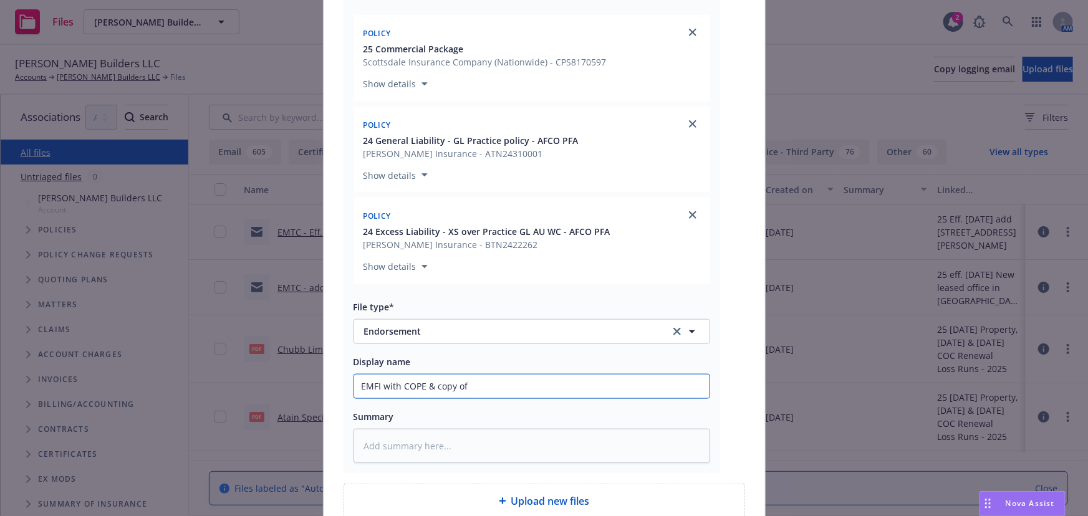
type textarea "x"
type input "EMFI with COPE & copy of"
type textarea "x"
type input "EMFI with COPE & copy of l"
type textarea "x"
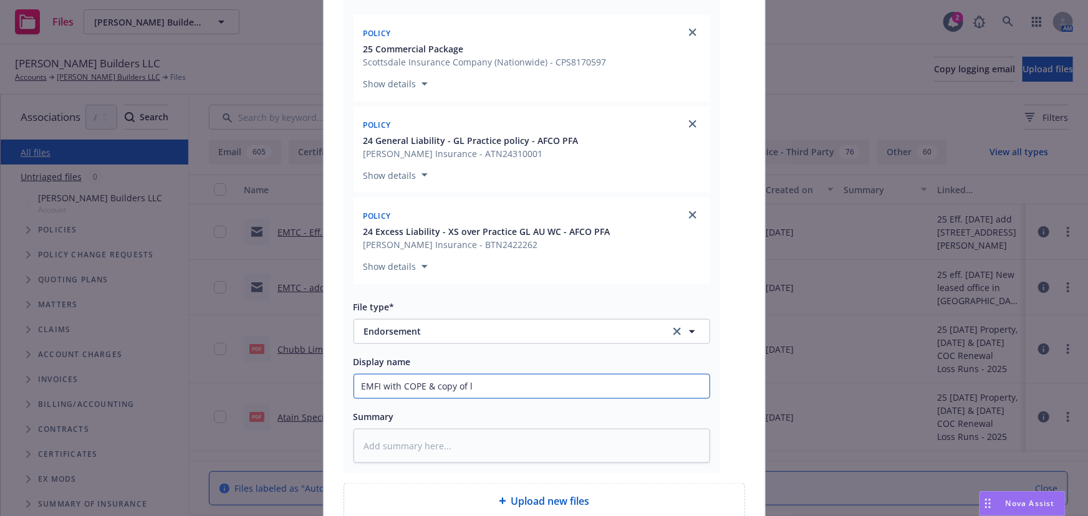
type input "EMFI with COPE & copy of le"
type textarea "x"
type input "EMFI with COPE & copy of lea"
type textarea "x"
type input "EMFI with COPE & copy of leas"
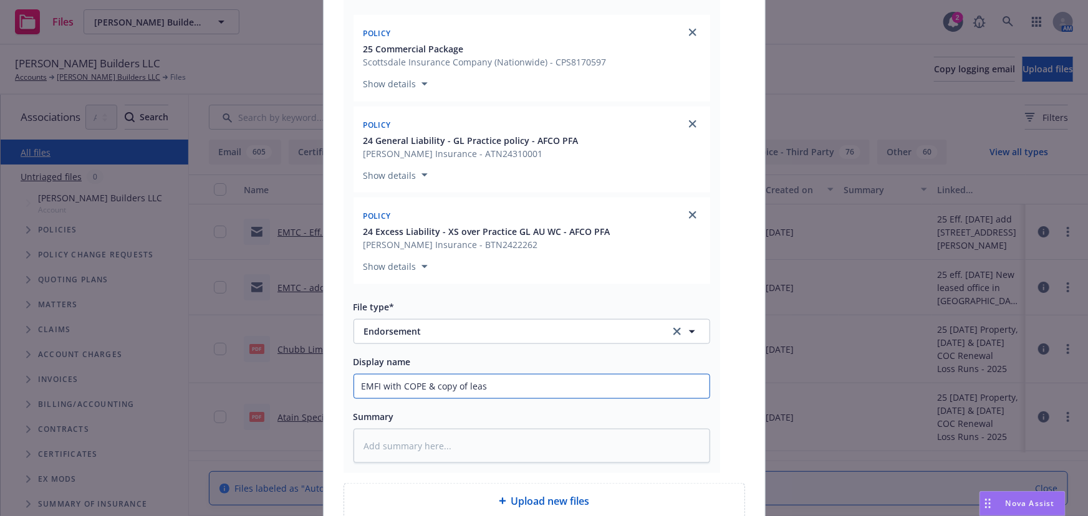
type textarea "x"
type input "EMFI with COPE & copy of lease"
type textarea "x"
type input "EMFI with COPE & copy of lease"
type textarea "x"
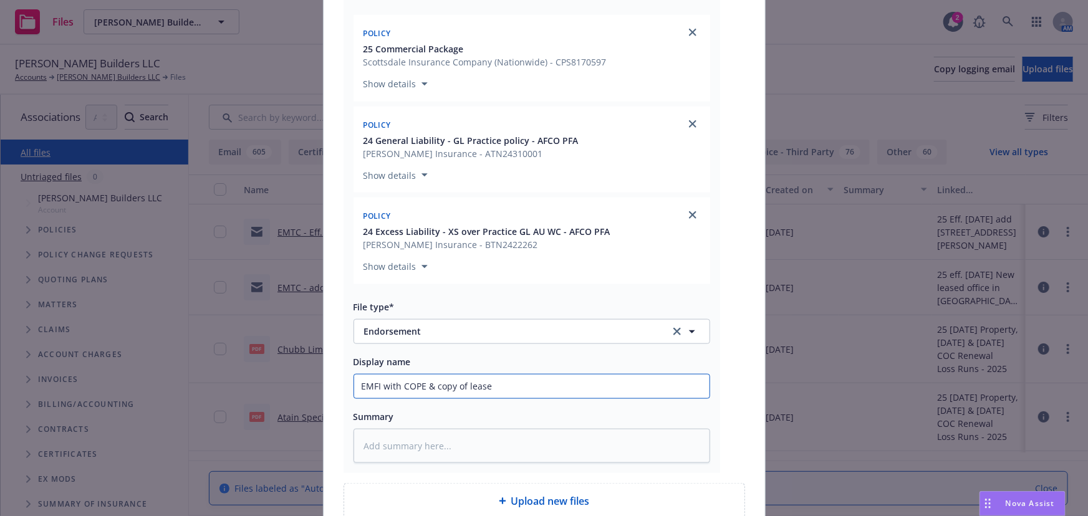
type input "EMFI with COPE & copy of lease f"
type textarea "x"
type input "EMFI with COPE & copy of lease fo"
type textarea "x"
type input "EMFI with COPE & copy of lease for"
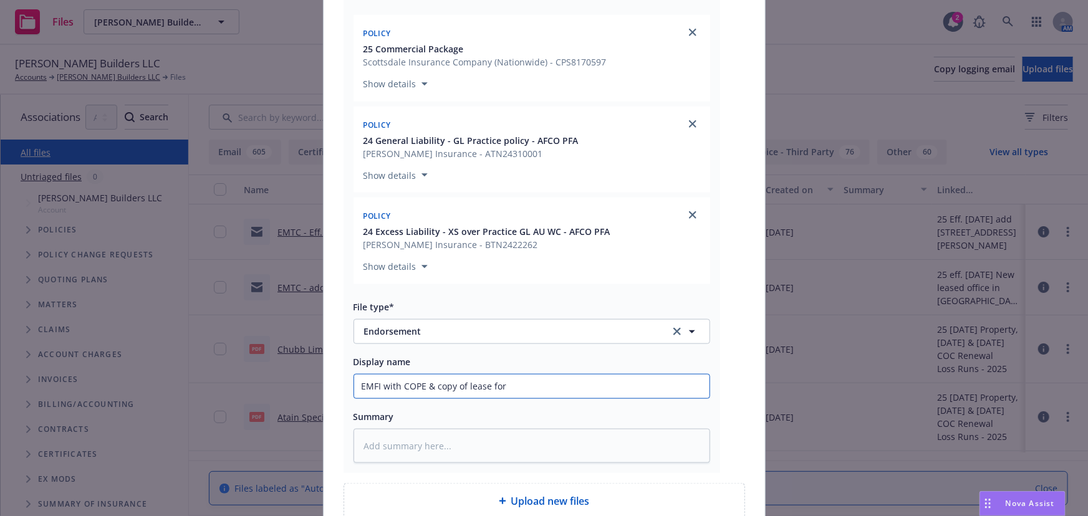
type textarea "x"
type input "EMFI with COPE & copy of lease for"
paste input "[STREET_ADDRESS]"
type textarea "x"
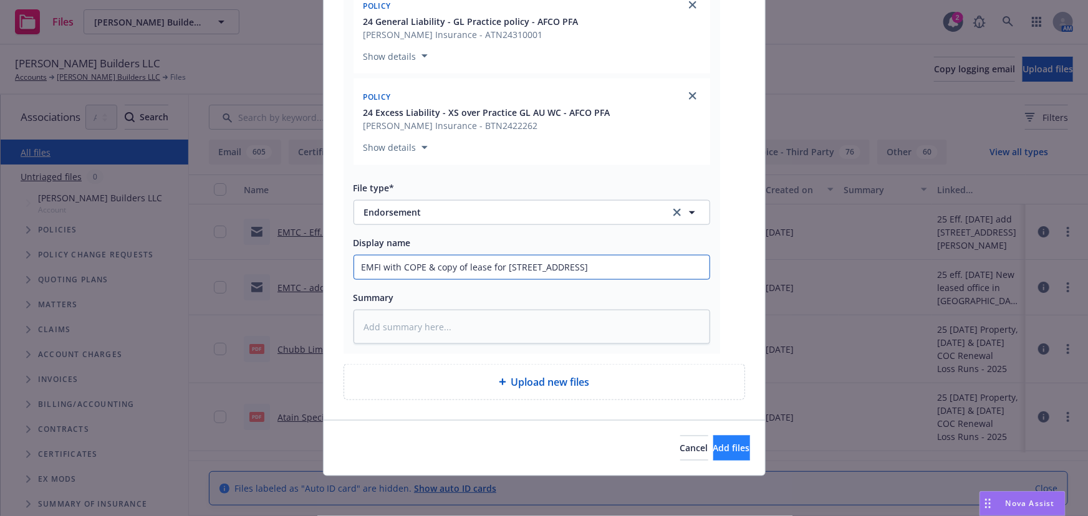
type input "EMFI with COPE & copy of lease for [STREET_ADDRESS]"
click at [717, 454] on span "Add files" at bounding box center [731, 448] width 37 height 12
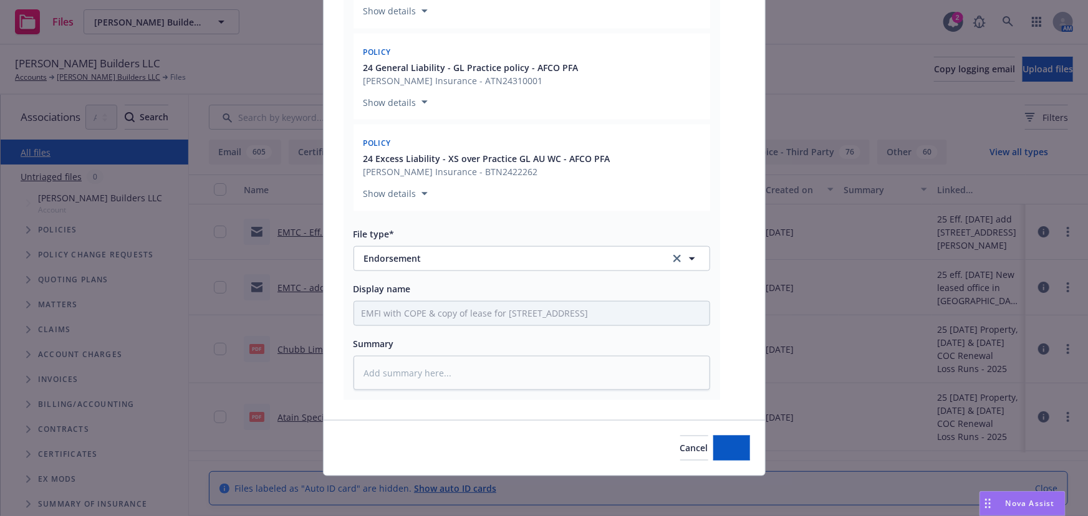
type textarea "x"
